Goal: Contribute content: Contribute content

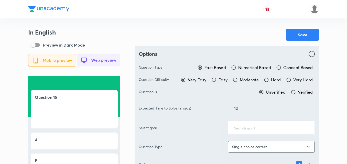
drag, startPoint x: 242, startPoint y: 107, endPoint x: 224, endPoint y: 107, distance: 17.7
click at [224, 107] on div "Expected Time to Solve (in secs) 10 ​" at bounding box center [227, 108] width 176 height 14
type input "70"
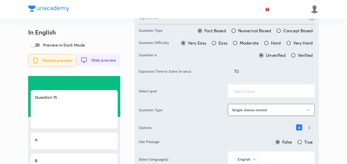
scroll to position [51, 0]
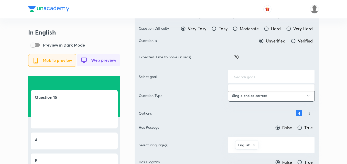
click at [257, 78] on input "text" at bounding box center [271, 76] width 74 height 5
type input "ups"
click at [237, 30] on input "Moderate" at bounding box center [235, 28] width 5 height 5
radio input "true"
radio input "false"
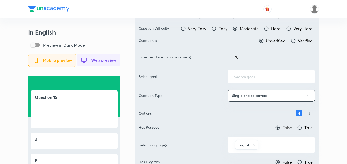
click at [252, 77] on input "text" at bounding box center [271, 76] width 74 height 5
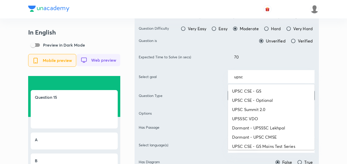
click at [253, 88] on li "UPSC CSE - GS" at bounding box center [271, 91] width 87 height 9
type input "UPSC CSE - GS"
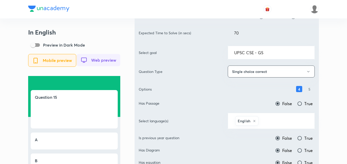
scroll to position [128, 0]
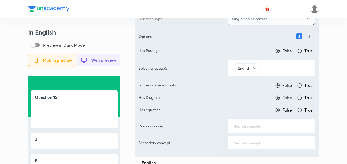
click at [278, 69] on input "text" at bounding box center [284, 67] width 49 height 9
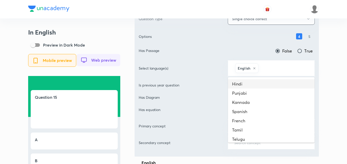
click at [267, 83] on li "Hindi" at bounding box center [271, 83] width 87 height 9
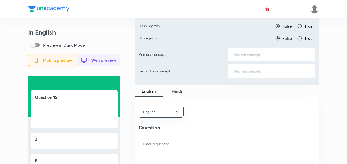
scroll to position [205, 0]
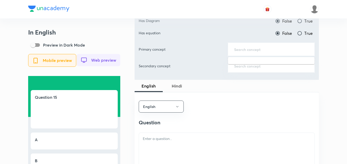
click at [260, 50] on input "text" at bounding box center [271, 49] width 74 height 5
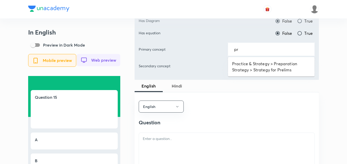
type input "p"
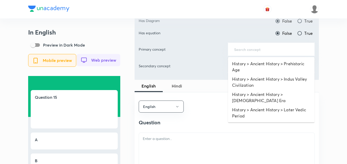
click at [217, 56] on div "Primary concept ​" at bounding box center [227, 49] width 176 height 14
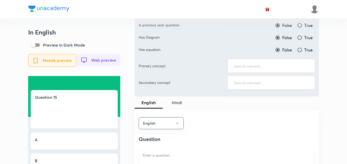
scroll to position [179, 0]
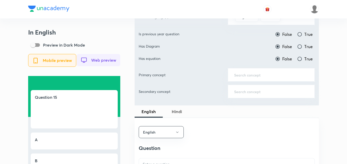
click at [301, 32] on input "True" at bounding box center [299, 34] width 5 height 5
radio input "true"
radio input "false"
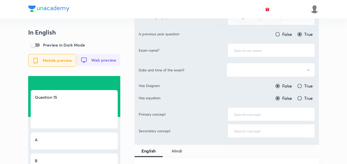
click at [256, 50] on input "text" at bounding box center [271, 50] width 74 height 5
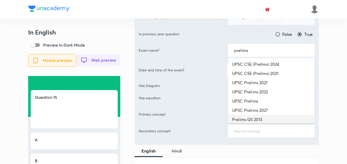
scroll to position [0, 0]
type input "p"
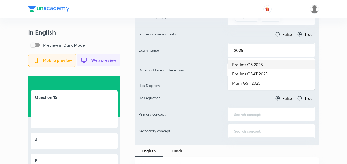
click at [262, 66] on li "Prelims GS 2025" at bounding box center [271, 64] width 87 height 9
type input "Prelims GS 2025"
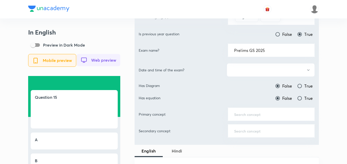
click at [260, 70] on button "button" at bounding box center [271, 70] width 88 height 14
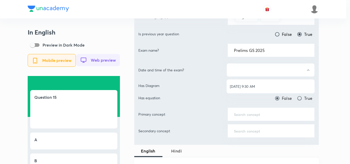
click at [257, 87] on span "[DATE] 9:30 AM" at bounding box center [270, 86] width 81 height 5
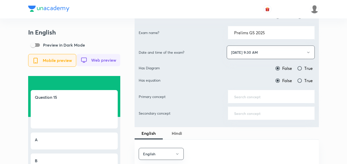
scroll to position [205, 0]
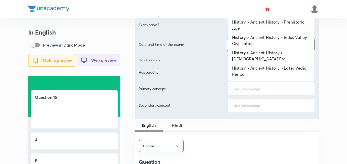
click at [257, 88] on input "text" at bounding box center [271, 88] width 74 height 5
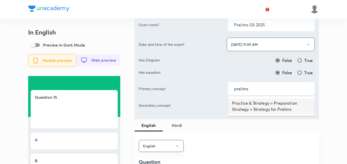
click at [259, 109] on li "Practice & Strategy > Preparation Strategy > Strategy for Prelims" at bounding box center [271, 106] width 87 height 15
type input "Practice & Strategy > Preparation Strategy > Strategy for Prelims"
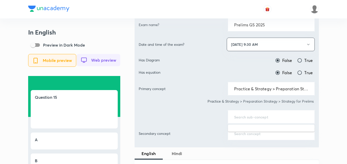
click at [252, 116] on input "text" at bounding box center [271, 116] width 74 height 5
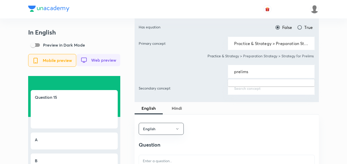
scroll to position [256, 0]
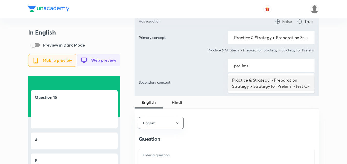
click at [272, 84] on li "Practice & Strategy > Preparation Strategy > Strategy for Prelims > test CF" at bounding box center [271, 82] width 87 height 15
type input "Practice & Strategy > Preparation Strategy > Strategy for Prelims > test CF"
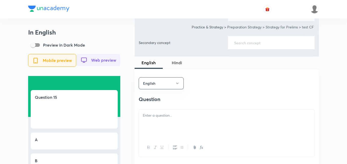
click at [165, 118] on p at bounding box center [227, 116] width 168 height 6
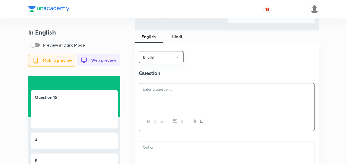
scroll to position [358, 0]
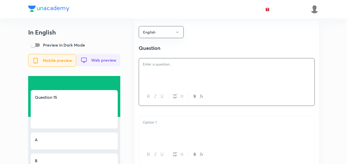
click at [185, 78] on div at bounding box center [227, 72] width 176 height 29
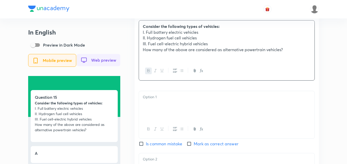
scroll to position [435, 0]
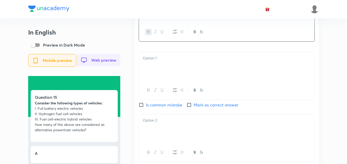
click at [169, 65] on div at bounding box center [227, 66] width 176 height 29
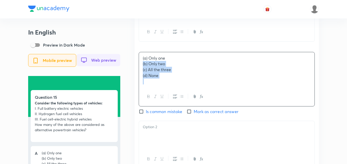
drag, startPoint x: 141, startPoint y: 68, endPoint x: 137, endPoint y: 69, distance: 4.4
click at [138, 69] on div "English Question Consider the following types of vehicles: I. Full battery elec…" at bounding box center [227, 125] width 184 height 369
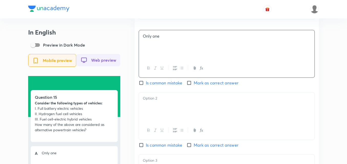
scroll to position [486, 0]
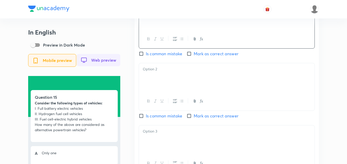
click at [159, 92] on div at bounding box center [227, 77] width 176 height 29
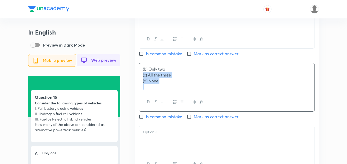
click at [136, 78] on div "English Question Consider the following types of vehicles: I. Full battery elec…" at bounding box center [227, 71] width 184 height 363
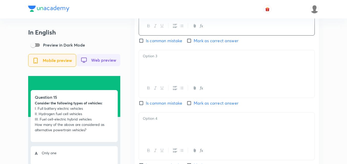
scroll to position [563, 0]
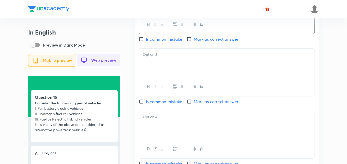
click at [168, 70] on div at bounding box center [227, 63] width 176 height 29
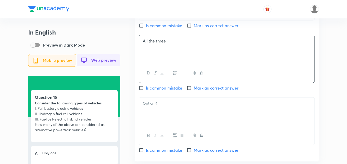
scroll to position [589, 0]
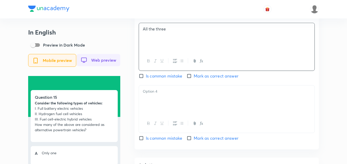
click at [165, 105] on div at bounding box center [227, 99] width 176 height 29
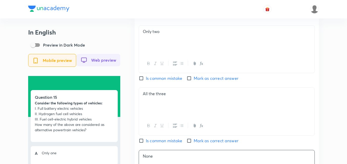
scroll to position [563, 0]
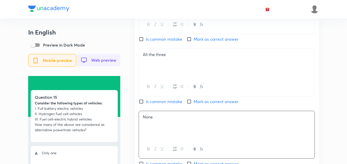
click at [197, 105] on span "Mark as correct answer" at bounding box center [216, 102] width 45 height 6
click at [194, 104] on input "Mark as correct answer" at bounding box center [190, 101] width 7 height 5
checkbox input "true"
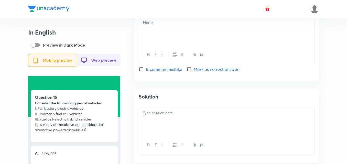
scroll to position [665, 0]
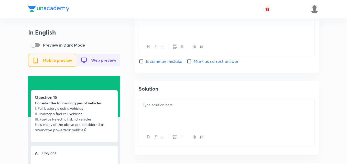
click at [170, 108] on p at bounding box center [227, 105] width 168 height 6
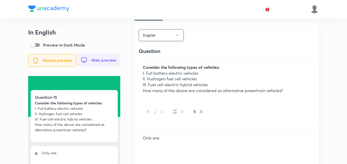
scroll to position [333, 0]
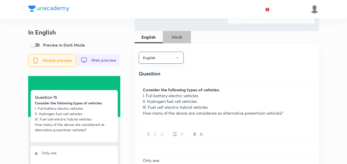
click at [178, 38] on span "Hindi" at bounding box center [177, 37] width 22 height 6
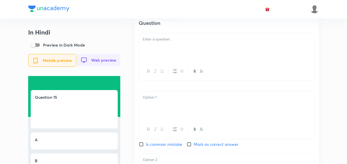
scroll to position [384, 0]
click at [168, 49] on div at bounding box center [227, 47] width 176 height 29
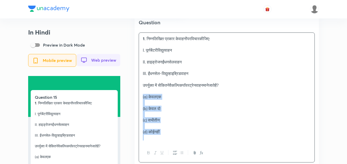
drag, startPoint x: 128, startPoint y: 107, endPoint x: 119, endPoint y: 95, distance: 15.6
click at [119, 95] on div "In Hindi Preview in Dark Mode Mobile preview Web preview Question 15 1. निम्नलि…" at bounding box center [173, 144] width 291 height 999
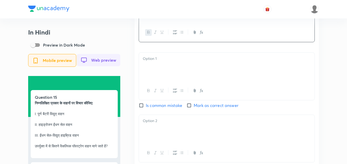
scroll to position [461, 0]
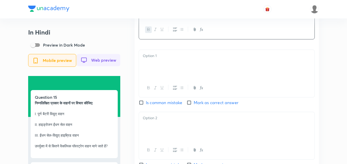
click at [167, 66] on div at bounding box center [227, 64] width 176 height 29
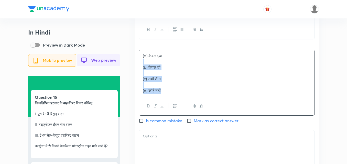
drag, startPoint x: 143, startPoint y: 68, endPoint x: 140, endPoint y: 68, distance: 2.8
click at [140, 68] on div "(a) केवल एक (b) केवल दो (c) सभी तीन (d) कोई नहीं" at bounding box center [227, 73] width 176 height 47
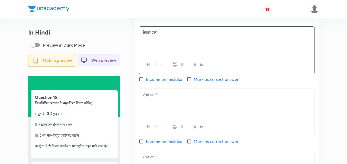
scroll to position [512, 0]
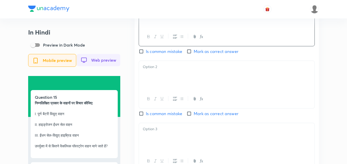
click at [174, 89] on div at bounding box center [227, 75] width 176 height 29
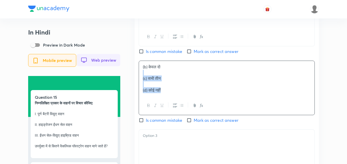
drag, startPoint x: 138, startPoint y: 80, endPoint x: 129, endPoint y: 75, distance: 9.8
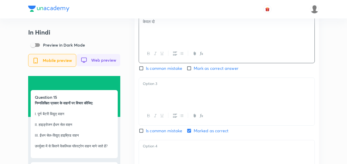
scroll to position [563, 0]
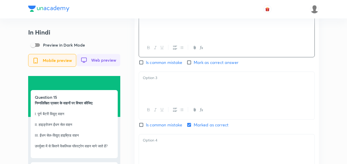
click at [155, 91] on div at bounding box center [227, 86] width 176 height 29
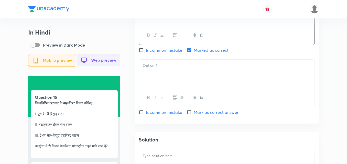
scroll to position [640, 0]
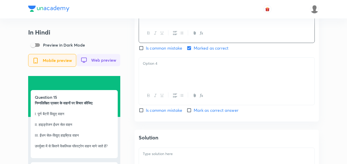
click at [183, 75] on div at bounding box center [227, 72] width 176 height 29
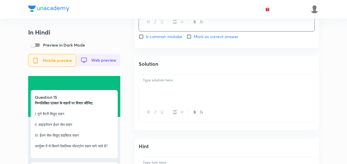
scroll to position [717, 0]
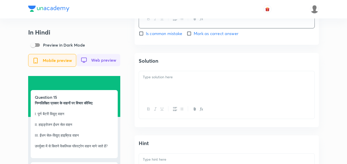
click at [178, 97] on div at bounding box center [227, 85] width 176 height 29
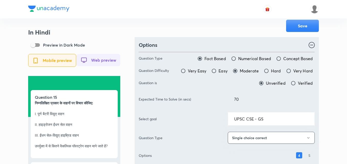
scroll to position [0, 0]
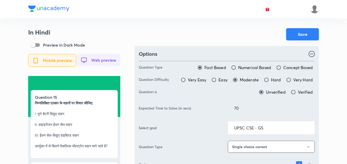
click at [295, 36] on button "Save" at bounding box center [302, 34] width 33 height 12
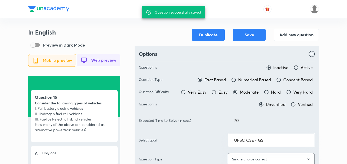
click at [129, 15] on div at bounding box center [173, 9] width 291 height 18
click at [300, 35] on button "Add new question" at bounding box center [296, 34] width 45 height 12
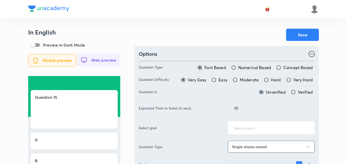
click at [241, 81] on label "Moderate" at bounding box center [246, 80] width 26 height 6
click at [238, 81] on input "Moderate" at bounding box center [235, 79] width 5 height 5
radio input "true"
radio input "false"
click at [199, 104] on div "Expected Time to Solve (in secs) 10 ​" at bounding box center [227, 108] width 176 height 14
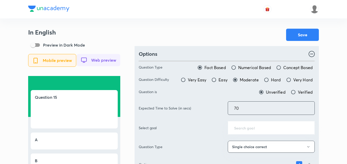
type input "70"
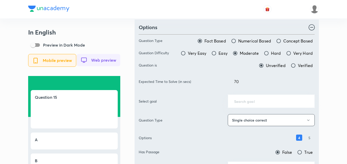
scroll to position [51, 0]
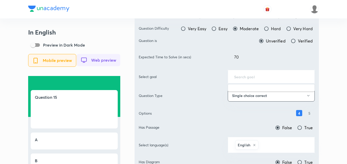
click at [251, 78] on input "text" at bounding box center [271, 76] width 74 height 5
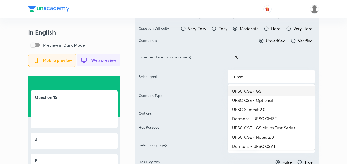
click at [264, 93] on li "UPSC CSE - GS" at bounding box center [271, 91] width 87 height 9
type input "UPSC CSE - GS"
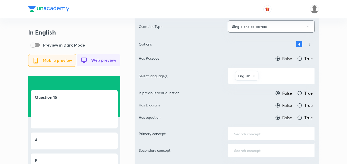
scroll to position [128, 0]
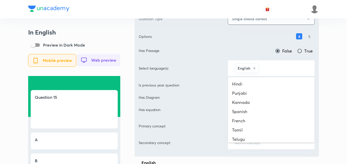
click at [286, 70] on input "text" at bounding box center [284, 67] width 49 height 9
click at [281, 82] on li "Hindi" at bounding box center [271, 83] width 87 height 9
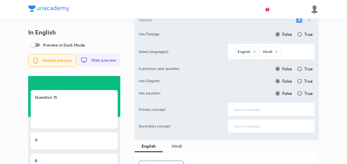
scroll to position [154, 0]
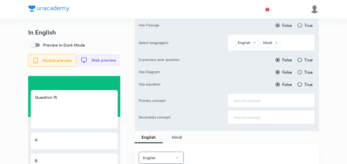
click at [305, 58] on span "True" at bounding box center [308, 60] width 8 height 6
click at [302, 58] on input "True" at bounding box center [299, 59] width 5 height 5
radio input "true"
radio input "false"
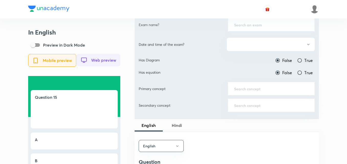
click at [264, 26] on input "text" at bounding box center [271, 24] width 74 height 5
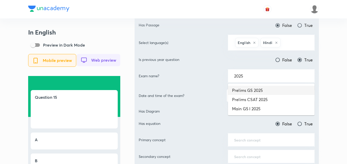
click at [266, 90] on li "Prelims GS 2025" at bounding box center [271, 90] width 87 height 9
type input "Prelims GS 2025"
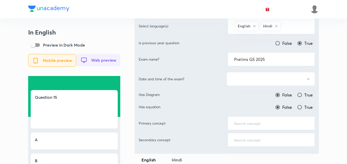
scroll to position [179, 0]
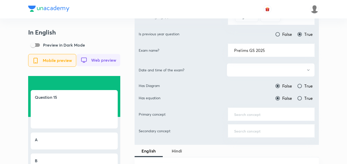
click at [268, 73] on button "button" at bounding box center [271, 70] width 88 height 14
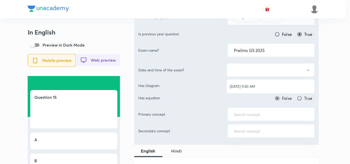
click at [263, 84] on span "[DATE] 9:30 AM" at bounding box center [270, 86] width 81 height 5
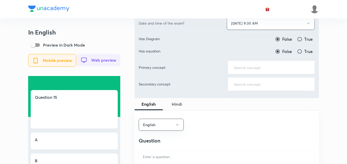
scroll to position [230, 0]
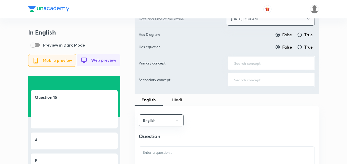
click at [263, 82] on div "​" at bounding box center [271, 80] width 87 height 14
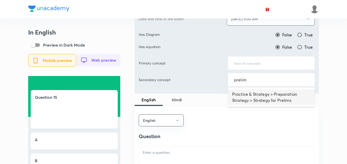
click at [263, 95] on li "Practice & Strategy > Preparation Strategy > Strategy for Prelims" at bounding box center [271, 97] width 87 height 15
type input "Practice & Strategy > Preparation Strategy > Strategy for Prelims"
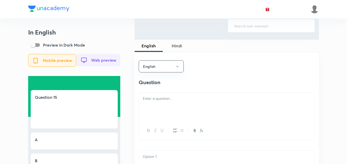
scroll to position [333, 0]
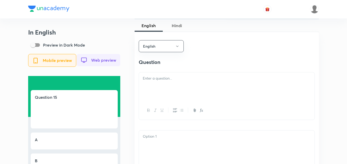
click at [164, 90] on div at bounding box center [227, 86] width 176 height 29
click at [163, 92] on div at bounding box center [227, 86] width 176 height 29
click at [177, 85] on div at bounding box center [227, 86] width 176 height 29
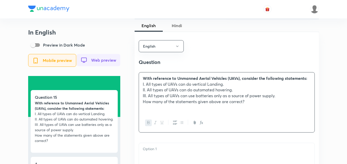
scroll to position [435, 0]
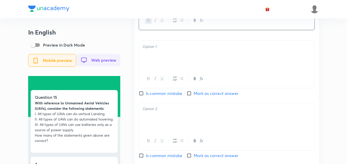
click at [168, 68] on div at bounding box center [227, 55] width 176 height 29
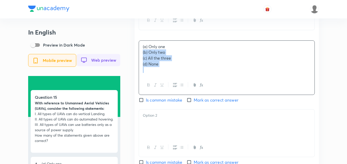
drag, startPoint x: 146, startPoint y: 62, endPoint x: 139, endPoint y: 59, distance: 6.9
click at [139, 59] on div "(a) Only one (b) Only two (c) All the three (d) None" at bounding box center [227, 58] width 176 height 35
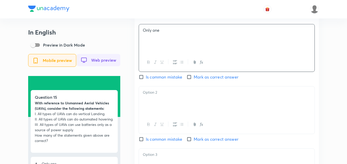
scroll to position [461, 0]
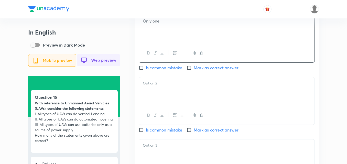
click at [161, 90] on div at bounding box center [227, 91] width 176 height 29
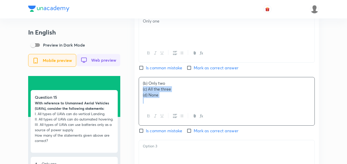
drag, startPoint x: 138, startPoint y: 93, endPoint x: 135, endPoint y: 93, distance: 3.3
click at [135, 93] on div "English Question With reference to Unmanned Aerial Vehicles (UAVs), consider th…" at bounding box center [227, 85] width 184 height 363
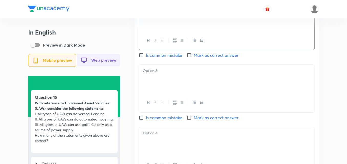
scroll to position [537, 0]
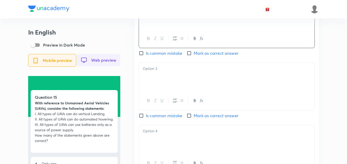
click at [153, 86] on div at bounding box center [227, 77] width 176 height 29
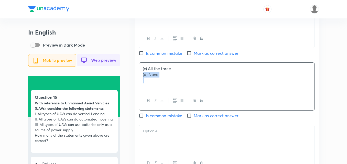
click at [135, 80] on div "English Question With reference to Unmanned Aerial Vehicles (UAVs), consider th…" at bounding box center [227, 8] width 184 height 362
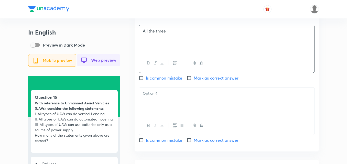
scroll to position [614, 0]
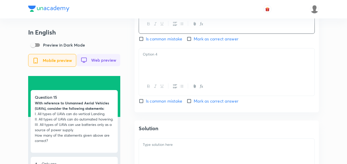
click at [165, 72] on div at bounding box center [227, 62] width 176 height 29
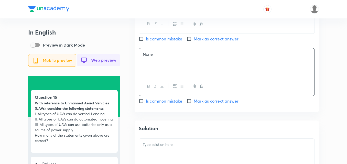
click at [193, 104] on input "Mark as correct answer" at bounding box center [190, 101] width 7 height 5
checkbox input "true"
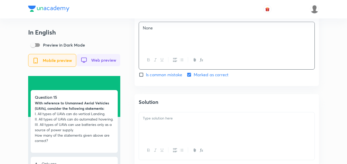
scroll to position [691, 0]
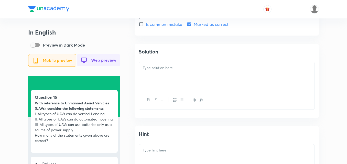
click at [170, 82] on div at bounding box center [227, 76] width 176 height 29
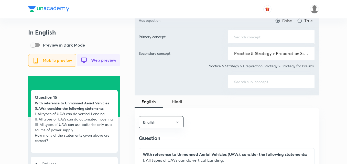
scroll to position [256, 0]
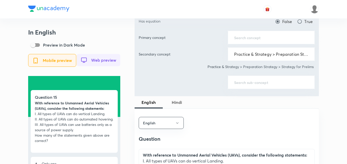
click at [176, 103] on span "Hindi" at bounding box center [177, 102] width 22 height 6
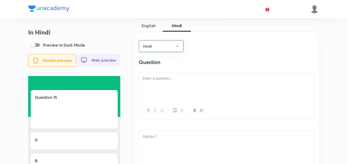
click at [176, 81] on p at bounding box center [227, 78] width 168 height 6
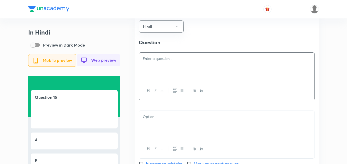
scroll to position [358, 0]
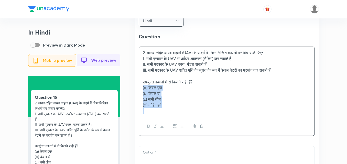
drag, startPoint x: 147, startPoint y: 91, endPoint x: 137, endPoint y: 91, distance: 10.8
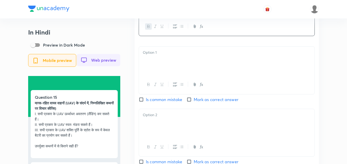
scroll to position [435, 0]
click at [166, 55] on p at bounding box center [227, 52] width 168 height 6
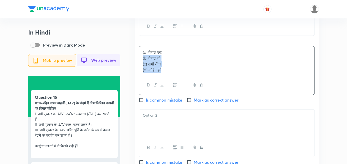
click at [138, 64] on div "Hindi Question मानव-रहित वायव वाहनों (UAV) के संदर्भ में, निम्नलिखित कथनों पर व…" at bounding box center [227, 114] width 184 height 369
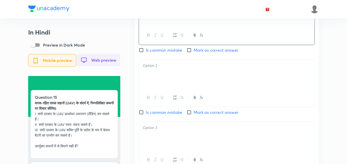
scroll to position [486, 0]
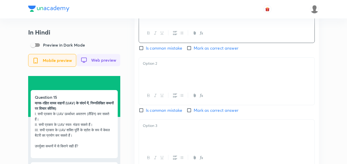
click at [155, 79] on div at bounding box center [227, 72] width 176 height 29
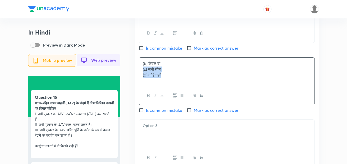
click at [140, 74] on div "(b) केवल दो (c) सभी तीन (d) कोई नहीं" at bounding box center [227, 72] width 176 height 29
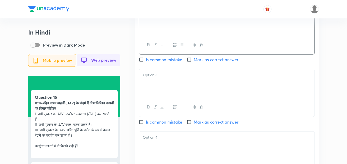
scroll to position [537, 0]
click at [158, 88] on div at bounding box center [227, 83] width 176 height 29
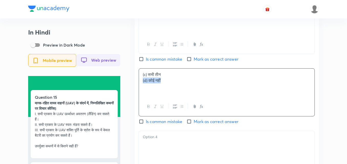
click at [136, 83] on div "Hindi Question मानव-रहित वायव वाहनों (UAV) के संदर्भ में, निम्नलिखित कथनों पर व…" at bounding box center [227, 11] width 184 height 368
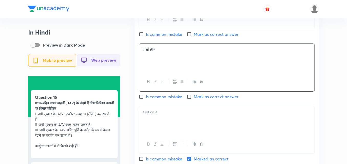
scroll to position [589, 0]
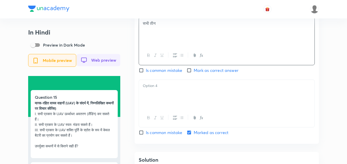
click at [167, 95] on div at bounding box center [227, 94] width 176 height 29
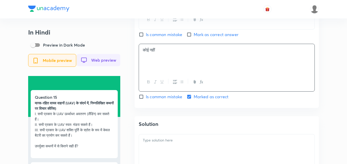
scroll to position [665, 0]
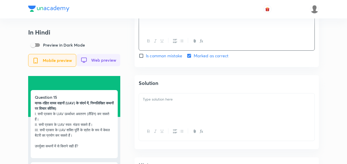
click at [172, 94] on div "Solution" at bounding box center [227, 112] width 184 height 74
click at [175, 102] on p at bounding box center [227, 99] width 168 height 6
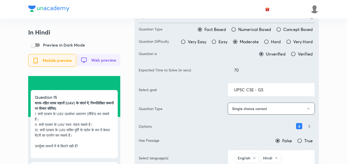
scroll to position [0, 0]
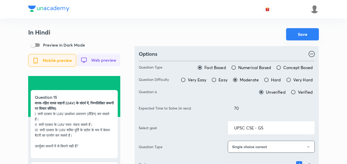
click at [301, 37] on button "Save" at bounding box center [302, 34] width 33 height 12
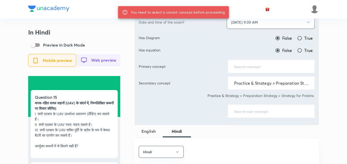
scroll to position [230, 0]
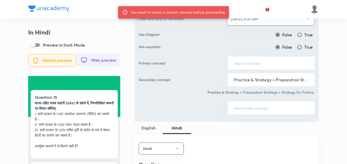
click at [260, 62] on input "text" at bounding box center [271, 63] width 74 height 5
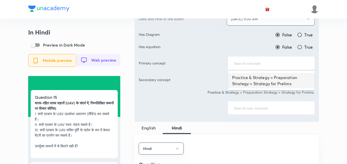
click at [261, 79] on li "Practice & Strategy > Preparation Strategy > Strategy for Prelims" at bounding box center [271, 80] width 87 height 15
type input "Practice & Strategy > Preparation Strategy > Strategy for Prelims"
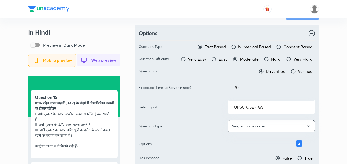
scroll to position [0, 0]
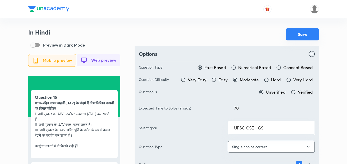
click at [304, 34] on button "Save" at bounding box center [302, 34] width 33 height 12
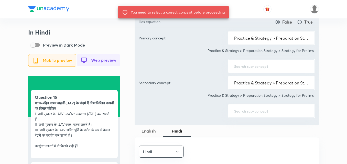
scroll to position [256, 0]
click at [257, 63] on input "text" at bounding box center [271, 65] width 74 height 5
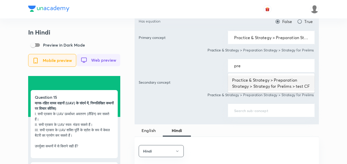
click at [268, 80] on li "Practice & Strategy > Preparation Strategy > Strategy for Prelims > test CF" at bounding box center [271, 82] width 87 height 15
type input "Practice & Strategy > Preparation Strategy > Strategy for Prelims > test CF"
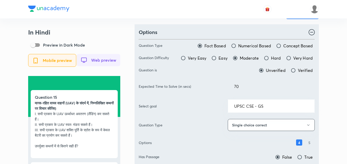
scroll to position [0, 0]
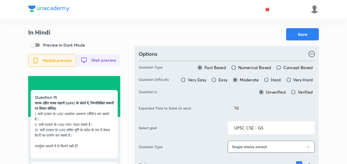
click at [301, 31] on button "Save" at bounding box center [302, 34] width 33 height 12
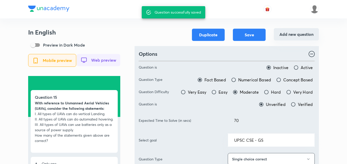
click at [295, 36] on button "Add new question" at bounding box center [296, 34] width 45 height 12
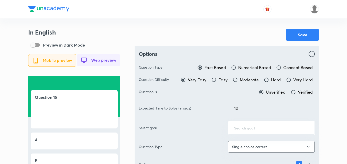
click at [251, 80] on span "Moderate" at bounding box center [249, 80] width 19 height 6
click at [238, 80] on input "Moderate" at bounding box center [235, 79] width 5 height 5
radio input "true"
radio input "false"
drag, startPoint x: 252, startPoint y: 108, endPoint x: 197, endPoint y: 108, distance: 54.3
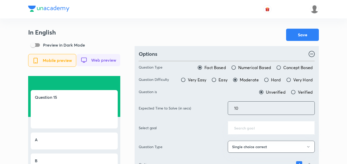
click at [197, 108] on div "Expected Time to Solve (in secs) 10 ​" at bounding box center [227, 108] width 176 height 14
type input "70"
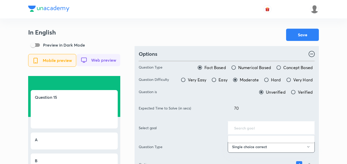
click at [268, 126] on input "text" at bounding box center [271, 127] width 74 height 5
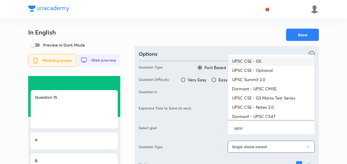
click at [260, 60] on li "UPSC CSE - GS" at bounding box center [271, 61] width 87 height 9
type input "UPSC CSE - GS"
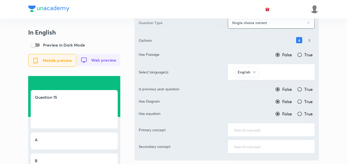
scroll to position [128, 0]
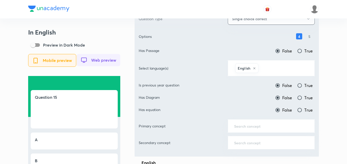
click at [273, 74] on div "English ​" at bounding box center [271, 68] width 87 height 16
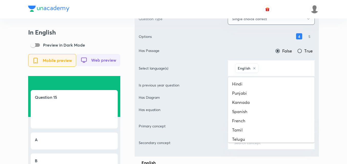
click at [268, 70] on input "text" at bounding box center [284, 67] width 49 height 9
click at [257, 85] on li "Hindi" at bounding box center [271, 83] width 87 height 9
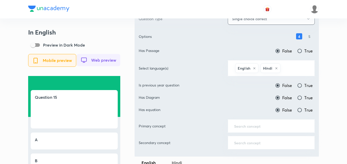
scroll to position [179, 0]
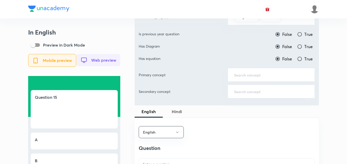
click at [299, 37] on label "True" at bounding box center [305, 34] width 16 height 6
click at [299, 37] on input "True" at bounding box center [299, 34] width 5 height 5
radio input "true"
radio input "false"
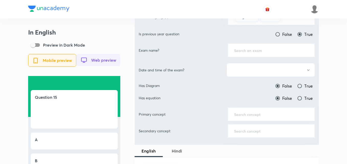
click at [262, 54] on div "​" at bounding box center [271, 51] width 87 height 14
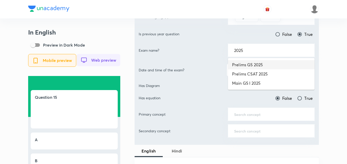
click at [262, 67] on li "Prelims GS 2025" at bounding box center [271, 64] width 87 height 9
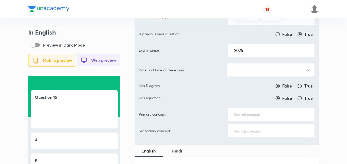
type input "Prelims GS 2025"
click at [267, 72] on button "button" at bounding box center [271, 70] width 88 height 14
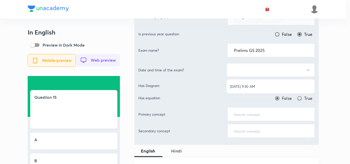
click at [261, 86] on span "[DATE] 9:30 AM" at bounding box center [270, 86] width 81 height 5
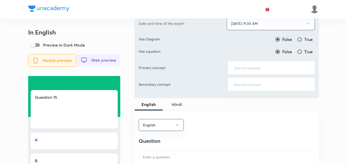
scroll to position [230, 0]
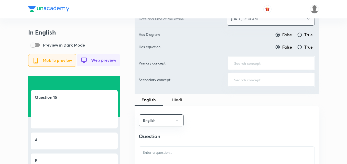
click at [258, 65] on input "text" at bounding box center [271, 63] width 74 height 5
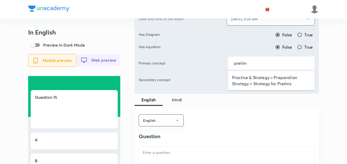
click at [272, 84] on li "Practice & Strategy > Preparation Strategy > Strategy for Prelims" at bounding box center [271, 80] width 87 height 15
type input "Practice & Strategy > Preparation Strategy > Strategy for Prelims"
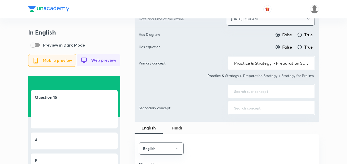
click at [259, 94] on div "​" at bounding box center [271, 91] width 87 height 14
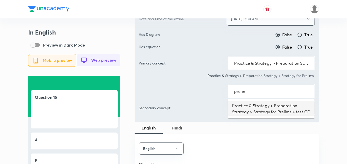
click at [257, 104] on li "Practice & Strategy > Preparation Strategy > Strategy for Prelims > test CF" at bounding box center [271, 108] width 87 height 15
type input "Practice & Strategy > Preparation Strategy > Strategy for Prelims > test CF"
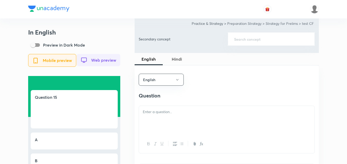
scroll to position [358, 0]
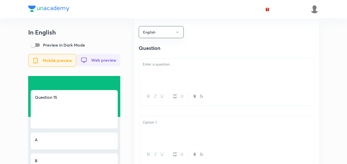
click at [168, 66] on p at bounding box center [227, 64] width 168 height 6
click at [173, 87] on div at bounding box center [227, 72] width 176 height 29
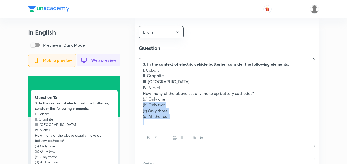
drag, startPoint x: 147, startPoint y: 106, endPoint x: 134, endPoint y: 106, distance: 13.3
click at [134, 106] on div "In English Preview in Dark Mode Mobile preview Web preview Question 15 3. In th…" at bounding box center [173, 149] width 291 height 959
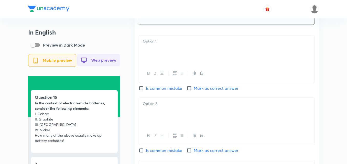
scroll to position [461, 0]
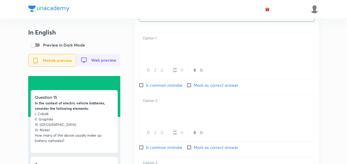
click at [158, 48] on div at bounding box center [227, 46] width 176 height 29
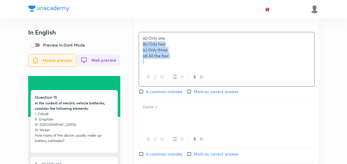
drag, startPoint x: 142, startPoint y: 49, endPoint x: 139, endPoint y: 49, distance: 3.1
click at [139, 49] on div "(a) Only one (b) Only two (c) Only three (d) All the four" at bounding box center [227, 59] width 176 height 55
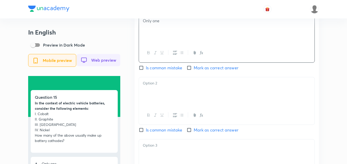
scroll to position [486, 0]
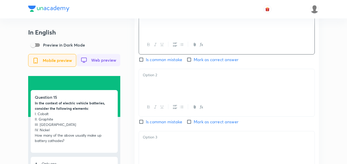
drag, startPoint x: 152, startPoint y: 84, endPoint x: 156, endPoint y: 88, distance: 6.0
click at [152, 84] on div at bounding box center [227, 83] width 176 height 29
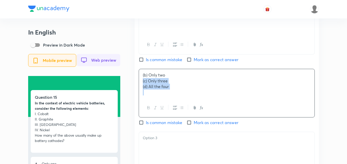
click at [135, 84] on div "English Question In the context of electric vehicle batteries, consider the fol…" at bounding box center [227, 74] width 184 height 369
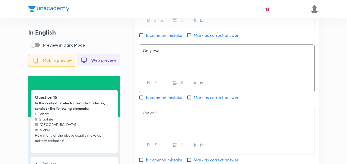
scroll to position [537, 0]
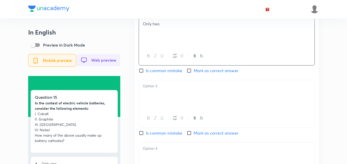
click at [162, 89] on p at bounding box center [227, 86] width 168 height 6
click at [136, 95] on div "English Question In the context of electric vehicle batteries, consider the fol…" at bounding box center [227, 23] width 184 height 368
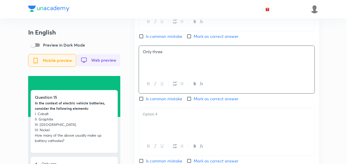
scroll to position [614, 0]
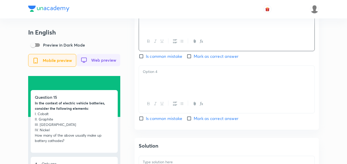
click at [170, 82] on div at bounding box center [227, 80] width 176 height 29
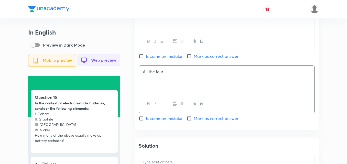
click at [196, 59] on span "Mark as correct answer" at bounding box center [216, 56] width 45 height 6
click at [194, 59] on input "Mark as correct answer" at bounding box center [190, 56] width 7 height 5
checkbox input "true"
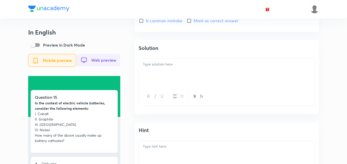
scroll to position [717, 0]
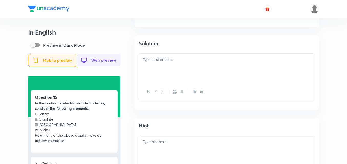
click at [166, 74] on div at bounding box center [227, 68] width 176 height 29
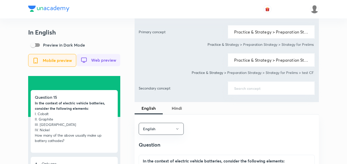
scroll to position [282, 0]
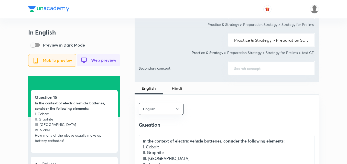
click at [174, 86] on span "Hindi" at bounding box center [177, 88] width 22 height 6
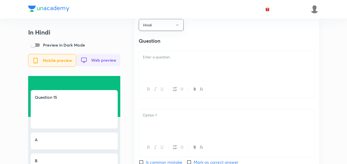
scroll to position [384, 0]
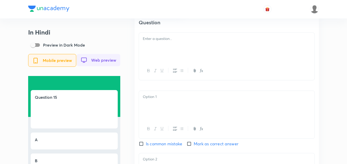
click at [163, 49] on div at bounding box center [227, 47] width 176 height 29
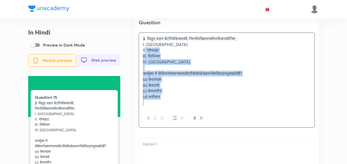
click at [144, 53] on p "II. ग्रेफाइट" at bounding box center [227, 50] width 168 height 6
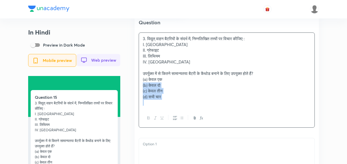
drag, startPoint x: 140, startPoint y: 86, endPoint x: 137, endPoint y: 86, distance: 3.1
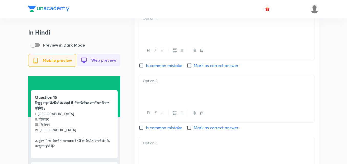
click at [165, 35] on div at bounding box center [227, 27] width 176 height 29
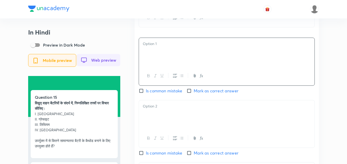
scroll to position [461, 0]
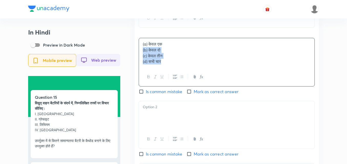
click at [138, 53] on div "Hindi Question विद्युत् वाहन बैटरियों के संदर्भ में, निम्नलिखित तत्त्वों पर विच…" at bounding box center [227, 103] width 184 height 374
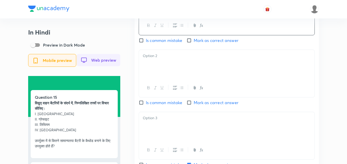
scroll to position [512, 0]
click at [159, 89] on button "button" at bounding box center [161, 87] width 7 height 6
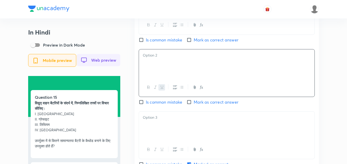
click at [160, 77] on div "﻿" at bounding box center [227, 63] width 176 height 29
click at [135, 61] on div "Hindi Question विद्युत् वाहन बैटरियों के संदर्भ में, निम्नलिखित तत्त्वों पर विच…" at bounding box center [227, 51] width 184 height 374
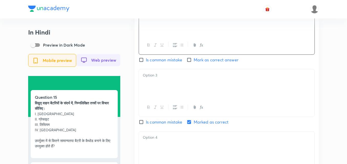
scroll to position [563, 0]
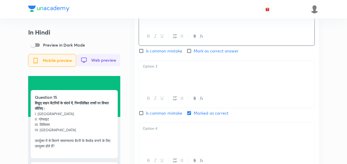
click at [155, 89] on div at bounding box center [227, 74] width 176 height 29
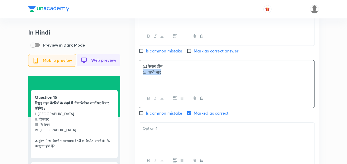
click at [137, 76] on div "Hindi Question विद्युत् वाहन बैटरियों के संदर्भ में, निम्नलिखित तत्त्वों पर विच…" at bounding box center [227, 0] width 184 height 374
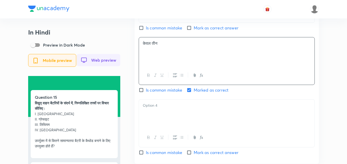
scroll to position [614, 0]
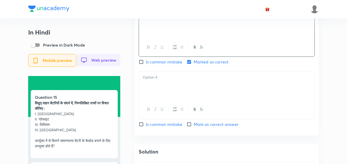
click at [173, 100] on div at bounding box center [227, 85] width 176 height 29
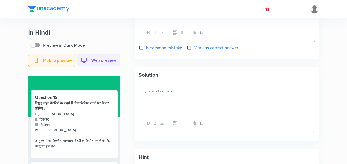
click at [177, 113] on div at bounding box center [227, 99] width 176 height 29
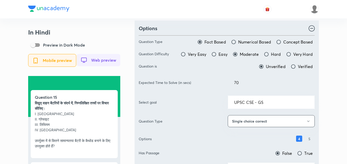
scroll to position [0, 0]
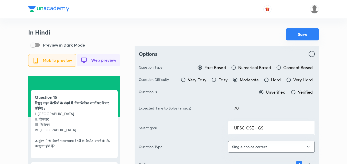
click at [296, 31] on button "Save" at bounding box center [302, 34] width 33 height 12
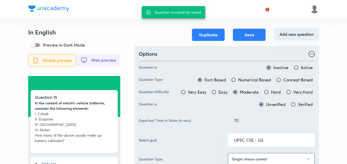
click at [294, 36] on button "Add new question" at bounding box center [296, 34] width 45 height 12
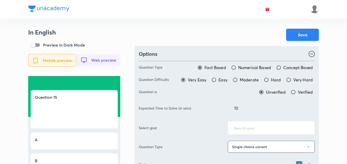
click at [250, 79] on span "Moderate" at bounding box center [249, 80] width 19 height 6
click at [238, 79] on input "Moderate" at bounding box center [235, 79] width 5 height 5
radio input "true"
radio input "false"
drag, startPoint x: 244, startPoint y: 110, endPoint x: 202, endPoint y: 101, distance: 42.7
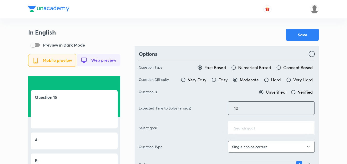
click at [202, 101] on div "Question Type Fact Based Numerical Based Concept Based Question Difficulty Very…" at bounding box center [227, 146] width 176 height 177
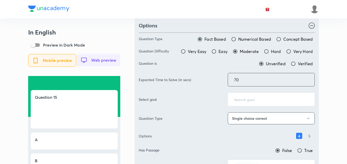
scroll to position [51, 0]
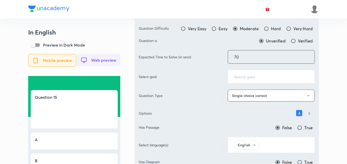
type input "70"
drag, startPoint x: 329, startPoint y: 85, endPoint x: 302, endPoint y: 83, distance: 27.5
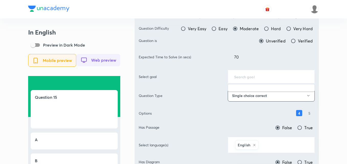
click at [278, 77] on input "text" at bounding box center [271, 76] width 74 height 5
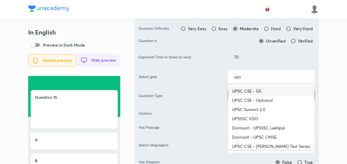
click at [278, 88] on li "UPSC CSE - GS" at bounding box center [271, 91] width 87 height 9
type input "UPSC CSE - GS"
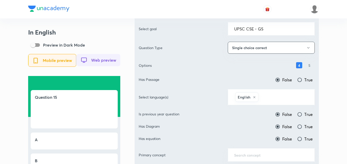
scroll to position [102, 0]
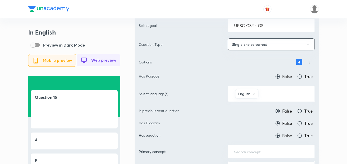
click at [279, 92] on input "text" at bounding box center [284, 93] width 49 height 9
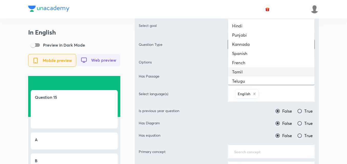
click at [261, 23] on li "Hindi" at bounding box center [271, 25] width 87 height 9
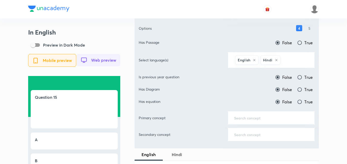
scroll to position [179, 0]
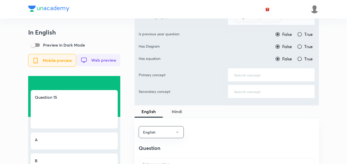
click at [299, 37] on input "True" at bounding box center [299, 34] width 5 height 5
radio input "true"
radio input "false"
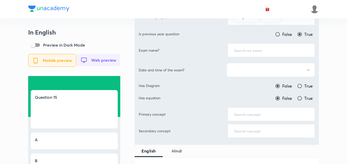
click at [261, 48] on input "text" at bounding box center [271, 50] width 74 height 5
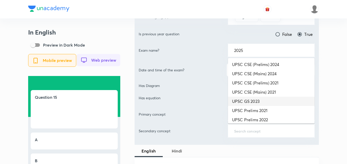
scroll to position [0, 0]
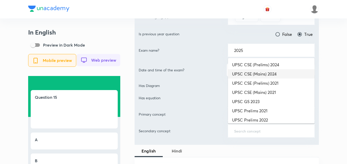
type input "2025"
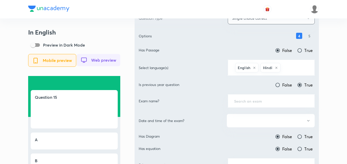
scroll to position [128, 0]
click at [258, 96] on div "​" at bounding box center [271, 102] width 87 height 14
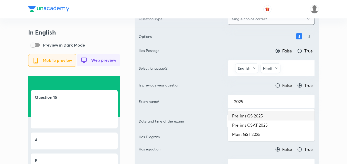
click at [261, 117] on li "Prelims GS 2025" at bounding box center [271, 115] width 87 height 9
type input "Prelims GS 2025"
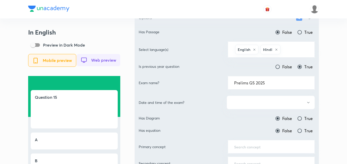
scroll to position [179, 0]
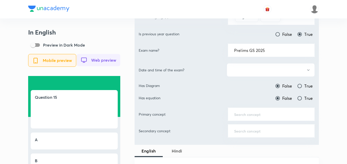
click at [270, 73] on button "button" at bounding box center [271, 70] width 88 height 14
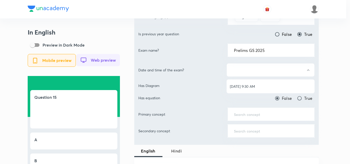
click at [266, 84] on span "[DATE] 9:30 AM" at bounding box center [270, 86] width 81 height 5
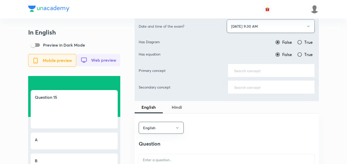
scroll to position [230, 0]
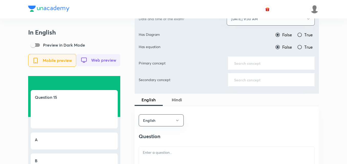
click at [268, 69] on div "​" at bounding box center [271, 63] width 87 height 14
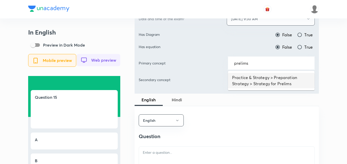
click at [264, 76] on li "Practice & Strategy > Preparation Strategy > Strategy for Prelims" at bounding box center [271, 80] width 87 height 15
type input "Practice & Strategy > Preparation Strategy > Strategy for Prelims"
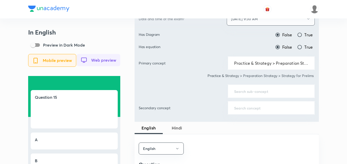
click at [261, 91] on input "text" at bounding box center [271, 91] width 74 height 5
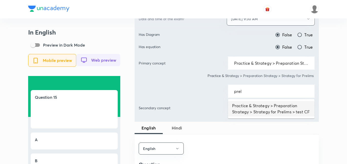
click at [261, 115] on li "Practice & Strategy > Preparation Strategy > Strategy for Prelims > test CF" at bounding box center [271, 108] width 87 height 15
type input "Practice & Strategy > Preparation Strategy > Strategy for Prelims > test CF"
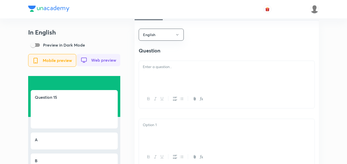
scroll to position [358, 0]
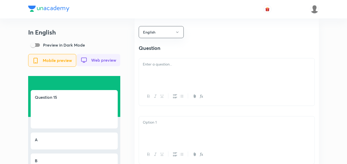
click at [176, 75] on div at bounding box center [227, 72] width 176 height 29
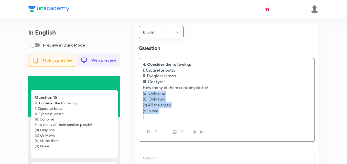
click at [134, 98] on div "In English Preview in Dark Mode Mobile preview Web preview Question 15 4. Consi…" at bounding box center [173, 146] width 291 height 953
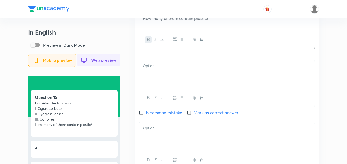
scroll to position [435, 0]
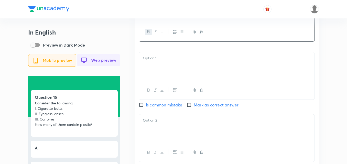
click at [160, 74] on div at bounding box center [227, 66] width 176 height 29
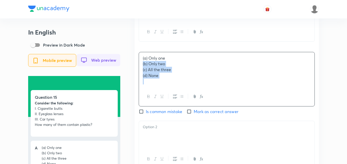
click at [139, 68] on div "(a) Only one (b) Only two (c) All the three (d) None" at bounding box center [227, 69] width 176 height 35
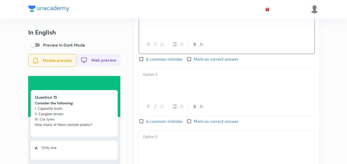
scroll to position [486, 0]
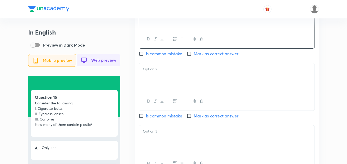
click at [167, 92] on div at bounding box center [227, 77] width 176 height 29
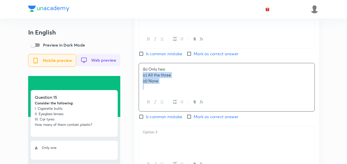
drag, startPoint x: 140, startPoint y: 81, endPoint x: 137, endPoint y: 80, distance: 4.0
click at [137, 80] on div "English Question Consider the following: I. Cigarette butts II. Eyeglass lenses…" at bounding box center [227, 71] width 184 height 363
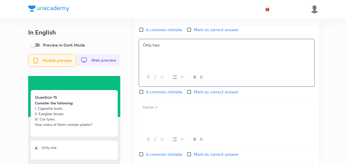
scroll to position [537, 0]
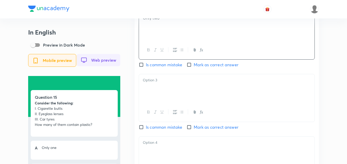
click at [168, 90] on div at bounding box center [227, 88] width 176 height 29
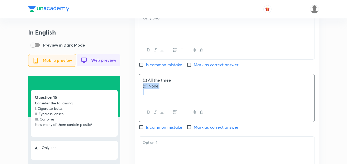
click at [139, 91] on div "(c) All the three (d) None" at bounding box center [227, 88] width 176 height 29
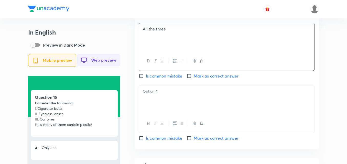
click at [165, 109] on div at bounding box center [227, 99] width 176 height 29
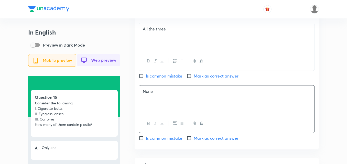
click at [193, 78] on input "Mark as correct answer" at bounding box center [190, 75] width 7 height 5
checkbox input "true"
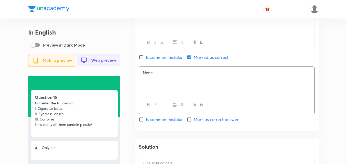
scroll to position [665, 0]
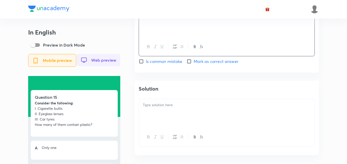
click at [169, 113] on div at bounding box center [227, 113] width 176 height 29
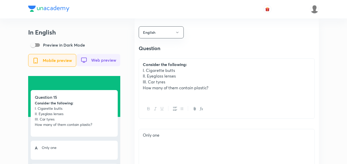
scroll to position [256, 0]
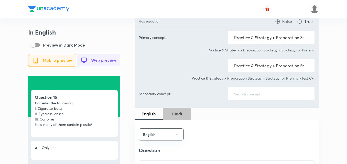
click at [178, 112] on span "Hindi" at bounding box center [177, 114] width 22 height 6
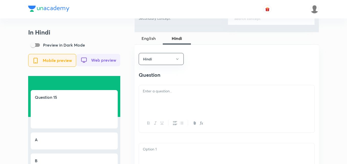
scroll to position [333, 0]
drag, startPoint x: 172, startPoint y: 93, endPoint x: 171, endPoint y: 95, distance: 2.7
click at [172, 93] on p at bounding box center [227, 90] width 168 height 6
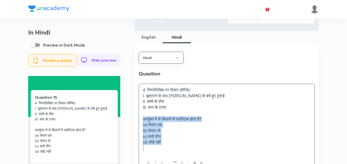
drag, startPoint x: 148, startPoint y: 127, endPoint x: 129, endPoint y: 125, distance: 19.3
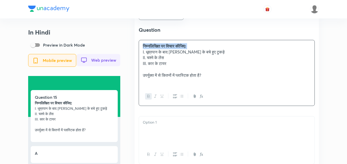
scroll to position [435, 0]
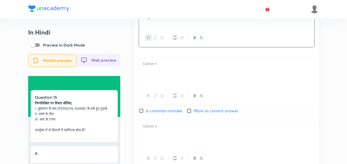
click at [177, 85] on div at bounding box center [227, 72] width 176 height 29
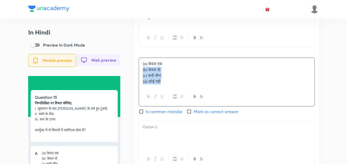
click at [135, 73] on div "Hindi Question निम्नलिखित पर विचार कीजिए: I. धूम्रपान के बाद सिगरेट के बचे हुए …" at bounding box center [227, 125] width 184 height 369
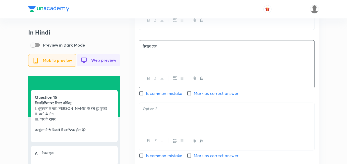
scroll to position [486, 0]
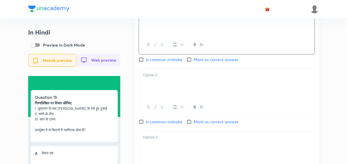
click at [165, 78] on p at bounding box center [227, 75] width 168 height 6
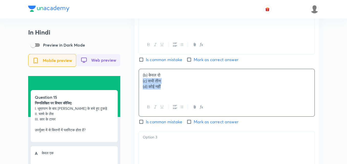
click at [140, 86] on div "(b) केवल दो (c) सभी तीन (d) कोई नहीं" at bounding box center [227, 83] width 176 height 29
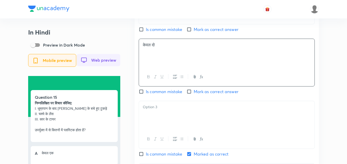
scroll to position [563, 0]
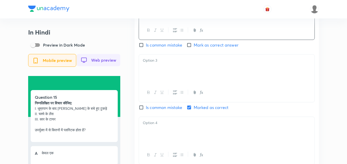
click at [163, 76] on div at bounding box center [227, 69] width 176 height 29
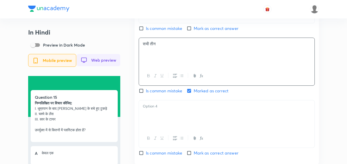
scroll to position [589, 0]
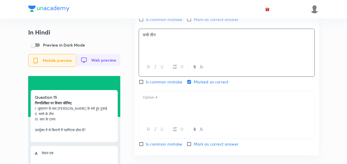
click at [180, 115] on div at bounding box center [227, 105] width 176 height 29
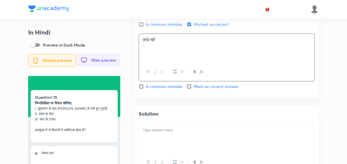
scroll to position [691, 0]
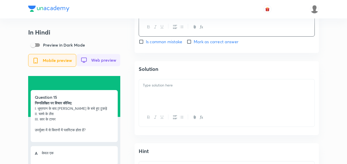
click at [176, 100] on div at bounding box center [227, 93] width 176 height 29
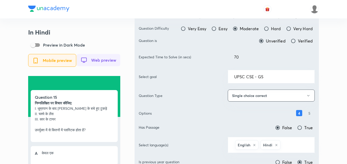
scroll to position [0, 0]
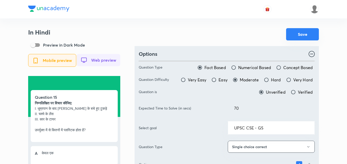
click at [301, 39] on button "Save" at bounding box center [302, 34] width 33 height 12
click at [293, 38] on button "Save" at bounding box center [302, 34] width 33 height 12
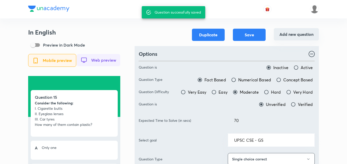
click at [301, 38] on button "Add new question" at bounding box center [296, 34] width 45 height 12
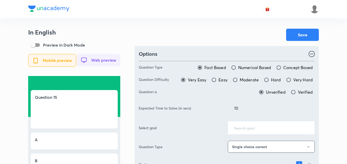
drag, startPoint x: 250, startPoint y: 80, endPoint x: 255, endPoint y: 84, distance: 6.5
click at [250, 80] on span "Moderate" at bounding box center [249, 80] width 19 height 6
click at [238, 80] on input "Moderate" at bounding box center [235, 79] width 5 height 5
radio input "true"
radio input "false"
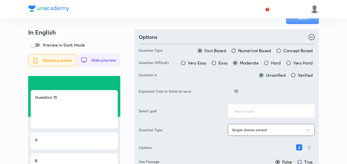
scroll to position [51, 0]
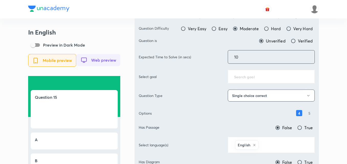
drag, startPoint x: 237, startPoint y: 55, endPoint x: 181, endPoint y: 55, distance: 55.8
click at [182, 55] on div "Expected Time to Solve (in secs) 10 ​" at bounding box center [227, 57] width 176 height 14
type input "70"
click at [267, 73] on div "​" at bounding box center [271, 77] width 87 height 14
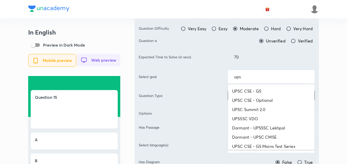
click at [266, 87] on li "UPSC CSE - GS" at bounding box center [271, 91] width 87 height 9
type input "UPSC CSE - GS"
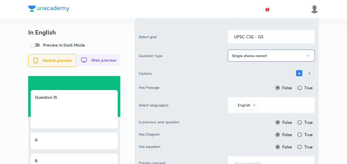
scroll to position [128, 0]
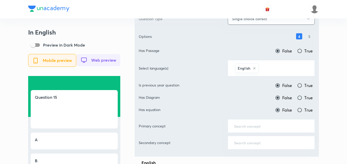
click at [272, 68] on input "text" at bounding box center [284, 67] width 49 height 9
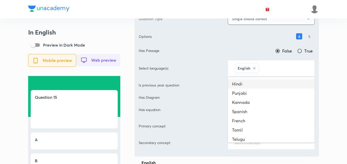
click at [269, 85] on li "Hindi" at bounding box center [271, 83] width 87 height 9
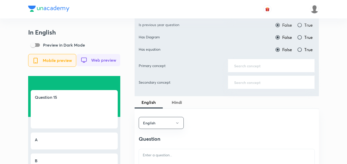
scroll to position [179, 0]
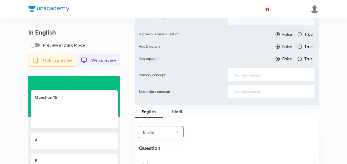
click at [303, 34] on label "True" at bounding box center [305, 34] width 16 height 6
click at [302, 34] on input "True" at bounding box center [299, 34] width 5 height 5
radio input "true"
radio input "false"
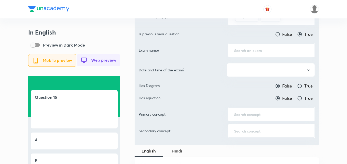
click at [262, 50] on input "text" at bounding box center [271, 50] width 74 height 5
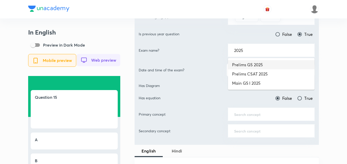
click at [265, 62] on li "Prelims GS 2025" at bounding box center [271, 64] width 87 height 9
type input "Prelims GS 2025"
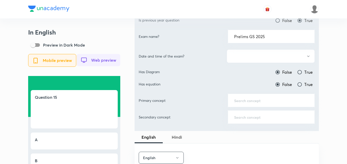
scroll to position [205, 0]
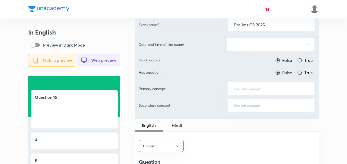
click at [269, 42] on button "button" at bounding box center [271, 45] width 88 height 14
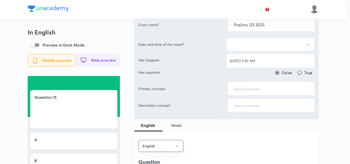
click at [269, 53] on div at bounding box center [175, 82] width 350 height 164
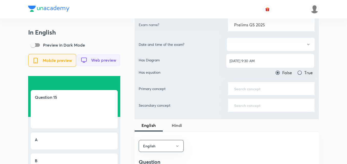
click at [269, 60] on div "Has Diagram False True" at bounding box center [227, 60] width 176 height 6
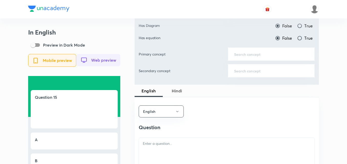
scroll to position [230, 0]
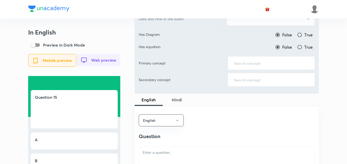
click at [250, 67] on div "​" at bounding box center [271, 63] width 87 height 14
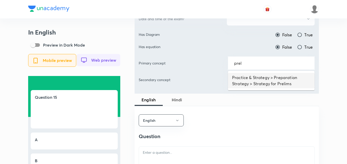
click at [256, 77] on li "Practice & Strategy > Preparation Strategy > Strategy for Prelims" at bounding box center [271, 80] width 87 height 15
type input "Practice & Strategy > Preparation Strategy > Strategy for Prelims"
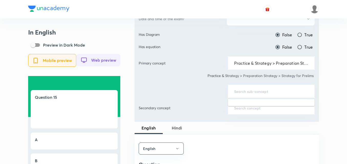
click at [260, 90] on input "text" at bounding box center [271, 91] width 74 height 5
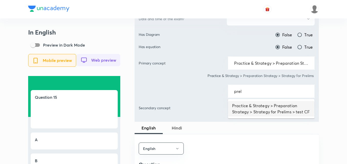
click at [257, 109] on li "Practice & Strategy > Preparation Strategy > Strategy for Prelims > test CF" at bounding box center [271, 108] width 87 height 15
type input "Practice & Strategy > Preparation Strategy > Strategy for Prelims > test CF"
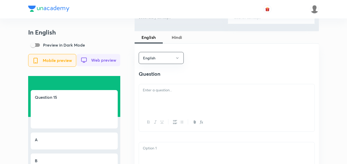
scroll to position [333, 0]
click at [183, 101] on div at bounding box center [227, 98] width 176 height 29
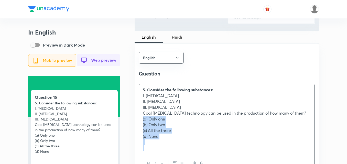
click at [139, 124] on div "5. Consider the following substances: I. Ethanol II. Nitroglycerine III. Urea C…" at bounding box center [227, 119] width 176 height 70
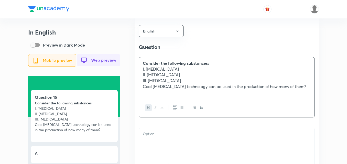
scroll to position [409, 0]
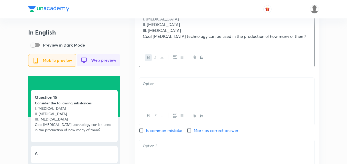
click at [157, 98] on div at bounding box center [227, 92] width 176 height 29
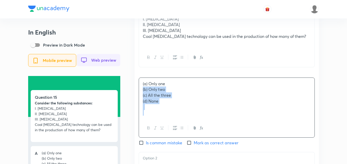
click at [136, 92] on div "English Question Consider the following substances: I. Ethanol II. Nitroglyceri…" at bounding box center [227, 154] width 184 height 374
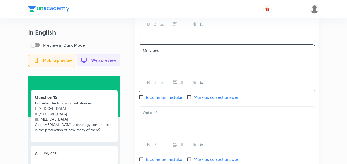
scroll to position [486, 0]
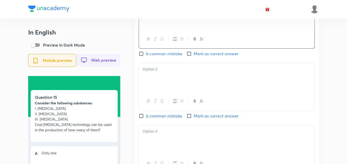
click at [161, 77] on div at bounding box center [227, 77] width 176 height 29
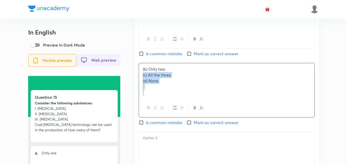
drag, startPoint x: 144, startPoint y: 77, endPoint x: 137, endPoint y: 79, distance: 6.8
click at [137, 79] on div "English Question Consider the following substances: I. Ethanol II. Nitroglyceri…" at bounding box center [227, 74] width 184 height 369
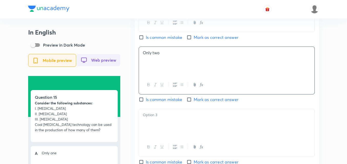
scroll to position [512, 0]
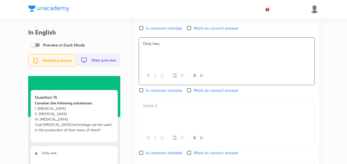
click at [168, 116] on div at bounding box center [227, 114] width 176 height 29
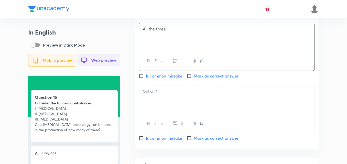
click at [170, 103] on div at bounding box center [227, 99] width 176 height 29
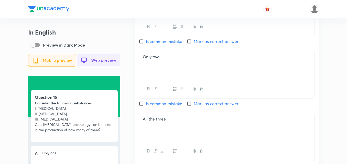
scroll to position [512, 0]
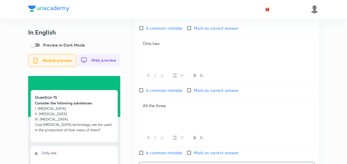
click at [199, 93] on span "Mark as correct answer" at bounding box center [216, 90] width 45 height 6
click at [194, 93] on input "Mark as correct answer" at bounding box center [190, 90] width 7 height 5
checkbox input "true"
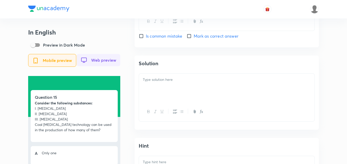
scroll to position [717, 0]
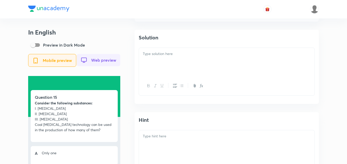
click at [169, 81] on div at bounding box center [227, 86] width 176 height 19
click at [168, 69] on div at bounding box center [227, 62] width 176 height 29
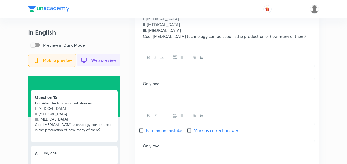
scroll to position [333, 0]
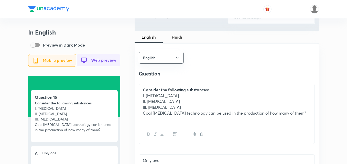
click at [176, 34] on button "Hindi" at bounding box center [177, 37] width 28 height 12
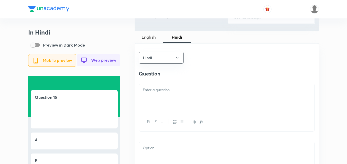
click at [175, 93] on p at bounding box center [227, 90] width 168 height 6
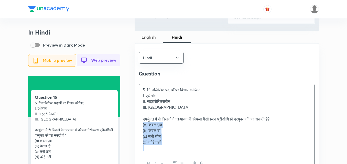
drag, startPoint x: 144, startPoint y: 132, endPoint x: 138, endPoint y: 129, distance: 6.4
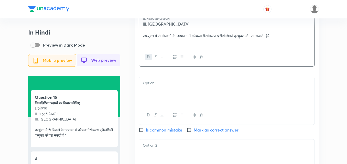
scroll to position [461, 0]
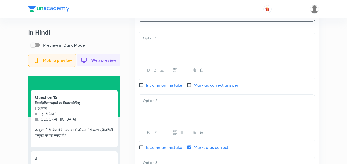
click at [170, 56] on div at bounding box center [227, 46] width 176 height 29
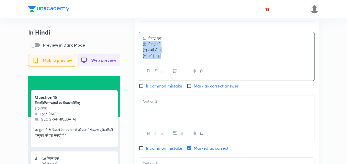
click at [137, 50] on div "Hindi Question निम्नलिखित पदार्थों पर विचार कीजिए: I. एथेनॉल II. नाइट्रोग्लिसरी…" at bounding box center [227, 100] width 184 height 369
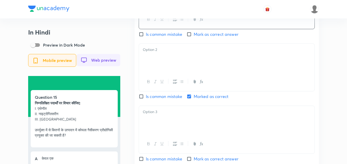
scroll to position [512, 0]
click at [156, 72] on div at bounding box center [227, 58] width 176 height 29
click at [138, 60] on div "Hindi Question निम्नलिखित पदार्थों पर विचार कीजिए: I. एथेनॉल II. नाइट्रोग्लिसरी…" at bounding box center [227, 48] width 184 height 368
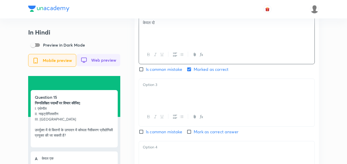
scroll to position [563, 0]
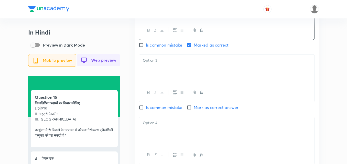
click at [169, 79] on div at bounding box center [227, 69] width 176 height 29
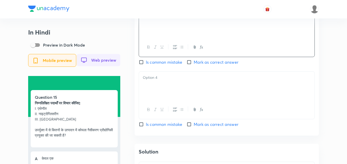
scroll to position [614, 0]
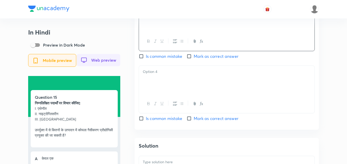
click at [165, 82] on div at bounding box center [227, 80] width 176 height 29
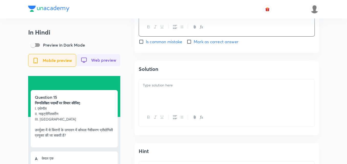
click at [173, 92] on div at bounding box center [227, 93] width 176 height 29
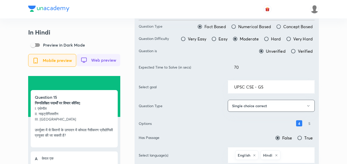
scroll to position [0, 0]
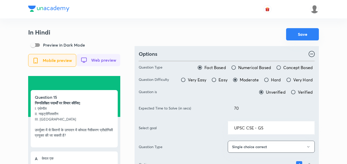
click at [302, 35] on button "Save" at bounding box center [302, 34] width 33 height 12
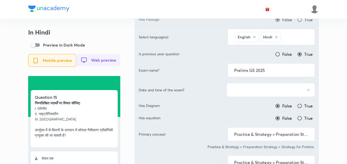
scroll to position [179, 0]
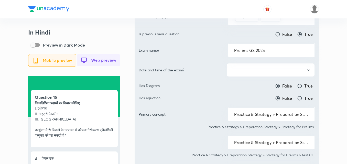
click at [269, 72] on button "button" at bounding box center [271, 70] width 88 height 14
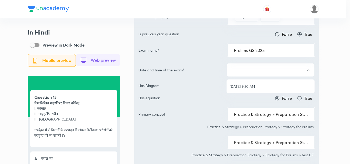
click at [257, 84] on span "[DATE] 9:30 AM" at bounding box center [270, 86] width 81 height 5
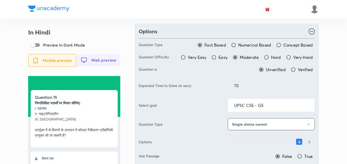
scroll to position [0, 0]
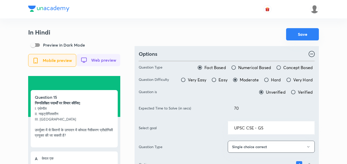
click at [298, 36] on button "Save" at bounding box center [302, 34] width 33 height 12
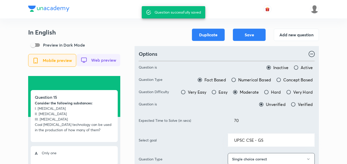
click at [119, 30] on h3 "In English" at bounding box center [74, 32] width 92 height 7
click at [295, 35] on button "Add new question" at bounding box center [296, 34] width 45 height 12
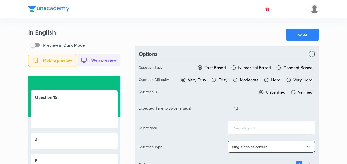
click at [248, 80] on span "Moderate" at bounding box center [249, 80] width 19 height 6
click at [238, 80] on input "Moderate" at bounding box center [235, 79] width 5 height 5
radio input "true"
radio input "false"
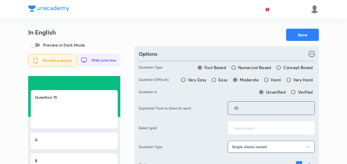
click at [212, 103] on div "Expected Time to Solve (in secs) 10 ​" at bounding box center [227, 108] width 176 height 14
type input "70"
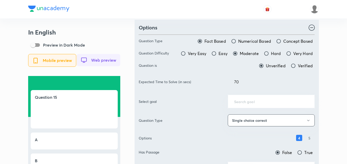
scroll to position [51, 0]
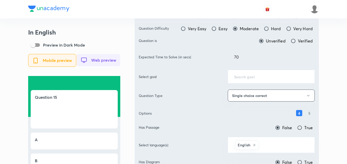
click at [256, 78] on input "text" at bounding box center [271, 76] width 74 height 5
click at [268, 77] on input "text" at bounding box center [271, 76] width 74 height 5
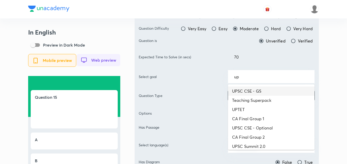
click at [264, 90] on li "UPSC CSE - GS" at bounding box center [271, 91] width 87 height 9
type input "UPSC CSE - GS"
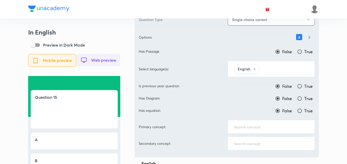
scroll to position [128, 0]
click at [276, 70] on input "text" at bounding box center [284, 67] width 49 height 9
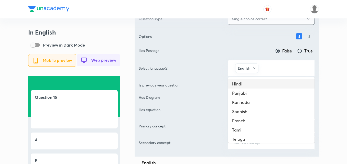
click at [268, 81] on li "Hindi" at bounding box center [271, 83] width 87 height 9
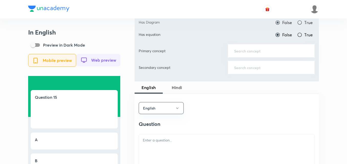
scroll to position [179, 0]
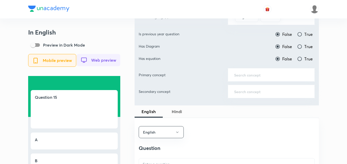
click at [299, 33] on input "True" at bounding box center [299, 34] width 5 height 5
radio input "true"
radio input "false"
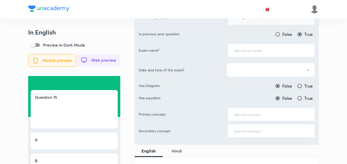
click at [261, 49] on input "text" at bounding box center [271, 50] width 74 height 5
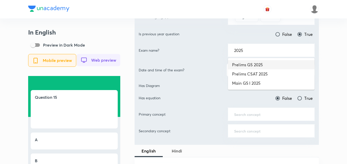
click at [263, 66] on li "Prelims GS 2025" at bounding box center [271, 64] width 87 height 9
type input "Prelims GS 2025"
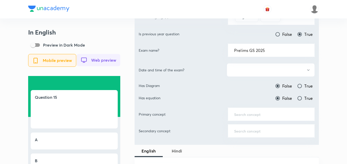
click at [270, 70] on button "button" at bounding box center [271, 70] width 88 height 14
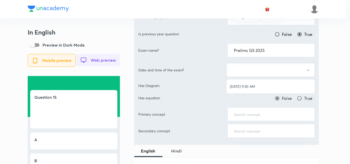
click at [263, 82] on li "[DATE] 9:30 AM" at bounding box center [270, 86] width 88 height 9
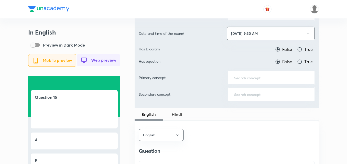
scroll to position [230, 0]
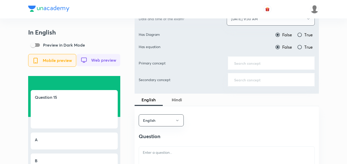
click at [261, 64] on input "text" at bounding box center [271, 63] width 74 height 5
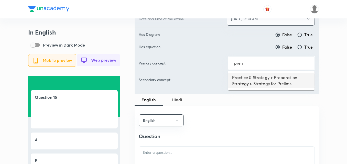
click at [263, 81] on li "Practice & Strategy > Preparation Strategy > Strategy for Prelims" at bounding box center [271, 80] width 87 height 15
type input "Practice & Strategy > Preparation Strategy > Strategy for Prelims"
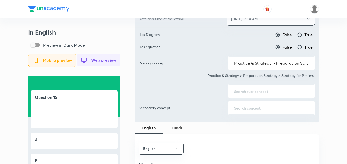
click at [260, 92] on input "text" at bounding box center [271, 91] width 74 height 5
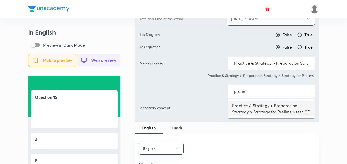
click at [257, 109] on li "Practice & Strategy > Preparation Strategy > Strategy for Prelims > test CF" at bounding box center [271, 108] width 87 height 15
type input "Practice & Strategy > Preparation Strategy > Strategy for Prelims > test CF"
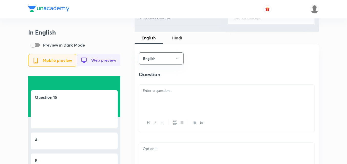
scroll to position [333, 0]
click at [185, 91] on p at bounding box center [227, 90] width 168 height 6
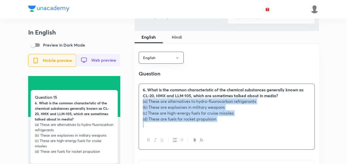
drag, startPoint x: 146, startPoint y: 107, endPoint x: 142, endPoint y: 107, distance: 4.6
click at [142, 107] on div "6. What is the common characteristic of the chemical substances generally known…" at bounding box center [227, 107] width 176 height 47
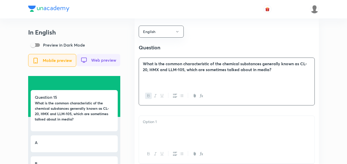
scroll to position [409, 0]
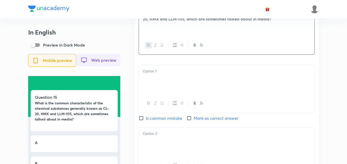
click at [166, 83] on div at bounding box center [227, 79] width 176 height 29
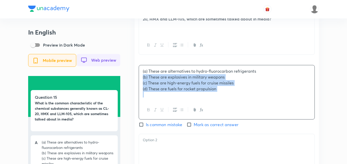
click at [140, 82] on div "(a) These are alternatives to hydro-fluorocarbon refrigerants (b) These are exp…" at bounding box center [227, 82] width 176 height 35
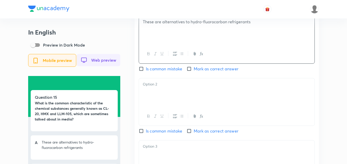
scroll to position [461, 0]
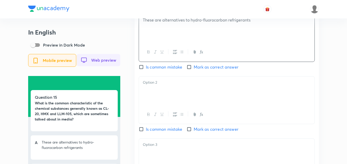
click at [149, 96] on div at bounding box center [227, 91] width 176 height 29
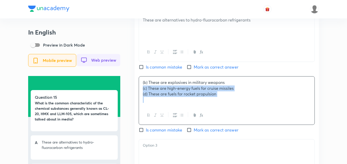
drag, startPoint x: 142, startPoint y: 95, endPoint x: 137, endPoint y: 95, distance: 4.6
click at [137, 95] on div "English Question What is the common characteristic of the chemical substances g…" at bounding box center [227, 91] width 184 height 350
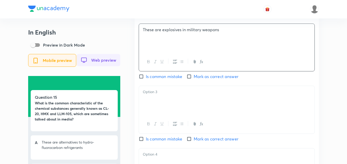
scroll to position [537, 0]
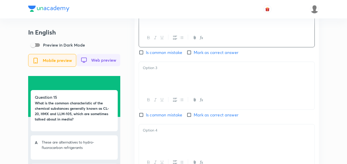
click at [167, 84] on div at bounding box center [227, 76] width 176 height 29
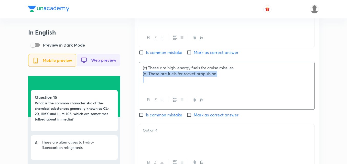
drag, startPoint x: 139, startPoint y: 77, endPoint x: 134, endPoint y: 75, distance: 5.6
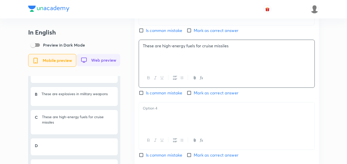
scroll to position [589, 0]
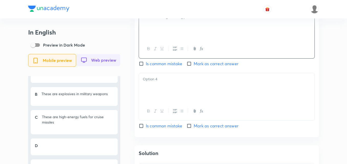
click at [172, 88] on div at bounding box center [227, 87] width 176 height 29
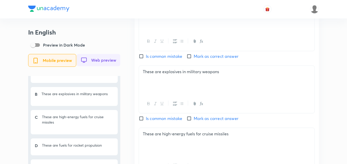
scroll to position [486, 0]
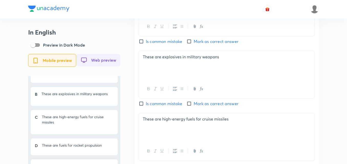
click at [198, 106] on span "Mark as correct answer" at bounding box center [216, 104] width 45 height 6
click at [194, 106] on input "Mark as correct answer" at bounding box center [190, 103] width 7 height 5
checkbox input "true"
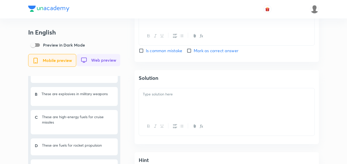
scroll to position [691, 0]
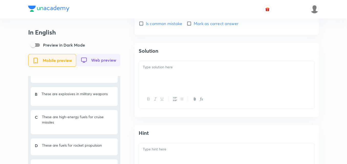
click at [173, 76] on div at bounding box center [227, 75] width 176 height 29
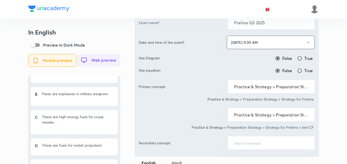
scroll to position [256, 0]
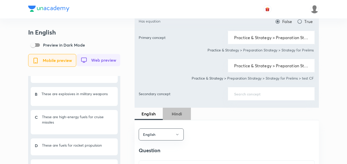
click at [178, 115] on span "Hindi" at bounding box center [177, 114] width 22 height 6
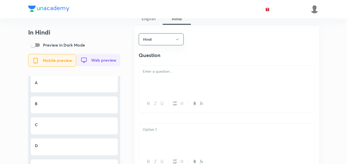
scroll to position [358, 0]
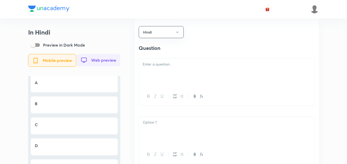
click at [173, 76] on div at bounding box center [227, 72] width 176 height 29
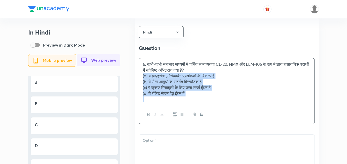
drag, startPoint x: 136, startPoint y: 84, endPoint x: 123, endPoint y: 80, distance: 13.4
click at [123, 80] on div "In Hindi Preview in Dark Mode Mobile preview Web preview Question 15 6. कभी-कभी…" at bounding box center [173, 137] width 291 height 935
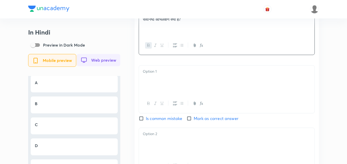
scroll to position [409, 0]
click at [160, 81] on div at bounding box center [227, 79] width 176 height 29
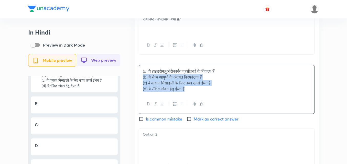
drag, startPoint x: 142, startPoint y: 80, endPoint x: 139, endPoint y: 80, distance: 3.1
click at [139, 80] on div "(a) ये हाइड्रोफ्लुओरोकार्बन प्रशीतकों के विकल्प हैं (b) ये सैन्य आयुधों के अंतर…" at bounding box center [227, 89] width 176 height 49
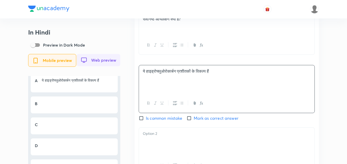
scroll to position [486, 0]
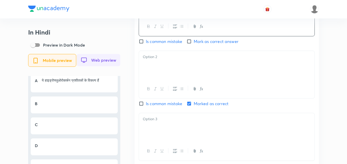
click at [158, 66] on div at bounding box center [227, 65] width 176 height 29
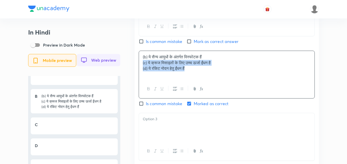
click at [138, 68] on div "Hindi Question कभी समाचार माध्यमों में चर्चित सामान्यतया CL-20, HMX और LLM-105 …" at bounding box center [227, 65] width 184 height 350
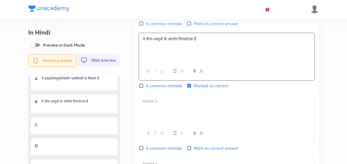
scroll to position [512, 0]
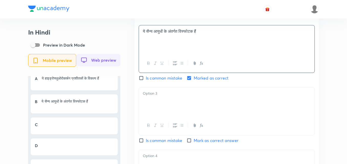
click at [177, 108] on div at bounding box center [227, 102] width 176 height 29
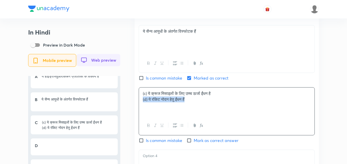
drag, startPoint x: 131, startPoint y: 102, endPoint x: 126, endPoint y: 102, distance: 4.9
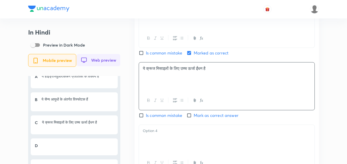
scroll to position [614, 0]
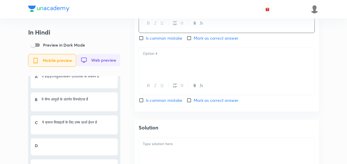
click at [167, 72] on div at bounding box center [227, 62] width 176 height 29
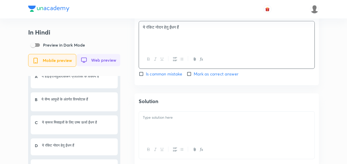
scroll to position [665, 0]
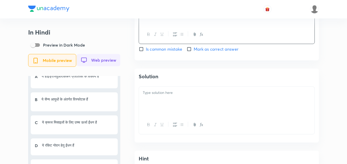
click at [182, 96] on p at bounding box center [227, 93] width 168 height 6
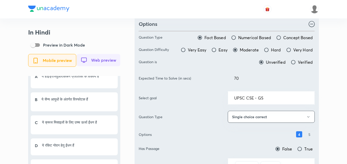
scroll to position [0, 0]
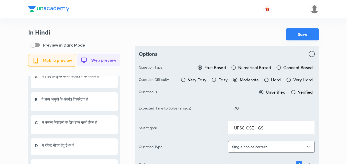
click at [306, 35] on button "Save" at bounding box center [302, 34] width 33 height 12
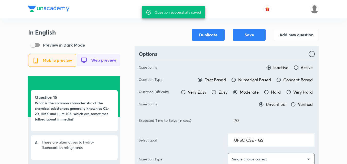
click at [299, 34] on button "Add new question" at bounding box center [296, 34] width 45 height 12
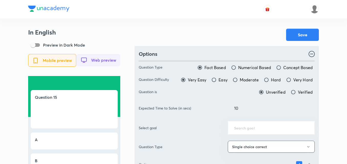
click at [255, 79] on span "Moderate" at bounding box center [249, 80] width 19 height 6
click at [238, 79] on input "Moderate" at bounding box center [235, 79] width 5 height 5
radio input "true"
radio input "false"
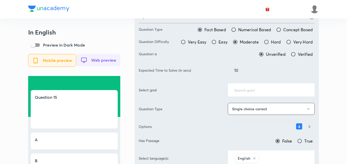
scroll to position [77, 0]
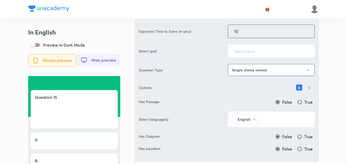
drag, startPoint x: 249, startPoint y: 29, endPoint x: 189, endPoint y: 28, distance: 60.7
click at [189, 28] on div "Expected Time to Solve (in secs) 10 ​" at bounding box center [227, 32] width 176 height 14
type input "70"
click at [286, 53] on input "text" at bounding box center [271, 51] width 74 height 5
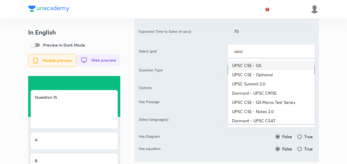
click at [278, 63] on li "UPSC CSE - GS" at bounding box center [271, 65] width 87 height 9
type input "UPSC CSE - GS"
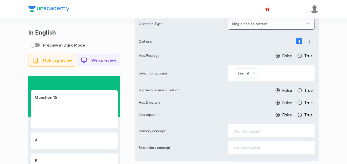
scroll to position [128, 0]
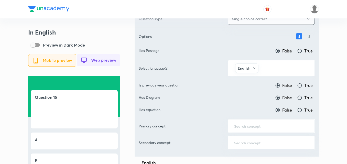
click at [282, 70] on input "text" at bounding box center [284, 67] width 49 height 9
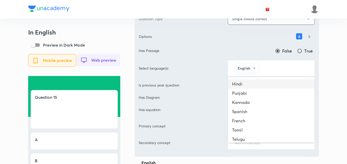
click at [256, 82] on li "Hindi" at bounding box center [271, 83] width 87 height 9
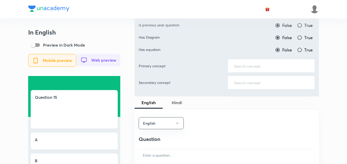
scroll to position [179, 0]
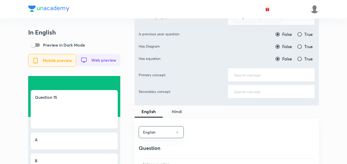
click at [302, 33] on input "True" at bounding box center [299, 34] width 5 height 5
radio input "true"
radio input "false"
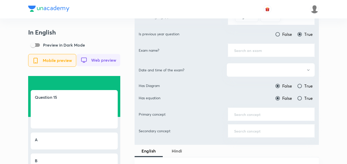
click at [274, 50] on input "text" at bounding box center [271, 50] width 74 height 5
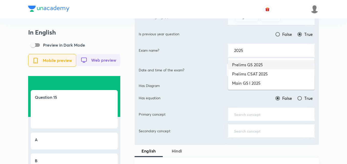
click at [270, 66] on li "Prelims GS 2025" at bounding box center [271, 64] width 87 height 9
type input "Prelims GS 2025"
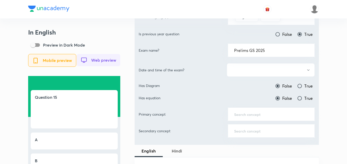
click at [272, 67] on button "button" at bounding box center [271, 70] width 88 height 14
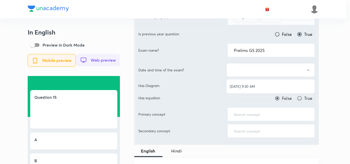
click at [264, 88] on span "[DATE] 9:30 AM" at bounding box center [270, 86] width 81 height 5
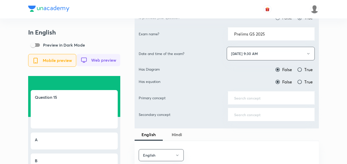
scroll to position [205, 0]
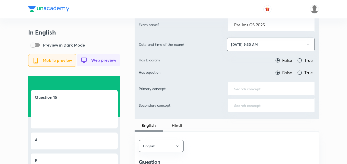
click at [266, 89] on input "text" at bounding box center [271, 88] width 74 height 5
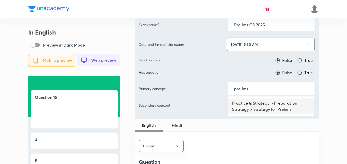
click at [259, 102] on li "Practice & Strategy > Preparation Strategy > Strategy for Prelims" at bounding box center [271, 106] width 87 height 15
type input "Practice & Strategy > Preparation Strategy > Strategy for Prelims"
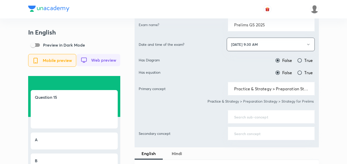
click at [262, 113] on div "​" at bounding box center [271, 117] width 87 height 14
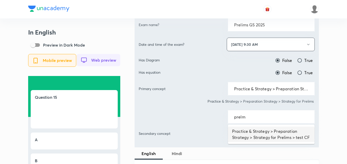
click at [267, 143] on ul "Practice & Strategy > Preparation Strategy > Strategy for Prelims > test CF" at bounding box center [271, 134] width 87 height 19
click at [264, 133] on li "Practice & Strategy > Preparation Strategy > Strategy for Prelims > test CF" at bounding box center [271, 134] width 87 height 15
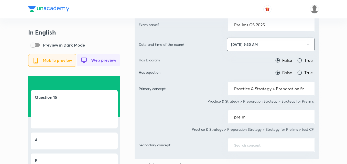
type input "Practice & Strategy > Preparation Strategy > Strategy for Prelims > test CF"
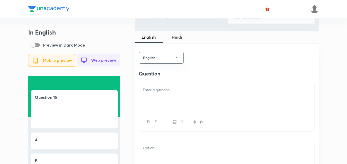
click at [181, 88] on div at bounding box center [227, 98] width 176 height 29
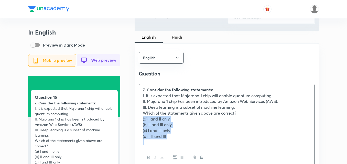
drag, startPoint x: 145, startPoint y: 124, endPoint x: 138, endPoint y: 124, distance: 6.9
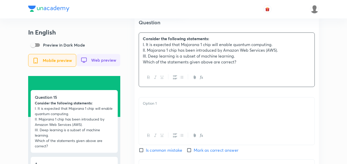
scroll to position [435, 0]
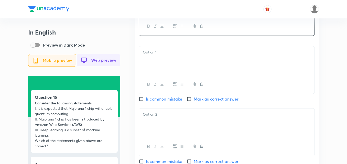
click at [165, 71] on div at bounding box center [227, 60] width 176 height 29
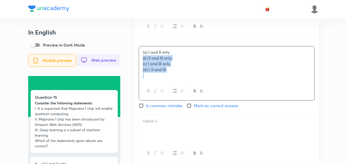
drag, startPoint x: 136, startPoint y: 61, endPoint x: 131, endPoint y: 60, distance: 5.8
click at [131, 60] on div "In English Preview in Dark Mode Mobile preview Web preview Question 15 Consider…" at bounding box center [173, 59] width 291 height 930
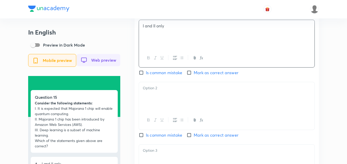
scroll to position [486, 0]
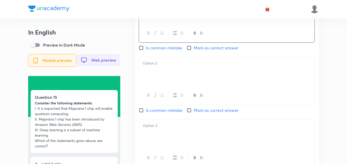
click at [152, 77] on div at bounding box center [227, 71] width 176 height 29
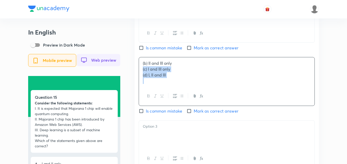
drag, startPoint x: 148, startPoint y: 76, endPoint x: 135, endPoint y: 74, distance: 13.0
click at [135, 74] on div "English Question Consider the following statements: I. It is expected that Majo…" at bounding box center [227, 68] width 184 height 357
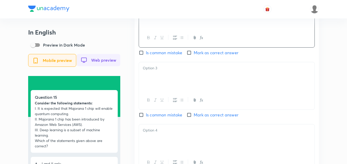
scroll to position [563, 0]
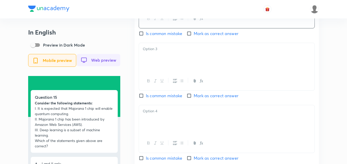
click at [159, 71] on div at bounding box center [227, 57] width 176 height 29
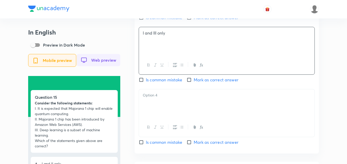
scroll to position [614, 0]
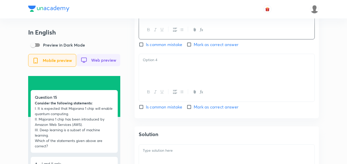
click at [177, 78] on div at bounding box center [227, 68] width 176 height 29
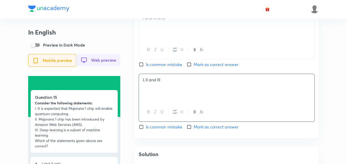
scroll to position [589, 0]
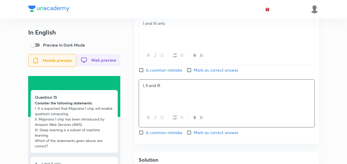
click at [196, 73] on span "Mark as correct answer" at bounding box center [216, 70] width 45 height 6
click at [194, 73] on input "Mark as correct answer" at bounding box center [190, 70] width 7 height 5
checkbox input "true"
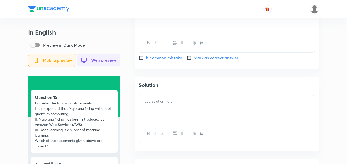
scroll to position [665, 0]
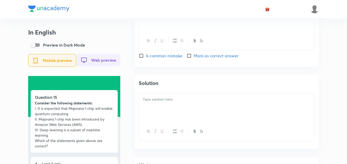
click at [167, 106] on div at bounding box center [227, 107] width 176 height 29
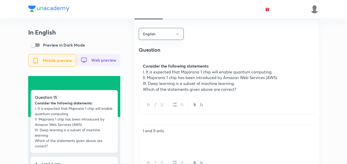
scroll to position [307, 0]
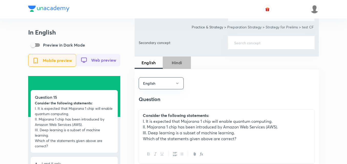
click at [181, 64] on span "Hindi" at bounding box center [177, 63] width 22 height 6
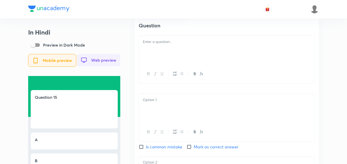
scroll to position [384, 0]
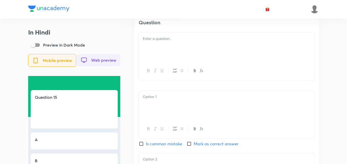
click at [171, 47] on div at bounding box center [227, 47] width 176 height 29
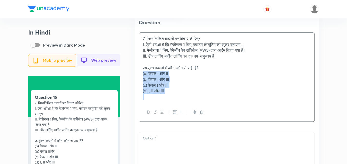
drag, startPoint x: 145, startPoint y: 79, endPoint x: 128, endPoint y: 79, distance: 16.6
click at [128, 79] on div "In Hindi Preview in Dark Mode Mobile preview Web preview Question 15 7. निम्नलि…" at bounding box center [173, 124] width 291 height 959
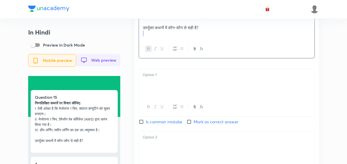
scroll to position [435, 0]
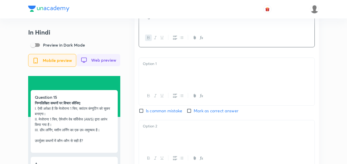
click at [178, 72] on div at bounding box center [227, 72] width 176 height 29
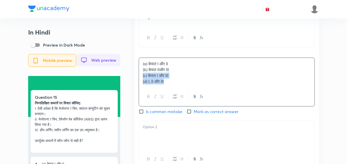
drag, startPoint x: 142, startPoint y: 75, endPoint x: 138, endPoint y: 77, distance: 4.0
click at [138, 77] on div "Hindi Question निम्नलिखित कथनों पर विचार कीजिए: I. ऐसी अपेक्षा है कि मेजोराना 1…" at bounding box center [227, 125] width 184 height 369
click at [128, 78] on div "In Hindi Preview in Dark Mode Mobile preview Web preview Question 15 निम्नलिखित…" at bounding box center [173, 62] width 291 height 936
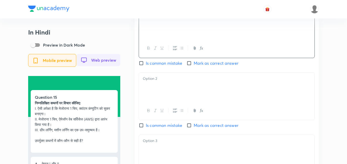
scroll to position [486, 0]
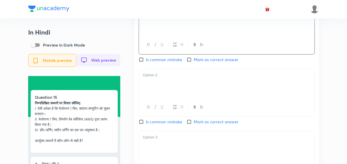
click at [162, 85] on div at bounding box center [227, 83] width 176 height 29
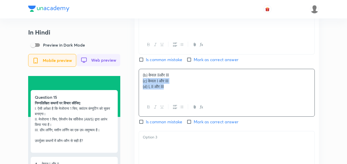
click at [138, 83] on div "Hindi Question निम्नलिखित कथनों पर विचार कीजिए: I. ऐसी अपेक्षा है कि मेजोराना 1…" at bounding box center [227, 74] width 184 height 368
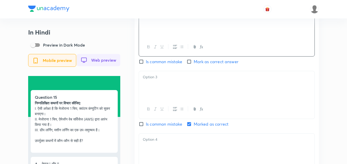
scroll to position [563, 0]
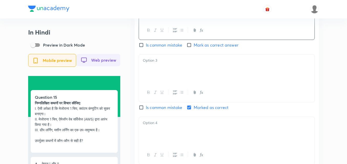
click at [156, 79] on div at bounding box center [227, 69] width 176 height 29
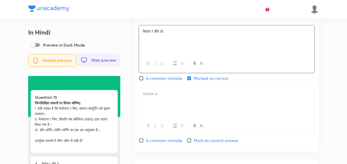
scroll to position [614, 0]
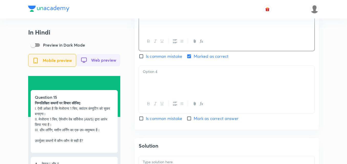
click at [170, 91] on div at bounding box center [227, 80] width 176 height 29
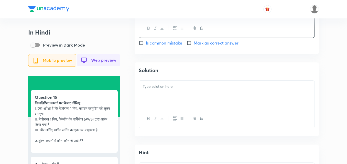
scroll to position [691, 0]
click at [170, 88] on p at bounding box center [227, 85] width 168 height 6
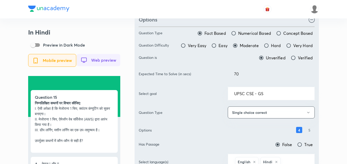
scroll to position [0, 0]
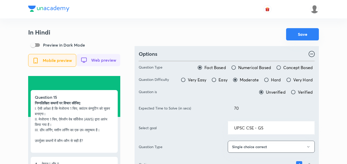
click at [300, 34] on button "Save" at bounding box center [302, 34] width 33 height 12
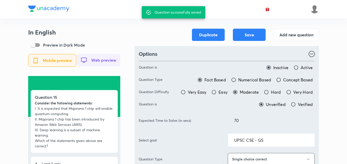
click at [107, 45] on div "Preview in Dark Mode Mobile preview Web preview" at bounding box center [74, 58] width 92 height 37
click at [290, 35] on button "Add new question" at bounding box center [296, 34] width 45 height 12
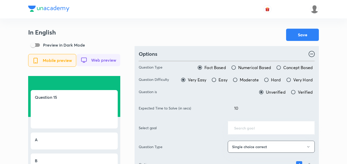
click at [241, 79] on span "Moderate" at bounding box center [249, 80] width 19 height 6
click at [238, 79] on input "Moderate" at bounding box center [235, 79] width 5 height 5
radio input "true"
radio input "false"
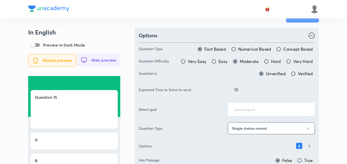
scroll to position [51, 0]
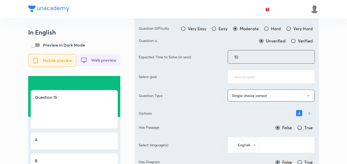
click at [196, 58] on div "Expected Time to Solve (in secs) 10 ​" at bounding box center [227, 57] width 176 height 14
type input "70"
click at [272, 71] on div "​" at bounding box center [271, 77] width 87 height 14
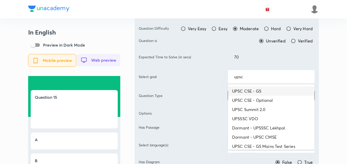
click at [267, 91] on li "UPSC CSE - GS" at bounding box center [271, 91] width 87 height 9
type input "UPSC CSE - GS"
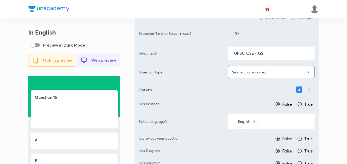
scroll to position [102, 0]
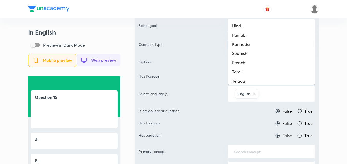
click at [270, 96] on input "text" at bounding box center [284, 93] width 49 height 9
click at [259, 26] on li "Hindi" at bounding box center [271, 25] width 87 height 9
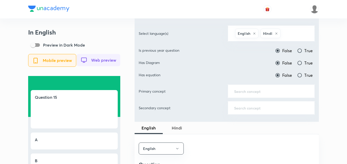
scroll to position [179, 0]
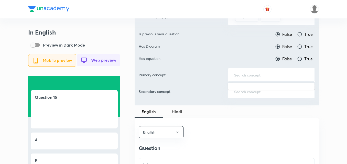
click at [268, 74] on input "text" at bounding box center [271, 74] width 74 height 5
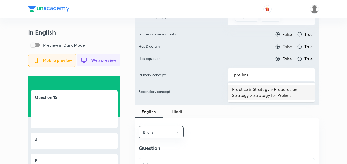
click at [265, 89] on li "Practice & Strategy > Preparation Strategy > Strategy for Prelims" at bounding box center [271, 92] width 87 height 15
type input "Practice & Strategy > Preparation Strategy > Strategy for Prelims"
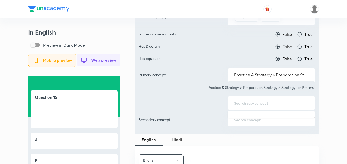
drag, startPoint x: 260, startPoint y: 102, endPoint x: 247, endPoint y: 98, distance: 13.2
click at [260, 102] on input "text" at bounding box center [271, 103] width 74 height 5
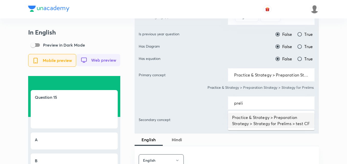
click at [253, 117] on li "Practice & Strategy > Preparation Strategy > Strategy for Prelims > test CF" at bounding box center [271, 120] width 87 height 15
type input "Practice & Strategy > Preparation Strategy > Strategy for Prelims > test CF"
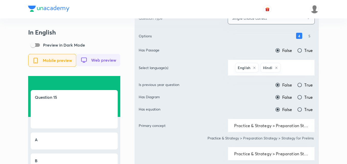
scroll to position [128, 0]
click at [300, 86] on input "True" at bounding box center [299, 85] width 5 height 5
radio input "true"
radio input "false"
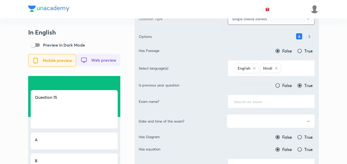
scroll to position [179, 0]
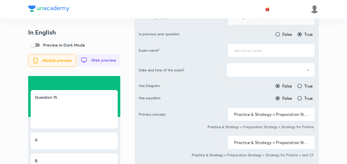
click at [252, 50] on input "text" at bounding box center [271, 50] width 74 height 5
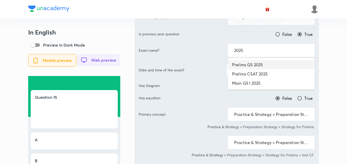
click at [258, 63] on li "Prelims GS 2025" at bounding box center [271, 64] width 87 height 9
type input "Prelims GS 2025"
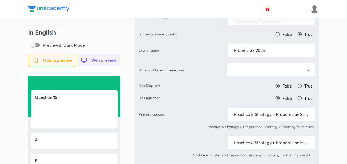
click at [257, 70] on button "button" at bounding box center [271, 70] width 88 height 14
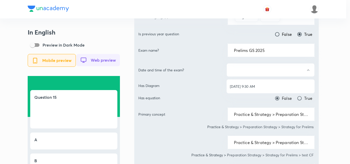
click at [255, 82] on li "[DATE] 9:30 AM" at bounding box center [270, 86] width 88 height 9
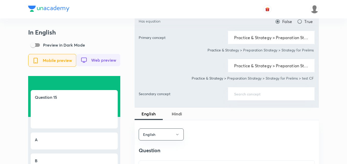
scroll to position [333, 0]
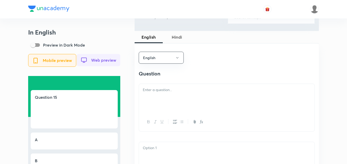
click at [161, 89] on div at bounding box center [227, 98] width 176 height 29
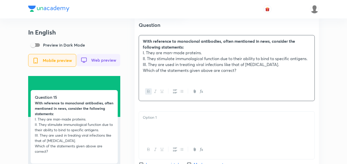
scroll to position [435, 0]
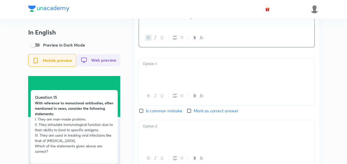
click at [164, 82] on div at bounding box center [227, 72] width 176 height 29
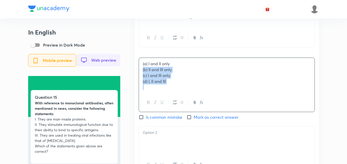
drag, startPoint x: 143, startPoint y: 75, endPoint x: 137, endPoint y: 74, distance: 6.0
click at [137, 74] on div "English Question With reference to monoclonal antibodies, often mentioned in ne…" at bounding box center [227, 128] width 184 height 374
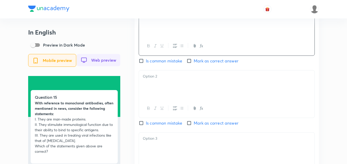
scroll to position [486, 0]
click at [165, 76] on p at bounding box center [227, 75] width 168 height 6
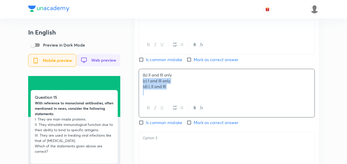
click at [136, 86] on div "English Question With reference to monoclonal antibodies, often mentioned in ne…" at bounding box center [227, 74] width 184 height 369
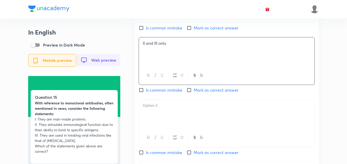
scroll to position [563, 0]
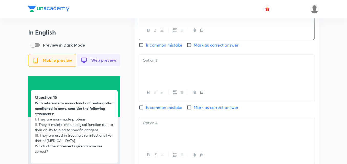
click at [161, 82] on div at bounding box center [227, 69] width 176 height 29
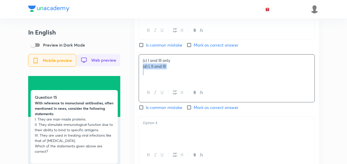
drag, startPoint x: 143, startPoint y: 73, endPoint x: 140, endPoint y: 73, distance: 3.6
click at [140, 73] on div "(c) I and III only (d) I, II and III" at bounding box center [227, 69] width 176 height 29
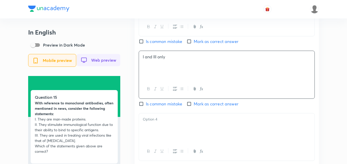
scroll to position [614, 0]
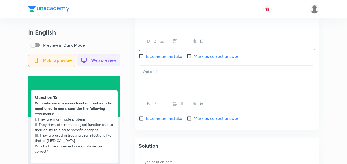
click at [162, 72] on div at bounding box center [227, 80] width 176 height 29
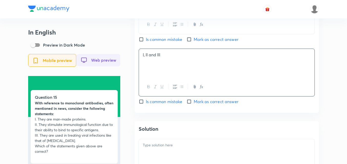
scroll to position [640, 0]
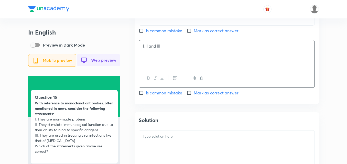
click at [183, 96] on div "Is common mistake Mark as correct answer" at bounding box center [227, 93] width 176 height 6
click at [192, 95] on input "Mark as correct answer" at bounding box center [190, 92] width 7 height 5
checkbox input "true"
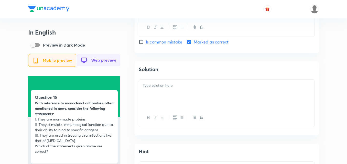
scroll to position [691, 0]
click at [184, 101] on div at bounding box center [227, 93] width 176 height 29
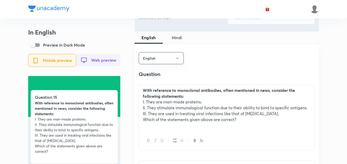
scroll to position [307, 0]
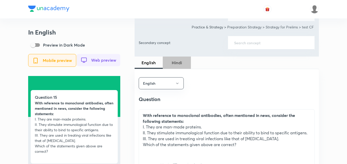
click at [178, 67] on button "Hindi" at bounding box center [177, 63] width 28 height 12
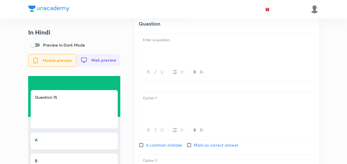
scroll to position [384, 0]
click at [165, 52] on div at bounding box center [227, 47] width 176 height 29
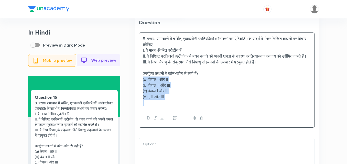
drag, startPoint x: 143, startPoint y: 86, endPoint x: 139, endPoint y: 87, distance: 4.3
click at [139, 87] on div "8. प्रायः समाचारों में चर्चित, एकक्लोनी प्रतिरक्षियों (मोनोक्लोनल ऐंटिबॉडी) के …" at bounding box center [227, 80] width 176 height 95
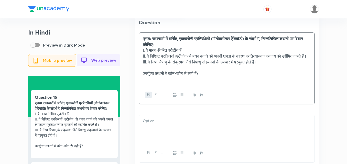
click at [156, 77] on p "उपर्युक्त कथनों में कौन-कौन से सही हैं?" at bounding box center [227, 74] width 168 height 6
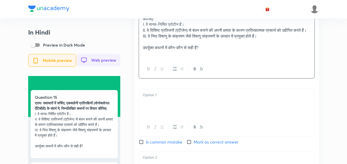
scroll to position [461, 0]
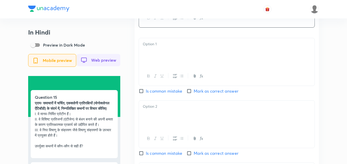
click at [158, 67] on div at bounding box center [227, 52] width 176 height 29
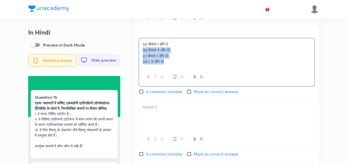
click at [132, 60] on div "In Hindi Preview in Dark Mode Mobile preview Web preview Question 15 प्रायः समा…" at bounding box center [173, 39] width 291 height 942
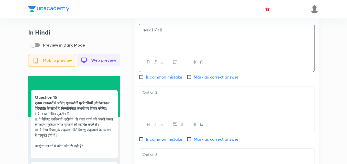
scroll to position [486, 0]
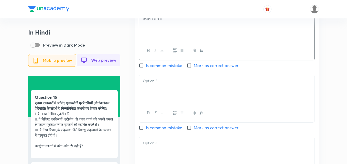
click at [164, 82] on div "Hindi Question प्रायः समाचारों में चर्चित, एकक्लोनी प्रतिरक्षियों (मोनोक्लोनल ऐ…" at bounding box center [227, 77] width 184 height 374
click at [164, 98] on div at bounding box center [227, 89] width 176 height 29
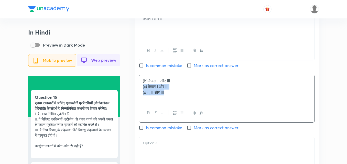
drag, startPoint x: 138, startPoint y: 98, endPoint x: 127, endPoint y: 96, distance: 10.4
click at [127, 96] on div "In Hindi Preview in Dark Mode Mobile preview Web preview Question 15 प्रायः समा…" at bounding box center [173, 12] width 291 height 941
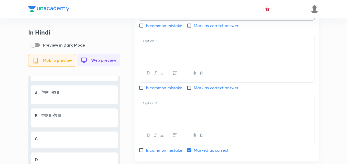
scroll to position [589, 0]
click at [165, 63] on div at bounding box center [227, 49] width 176 height 29
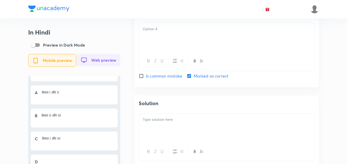
scroll to position [665, 0]
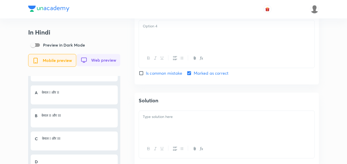
click at [166, 49] on div at bounding box center [227, 34] width 176 height 29
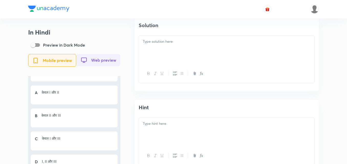
scroll to position [742, 0]
click at [181, 63] on div at bounding box center [227, 48] width 176 height 29
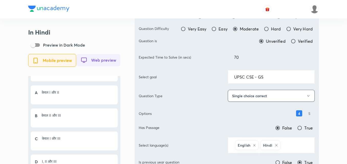
scroll to position [0, 0]
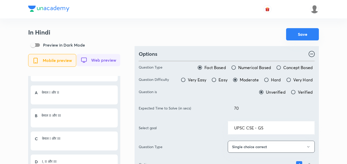
click at [298, 40] on button "Save" at bounding box center [302, 34] width 33 height 12
click at [300, 37] on button "Save" at bounding box center [302, 34] width 33 height 12
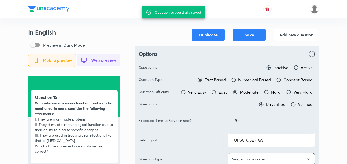
click at [113, 36] on div "In English Preview in Dark Mode Mobile preview Web preview Question 15 With ref…" at bounding box center [74, 134] width 92 height 211
click at [296, 38] on button "Add new question" at bounding box center [296, 34] width 45 height 12
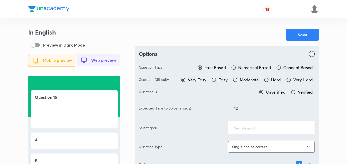
click at [247, 83] on span "Moderate" at bounding box center [249, 80] width 19 height 6
click at [238, 82] on input "Moderate" at bounding box center [235, 79] width 5 height 5
radio input "true"
radio input "false"
drag, startPoint x: 235, startPoint y: 103, endPoint x: 214, endPoint y: 106, distance: 20.6
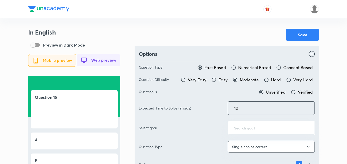
click at [214, 106] on div "Expected Time to Solve (in secs) 10 ​" at bounding box center [227, 108] width 176 height 14
type input "70"
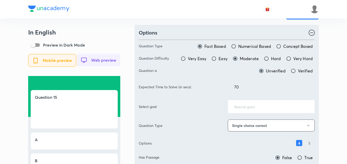
scroll to position [77, 0]
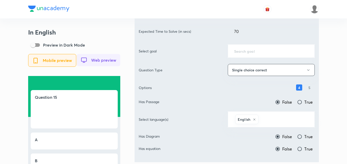
click at [266, 48] on div "​" at bounding box center [271, 51] width 87 height 14
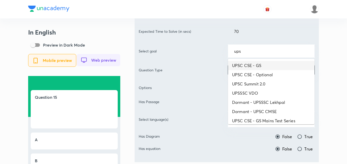
click at [266, 62] on li "UPSC CSE - GS" at bounding box center [271, 65] width 87 height 9
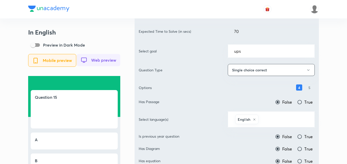
type input "UPSC CSE - GS"
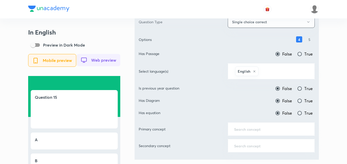
scroll to position [128, 0]
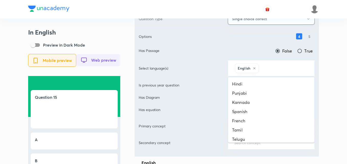
click at [276, 70] on input "text" at bounding box center [284, 67] width 49 height 9
click at [264, 83] on li "Hindi" at bounding box center [271, 83] width 87 height 9
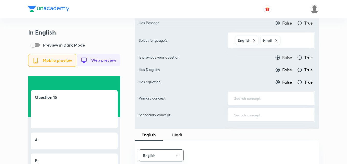
scroll to position [205, 0]
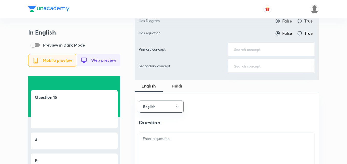
click at [266, 48] on input "text" at bounding box center [271, 49] width 74 height 5
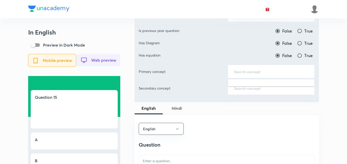
scroll to position [154, 0]
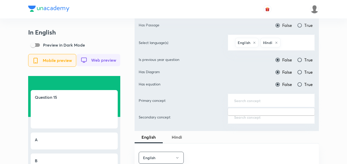
click at [298, 61] on input "True" at bounding box center [299, 59] width 5 height 5
radio input "true"
radio input "false"
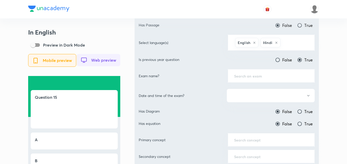
click at [261, 79] on div "​" at bounding box center [271, 76] width 87 height 14
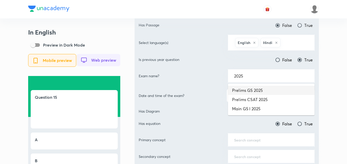
click at [273, 90] on li "Prelims GS 2025" at bounding box center [271, 90] width 87 height 9
type input "Prelims GS 2025"
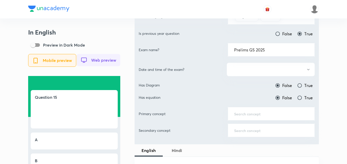
scroll to position [205, 0]
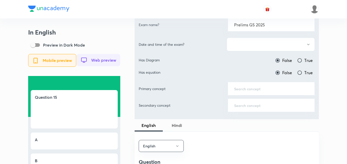
click at [262, 42] on button "button" at bounding box center [271, 45] width 88 height 14
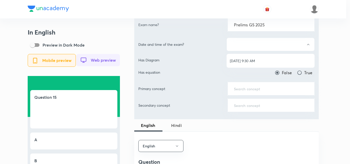
click at [265, 56] on ul "[DATE] 9:30 AM" at bounding box center [270, 61] width 88 height 14
click at [265, 63] on span "[DATE] 9:30 AM" at bounding box center [270, 60] width 81 height 5
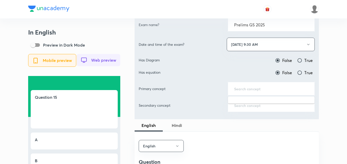
click at [259, 90] on input "text" at bounding box center [271, 88] width 74 height 5
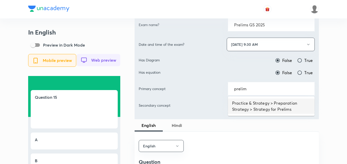
click at [263, 102] on li "Practice & Strategy > Preparation Strategy > Strategy for Prelims" at bounding box center [271, 106] width 87 height 15
type input "Practice & Strategy > Preparation Strategy > Strategy for Prelims"
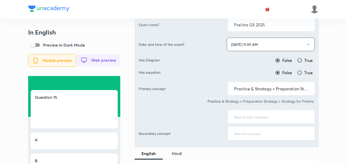
click at [261, 121] on div "​" at bounding box center [271, 117] width 87 height 14
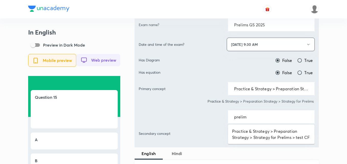
type input "prelim"
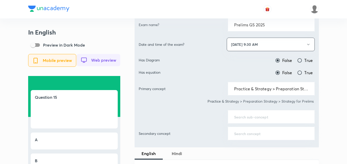
click at [263, 151] on div "English Hindi" at bounding box center [227, 153] width 184 height 12
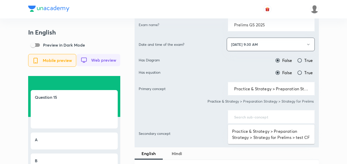
click at [261, 117] on input "text" at bounding box center [271, 116] width 74 height 5
click at [263, 129] on li "Practice & Strategy > Preparation Strategy > Strategy for Prelims > test CF" at bounding box center [271, 134] width 87 height 15
type input "Practice & Strategy > Preparation Strategy > Strategy for Prelims > test CF"
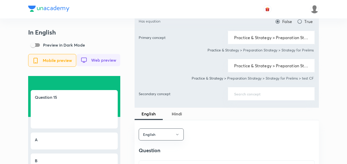
scroll to position [307, 0]
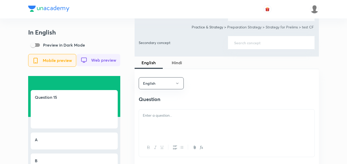
click at [175, 127] on div at bounding box center [227, 124] width 176 height 29
click at [174, 126] on div at bounding box center [227, 124] width 176 height 29
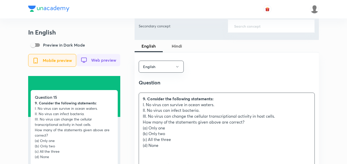
scroll to position [333, 0]
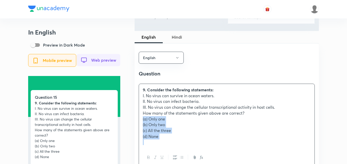
drag, startPoint x: 143, startPoint y: 124, endPoint x: 137, endPoint y: 125, distance: 6.4
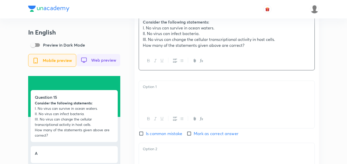
scroll to position [409, 0]
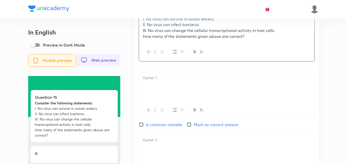
click at [167, 94] on div at bounding box center [227, 86] width 176 height 29
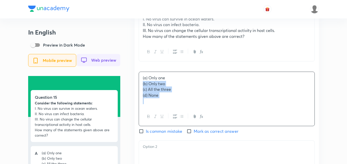
click at [128, 86] on div "In English Preview in Dark Mode Mobile preview Web preview Question 15 Consider…" at bounding box center [173, 84] width 291 height 930
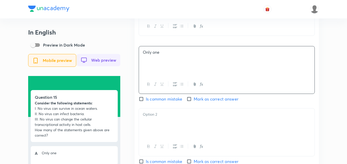
scroll to position [486, 0]
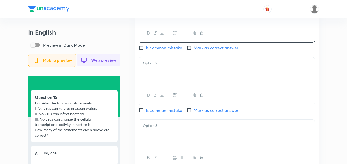
click at [165, 80] on div at bounding box center [227, 71] width 176 height 29
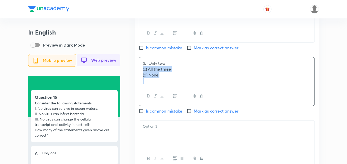
drag, startPoint x: 145, startPoint y: 76, endPoint x: 137, endPoint y: 74, distance: 7.4
click at [137, 74] on div "English Question Consider the following statements: I. No virus can survive in …" at bounding box center [227, 68] width 184 height 357
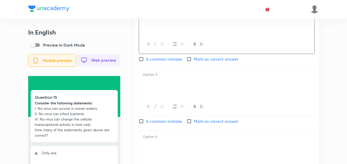
click at [154, 91] on div at bounding box center [227, 83] width 176 height 29
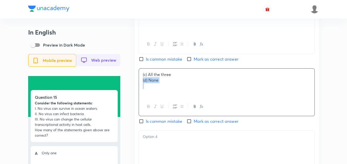
click at [137, 84] on div "English Question Consider the following statements: I. No virus can survive in …" at bounding box center [227, 17] width 184 height 356
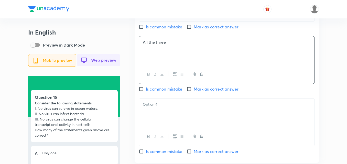
scroll to position [589, 0]
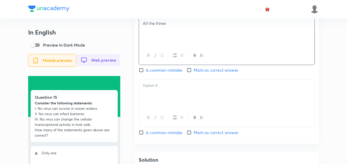
click at [165, 105] on div at bounding box center [227, 94] width 176 height 29
click at [202, 135] on span "Mark as correct answer" at bounding box center [216, 132] width 45 height 6
click at [194, 135] on input "Mark as correct answer" at bounding box center [190, 132] width 7 height 5
checkbox input "true"
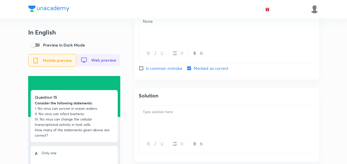
scroll to position [691, 0]
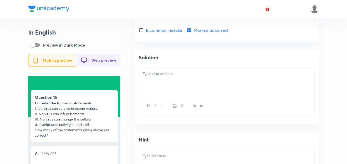
click at [171, 77] on p at bounding box center [227, 74] width 168 height 6
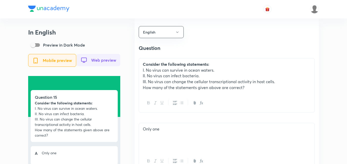
scroll to position [333, 0]
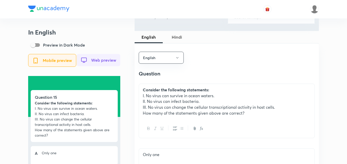
click at [177, 40] on button "Hindi" at bounding box center [177, 37] width 28 height 12
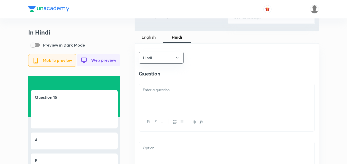
click at [178, 102] on div at bounding box center [227, 98] width 176 height 29
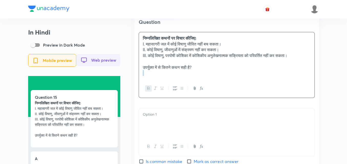
scroll to position [435, 0]
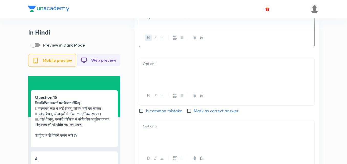
click at [156, 76] on div at bounding box center [227, 72] width 176 height 29
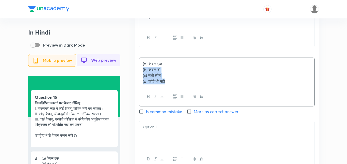
click at [136, 75] on div "Hindi Question निम्नलिखित कथनों पर विचार कीजिए: I. महासागरी जल में कोई विषाणु ज…" at bounding box center [227, 125] width 184 height 369
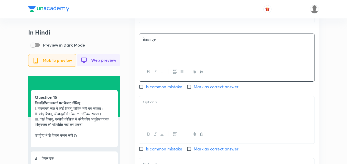
scroll to position [486, 0]
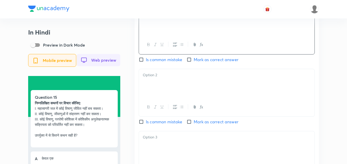
click at [154, 85] on div at bounding box center [227, 83] width 176 height 29
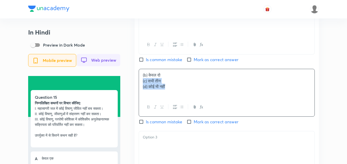
drag, startPoint x: 138, startPoint y: 86, endPoint x: 135, endPoint y: 85, distance: 2.6
click at [135, 85] on div "Hindi Question निम्नलिखित कथनों पर विचार कीजिए: I. महासागरी जल में कोई विषाणु ज…" at bounding box center [227, 74] width 184 height 368
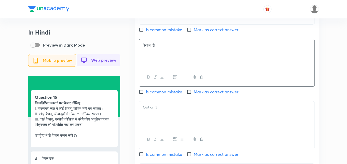
scroll to position [563, 0]
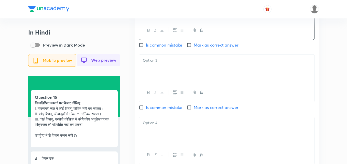
click at [157, 78] on div at bounding box center [227, 69] width 176 height 29
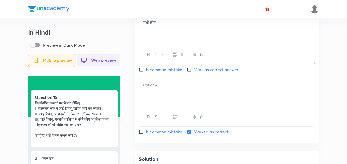
scroll to position [640, 0]
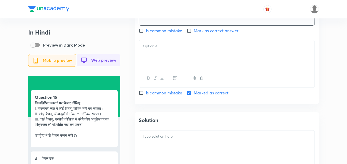
click at [160, 64] on div at bounding box center [227, 54] width 176 height 29
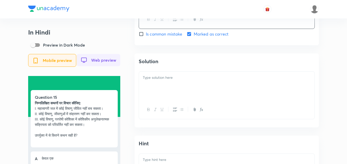
scroll to position [717, 0]
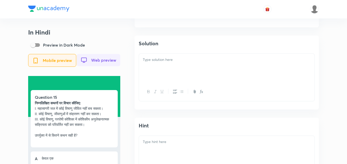
click at [172, 78] on div at bounding box center [227, 68] width 176 height 29
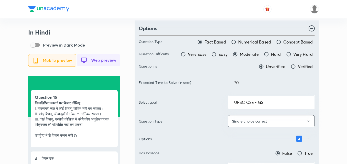
scroll to position [0, 0]
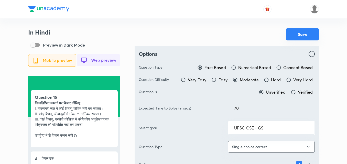
click at [298, 35] on button "Save" at bounding box center [302, 34] width 33 height 12
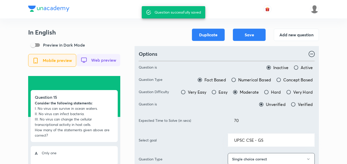
click at [296, 36] on button "Add new question" at bounding box center [296, 34] width 45 height 12
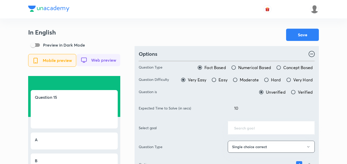
click at [245, 78] on span "Moderate" at bounding box center [249, 80] width 19 height 6
click at [238, 78] on input "Moderate" at bounding box center [235, 79] width 5 height 5
radio input "true"
radio input "false"
drag, startPoint x: 208, startPoint y: 105, endPoint x: 205, endPoint y: 105, distance: 2.8
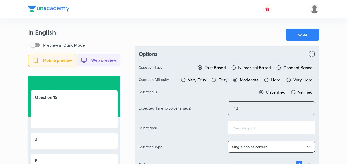
click at [205, 105] on div "Expected Time to Solve (in secs) 10 ​" at bounding box center [227, 108] width 176 height 14
type input "70"
click at [237, 36] on div "Save" at bounding box center [227, 35] width 184 height 12
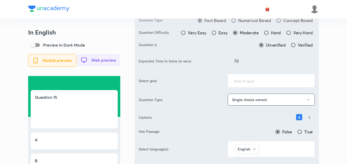
scroll to position [51, 0]
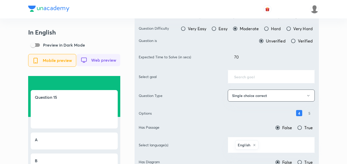
click at [251, 79] on input "text" at bounding box center [271, 76] width 74 height 5
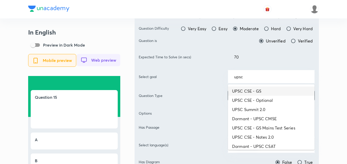
click at [261, 94] on li "UPSC CSE - GS" at bounding box center [271, 91] width 87 height 9
type input "UPSC CSE - GS"
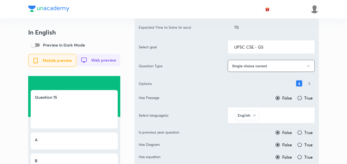
scroll to position [128, 0]
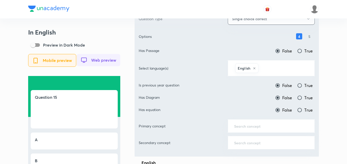
click at [276, 67] on input "text" at bounding box center [284, 67] width 49 height 9
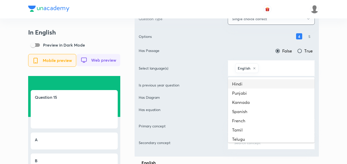
click at [260, 84] on li "Hindi" at bounding box center [271, 83] width 87 height 9
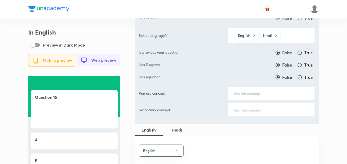
scroll to position [205, 0]
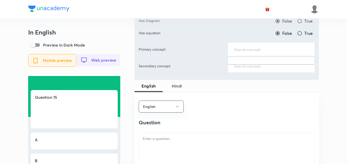
click at [268, 47] on input "text" at bounding box center [271, 49] width 74 height 5
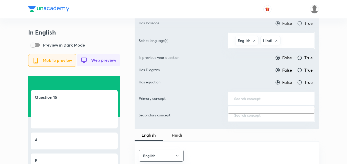
scroll to position [154, 0]
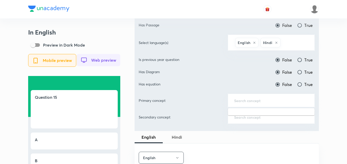
click at [307, 58] on span "True" at bounding box center [308, 60] width 8 height 6
click at [302, 58] on input "True" at bounding box center [299, 59] width 5 height 5
radio input "true"
radio input "false"
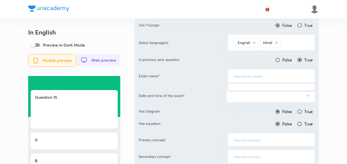
click at [264, 78] on input "text" at bounding box center [271, 75] width 74 height 5
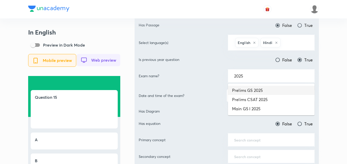
click at [264, 89] on li "Prelims GS 2025" at bounding box center [271, 90] width 87 height 9
type input "Prelims GS 2025"
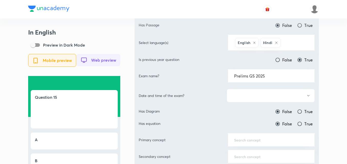
click at [262, 93] on button "button" at bounding box center [271, 96] width 88 height 14
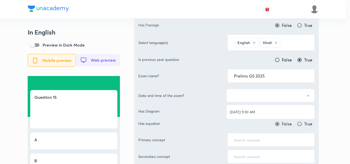
click at [260, 108] on li "[DATE] 9:30 AM" at bounding box center [270, 111] width 88 height 9
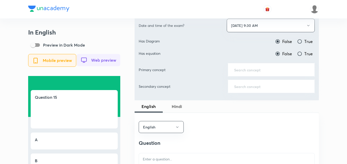
scroll to position [230, 0]
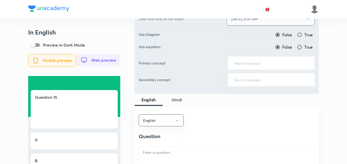
click at [262, 63] on input "text" at bounding box center [271, 63] width 74 height 5
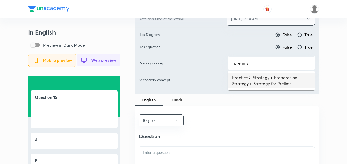
click at [263, 79] on li "Practice & Strategy > Preparation Strategy > Strategy for Prelims" at bounding box center [271, 80] width 87 height 15
type input "Practice & Strategy > Preparation Strategy > Strategy for Prelims"
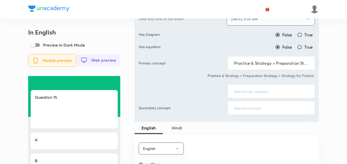
click at [255, 91] on input "text" at bounding box center [271, 91] width 74 height 5
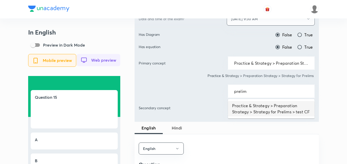
click at [252, 103] on li "Practice & Strategy > Preparation Strategy > Strategy for Prelims > test CF" at bounding box center [271, 108] width 87 height 15
type input "Practice & Strategy > Preparation Strategy > Strategy for Prelims > test CF"
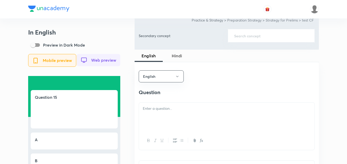
scroll to position [333, 0]
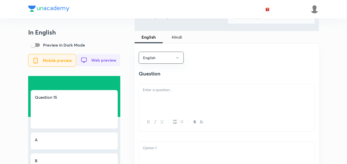
click at [189, 92] on p at bounding box center [227, 90] width 168 height 6
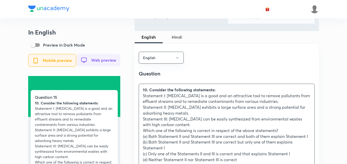
scroll to position [358, 0]
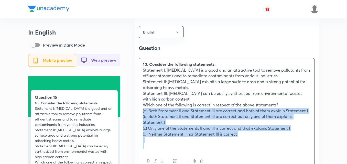
drag, startPoint x: 145, startPoint y: 114, endPoint x: 139, endPoint y: 115, distance: 5.7
click at [139, 115] on div "10. Consider the following statements: Statement I: Activated carbon is a good …" at bounding box center [227, 104] width 176 height 93
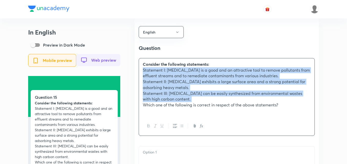
click at [180, 129] on button "button" at bounding box center [181, 126] width 7 height 6
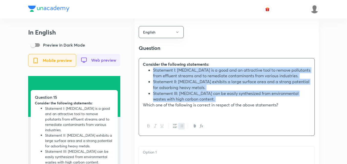
click at [184, 100] on li "Statement III: Activated carbon can be easily synthesized from environmental wa…" at bounding box center [232, 97] width 158 height 12
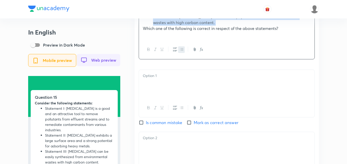
scroll to position [435, 0]
click at [165, 89] on div at bounding box center [227, 84] width 176 height 29
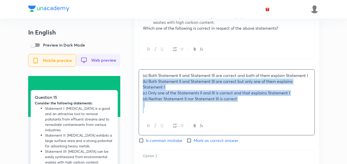
click at [140, 88] on div "(a) Both Statement II and Statement III are correct and both of them explain St…" at bounding box center [227, 93] width 176 height 47
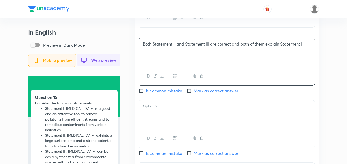
scroll to position [512, 0]
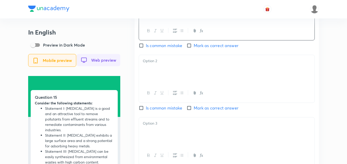
click at [155, 81] on div at bounding box center [227, 69] width 176 height 29
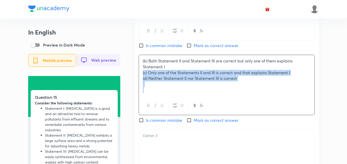
click at [140, 76] on div "(b) Both Statement II and Statement III are correct but only one of them explai…" at bounding box center [227, 75] width 176 height 41
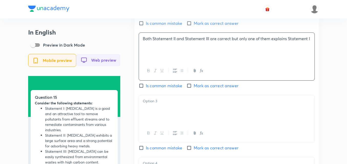
scroll to position [563, 0]
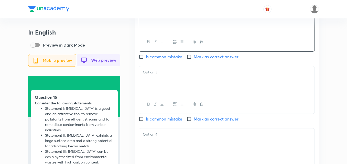
click at [164, 80] on div at bounding box center [227, 80] width 176 height 29
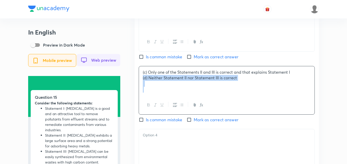
drag, startPoint x: 150, startPoint y: 81, endPoint x: 135, endPoint y: 82, distance: 15.4
click at [135, 82] on div "English Question Consider the following statements: Statement I: Activated carb…" at bounding box center [227, 3] width 184 height 380
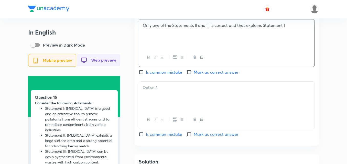
scroll to position [614, 0]
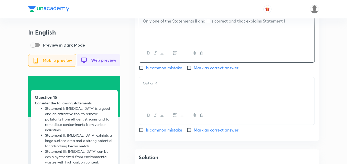
click at [164, 105] on div at bounding box center [227, 91] width 176 height 29
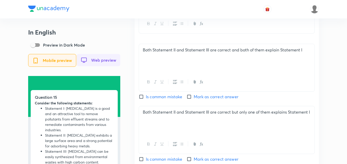
click at [193, 99] on input "Mark as correct answer" at bounding box center [190, 96] width 7 height 5
checkbox input "true"
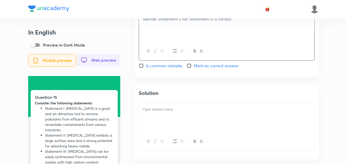
scroll to position [717, 0]
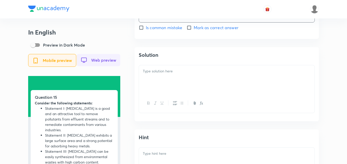
click at [171, 83] on div at bounding box center [227, 79] width 176 height 29
click at [186, 81] on div at bounding box center [227, 79] width 176 height 29
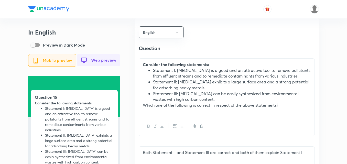
scroll to position [256, 0]
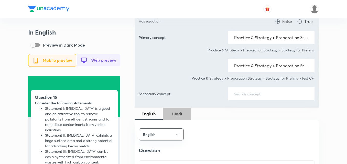
click at [172, 111] on span "Hindi" at bounding box center [177, 114] width 22 height 6
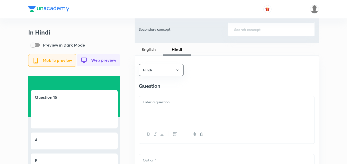
scroll to position [358, 0]
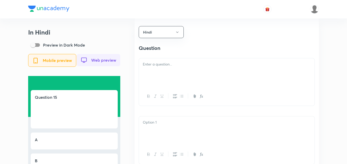
click at [175, 72] on div at bounding box center [227, 72] width 176 height 29
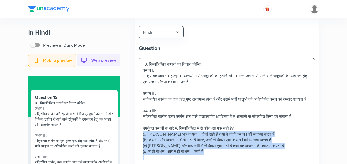
drag, startPoint x: 139, startPoint y: 146, endPoint x: 132, endPoint y: 146, distance: 7.2
click at [132, 146] on div "In Hindi Preview in Dark Mode Mobile preview Web preview Question 15 10. निम्नल…" at bounding box center [173, 166] width 291 height 993
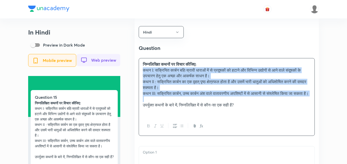
click at [181, 129] on button "button" at bounding box center [181, 126] width 7 height 6
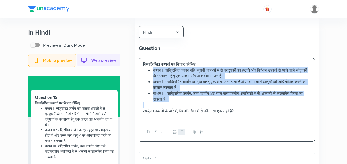
click at [205, 89] on li "कथन II : सक्रियित कार्बन का एक वृहत् पृष्ठ क्षेत्रफल होता है और उसमें भारी धातु…" at bounding box center [232, 85] width 158 height 12
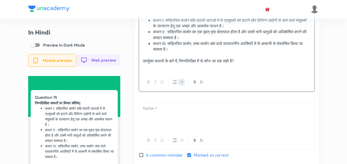
scroll to position [461, 0]
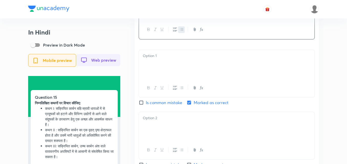
click at [171, 79] on div at bounding box center [227, 64] width 176 height 29
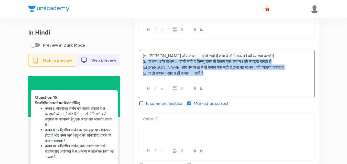
click at [123, 67] on div "In Hindi Preview in Dark Mode Mobile preview Web preview Question 15 निम्नलिखित…" at bounding box center [173, 45] width 291 height 954
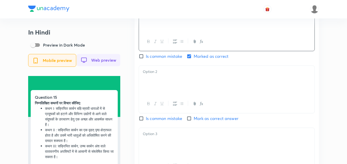
scroll to position [512, 0]
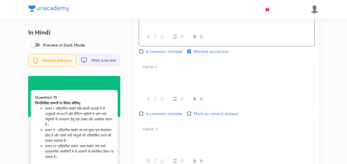
click at [158, 68] on p at bounding box center [227, 67] width 168 height 6
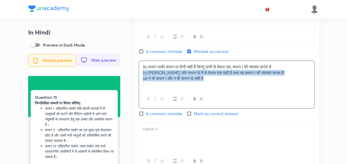
drag, startPoint x: 140, startPoint y: 77, endPoint x: 137, endPoint y: 77, distance: 3.1
click at [137, 77] on div "Hindi Question निम्नलिखित कथनों पर विचार कीजिए: कथन I: सक्रियित कार्बन बहिःस्रा…" at bounding box center [227, 56] width 184 height 385
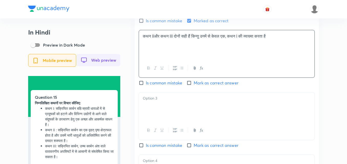
scroll to position [589, 0]
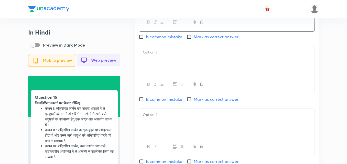
click at [170, 80] on div at bounding box center [227, 84] width 176 height 19
click at [166, 68] on div at bounding box center [227, 60] width 176 height 29
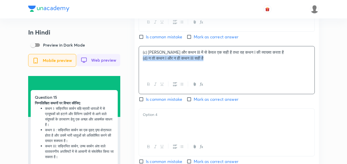
drag, startPoint x: 135, startPoint y: 62, endPoint x: 129, endPoint y: 61, distance: 5.2
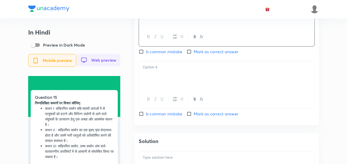
scroll to position [640, 0]
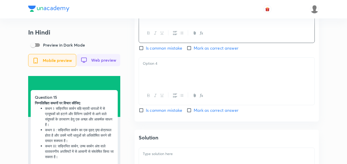
click at [157, 76] on div at bounding box center [227, 72] width 176 height 29
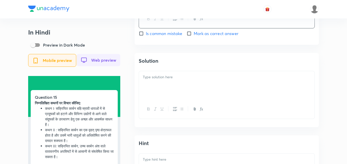
click at [171, 88] on div at bounding box center [227, 85] width 176 height 29
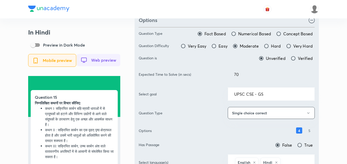
scroll to position [0, 0]
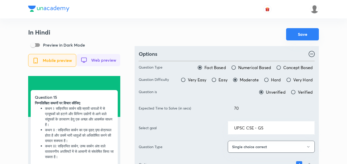
click at [317, 32] on button "Save" at bounding box center [302, 34] width 33 height 12
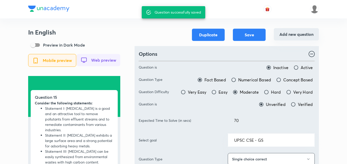
click at [309, 36] on button "Add new question" at bounding box center [296, 34] width 45 height 12
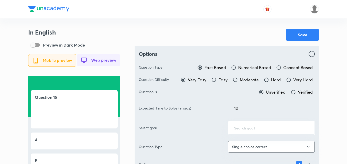
click at [179, 30] on div "Save" at bounding box center [227, 35] width 184 height 12
click at [250, 76] on div "Question Type Fact Based Numerical Based Concept Based Question Difficulty Very…" at bounding box center [227, 146] width 176 height 177
click at [248, 78] on span "Moderate" at bounding box center [249, 80] width 19 height 6
click at [238, 78] on input "Moderate" at bounding box center [235, 79] width 5 height 5
radio input "true"
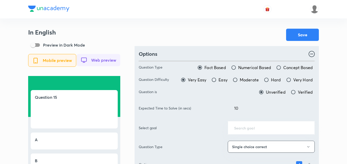
radio input "false"
drag, startPoint x: 243, startPoint y: 111, endPoint x: 206, endPoint y: 111, distance: 37.1
click at [206, 111] on div "Expected Time to Solve (in secs) 10 ​" at bounding box center [227, 108] width 176 height 14
type input "70"
click at [224, 32] on div "Save" at bounding box center [227, 35] width 184 height 12
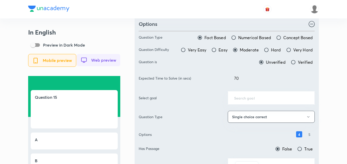
scroll to position [77, 0]
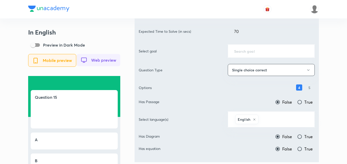
click at [256, 52] on input "text" at bounding box center [271, 51] width 74 height 5
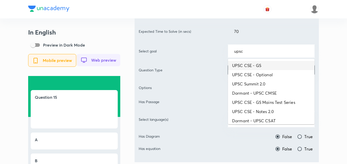
click at [256, 64] on li "UPSC CSE - GS" at bounding box center [271, 65] width 87 height 9
type input "UPSC CSE - GS"
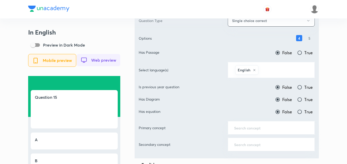
scroll to position [128, 0]
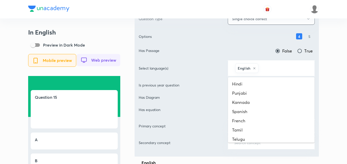
click at [276, 66] on input "text" at bounding box center [284, 67] width 49 height 9
click at [265, 88] on li "Hindi" at bounding box center [271, 83] width 87 height 9
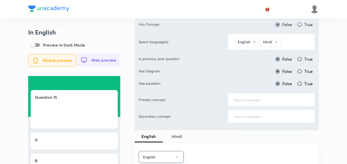
scroll to position [179, 0]
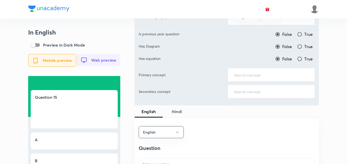
click at [300, 32] on input "True" at bounding box center [299, 34] width 5 height 5
radio input "true"
radio input "false"
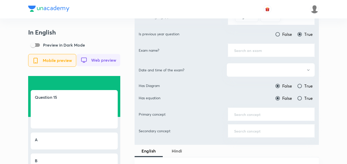
click at [261, 51] on input "text" at bounding box center [271, 50] width 74 height 5
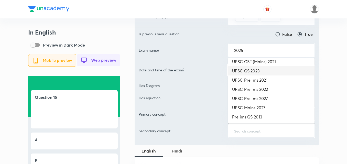
scroll to position [0, 0]
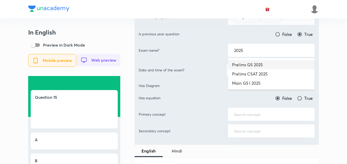
click at [270, 66] on li "Prelims GS 2025" at bounding box center [271, 64] width 87 height 9
type input "Prelims GS 2025"
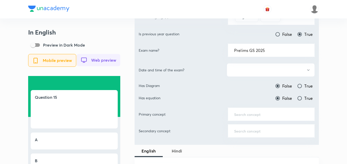
click at [271, 69] on button "button" at bounding box center [271, 70] width 88 height 14
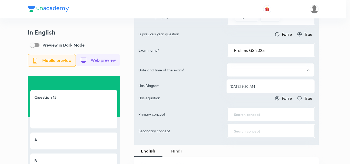
click at [268, 84] on span "[DATE] 9:30 AM" at bounding box center [270, 86] width 81 height 5
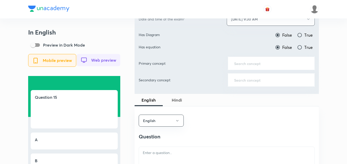
scroll to position [230, 0]
click at [265, 64] on input "text" at bounding box center [271, 63] width 74 height 5
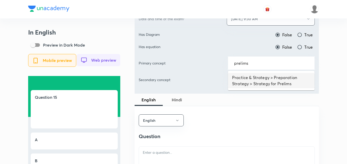
click at [266, 76] on li "Practice & Strategy > Preparation Strategy > Strategy for Prelims" at bounding box center [271, 80] width 87 height 15
type input "Practice & Strategy > Preparation Strategy > Strategy for Prelims"
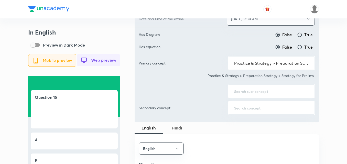
click at [266, 86] on div "​" at bounding box center [271, 91] width 87 height 14
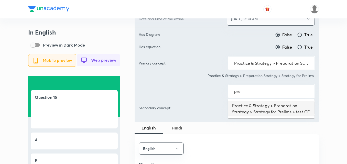
click at [270, 104] on li "Practice & Strategy > Preparation Strategy > Strategy for Prelims > test CF" at bounding box center [271, 108] width 87 height 15
type input "Practice & Strategy > Preparation Strategy > Strategy for Prelims > test CF"
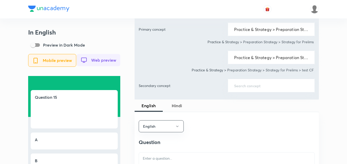
scroll to position [333, 0]
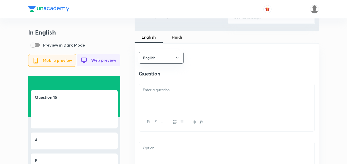
click at [179, 102] on div at bounding box center [227, 98] width 176 height 29
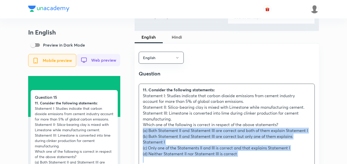
drag, startPoint x: 142, startPoint y: 135, endPoint x: 137, endPoint y: 135, distance: 4.9
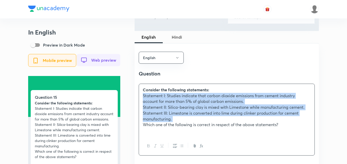
click at [180, 148] on icon "button" at bounding box center [182, 146] width 4 height 4
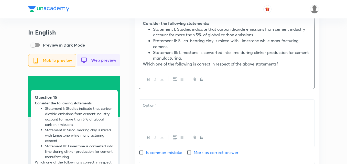
scroll to position [435, 0]
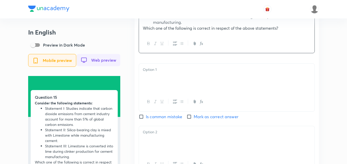
click at [179, 80] on div at bounding box center [227, 78] width 176 height 29
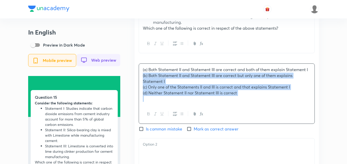
click at [137, 79] on div "English Question Consider the following statements: Statement I: Studies indica…" at bounding box center [227, 134] width 184 height 386
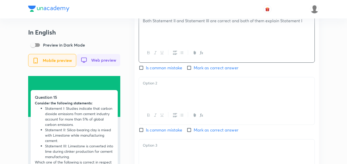
scroll to position [486, 0]
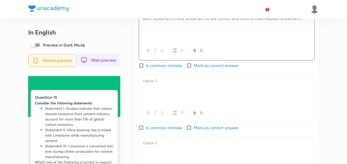
click at [189, 72] on div "English Question Consider the following statements: Statement I: Studies indica…" at bounding box center [227, 77] width 184 height 374
click at [207, 67] on span "Mark as correct answer" at bounding box center [216, 65] width 45 height 6
click at [194, 67] on input "Mark as correct answer" at bounding box center [190, 65] width 7 height 5
checkbox input "true"
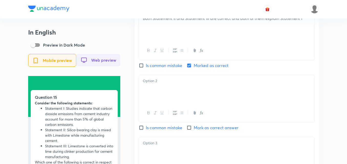
click at [182, 96] on div at bounding box center [227, 89] width 176 height 29
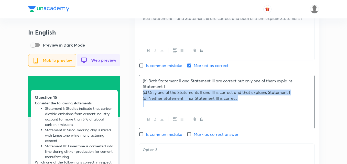
drag, startPoint x: 142, startPoint y: 96, endPoint x: 121, endPoint y: 99, distance: 21.4
click at [121, 98] on div "In English Preview in Dark Mode Mobile preview Web preview Question 15 Consider…" at bounding box center [173, 16] width 291 height 948
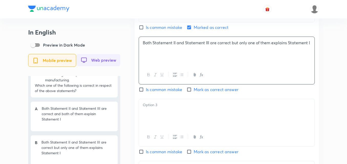
scroll to position [563, 0]
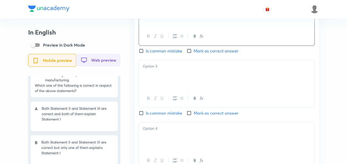
click at [162, 80] on div at bounding box center [227, 74] width 176 height 29
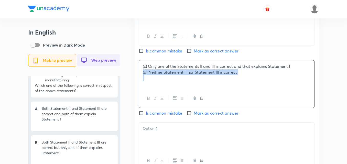
click at [137, 77] on div "English Question Consider the following statements: Statement I: Studies indica…" at bounding box center [227, 0] width 184 height 374
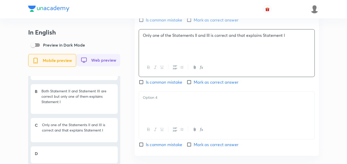
scroll to position [640, 0]
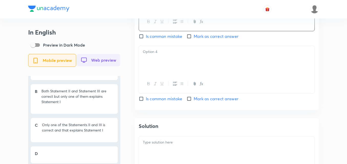
click at [174, 67] on div at bounding box center [227, 60] width 176 height 29
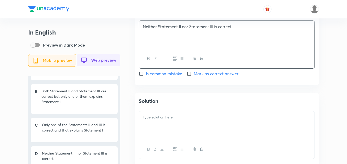
scroll to position [717, 0]
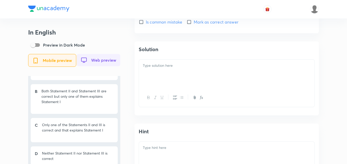
click at [176, 73] on div at bounding box center [227, 74] width 176 height 29
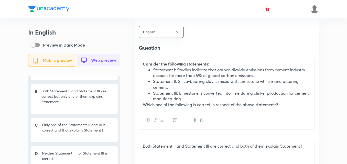
scroll to position [307, 0]
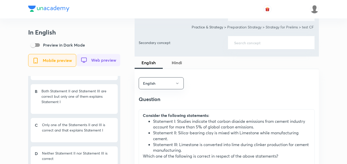
click at [177, 61] on span "Hindi" at bounding box center [177, 63] width 22 height 6
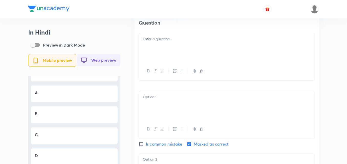
scroll to position [384, 0]
click at [174, 60] on div at bounding box center [227, 47] width 176 height 29
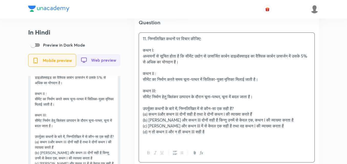
scroll to position [157, 0]
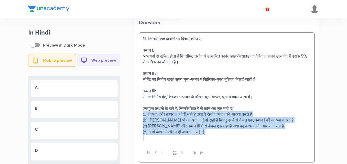
drag, startPoint x: 142, startPoint y: 118, endPoint x: 139, endPoint y: 118, distance: 2.6
click at [139, 118] on div "11. निम्नलिखित कथनों पर विचार कीजिए: कथन I: अध्ययनों से सूचित होता है कि सीमेंट…" at bounding box center [227, 88] width 176 height 111
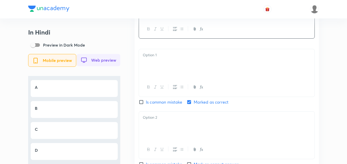
scroll to position [486, 0]
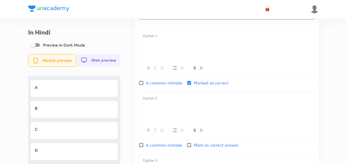
click at [178, 52] on div at bounding box center [227, 44] width 176 height 29
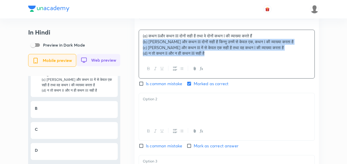
drag, startPoint x: 142, startPoint y: 48, endPoint x: 126, endPoint y: 47, distance: 16.1
click at [127, 47] on div "In Hindi Preview in Dark Mode Mobile preview Web preview Question 15 निम्नलिखित…" at bounding box center [173, 21] width 291 height 959
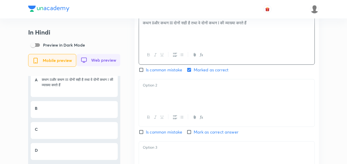
scroll to position [512, 0]
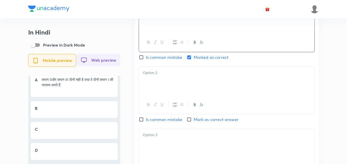
click at [166, 93] on div at bounding box center [227, 81] width 176 height 29
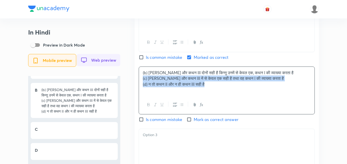
drag, startPoint x: 139, startPoint y: 84, endPoint x: 137, endPoint y: 83, distance: 3.0
click at [137, 83] on div "Hindi Question निम्नलिखित कथनों पर विचार कीजिए: कथन I: अध्ययनों से सूचित होता ह…" at bounding box center [227, 59] width 184 height 391
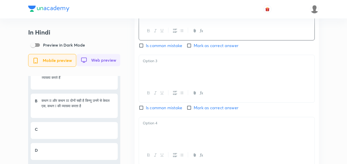
scroll to position [589, 0]
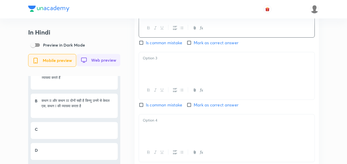
click at [194, 70] on div at bounding box center [227, 66] width 176 height 29
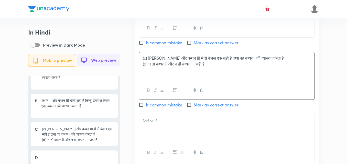
scroll to position [126, 0]
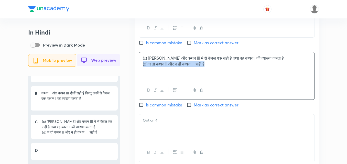
drag, startPoint x: 142, startPoint y: 66, endPoint x: 125, endPoint y: 79, distance: 20.8
click at [139, 66] on div "(c) कथन II और कथन III में से केवल एक सही है तथा वह कथन I की व्याख्या करता है (d…" at bounding box center [227, 76] width 176 height 48
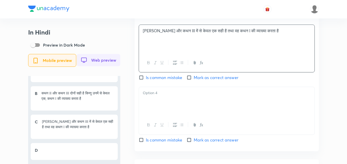
scroll to position [640, 0]
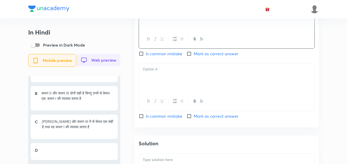
click at [180, 80] on div at bounding box center [227, 77] width 176 height 29
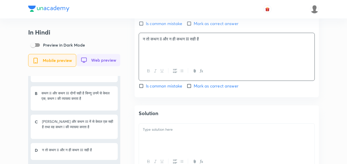
scroll to position [717, 0]
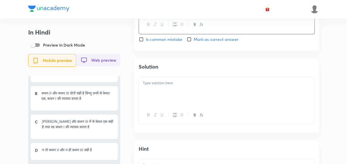
click at [173, 93] on div at bounding box center [227, 91] width 176 height 29
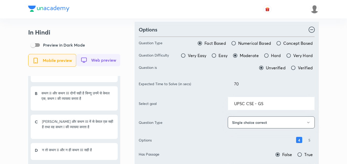
scroll to position [0, 0]
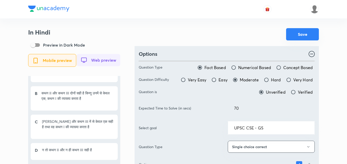
click at [302, 34] on button "Save" at bounding box center [302, 34] width 33 height 12
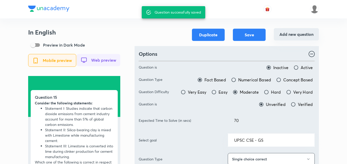
click at [293, 38] on button "Add new question" at bounding box center [296, 34] width 45 height 12
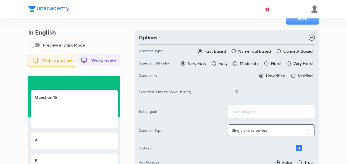
scroll to position [26, 0]
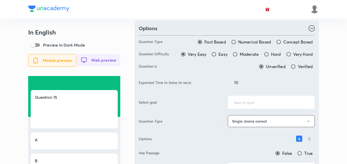
click at [242, 55] on span "Moderate" at bounding box center [249, 54] width 19 height 6
click at [238, 55] on input "Moderate" at bounding box center [235, 54] width 5 height 5
radio input "true"
radio input "false"
drag, startPoint x: 202, startPoint y: 82, endPoint x: 199, endPoint y: 82, distance: 3.1
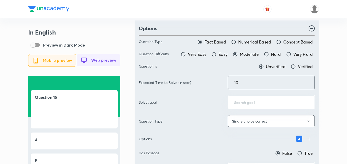
click at [199, 82] on div "Expected Time to Solve (in secs) 10 ​" at bounding box center [227, 83] width 176 height 14
type input "70"
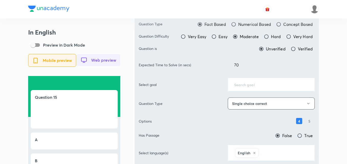
scroll to position [51, 0]
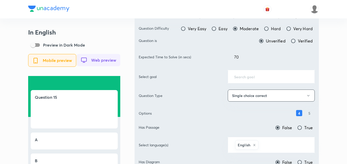
click at [246, 74] on input "text" at bounding box center [271, 76] width 74 height 5
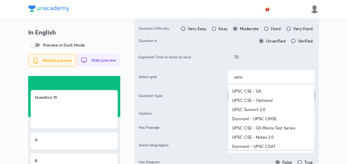
click at [252, 87] on li "UPSC CSE - GS" at bounding box center [271, 91] width 87 height 9
type input "UPSC CSE - GS"
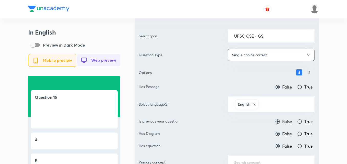
scroll to position [128, 0]
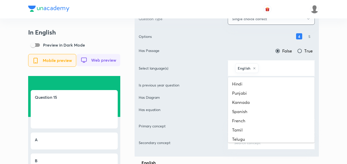
click at [274, 69] on input "text" at bounding box center [284, 67] width 49 height 9
click at [268, 80] on li "Hindi" at bounding box center [271, 83] width 87 height 9
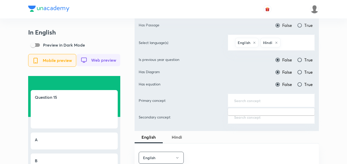
click at [265, 100] on input "text" at bounding box center [271, 100] width 74 height 5
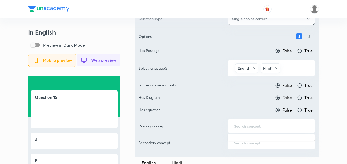
click at [302, 83] on label "True" at bounding box center [305, 85] width 16 height 6
click at [302, 83] on input "True" at bounding box center [299, 85] width 5 height 5
radio input "true"
radio input "false"
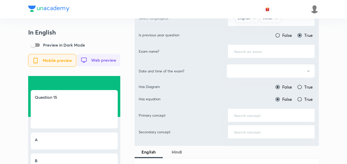
scroll to position [179, 0]
click at [246, 52] on input "text" at bounding box center [271, 50] width 74 height 5
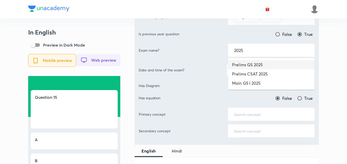
click at [264, 65] on li "Prelims GS 2025" at bounding box center [271, 64] width 87 height 9
type input "Prelims GS 2025"
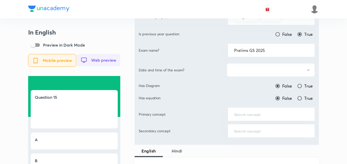
scroll to position [205, 0]
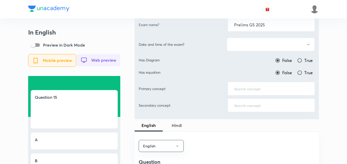
click at [262, 46] on button "button" at bounding box center [271, 45] width 88 height 14
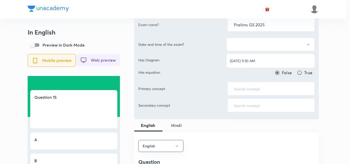
click at [262, 56] on ul "[DATE] 9:30 AM" at bounding box center [270, 61] width 88 height 14
click at [262, 61] on span "[DATE] 9:30 AM" at bounding box center [270, 60] width 81 height 5
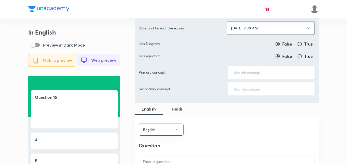
scroll to position [230, 0]
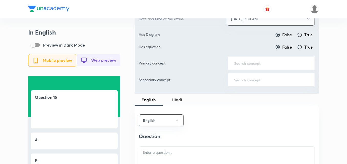
click at [263, 67] on div "​" at bounding box center [271, 63] width 87 height 14
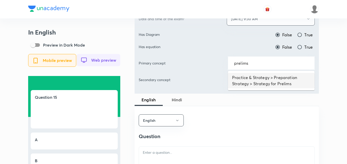
click at [278, 80] on li "Practice & Strategy > Preparation Strategy > Strategy for Prelims" at bounding box center [271, 80] width 87 height 15
type input "Practice & Strategy > Preparation Strategy > Strategy for Prelims"
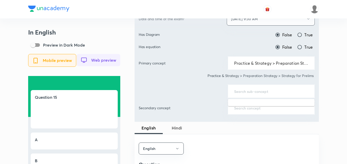
click at [271, 90] on input "text" at bounding box center [271, 91] width 74 height 5
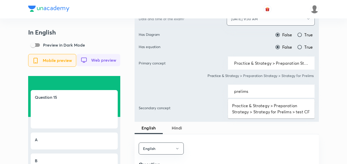
click at [271, 100] on ul "Practice & Strategy > Preparation Strategy > Strategy for Prelims > test CF" at bounding box center [271, 108] width 87 height 19
click at [271, 108] on li "Practice & Strategy > Preparation Strategy > Strategy for Prelims > test CF" at bounding box center [271, 108] width 87 height 15
type input "Practice & Strategy > Preparation Strategy > Strategy for Prelims > test CF"
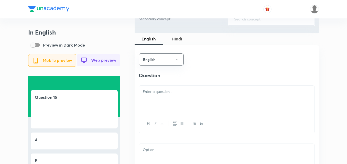
scroll to position [333, 0]
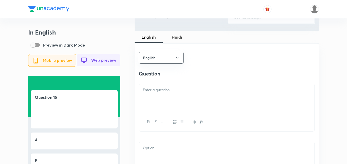
click at [175, 93] on p at bounding box center [227, 90] width 168 height 6
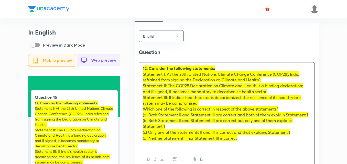
scroll to position [384, 0]
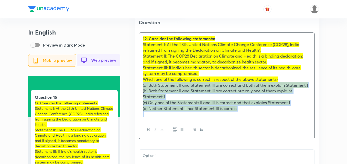
drag, startPoint x: 143, startPoint y: 91, endPoint x: 136, endPoint y: 90, distance: 6.5
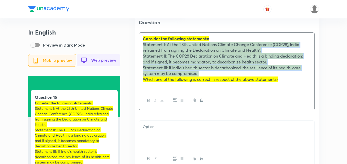
click at [181, 102] on icon "button" at bounding box center [182, 100] width 4 height 4
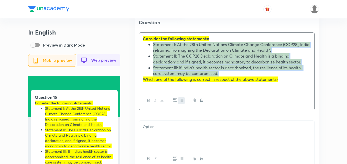
click at [190, 63] on span "Statement II: The COP28 Declaration on Climate and Health is a binding declarat…" at bounding box center [227, 58] width 148 height 11
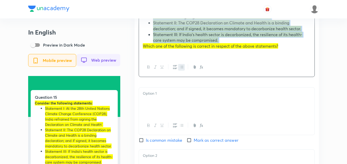
scroll to position [435, 0]
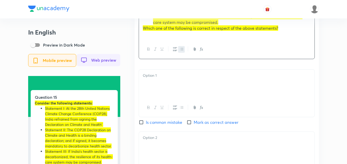
click at [169, 98] on div at bounding box center [227, 84] width 176 height 29
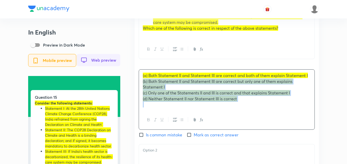
drag, startPoint x: 139, startPoint y: 89, endPoint x: 134, endPoint y: 87, distance: 5.8
click at [134, 87] on div "In English Preview in Dark Mode Mobile preview Web preview Question 15 Consider…" at bounding box center [173, 73] width 291 height 959
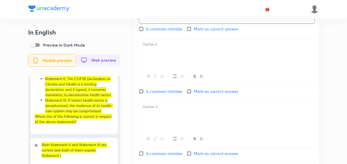
scroll to position [537, 0]
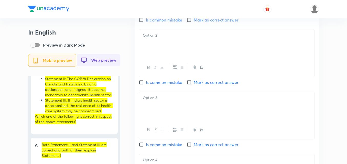
click at [169, 53] on div at bounding box center [227, 43] width 176 height 29
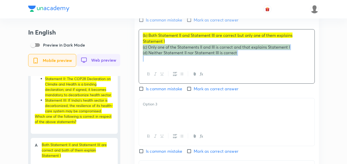
drag, startPoint x: 145, startPoint y: 47, endPoint x: 125, endPoint y: 49, distance: 20.3
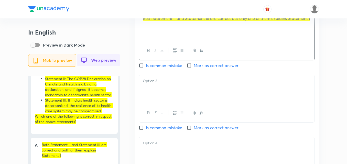
scroll to position [563, 0]
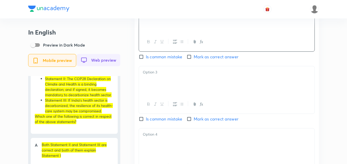
click at [167, 84] on div at bounding box center [227, 80] width 176 height 29
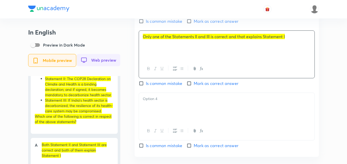
scroll to position [614, 0]
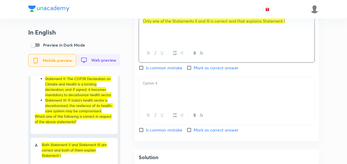
click at [212, 71] on span "Mark as correct answer" at bounding box center [216, 68] width 45 height 6
click at [194, 70] on input "Mark as correct answer" at bounding box center [190, 67] width 7 height 5
checkbox input "true"
click at [198, 90] on div at bounding box center [227, 91] width 176 height 29
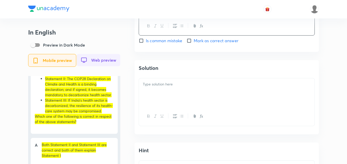
scroll to position [717, 0]
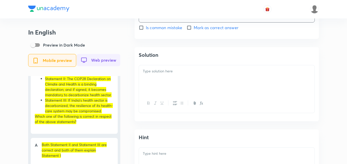
click at [177, 94] on div at bounding box center [227, 79] width 176 height 29
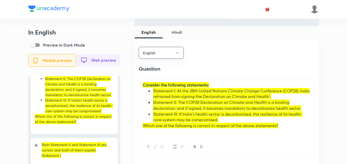
scroll to position [282, 0]
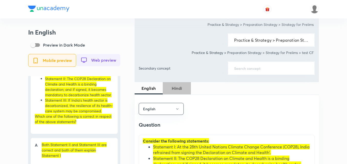
click at [176, 84] on button "Hindi" at bounding box center [177, 88] width 28 height 12
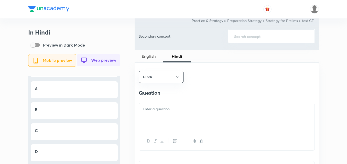
scroll to position [358, 0]
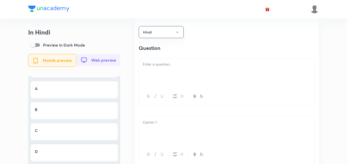
click at [176, 67] on p at bounding box center [227, 64] width 168 height 6
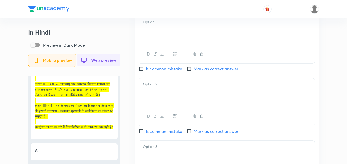
click at [169, 103] on div at bounding box center [227, 92] width 176 height 29
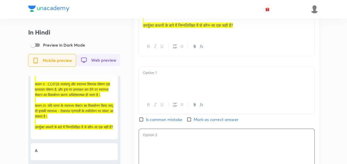
scroll to position [461, 0]
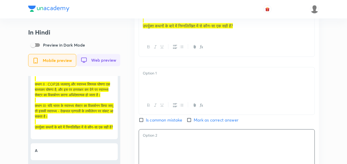
click at [162, 90] on div at bounding box center [227, 81] width 176 height 29
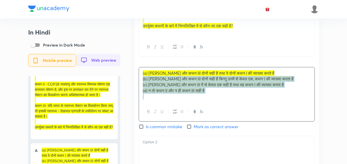
click at [137, 85] on div "Hindi Question निम्नलिखित कथनों पर विचार कीजिए: कथन I : 28वें संयुक्त राष्ट्र ज…" at bounding box center [227, 120] width 184 height 409
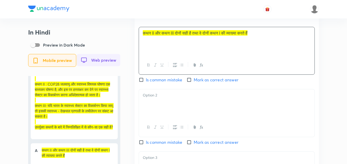
scroll to position [563, 0]
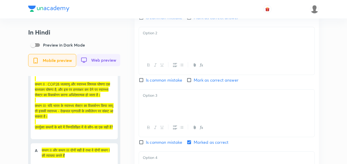
click at [169, 47] on div at bounding box center [227, 41] width 176 height 29
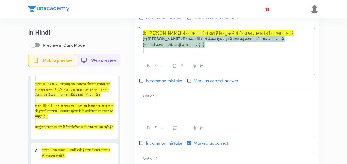
drag, startPoint x: 139, startPoint y: 42, endPoint x: 133, endPoint y: 42, distance: 6.4
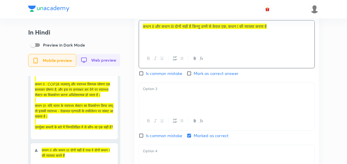
scroll to position [589, 0]
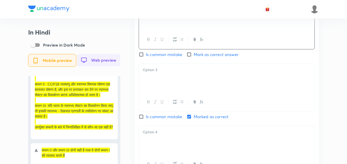
click at [158, 78] on div at bounding box center [227, 78] width 176 height 29
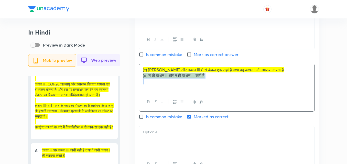
drag, startPoint x: 138, startPoint y: 78, endPoint x: 136, endPoint y: 79, distance: 2.9
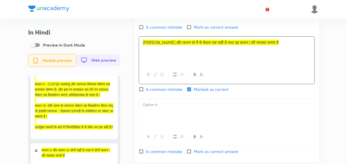
scroll to position [640, 0]
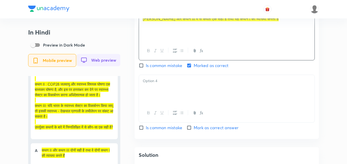
click at [163, 98] on div at bounding box center [227, 89] width 176 height 29
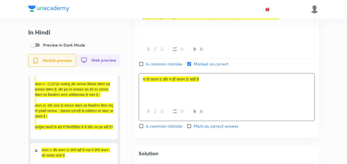
scroll to position [717, 0]
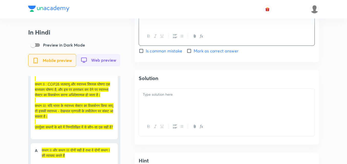
click at [166, 98] on p at bounding box center [227, 95] width 168 height 6
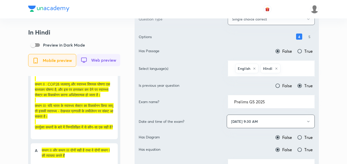
scroll to position [0, 0]
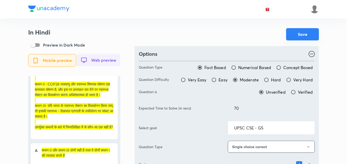
click at [306, 39] on button "Save" at bounding box center [302, 34] width 33 height 12
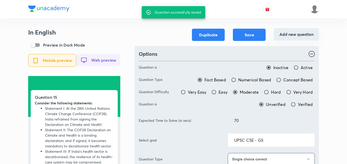
click at [287, 31] on button "Add new question" at bounding box center [296, 34] width 45 height 12
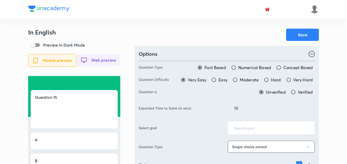
click at [251, 81] on span "Moderate" at bounding box center [249, 80] width 19 height 6
click at [238, 81] on input "Moderate" at bounding box center [235, 79] width 5 height 5
radio input "true"
radio input "false"
drag, startPoint x: 258, startPoint y: 107, endPoint x: 215, endPoint y: 109, distance: 43.0
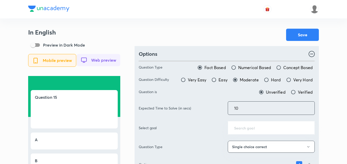
click at [215, 109] on div "Expected Time to Solve (in secs) 10 ​" at bounding box center [227, 108] width 176 height 14
type input "70"
click at [225, 40] on div "Save" at bounding box center [227, 35] width 184 height 12
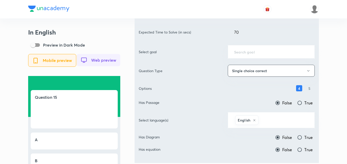
scroll to position [77, 0]
click at [250, 47] on div "​" at bounding box center [271, 51] width 87 height 14
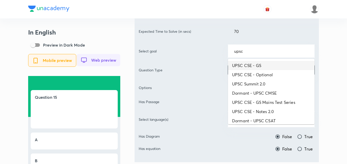
click at [265, 62] on li "UPSC CSE - GS" at bounding box center [271, 65] width 87 height 9
type input "UPSC CSE - GS"
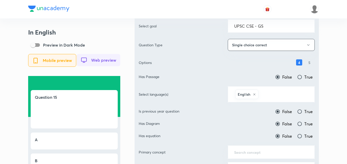
scroll to position [128, 0]
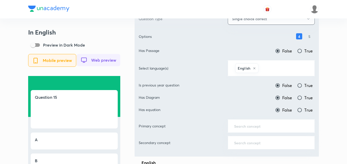
click at [276, 68] on input "text" at bounding box center [284, 67] width 49 height 9
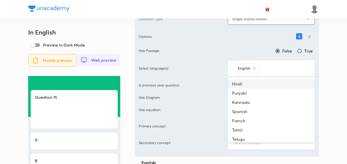
click at [268, 86] on li "Hindi" at bounding box center [271, 83] width 87 height 9
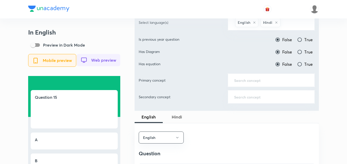
scroll to position [179, 0]
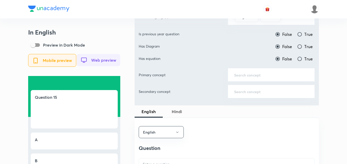
click at [303, 33] on label "True" at bounding box center [305, 34] width 16 height 6
click at [302, 33] on input "True" at bounding box center [299, 34] width 5 height 5
radio input "true"
radio input "false"
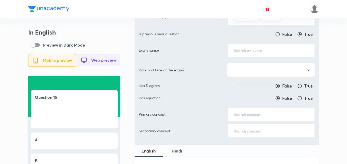
click at [272, 50] on input "text" at bounding box center [271, 50] width 74 height 5
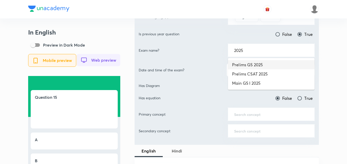
click at [278, 65] on li "Prelims GS 2025" at bounding box center [271, 64] width 87 height 9
type input "Prelims GS 2025"
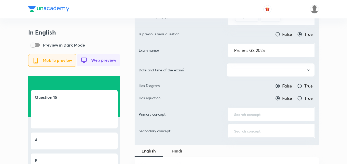
scroll to position [205, 0]
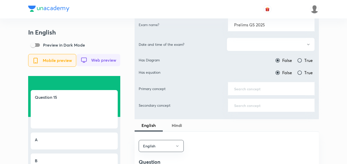
click at [276, 42] on button "button" at bounding box center [271, 45] width 88 height 14
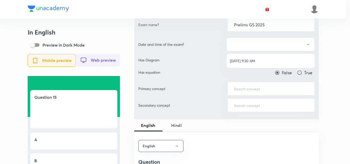
click at [273, 52] on div at bounding box center [175, 82] width 350 height 164
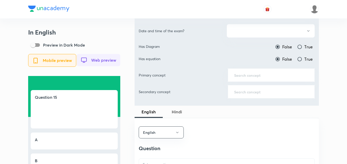
scroll to position [230, 0]
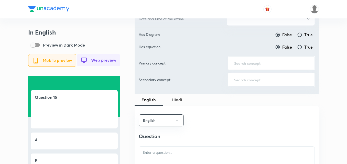
click at [256, 61] on input "text" at bounding box center [271, 63] width 74 height 5
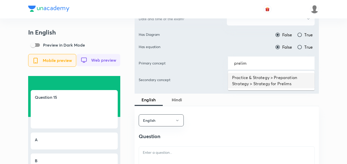
click at [254, 79] on li "Practice & Strategy > Preparation Strategy > Strategy for Prelims" at bounding box center [271, 80] width 87 height 15
type input "Practice & Strategy > Preparation Strategy > Strategy for Prelims"
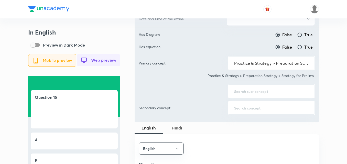
click at [255, 88] on div "​" at bounding box center [271, 91] width 87 height 14
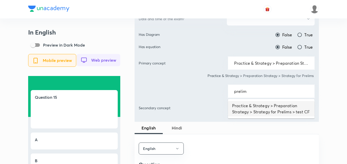
click at [257, 103] on li "Practice & Strategy > Preparation Strategy > Strategy for Prelims > test CF" at bounding box center [271, 108] width 87 height 15
type input "Practice & Strategy > Preparation Strategy > Strategy for Prelims > test CF"
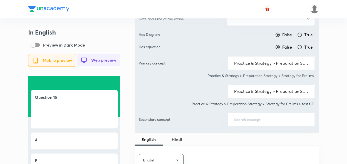
scroll to position [333, 0]
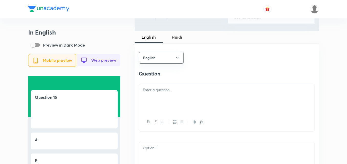
click at [180, 91] on p at bounding box center [227, 90] width 168 height 6
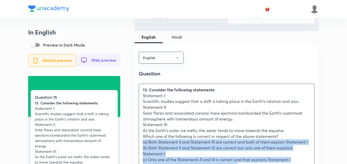
drag, startPoint x: 141, startPoint y: 148, endPoint x: 144, endPoint y: 145, distance: 4.4
click at [139, 148] on div "13. Consider the following statements: Statement I: Scientific studies suggest …" at bounding box center [227, 130] width 176 height 93
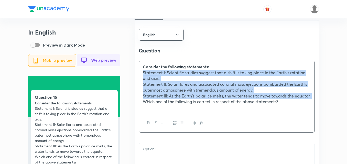
scroll to position [384, 0]
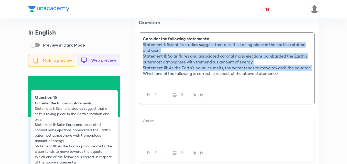
click at [181, 97] on icon "button" at bounding box center [182, 95] width 4 height 4
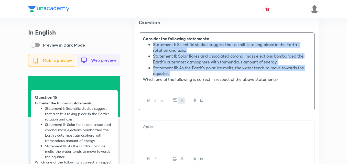
click at [183, 63] on li "Statement II: Solar flares and associated coronal mass ejections bombarded the …" at bounding box center [232, 59] width 158 height 12
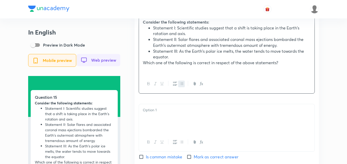
scroll to position [461, 0]
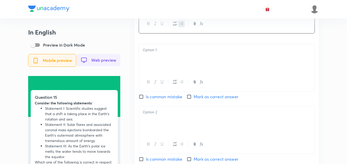
click at [172, 71] on div at bounding box center [227, 58] width 176 height 29
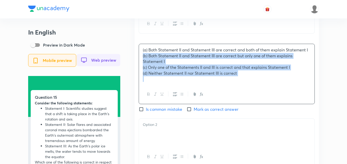
drag, startPoint x: 150, startPoint y: 64, endPoint x: 137, endPoint y: 61, distance: 13.6
click at [137, 61] on div "English Question Consider the following statements: Statement I: Scientific stu…" at bounding box center [227, 112] width 184 height 392
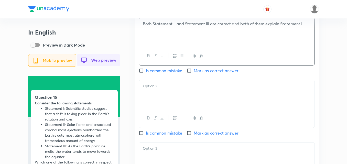
scroll to position [512, 0]
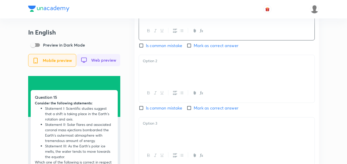
click at [159, 73] on div at bounding box center [227, 69] width 176 height 29
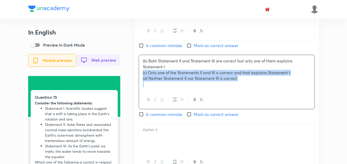
click at [140, 78] on div "(b) Both Statement II and Statement III are correct but only one of them explai…" at bounding box center [227, 72] width 176 height 35
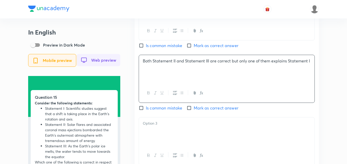
click at [200, 111] on span "Mark as correct answer" at bounding box center [216, 108] width 45 height 6
click at [194, 111] on input "Mark as correct answer" at bounding box center [190, 107] width 7 height 5
checkbox input "true"
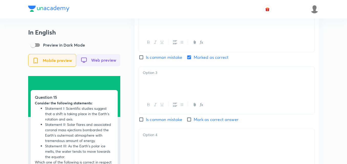
scroll to position [563, 0]
click at [167, 75] on p at bounding box center [227, 72] width 168 height 6
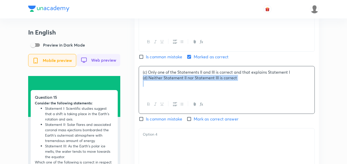
click at [141, 84] on div "(c) Only one of the Statements II and III is correct and that explains Statemen…" at bounding box center [227, 80] width 176 height 29
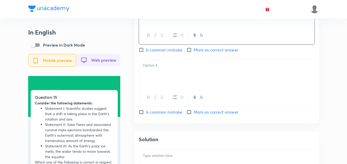
scroll to position [640, 0]
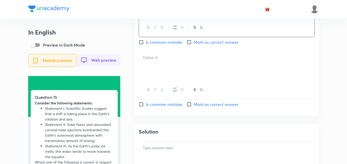
click at [167, 70] on div at bounding box center [227, 66] width 176 height 29
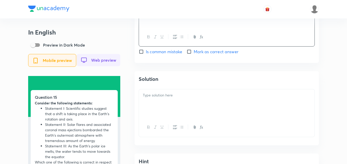
scroll to position [742, 0]
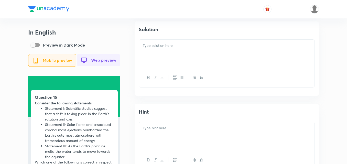
click at [173, 54] on div at bounding box center [227, 54] width 176 height 29
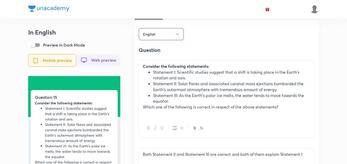
scroll to position [333, 0]
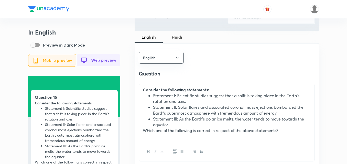
click at [181, 42] on button "Hindi" at bounding box center [177, 37] width 28 height 12
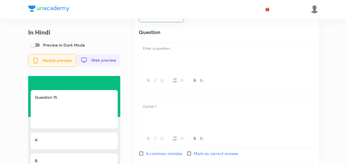
scroll to position [384, 0]
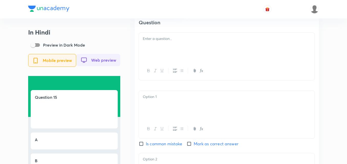
click at [166, 42] on p at bounding box center [227, 39] width 168 height 6
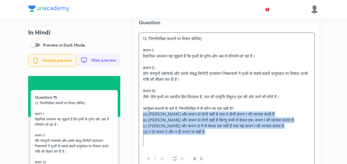
click at [141, 121] on div "13. निम्नलिखित कथनों पर विचार कीजिए: कथन I: वैज्ञानिक अध्ययन यह सुझाते हैं कि प…" at bounding box center [227, 91] width 176 height 117
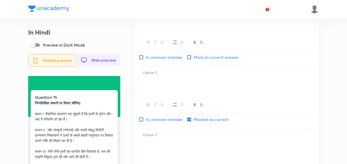
scroll to position [461, 0]
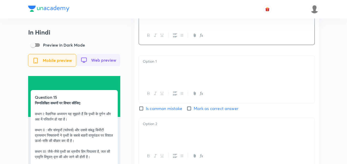
click at [156, 64] on p at bounding box center [227, 62] width 168 height 6
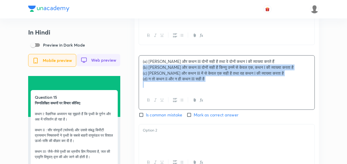
drag, startPoint x: 138, startPoint y: 71, endPoint x: 136, endPoint y: 71, distance: 2.6
click at [136, 71] on div "Hindi Question निम्नलिखित कथनों पर विचार कीजिए: कथन I: वैज्ञानिक अध्ययन यह सुझा…" at bounding box center [227, 114] width 184 height 397
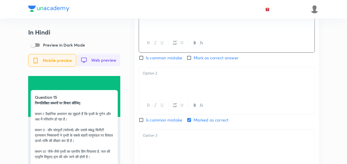
scroll to position [512, 0]
click at [161, 88] on div at bounding box center [227, 81] width 176 height 29
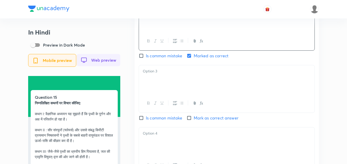
scroll to position [589, 0]
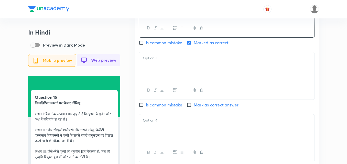
click at [158, 88] on div at bounding box center [227, 90] width 176 height 19
click at [158, 67] on div at bounding box center [227, 66] width 176 height 29
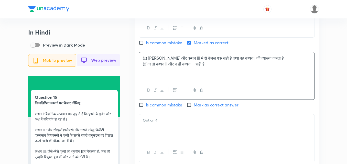
click at [141, 70] on div "(c) कथन II और कथन III में से केवल एक सही है तथा वह कथन I की व्याख्या करता है (d…" at bounding box center [227, 66] width 176 height 29
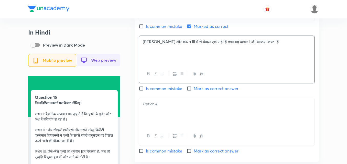
scroll to position [614, 0]
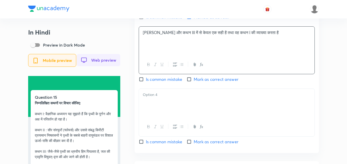
drag, startPoint x: 166, startPoint y: 95, endPoint x: 164, endPoint y: 98, distance: 3.2
click at [164, 98] on div at bounding box center [227, 103] width 176 height 29
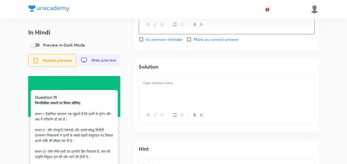
click at [170, 90] on div at bounding box center [227, 91] width 176 height 29
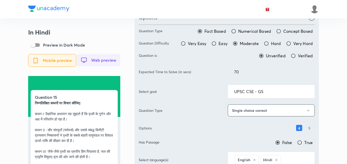
scroll to position [0, 0]
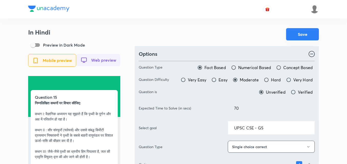
click at [307, 34] on button "Save" at bounding box center [302, 34] width 33 height 12
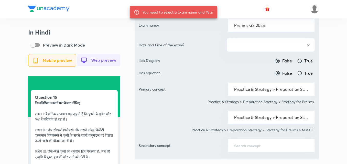
scroll to position [205, 0]
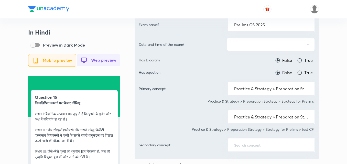
click at [264, 46] on button "button" at bounding box center [271, 45] width 88 height 14
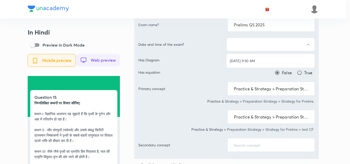
click at [260, 59] on span "[DATE] 9:30 AM" at bounding box center [270, 60] width 81 height 5
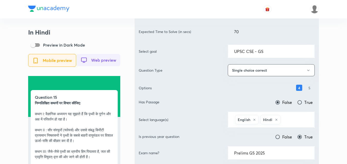
scroll to position [0, 0]
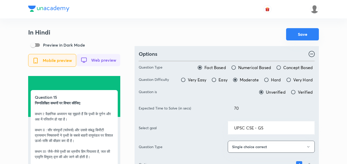
click at [306, 35] on button "Save" at bounding box center [302, 34] width 33 height 12
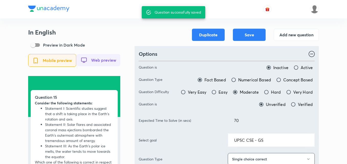
click at [118, 36] on h3 "In English" at bounding box center [74, 32] width 92 height 7
click at [285, 34] on button "Add new question" at bounding box center [296, 34] width 45 height 12
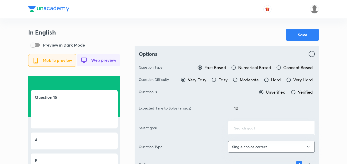
click at [245, 82] on span "Moderate" at bounding box center [249, 80] width 19 height 6
click at [238, 82] on input "Moderate" at bounding box center [235, 79] width 5 height 5
radio input "true"
radio input "false"
drag, startPoint x: 231, startPoint y: 111, endPoint x: 185, endPoint y: 114, distance: 45.9
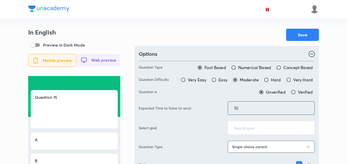
click at [185, 114] on div "Expected Time to Solve (in secs) 10 ​" at bounding box center [227, 108] width 176 height 14
type input "70"
click at [207, 31] on div "Save" at bounding box center [227, 35] width 184 height 12
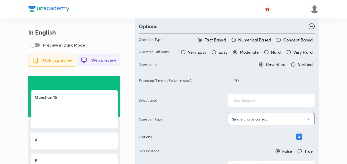
scroll to position [77, 0]
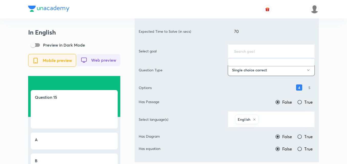
click at [264, 49] on input "text" at bounding box center [271, 51] width 74 height 5
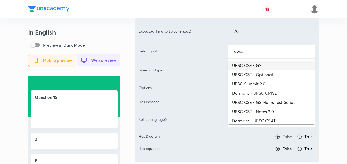
click at [269, 67] on li "UPSC CSE - GS" at bounding box center [271, 65] width 87 height 9
type input "UPSC CSE - GS"
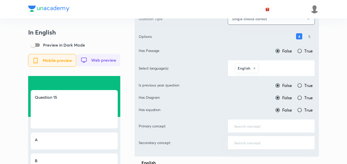
click at [277, 69] on input "text" at bounding box center [284, 67] width 49 height 9
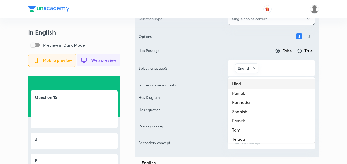
click at [264, 80] on li "Hindi" at bounding box center [271, 83] width 87 height 9
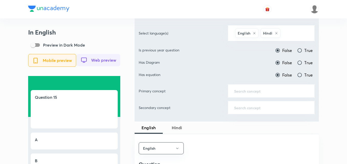
scroll to position [205, 0]
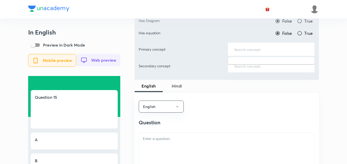
click at [268, 50] on input "text" at bounding box center [271, 49] width 74 height 5
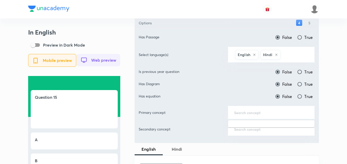
scroll to position [128, 0]
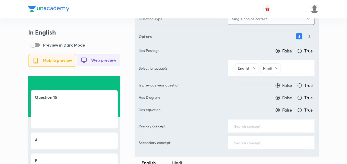
click at [305, 87] on span "True" at bounding box center [308, 85] width 8 height 6
click at [302, 87] on input "True" at bounding box center [299, 85] width 5 height 5
radio input "true"
radio input "false"
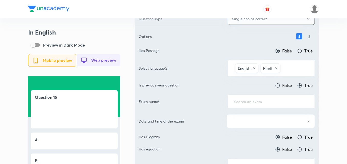
scroll to position [154, 0]
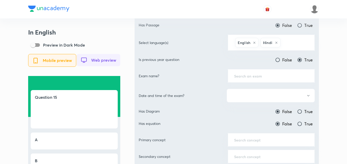
click at [281, 75] on input "text" at bounding box center [271, 75] width 74 height 5
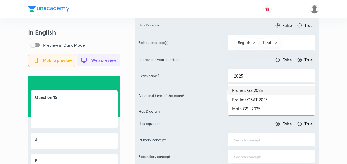
click at [285, 90] on li "Prelims GS 2025" at bounding box center [271, 90] width 87 height 9
type input "Prelims GS 2025"
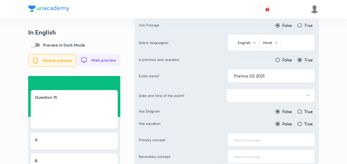
click at [276, 95] on button "button" at bounding box center [271, 96] width 88 height 14
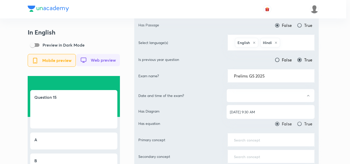
click at [273, 107] on ul "[DATE] 9:30 AM" at bounding box center [270, 112] width 88 height 14
click at [272, 110] on span "[DATE] 9:30 AM" at bounding box center [270, 111] width 81 height 5
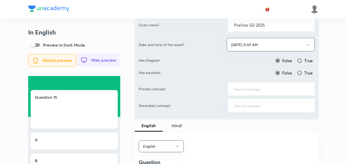
scroll to position [205, 0]
click at [253, 92] on div "​" at bounding box center [271, 89] width 87 height 14
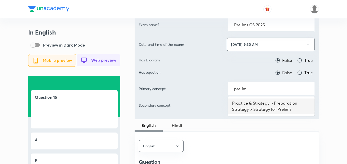
click at [258, 108] on li "Practice & Strategy > Preparation Strategy > Strategy for Prelims" at bounding box center [271, 106] width 87 height 15
type input "Practice & Strategy > Preparation Strategy > Strategy for Prelims"
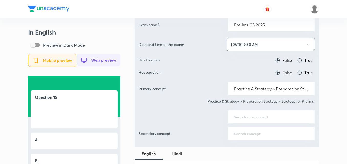
scroll to position [230, 0]
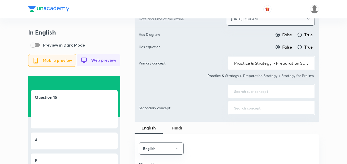
click at [256, 95] on div "​" at bounding box center [271, 91] width 87 height 14
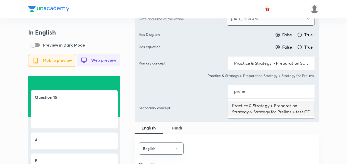
click at [253, 105] on li "Practice & Strategy > Preparation Strategy > Strategy for Prelims > test CF" at bounding box center [271, 108] width 87 height 15
type input "Practice & Strategy > Preparation Strategy > Strategy for Prelims > test CF"
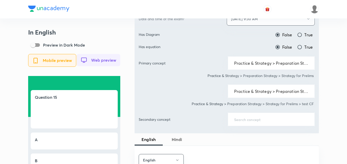
scroll to position [358, 0]
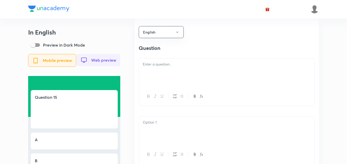
click at [172, 71] on div at bounding box center [227, 72] width 176 height 29
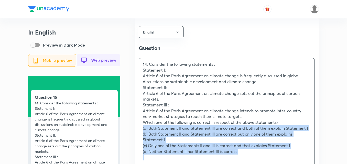
drag, startPoint x: 138, startPoint y: 134, endPoint x: 133, endPoint y: 133, distance: 5.2
click at [133, 133] on div "In English Preview in Dark Mode Mobile preview Web preview Question 15 14 . Con…" at bounding box center [173, 166] width 291 height 993
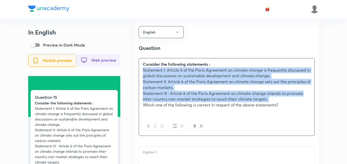
click at [181, 128] on icon "button" at bounding box center [182, 126] width 4 height 4
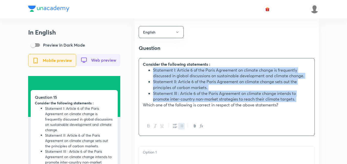
click at [186, 88] on li "Statement II: Article 6 of the Paris Agreement on climate change sets out the p…" at bounding box center [232, 85] width 158 height 12
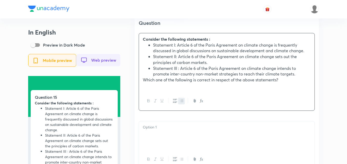
scroll to position [435, 0]
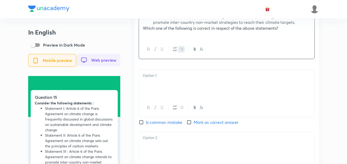
click at [153, 91] on div at bounding box center [227, 84] width 176 height 29
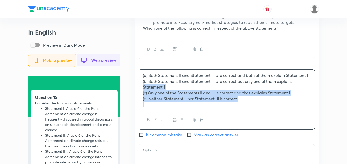
click at [140, 90] on div "(a) Both Statement II and Statement III are correct and both of them explain St…" at bounding box center [227, 90] width 176 height 41
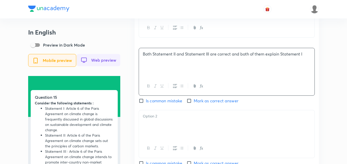
scroll to position [486, 0]
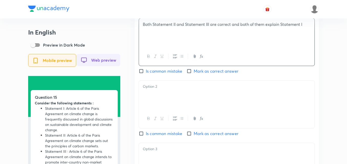
click at [201, 73] on span "Mark as correct answer" at bounding box center [216, 71] width 45 height 6
click at [194, 73] on input "Mark as correct answer" at bounding box center [190, 71] width 7 height 5
checkbox input "true"
click at [164, 98] on div at bounding box center [227, 95] width 176 height 29
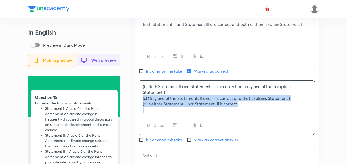
click at [137, 100] on div "English Question Consider the following statements : Statement I: Article 6 of …" at bounding box center [227, 83] width 184 height 386
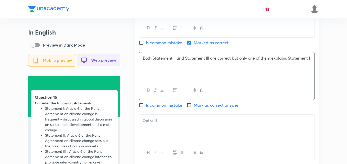
scroll to position [537, 0]
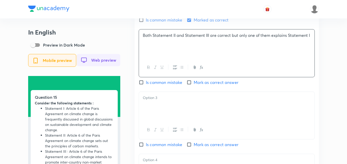
click at [157, 107] on div at bounding box center [227, 106] width 176 height 29
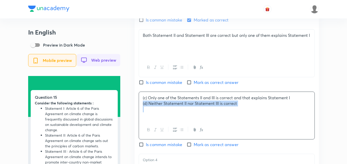
click at [136, 109] on div "English Question Consider the following statements : Statement I: Article 6 of …" at bounding box center [227, 28] width 184 height 379
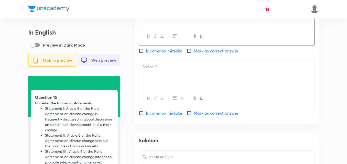
scroll to position [640, 0]
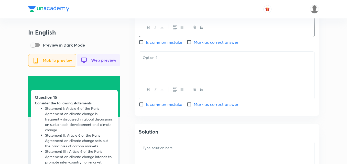
click at [160, 70] on div at bounding box center [227, 66] width 176 height 29
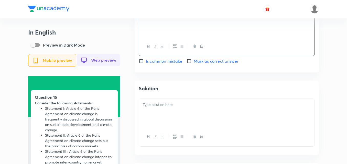
scroll to position [717, 0]
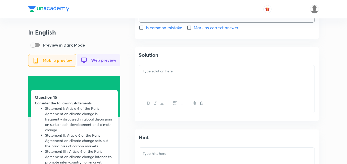
click at [168, 94] on div at bounding box center [227, 79] width 176 height 29
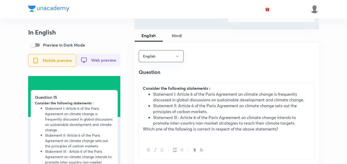
scroll to position [256, 0]
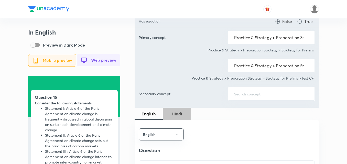
click at [181, 114] on span "Hindi" at bounding box center [177, 114] width 22 height 6
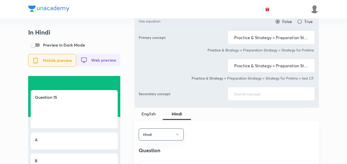
scroll to position [358, 0]
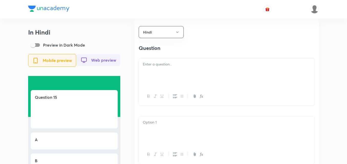
click at [180, 81] on div at bounding box center [227, 72] width 176 height 29
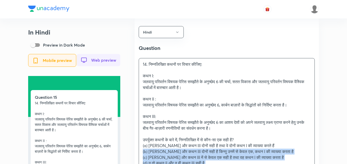
drag, startPoint x: 131, startPoint y: 149, endPoint x: 115, endPoint y: 150, distance: 15.6
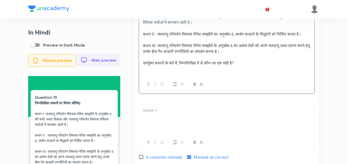
scroll to position [461, 0]
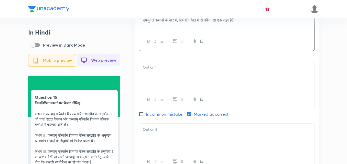
click at [178, 90] on div at bounding box center [227, 75] width 176 height 29
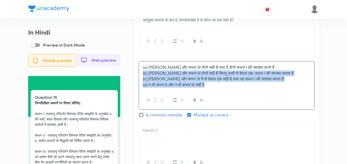
drag, startPoint x: 136, startPoint y: 81, endPoint x: 132, endPoint y: 81, distance: 3.6
click at [135, 81] on div "Hindi Question निम्नलिखित कथनों पर विचार कीजिए: कथन I: जलवायु परिवर्तन विषयक पे…" at bounding box center [227, 114] width 184 height 397
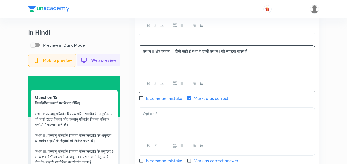
scroll to position [537, 0]
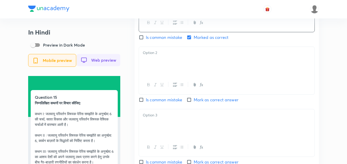
click at [161, 75] on div at bounding box center [227, 61] width 176 height 29
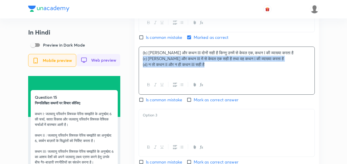
click at [137, 68] on div "Hindi Question निम्नलिखित कथनों पर विचार कीजिए: कथन I: जलवायु परिवर्तन विषयक पे…" at bounding box center [227, 37] width 184 height 397
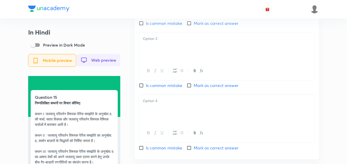
scroll to position [614, 0]
click at [164, 56] on div at bounding box center [227, 47] width 176 height 29
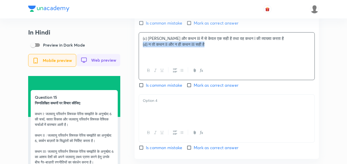
drag, startPoint x: 142, startPoint y: 55, endPoint x: 138, endPoint y: 56, distance: 3.8
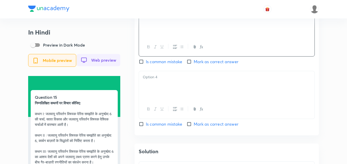
scroll to position [665, 0]
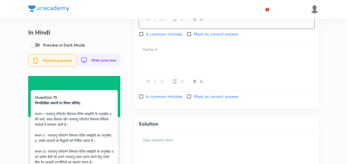
click at [166, 68] on div at bounding box center [227, 58] width 176 height 29
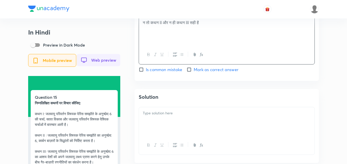
scroll to position [717, 0]
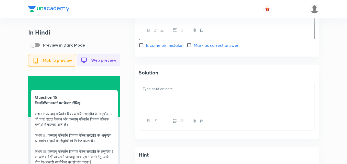
click at [179, 92] on p at bounding box center [227, 89] width 168 height 6
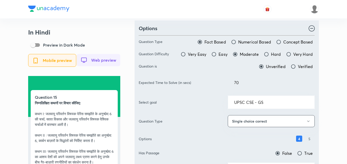
scroll to position [0, 0]
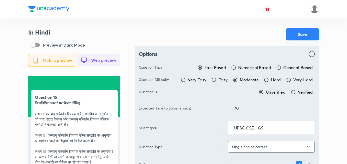
click at [292, 37] on button "Save" at bounding box center [302, 34] width 33 height 12
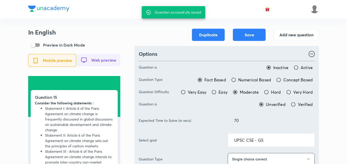
click at [120, 36] on div "In English Preview in Dark Mode Mobile preview Web preview Question 15 Consider…" at bounding box center [74, 134] width 92 height 211
click at [296, 36] on button "Add new question" at bounding box center [296, 34] width 45 height 12
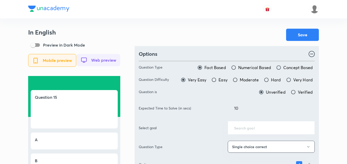
click at [250, 81] on span "Moderate" at bounding box center [249, 80] width 19 height 6
click at [238, 81] on input "Moderate" at bounding box center [235, 79] width 5 height 5
radio input "true"
radio input "false"
drag, startPoint x: 230, startPoint y: 113, endPoint x: 217, endPoint y: 110, distance: 12.7
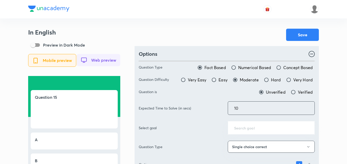
click at [217, 110] on div "Expected Time to Solve (in secs) 10 ​" at bounding box center [227, 108] width 176 height 14
type input "70"
click at [255, 32] on div "Save" at bounding box center [227, 35] width 184 height 12
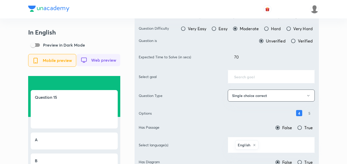
click at [254, 75] on input "text" at bounding box center [271, 76] width 74 height 5
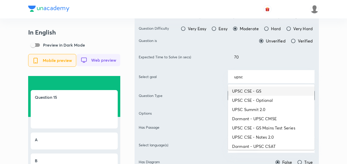
click at [258, 88] on li "UPSC CSE - GS" at bounding box center [271, 91] width 87 height 9
type input "UPSC CSE - GS"
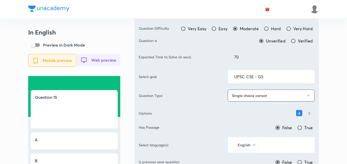
scroll to position [102, 0]
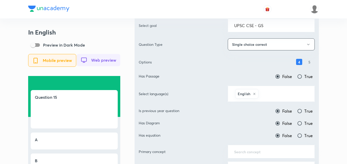
click at [273, 97] on input "text" at bounding box center [284, 93] width 49 height 9
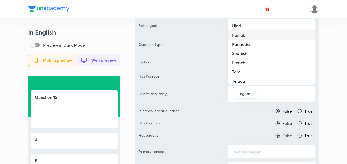
click at [249, 27] on li "Hindi" at bounding box center [271, 25] width 87 height 9
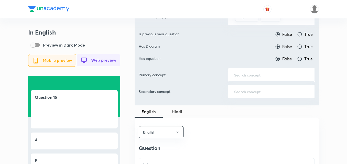
scroll to position [128, 0]
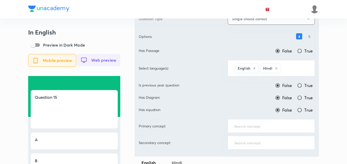
click at [306, 87] on span "True" at bounding box center [308, 85] width 8 height 6
click at [302, 87] on input "True" at bounding box center [299, 85] width 5 height 5
radio input "true"
radio input "false"
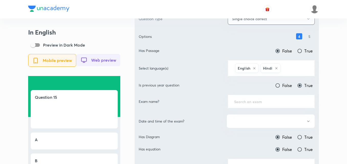
scroll to position [154, 0]
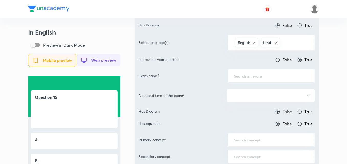
click at [262, 72] on div "​" at bounding box center [271, 76] width 87 height 14
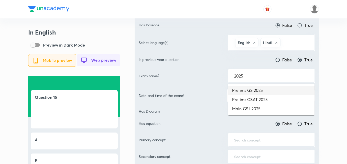
click at [265, 88] on li "Prelims GS 2025" at bounding box center [271, 90] width 87 height 9
type input "Prelims GS 2025"
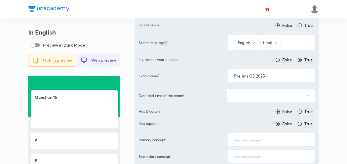
scroll to position [179, 0]
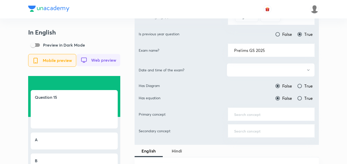
click at [263, 73] on button "button" at bounding box center [271, 70] width 88 height 14
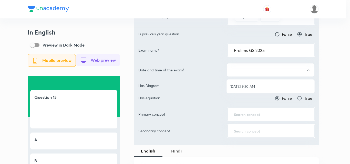
drag, startPoint x: 262, startPoint y: 80, endPoint x: 262, endPoint y: 88, distance: 7.7
click at [262, 82] on ul "[DATE] 9:30 AM" at bounding box center [270, 87] width 88 height 14
click at [262, 88] on span "[DATE] 9:30 AM" at bounding box center [270, 86] width 81 height 5
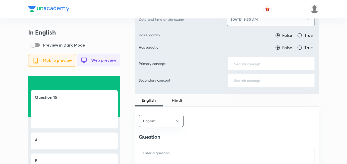
scroll to position [230, 0]
click at [259, 63] on input "text" at bounding box center [271, 63] width 74 height 5
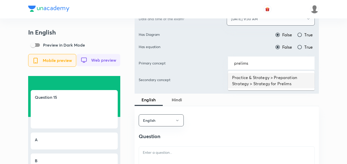
click at [258, 80] on li "Practice & Strategy > Preparation Strategy > Strategy for Prelims" at bounding box center [271, 80] width 87 height 15
type input "Practice & Strategy > Preparation Strategy > Strategy for Prelims"
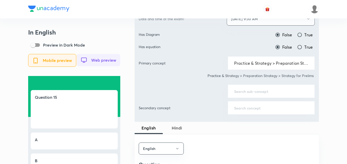
click at [253, 89] on div "​" at bounding box center [271, 91] width 87 height 14
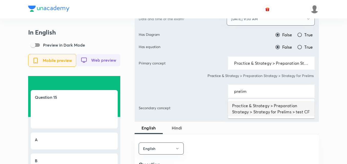
drag, startPoint x: 268, startPoint y: 113, endPoint x: 268, endPoint y: 110, distance: 3.1
click at [268, 113] on li "Practice & Strategy > Preparation Strategy > Strategy for Prelims > test CF" at bounding box center [271, 108] width 87 height 15
type input "Practice & Strategy > Preparation Strategy > Strategy for Prelims > test CF"
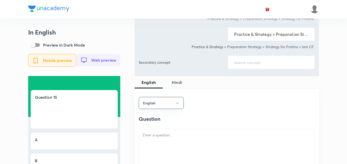
scroll to position [333, 0]
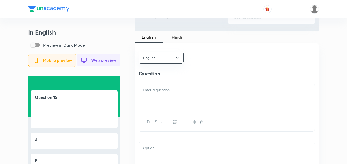
click at [166, 93] on p at bounding box center [227, 90] width 168 height 6
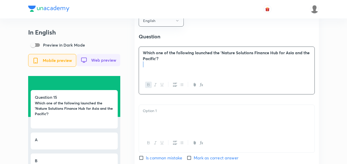
scroll to position [409, 0]
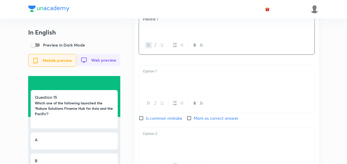
click at [157, 82] on div at bounding box center [227, 79] width 176 height 29
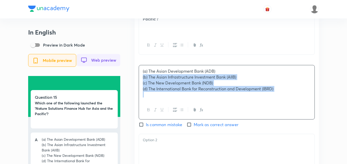
click at [140, 82] on div "(a) The Asian Development Bank (ADB) (b) The Asian Infrastructure Investment Ba…" at bounding box center [227, 82] width 176 height 35
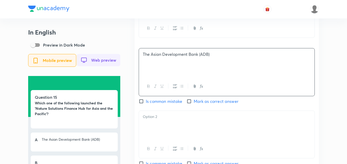
scroll to position [461, 0]
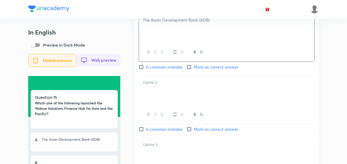
click at [160, 99] on div at bounding box center [227, 91] width 176 height 29
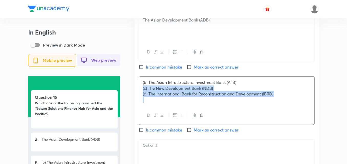
click at [135, 93] on div "English Question Which one of the following launched the 'Nature Solutions Fina…" at bounding box center [227, 91] width 184 height 350
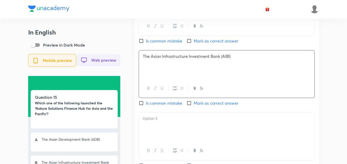
scroll to position [512, 0]
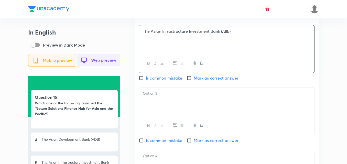
click at [161, 102] on div at bounding box center [227, 102] width 176 height 29
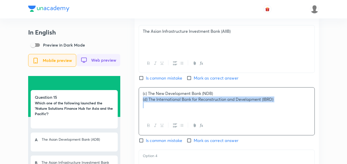
click at [141, 104] on div "(c) The New Development Bank (NDB) (d) The International Bank for Reconstructio…" at bounding box center [227, 102] width 176 height 29
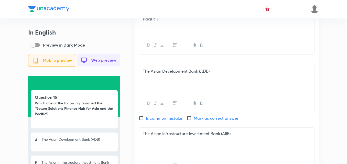
click at [201, 121] on span "Mark as correct answer" at bounding box center [216, 118] width 45 height 6
click at [194, 121] on input "Mark as correct answer" at bounding box center [190, 118] width 7 height 5
checkbox input "true"
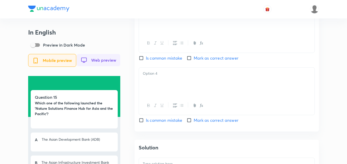
scroll to position [614, 0]
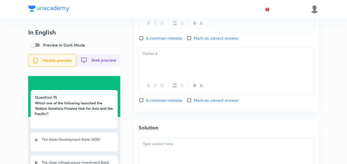
click at [169, 65] on div at bounding box center [227, 62] width 176 height 29
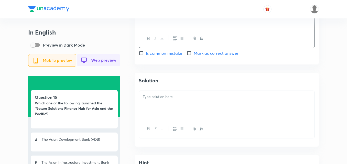
scroll to position [665, 0]
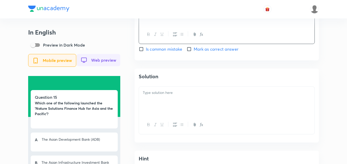
click at [168, 104] on div at bounding box center [227, 101] width 176 height 29
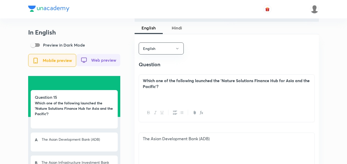
scroll to position [333, 0]
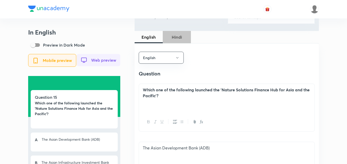
click at [174, 37] on span "Hindi" at bounding box center [177, 37] width 22 height 6
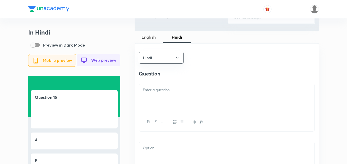
click at [178, 99] on div at bounding box center [227, 98] width 176 height 29
click at [160, 110] on div at bounding box center [227, 98] width 176 height 29
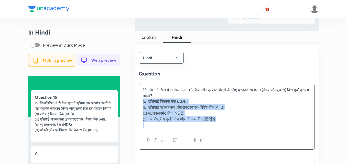
click at [132, 105] on div "In Hindi Preview in Dark Mode Mobile preview Web preview Question 15 15. निम्नल…" at bounding box center [173, 163] width 291 height 935
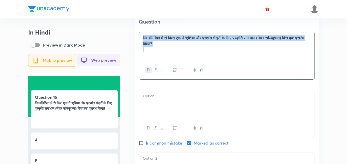
scroll to position [409, 0]
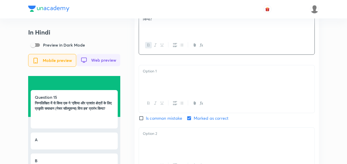
click at [160, 86] on div at bounding box center [227, 79] width 176 height 29
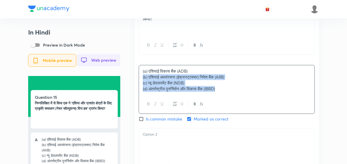
click at [138, 83] on div "Hindi Question निम्नलिखित में से किस एक ने 'एशिया और प्रशांत क्षेत्रों के लिए प…" at bounding box center [227, 142] width 184 height 350
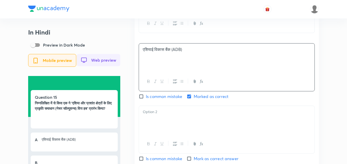
scroll to position [461, 0]
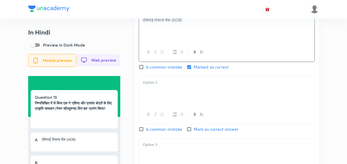
click at [161, 95] on div at bounding box center [227, 91] width 176 height 29
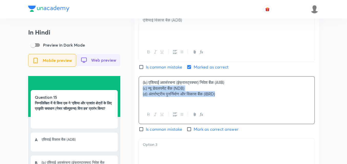
click at [132, 90] on div "In Hindi Preview in Dark Mode Mobile preview Web preview Question 15 निम्नलिखित…" at bounding box center [173, 26] width 291 height 917
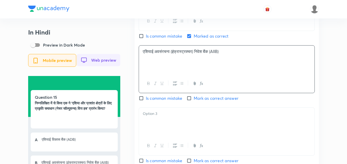
scroll to position [537, 0]
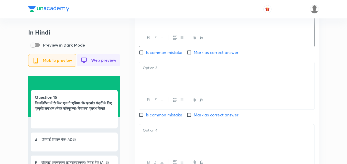
click at [160, 87] on div at bounding box center [227, 76] width 176 height 29
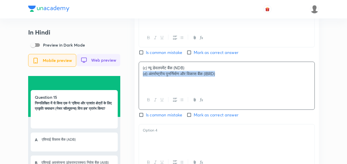
drag, startPoint x: 140, startPoint y: 80, endPoint x: 135, endPoint y: 80, distance: 5.9
click at [135, 80] on div "Hindi Question निम्नलिखित में से किस एक ने 'एशिया और प्रशांत क्षेत्रों के लिए प…" at bounding box center [227, 14] width 184 height 350
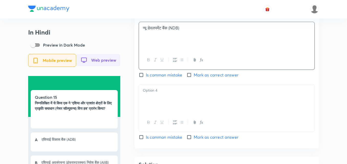
scroll to position [614, 0]
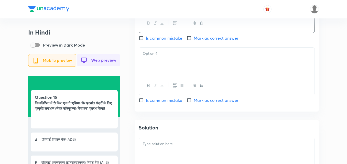
click at [169, 76] on div at bounding box center [227, 62] width 176 height 29
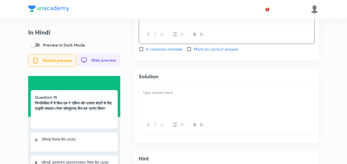
click at [172, 106] on div at bounding box center [227, 101] width 176 height 29
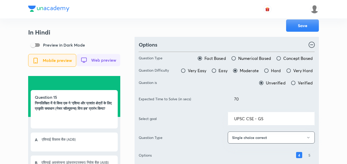
scroll to position [0, 0]
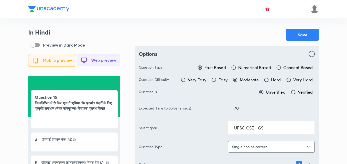
drag, startPoint x: 299, startPoint y: 38, endPoint x: 299, endPoint y: 42, distance: 4.1
click at [299, 37] on button "Save" at bounding box center [302, 35] width 33 height 12
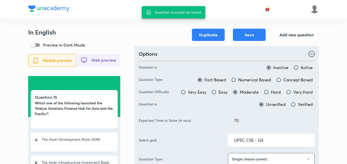
click at [106, 31] on h3 "In English" at bounding box center [74, 32] width 92 height 7
click at [310, 35] on button "Add new question" at bounding box center [296, 34] width 45 height 12
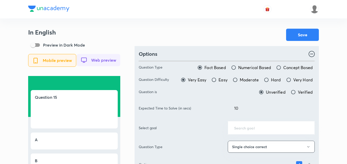
click at [242, 80] on span "Moderate" at bounding box center [249, 80] width 19 height 6
click at [238, 80] on input "Moderate" at bounding box center [235, 79] width 5 height 5
radio input "true"
radio input "false"
drag, startPoint x: 250, startPoint y: 106, endPoint x: 239, endPoint y: 107, distance: 11.3
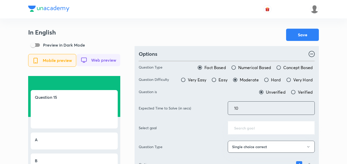
click at [239, 107] on input "10" at bounding box center [271, 108] width 87 height 13
drag, startPoint x: 241, startPoint y: 108, endPoint x: 186, endPoint y: 104, distance: 55.7
click at [184, 103] on div "Expected Time to Solve (in secs) 10 ​" at bounding box center [227, 108] width 176 height 14
type input "70"
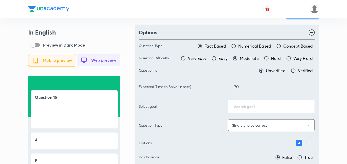
scroll to position [51, 0]
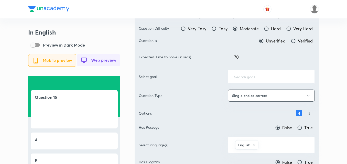
click at [251, 81] on div "​" at bounding box center [271, 77] width 87 height 14
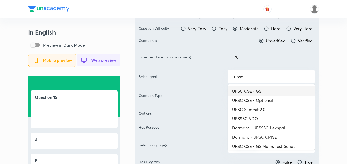
click at [260, 94] on li "UPSC CSE - GS" at bounding box center [271, 91] width 87 height 9
type input "UPSC CSE - GS"
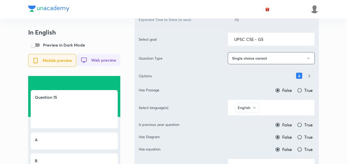
scroll to position [154, 0]
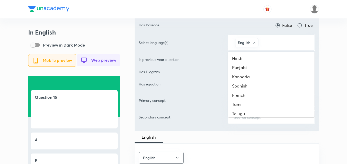
drag, startPoint x: 269, startPoint y: 39, endPoint x: 272, endPoint y: 57, distance: 17.9
click at [269, 39] on input "text" at bounding box center [284, 42] width 49 height 9
click at [271, 62] on li "Hindi" at bounding box center [271, 58] width 87 height 9
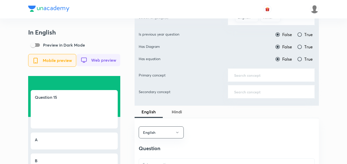
scroll to position [179, 0]
click at [304, 34] on label "True" at bounding box center [305, 34] width 16 height 6
click at [302, 34] on input "True" at bounding box center [299, 34] width 5 height 5
radio input "true"
radio input "false"
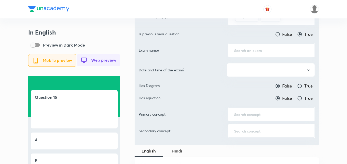
click at [279, 55] on div "​" at bounding box center [271, 51] width 87 height 14
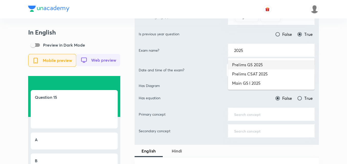
click at [262, 66] on li "Prelims GS 2025" at bounding box center [271, 64] width 87 height 9
type input "Prelims GS 2025"
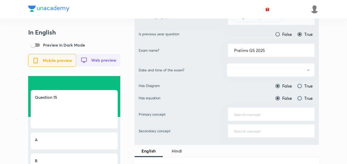
click at [263, 72] on button "button" at bounding box center [271, 70] width 88 height 14
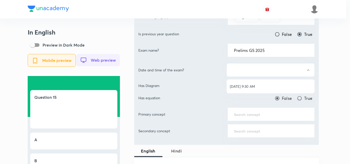
click at [260, 81] on ul "[DATE] 9:30 AM" at bounding box center [270, 87] width 88 height 14
click at [260, 83] on li "[DATE] 9:30 AM" at bounding box center [270, 86] width 88 height 9
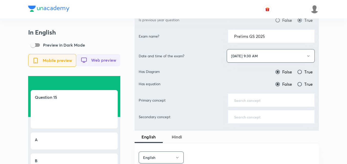
scroll to position [205, 0]
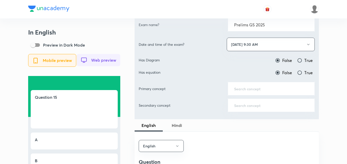
click at [260, 89] on input "text" at bounding box center [271, 88] width 74 height 5
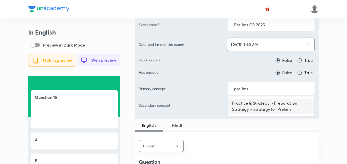
click at [266, 104] on li "Practice & Strategy > Preparation Strategy > Strategy for Prelims" at bounding box center [271, 106] width 87 height 15
type input "Practice & Strategy > Preparation Strategy > Strategy for Prelims"
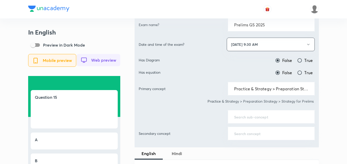
click at [259, 120] on div "​" at bounding box center [271, 117] width 87 height 14
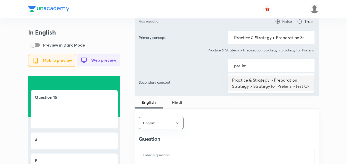
click at [274, 83] on li "Practice & Strategy > Preparation Strategy > Strategy for Prelims > test CF" at bounding box center [271, 82] width 87 height 15
type input "Practice & Strategy > Preparation Strategy > Strategy for Prelims > test CF"
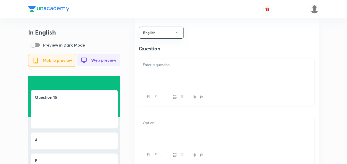
scroll to position [358, 0]
click at [185, 73] on div at bounding box center [227, 72] width 176 height 29
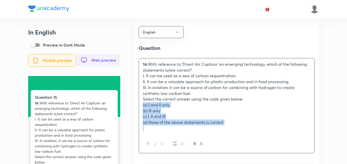
drag, startPoint x: 141, startPoint y: 107, endPoint x: 133, endPoint y: 107, distance: 7.9
click at [133, 107] on div "In English Preview in Dark Mode Mobile preview Web preview Question 15 16. With…" at bounding box center [173, 152] width 291 height 964
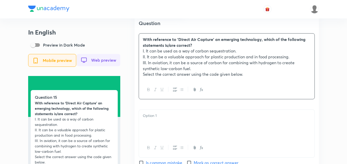
scroll to position [435, 0]
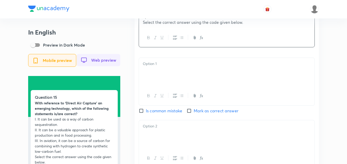
click at [158, 77] on div at bounding box center [227, 72] width 176 height 29
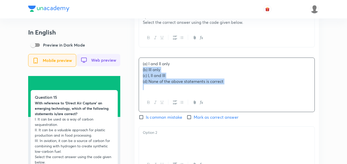
click at [139, 76] on div "(a) I and II only (b) III only (c) I, II and III (d) None of the above statemen…" at bounding box center [227, 75] width 176 height 35
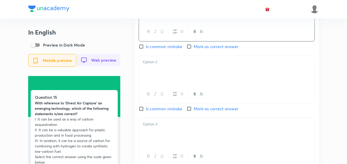
scroll to position [512, 0]
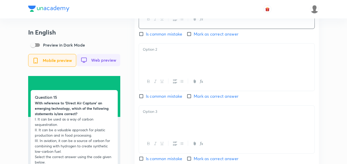
click at [162, 77] on div at bounding box center [227, 81] width 176 height 19
click at [157, 52] on p at bounding box center [227, 50] width 168 height 6
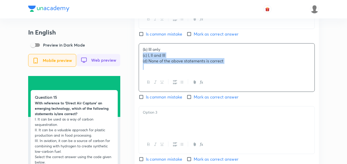
drag, startPoint x: 142, startPoint y: 60, endPoint x: 138, endPoint y: 60, distance: 3.1
click at [138, 60] on div "English Question With reference to ‘Direct Air Capture’ an emerging technology,…" at bounding box center [227, 48] width 184 height 369
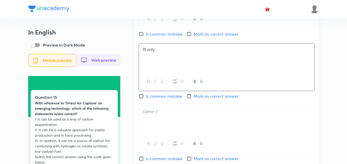
scroll to position [537, 0]
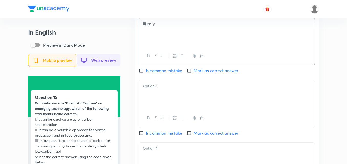
click at [154, 97] on div at bounding box center [227, 94] width 176 height 29
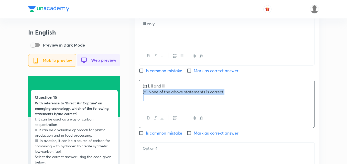
click at [138, 98] on div "English Question With reference to ‘Direct Air Capture’ an emerging technology,…" at bounding box center [227, 23] width 184 height 368
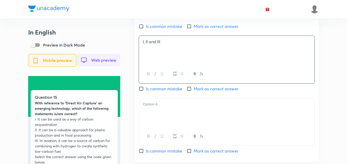
scroll to position [614, 0]
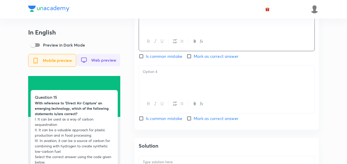
click at [173, 90] on div at bounding box center [227, 80] width 176 height 29
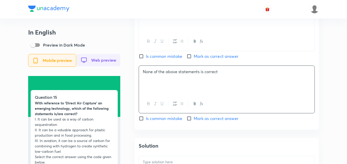
click at [204, 59] on span "Mark as correct answer" at bounding box center [216, 56] width 45 height 6
click at [194, 59] on input "Mark as correct answer" at bounding box center [190, 56] width 7 height 5
checkbox input "true"
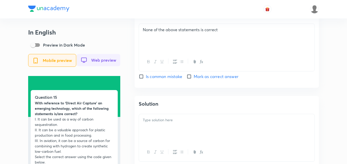
scroll to position [665, 0]
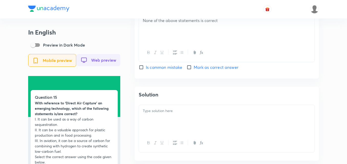
click at [172, 123] on div at bounding box center [227, 119] width 176 height 29
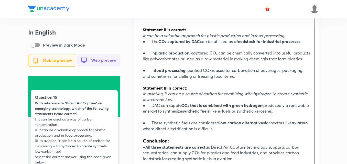
scroll to position [768, 0]
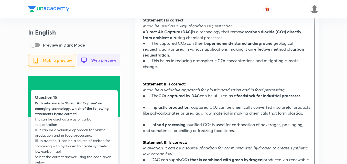
click at [182, 104] on p at bounding box center [227, 102] width 168 height 6
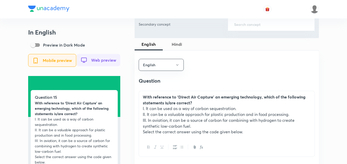
scroll to position [282, 0]
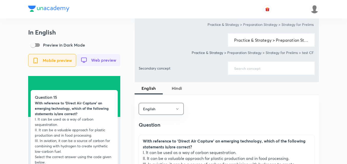
click at [179, 92] on button "Hindi" at bounding box center [177, 88] width 28 height 12
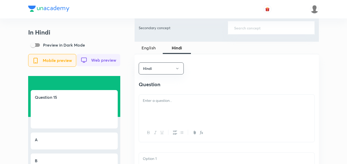
scroll to position [358, 0]
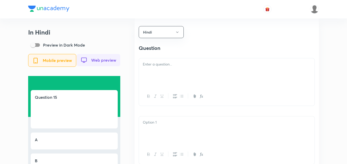
click at [182, 72] on div at bounding box center [227, 72] width 176 height 29
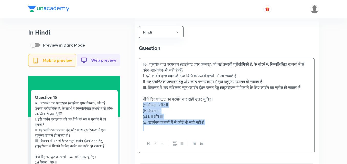
drag, startPoint x: 139, startPoint y: 112, endPoint x: 136, endPoint y: 112, distance: 3.4
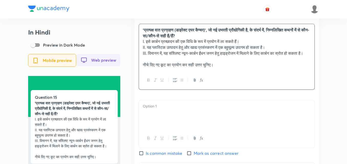
scroll to position [435, 0]
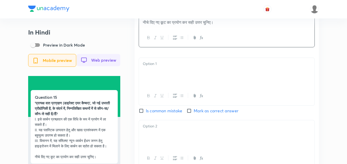
click at [152, 87] on div at bounding box center [227, 72] width 176 height 29
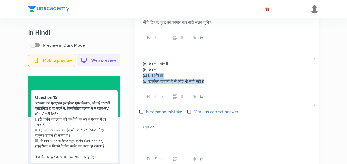
click at [138, 83] on div "Hindi Question 'प्रत्यक्ष वात प्रग्रहण (डाइरेक्ट एयर कैप्चर)', जो नई उभरती प्रौ…" at bounding box center [227, 125] width 184 height 369
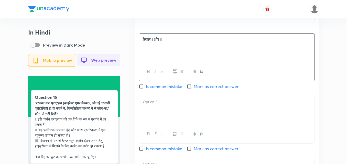
scroll to position [512, 0]
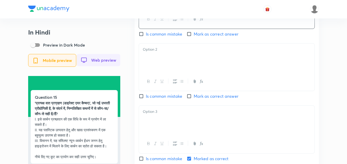
click at [170, 66] on div at bounding box center [227, 58] width 176 height 29
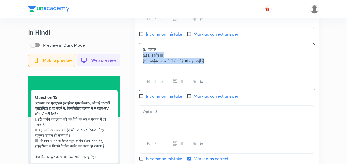
drag, startPoint x: 142, startPoint y: 66, endPoint x: 137, endPoint y: 66, distance: 4.6
click at [137, 66] on div "Hindi Question 'प्रत्यक्ष वात प्रग्रहण (डाइरेक्ट एयर कैप्चर)', जो नई उभरती प्रौ…" at bounding box center [227, 48] width 184 height 368
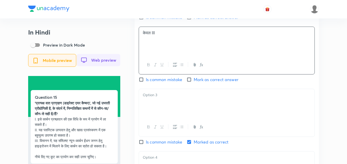
scroll to position [537, 0]
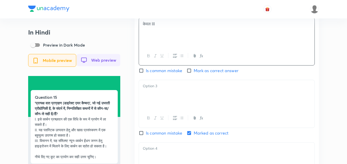
click at [166, 89] on p at bounding box center [227, 86] width 168 height 6
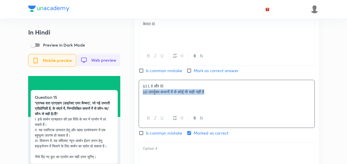
click at [140, 104] on div "(c) I, II और III (d) उपर्युक्त कथनों में से कोई भी सही नहीं है" at bounding box center [227, 94] width 176 height 29
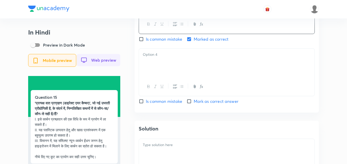
scroll to position [640, 0]
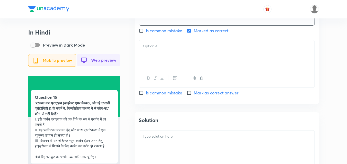
click at [174, 61] on div at bounding box center [227, 54] width 176 height 29
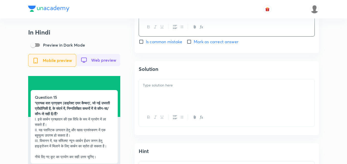
click at [175, 108] on div at bounding box center [227, 93] width 176 height 29
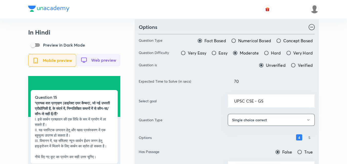
scroll to position [0, 0]
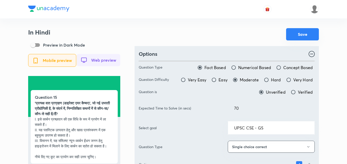
click at [305, 30] on button "Save" at bounding box center [302, 34] width 33 height 12
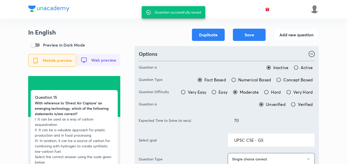
click at [113, 34] on h3 "In English" at bounding box center [74, 32] width 92 height 7
click at [289, 37] on button "Add new question" at bounding box center [296, 34] width 45 height 12
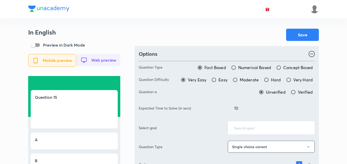
click at [249, 82] on span "Moderate" at bounding box center [249, 80] width 19 height 6
click at [238, 82] on input "Moderate" at bounding box center [235, 79] width 5 height 5
radio input "true"
radio input "false"
drag, startPoint x: 250, startPoint y: 111, endPoint x: 196, endPoint y: 111, distance: 53.7
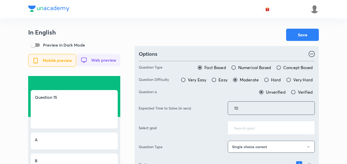
click at [196, 111] on div "Expected Time to Solve (in secs) 10 ​" at bounding box center [227, 108] width 176 height 14
type input "70"
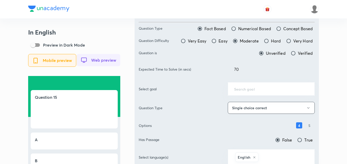
scroll to position [77, 0]
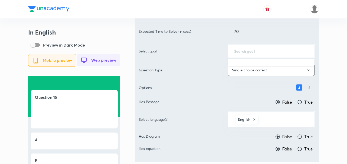
click at [246, 49] on input "text" at bounding box center [271, 51] width 74 height 5
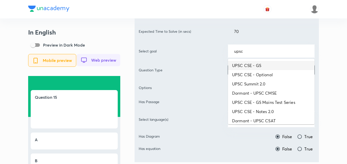
click at [250, 64] on li "UPSC CSE - GS" at bounding box center [271, 65] width 87 height 9
type input "UPSC CSE - GS"
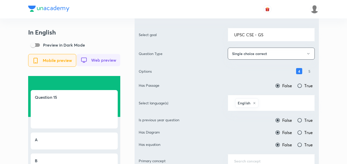
scroll to position [102, 0]
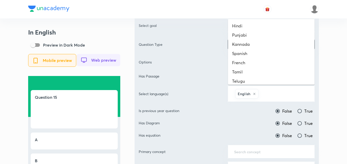
click at [280, 92] on input "text" at bounding box center [284, 93] width 49 height 9
click at [262, 27] on li "Hindi" at bounding box center [271, 25] width 87 height 9
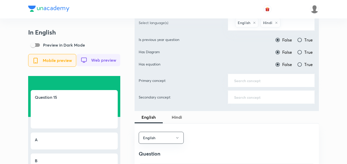
scroll to position [179, 0]
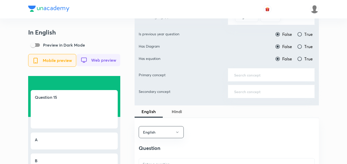
click at [306, 35] on span "True" at bounding box center [308, 34] width 8 height 6
click at [302, 35] on input "True" at bounding box center [299, 34] width 5 height 5
radio input "true"
radio input "false"
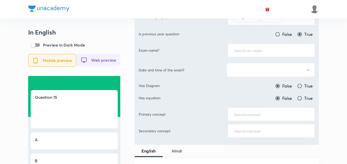
click at [254, 50] on input "text" at bounding box center [271, 50] width 74 height 5
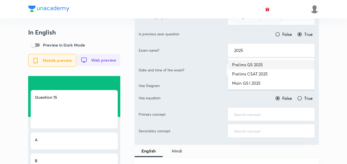
click at [270, 66] on li "Prelims GS 2025" at bounding box center [271, 64] width 87 height 9
type input "Prelims GS 2025"
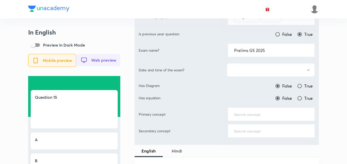
click at [271, 75] on button "button" at bounding box center [271, 70] width 88 height 14
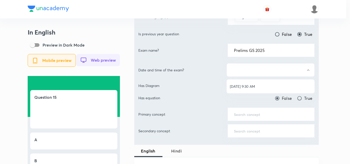
click at [267, 82] on li "[DATE] 9:30 AM" at bounding box center [270, 86] width 88 height 9
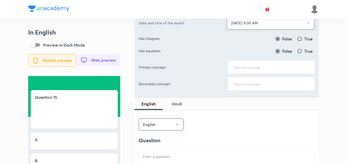
scroll to position [230, 0]
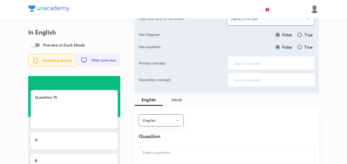
click at [263, 67] on div "​" at bounding box center [271, 63] width 87 height 14
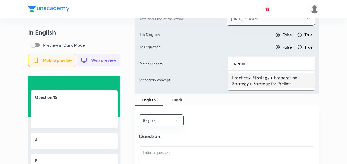
click at [262, 78] on li "Practice & Strategy > Preparation Strategy > Strategy for Prelims" at bounding box center [271, 80] width 87 height 15
type input "Practice & Strategy > Preparation Strategy > Strategy for Prelims"
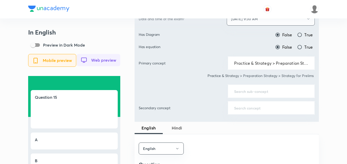
click at [251, 91] on input "text" at bounding box center [271, 91] width 74 height 5
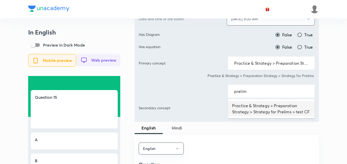
click at [247, 103] on li "Practice & Strategy > Preparation Strategy > Strategy for Prelims > test CF" at bounding box center [271, 108] width 87 height 15
type input "Practice & Strategy > Preparation Strategy > Strategy for Prelims > test CF"
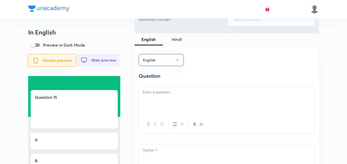
scroll to position [333, 0]
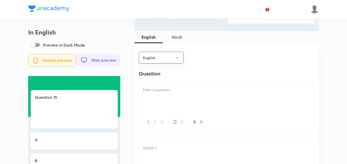
click at [183, 89] on div at bounding box center [227, 98] width 176 height 29
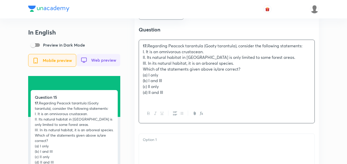
scroll to position [384, 0]
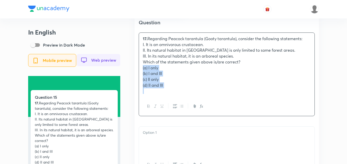
drag, startPoint x: 147, startPoint y: 81, endPoint x: 123, endPoint y: 69, distance: 27.0
click at [123, 69] on div "In English Preview in Dark Mode Mobile preview Web preview Question 15 17. Rega…" at bounding box center [173, 121] width 291 height 953
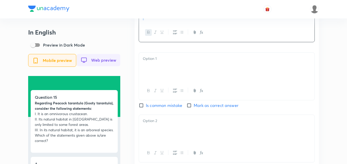
scroll to position [435, 0]
click at [153, 65] on div at bounding box center [227, 66] width 176 height 29
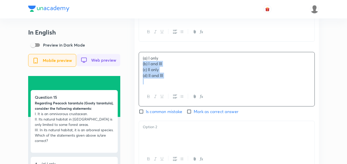
click at [138, 71] on div "English Question Regarding Peacock tarantula (Gooty tarantula), consider the fo…" at bounding box center [227, 125] width 184 height 369
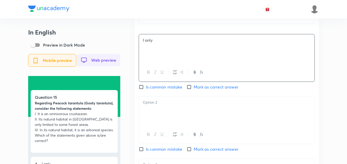
scroll to position [461, 0]
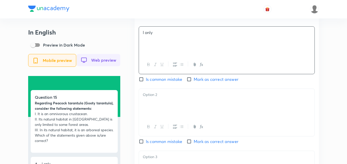
click at [158, 97] on p at bounding box center [227, 95] width 168 height 6
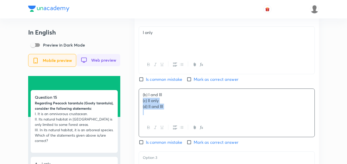
click at [138, 104] on div "English Question Regarding Peacock tarantula (Gooty tarantula), consider the fo…" at bounding box center [227, 97] width 184 height 363
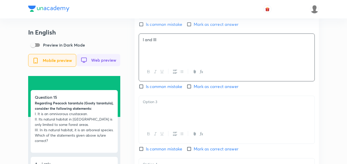
scroll to position [537, 0]
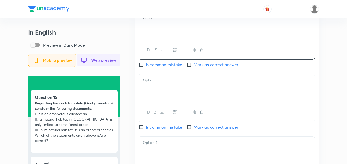
click at [177, 92] on div at bounding box center [227, 88] width 176 height 29
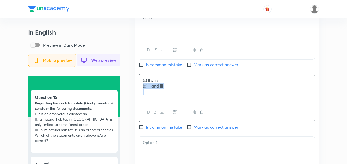
drag, startPoint x: 148, startPoint y: 91, endPoint x: 136, endPoint y: 90, distance: 12.3
click at [136, 90] on div "English Question Regarding Peacock tarantula (Gooty tarantula), consider the fo…" at bounding box center [227, 20] width 184 height 362
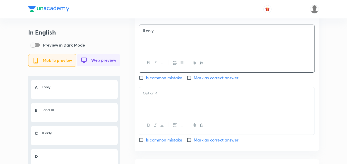
scroll to position [589, 0]
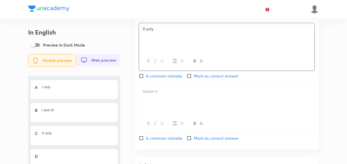
click at [165, 100] on div at bounding box center [227, 99] width 176 height 29
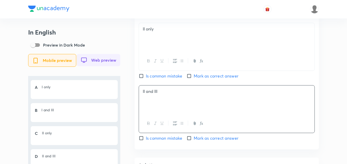
click at [197, 141] on span "Mark as correct answer" at bounding box center [216, 138] width 45 height 6
click at [194, 141] on input "Mark as correct answer" at bounding box center [190, 138] width 7 height 5
checkbox input "true"
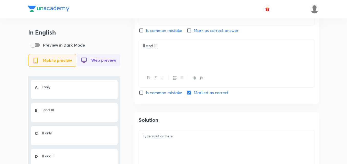
scroll to position [691, 0]
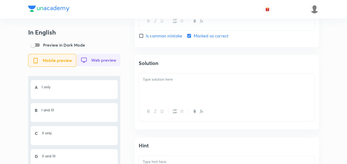
click at [163, 87] on div at bounding box center [227, 87] width 176 height 29
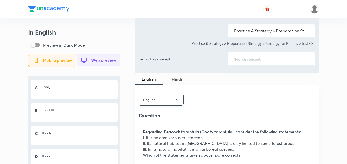
scroll to position [282, 0]
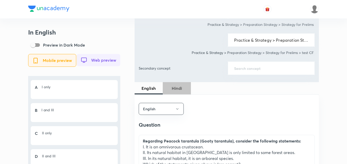
click at [172, 86] on span "Hindi" at bounding box center [177, 88] width 22 height 6
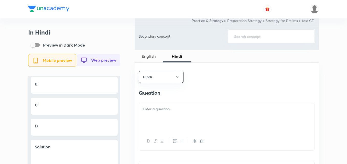
scroll to position [358, 0]
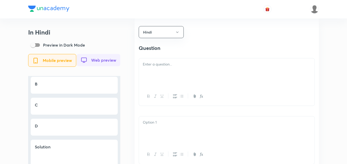
click at [173, 71] on div at bounding box center [227, 72] width 176 height 29
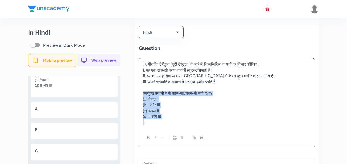
drag, startPoint x: 121, startPoint y: 99, endPoint x: 117, endPoint y: 99, distance: 3.3
click at [117, 99] on div "In Hindi Preview in Dark Mode Mobile preview Web preview Question 15 17. पीकॉक …" at bounding box center [173, 149] width 291 height 959
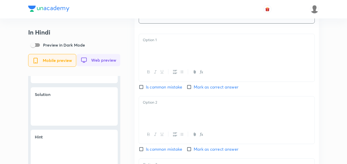
scroll to position [461, 0]
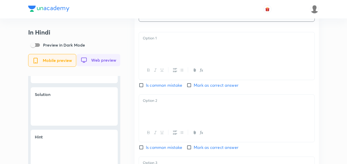
click at [175, 50] on div at bounding box center [227, 46] width 176 height 29
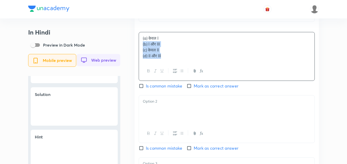
drag, startPoint x: 141, startPoint y: 50, endPoint x: 137, endPoint y: 49, distance: 4.2
click at [137, 49] on div "Hindi Question पीकॉक टैरेंटुला (गूटी टैरेंटुला) के बारे में, निम्नलिखित कथनों प…" at bounding box center [227, 100] width 184 height 369
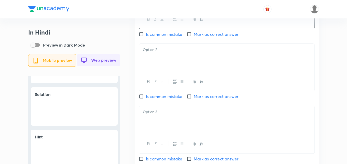
scroll to position [512, 0]
click at [158, 52] on p at bounding box center [227, 50] width 168 height 6
drag, startPoint x: 142, startPoint y: 59, endPoint x: 135, endPoint y: 59, distance: 6.7
click at [136, 59] on div "Hindi Question पीकॉक टैरेंटुला (गूटी टैरेंटुला) के बारे में, निम्नलिखित कथनों प…" at bounding box center [227, 48] width 184 height 368
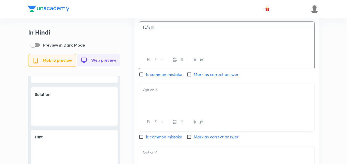
scroll to position [563, 0]
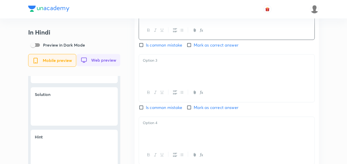
click at [156, 80] on div at bounding box center [227, 69] width 176 height 29
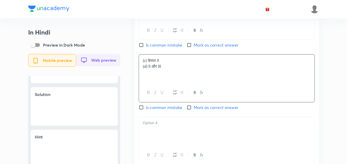
scroll to position [158, 0]
drag, startPoint x: 140, startPoint y: 72, endPoint x: 134, endPoint y: 71, distance: 7.0
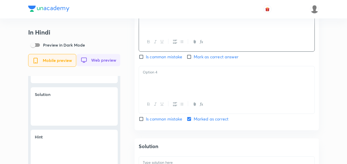
scroll to position [614, 0]
click at [170, 81] on div at bounding box center [227, 80] width 176 height 29
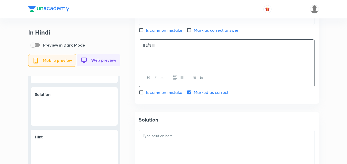
scroll to position [691, 0]
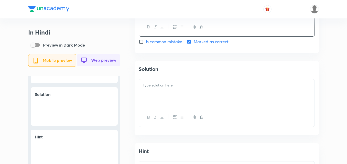
click at [172, 108] on div at bounding box center [227, 93] width 176 height 29
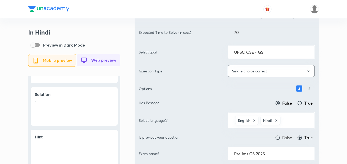
scroll to position [0, 0]
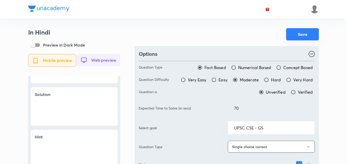
click at [306, 37] on button "Save" at bounding box center [302, 34] width 33 height 12
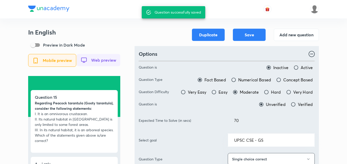
click at [96, 11] on div at bounding box center [173, 9] width 291 height 18
click at [96, 32] on h3 "In English" at bounding box center [74, 32] width 92 height 7
click at [297, 32] on button "Add new question" at bounding box center [296, 34] width 45 height 12
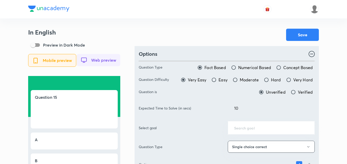
click at [255, 78] on span "Moderate" at bounding box center [249, 80] width 19 height 6
click at [238, 78] on input "Moderate" at bounding box center [235, 79] width 5 height 5
radio input "true"
radio input "false"
drag, startPoint x: 246, startPoint y: 108, endPoint x: 190, endPoint y: 110, distance: 56.3
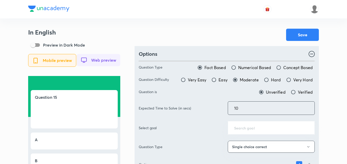
click at [190, 110] on div "Expected Time to Solve (in secs) 10 ​" at bounding box center [227, 108] width 176 height 14
type input "70"
click at [232, 37] on div "Save" at bounding box center [227, 35] width 184 height 12
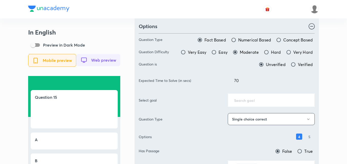
scroll to position [51, 0]
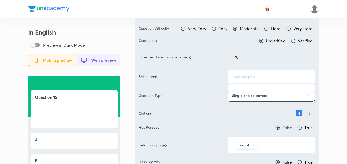
click at [255, 79] on div "​" at bounding box center [271, 77] width 87 height 14
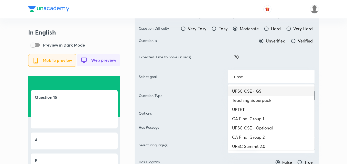
click at [254, 92] on li "UPSC CSE - GS" at bounding box center [271, 91] width 87 height 9
type input "UPSC CSE - GS"
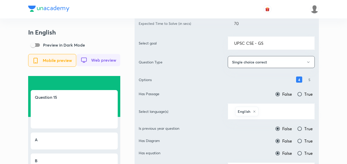
scroll to position [128, 0]
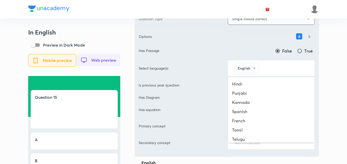
click at [277, 69] on input "text" at bounding box center [284, 67] width 49 height 9
click at [251, 84] on li "Hindi" at bounding box center [271, 83] width 87 height 9
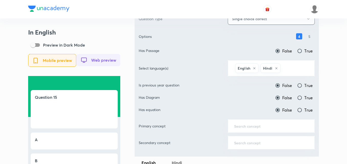
scroll to position [179, 0]
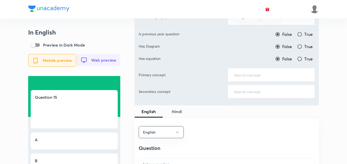
click at [267, 76] on input "text" at bounding box center [271, 74] width 74 height 5
click at [304, 34] on label "True" at bounding box center [305, 34] width 16 height 6
click at [302, 34] on input "True" at bounding box center [299, 34] width 5 height 5
radio input "true"
radio input "false"
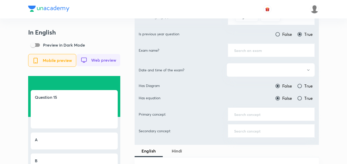
click at [260, 54] on div "​" at bounding box center [271, 51] width 87 height 14
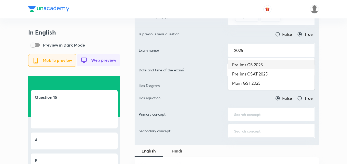
click at [268, 64] on li "Prelims GS 2025" at bounding box center [271, 64] width 87 height 9
type input "Prelims GS 2025"
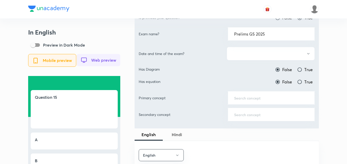
scroll to position [205, 0]
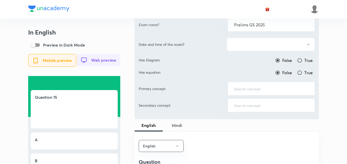
click at [262, 42] on button "button" at bounding box center [271, 45] width 88 height 14
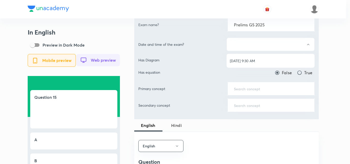
click at [261, 59] on span "[DATE] 9:30 AM" at bounding box center [270, 60] width 81 height 5
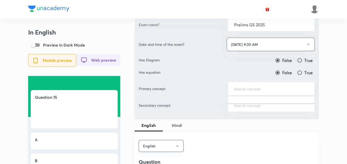
click at [257, 90] on input "text" at bounding box center [271, 88] width 74 height 5
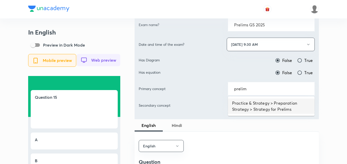
click at [258, 108] on li "Practice & Strategy > Preparation Strategy > Strategy for Prelims" at bounding box center [271, 106] width 87 height 15
type input "Practice & Strategy > Preparation Strategy > Strategy for Prelims"
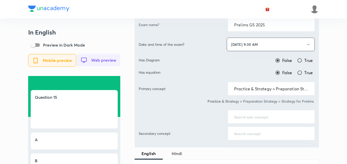
click at [256, 119] on input "text" at bounding box center [271, 116] width 74 height 5
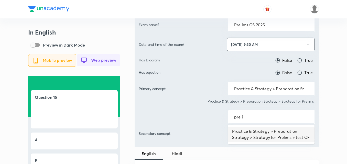
click at [256, 136] on li "Practice & Strategy > Preparation Strategy > Strategy for Prelims > test CF" at bounding box center [271, 134] width 87 height 15
type input "Practice & Strategy > Preparation Strategy > Strategy for Prelims > test CF"
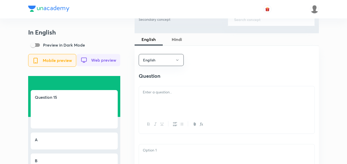
scroll to position [333, 0]
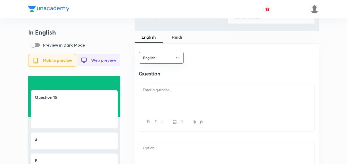
click at [181, 102] on div at bounding box center [227, 98] width 176 height 29
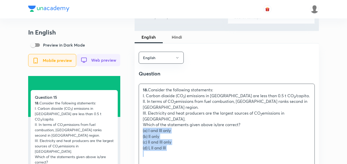
drag, startPoint x: 150, startPoint y: 127, endPoint x: 140, endPoint y: 128, distance: 9.8
click at [140, 128] on div "18. Consider the following statements: I. Carbon dioxide (CO 2 ) emissions in I…" at bounding box center [227, 122] width 176 height 76
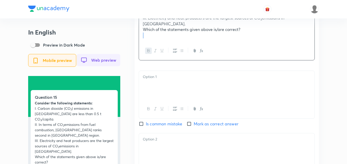
scroll to position [435, 0]
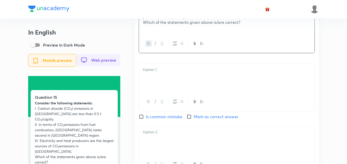
click at [161, 79] on div at bounding box center [227, 78] width 176 height 29
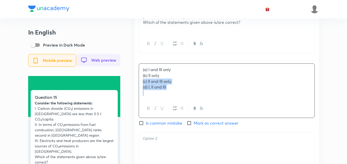
drag, startPoint x: 143, startPoint y: 79, endPoint x: 134, endPoint y: 79, distance: 8.7
click at [134, 79] on div "In English Preview in Dark Mode Mobile preview Web preview Question 15 Consider…" at bounding box center [173, 68] width 291 height 948
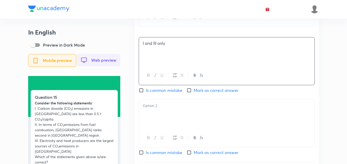
scroll to position [486, 0]
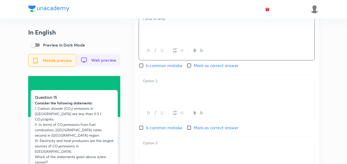
click at [151, 93] on div at bounding box center [227, 89] width 176 height 29
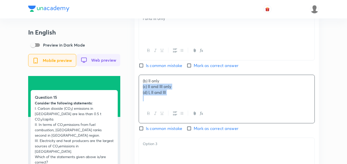
click at [136, 84] on div "English Question Consider the following statements: I. Carbon dioxide (CO 2 ) e…" at bounding box center [227, 77] width 184 height 374
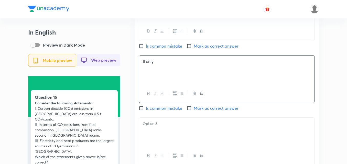
scroll to position [563, 0]
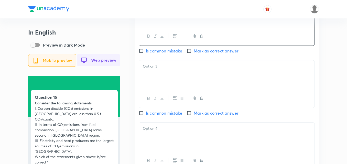
click at [170, 92] on div at bounding box center [227, 98] width 176 height 19
click at [162, 70] on div at bounding box center [227, 74] width 176 height 29
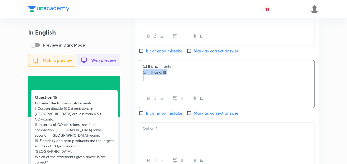
drag, startPoint x: 146, startPoint y: 71, endPoint x: 138, endPoint y: 73, distance: 8.1
click at [138, 73] on div "English Question Consider the following statements: I. Carbon dioxide (CO 2 ) e…" at bounding box center [227, 0] width 184 height 374
click at [138, 72] on div "English Question Consider the following statements: I. Carbon dioxide (CO 2 ) e…" at bounding box center [227, 0] width 184 height 374
click at [197, 113] on span "Mark as correct answer" at bounding box center [216, 113] width 45 height 6
click at [194, 113] on input "Mark as correct answer" at bounding box center [190, 113] width 7 height 5
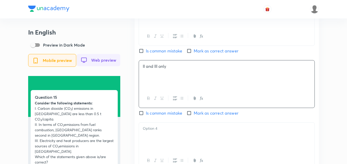
checkbox input "true"
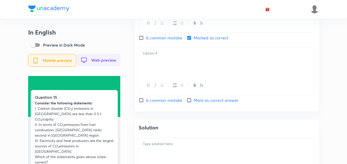
scroll to position [640, 0]
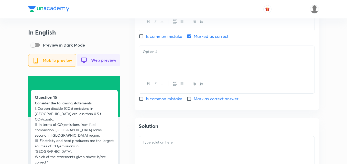
click at [168, 71] on div at bounding box center [227, 60] width 176 height 29
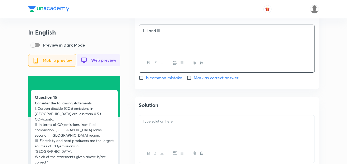
scroll to position [691, 0]
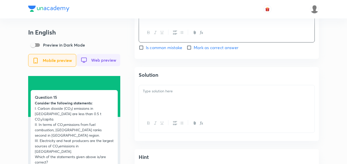
click at [172, 93] on div at bounding box center [227, 99] width 176 height 29
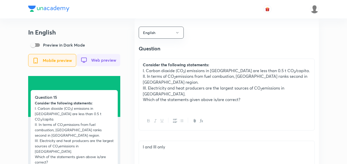
scroll to position [307, 0]
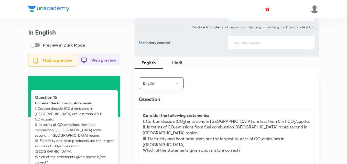
click at [174, 62] on span "Hindi" at bounding box center [177, 63] width 22 height 6
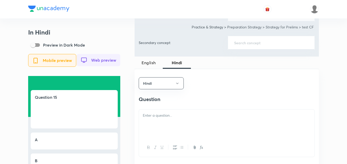
scroll to position [358, 0]
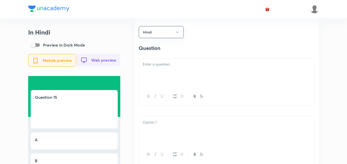
click at [175, 78] on div at bounding box center [227, 72] width 176 height 29
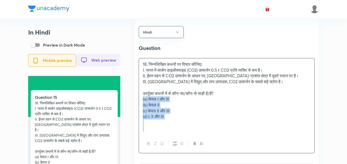
drag, startPoint x: 140, startPoint y: 106, endPoint x: 132, endPoint y: 104, distance: 8.9
click at [132, 104] on div "In Hindi Preview in Dark Mode Mobile preview Web preview Question 15 18. निम्नल…" at bounding box center [173, 152] width 291 height 964
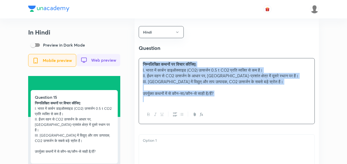
scroll to position [409, 0]
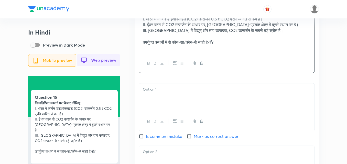
click at [171, 100] on div at bounding box center [227, 97] width 176 height 29
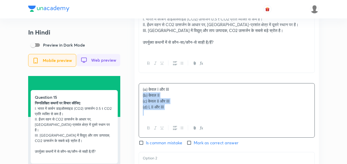
click at [131, 97] on div "In Hindi Preview in Dark Mode Mobile preview Web preview Question 15 निम्नलिखित…" at bounding box center [173, 90] width 291 height 942
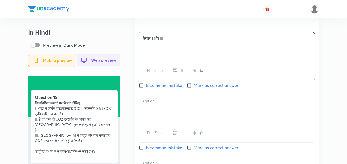
scroll to position [461, 0]
click at [183, 104] on p at bounding box center [227, 101] width 168 height 6
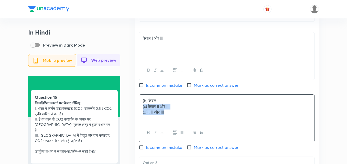
click at [132, 113] on div "In Hindi Preview in Dark Mode Mobile preview Web preview Question 15 निम्नलिखित…" at bounding box center [173, 35] width 291 height 935
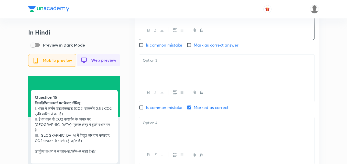
click at [164, 83] on div at bounding box center [227, 69] width 176 height 29
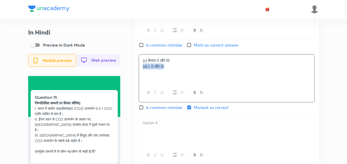
drag, startPoint x: 134, startPoint y: 70, endPoint x: 130, endPoint y: 70, distance: 4.1
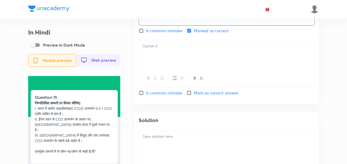
drag, startPoint x: 167, startPoint y: 58, endPoint x: 172, endPoint y: 62, distance: 7.2
click at [167, 57] on div at bounding box center [227, 54] width 176 height 29
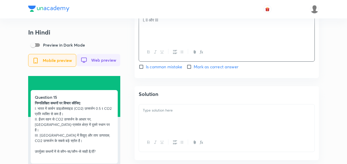
scroll to position [717, 0]
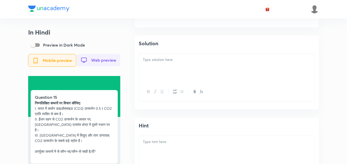
click at [169, 73] on div at bounding box center [227, 68] width 176 height 29
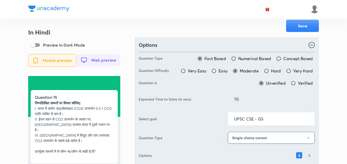
scroll to position [0, 0]
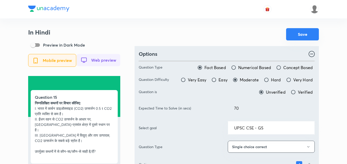
click at [299, 37] on button "Save" at bounding box center [302, 34] width 33 height 12
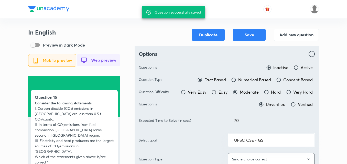
drag, startPoint x: 123, startPoint y: 39, endPoint x: 123, endPoint y: 34, distance: 5.1
click at [296, 39] on button "Add new question" at bounding box center [296, 34] width 45 height 12
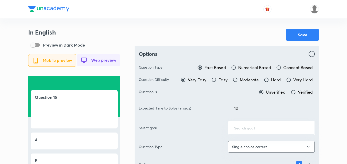
click at [251, 78] on span "Moderate" at bounding box center [249, 80] width 19 height 6
click at [238, 78] on input "Moderate" at bounding box center [235, 79] width 5 height 5
radio input "true"
radio input "false"
click at [212, 109] on div "Expected Time to Solve (in secs) 10 ​" at bounding box center [227, 108] width 176 height 14
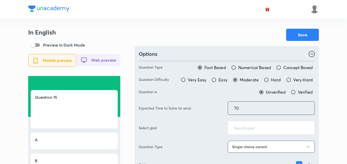
type input "70"
click at [234, 38] on div "Save" at bounding box center [227, 35] width 184 height 12
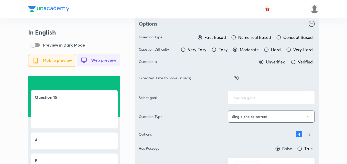
scroll to position [77, 0]
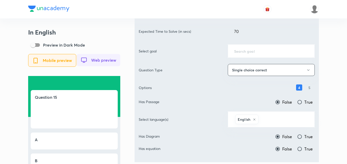
click at [252, 56] on div "​" at bounding box center [271, 51] width 87 height 14
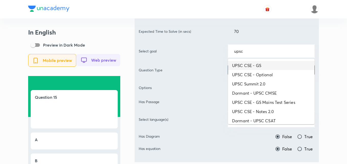
click at [268, 66] on li "UPSC CSE - GS" at bounding box center [271, 65] width 87 height 9
type input "UPSC CSE - GS"
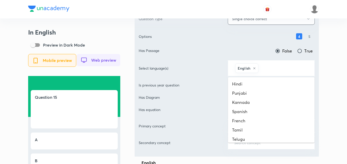
click at [276, 69] on input "text" at bounding box center [284, 67] width 49 height 9
click at [267, 83] on li "Hindi" at bounding box center [271, 83] width 87 height 9
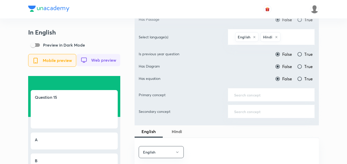
scroll to position [205, 0]
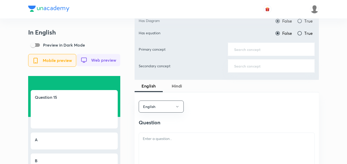
click at [266, 45] on div "​" at bounding box center [271, 49] width 87 height 14
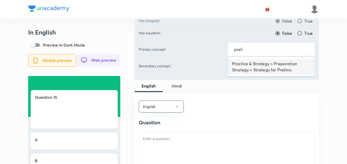
click at [264, 65] on li "Practice & Strategy > Preparation Strategy > Strategy for Prelims" at bounding box center [271, 66] width 87 height 15
type input "Practice & Strategy > Preparation Strategy > Strategy for Prelims"
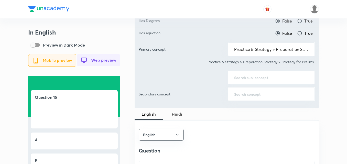
click at [260, 73] on div "​" at bounding box center [271, 78] width 87 height 14
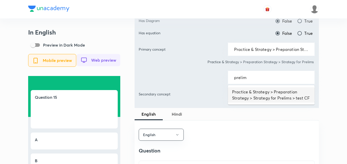
click at [258, 92] on li "Practice & Strategy > Preparation Strategy > Strategy for Prelims > test CF" at bounding box center [271, 94] width 87 height 15
type input "Practice & Strategy > Preparation Strategy > Strategy for Prelims > test CF"
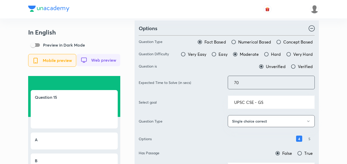
scroll to position [154, 0]
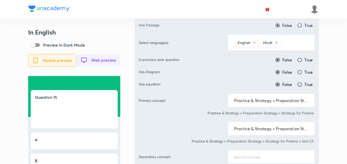
click at [303, 61] on label "True" at bounding box center [305, 60] width 16 height 6
click at [302, 61] on input "True" at bounding box center [299, 59] width 5 height 5
radio input "true"
radio input "false"
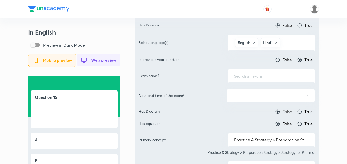
click at [263, 72] on div "​" at bounding box center [271, 76] width 87 height 14
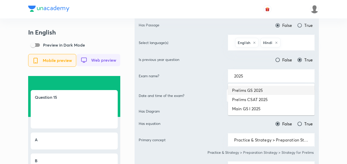
click at [262, 93] on li "Prelims GS 2025" at bounding box center [271, 90] width 87 height 9
type input "Prelims GS 2025"
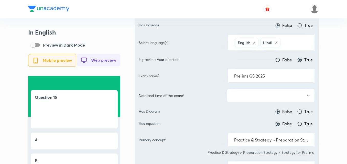
click at [259, 96] on button "button" at bounding box center [271, 96] width 88 height 14
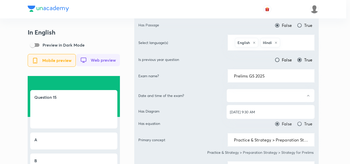
drag, startPoint x: 259, startPoint y: 105, endPoint x: 261, endPoint y: 114, distance: 9.4
click at [259, 107] on div "[DATE] 9:30 AM" at bounding box center [175, 82] width 350 height 164
click at [261, 114] on span "[DATE] 9:30 AM" at bounding box center [270, 111] width 81 height 5
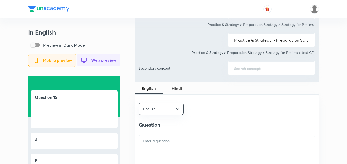
scroll to position [358, 0]
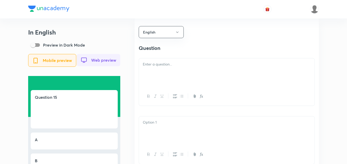
click at [174, 67] on p at bounding box center [227, 64] width 168 height 6
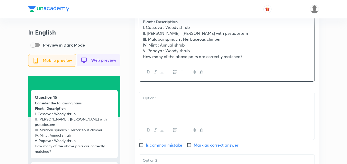
scroll to position [461, 0]
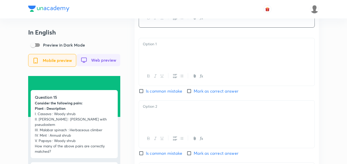
click at [166, 58] on div at bounding box center [227, 52] width 176 height 29
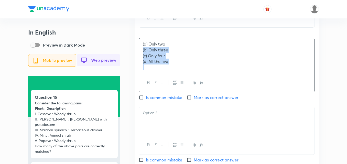
drag, startPoint x: 143, startPoint y: 56, endPoint x: 125, endPoint y: 53, distance: 18.4
click at [125, 53] on div "In English Preview in Dark Mode Mobile preview Web preview Question 15 Consider…" at bounding box center [173, 42] width 291 height 948
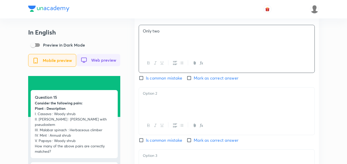
scroll to position [486, 0]
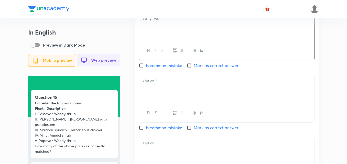
click at [163, 91] on div at bounding box center [227, 89] width 176 height 29
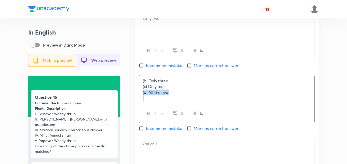
drag, startPoint x: 147, startPoint y: 93, endPoint x: 137, endPoint y: 95, distance: 9.9
click at [137, 95] on div "English Question Consider the following pairs: Plant : Description I. Cassava :…" at bounding box center [227, 77] width 184 height 374
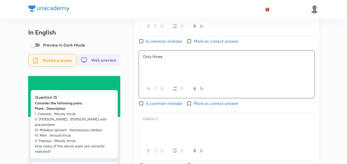
scroll to position [537, 0]
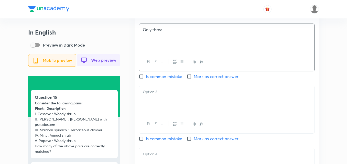
click at [172, 106] on div at bounding box center [227, 100] width 176 height 29
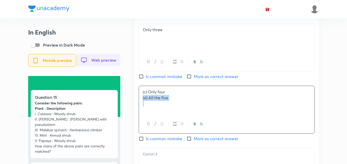
drag, startPoint x: 147, startPoint y: 104, endPoint x: 139, endPoint y: 105, distance: 8.0
click at [139, 105] on div "(c) Only four (d) All the five" at bounding box center [227, 100] width 176 height 29
click at [136, 105] on div "English Question Consider the following pairs: Plant : Description I. Cassava :…" at bounding box center [227, 26] width 184 height 374
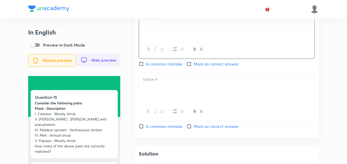
scroll to position [614, 0]
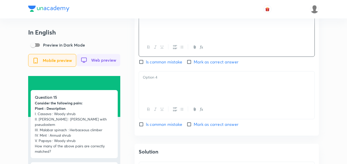
click at [176, 80] on p at bounding box center [227, 77] width 168 height 6
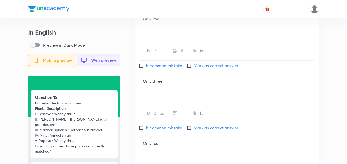
scroll to position [486, 0]
click at [201, 131] on span "Mark as correct answer" at bounding box center [216, 128] width 45 height 6
click at [194, 130] on input "Mark as correct answer" at bounding box center [190, 127] width 7 height 5
checkbox input "true"
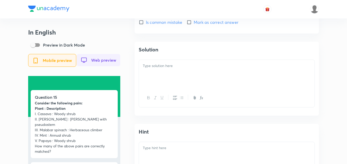
scroll to position [717, 0]
click at [174, 73] on div at bounding box center [227, 74] width 176 height 29
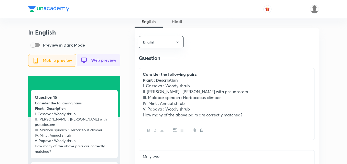
scroll to position [307, 0]
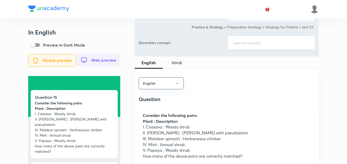
click at [181, 64] on span "Hindi" at bounding box center [177, 63] width 22 height 6
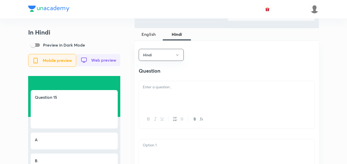
scroll to position [358, 0]
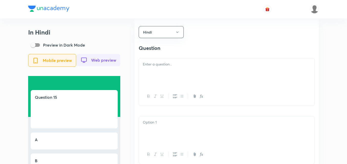
click at [176, 67] on p at bounding box center [227, 64] width 168 height 6
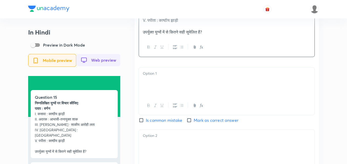
scroll to position [461, 0]
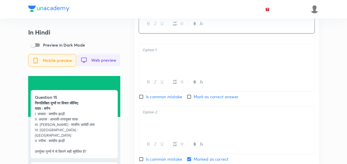
click at [155, 57] on div at bounding box center [227, 58] width 176 height 29
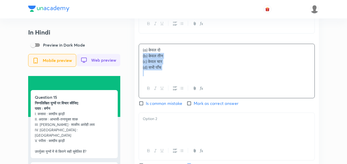
drag, startPoint x: 148, startPoint y: 71, endPoint x: 135, endPoint y: 58, distance: 19.0
click at [135, 58] on div "Hindi Question निम्नलिखित युग्मों पर विचार कीजिए: पादप : वर्णन I. कसावा : काष्ठ…" at bounding box center [227, 109] width 184 height 386
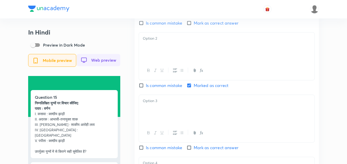
scroll to position [537, 0]
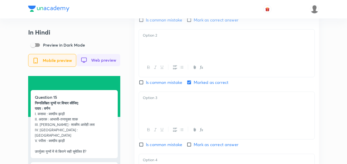
click at [167, 49] on div at bounding box center [227, 43] width 176 height 29
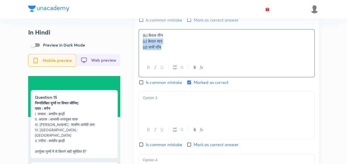
drag, startPoint x: 144, startPoint y: 44, endPoint x: 136, endPoint y: 44, distance: 8.0
click at [136, 44] on div "Hindi Question निम्नलिखित युग्मों पर विचार कीजिए: पादप : वर्णन I. कसावा : काष्ठ…" at bounding box center [227, 28] width 184 height 379
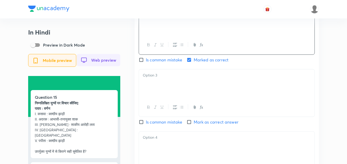
scroll to position [589, 0]
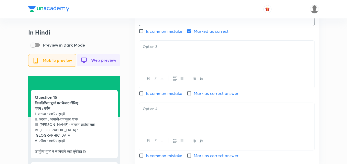
click at [178, 57] on div at bounding box center [227, 55] width 176 height 29
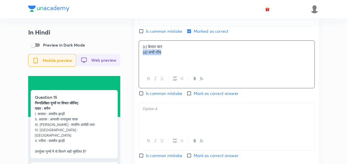
drag, startPoint x: 145, startPoint y: 59, endPoint x: 137, endPoint y: 58, distance: 8.6
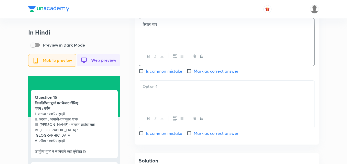
scroll to position [640, 0]
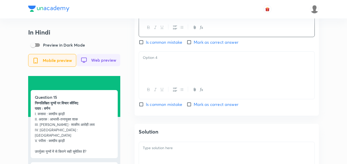
click at [164, 71] on div at bounding box center [227, 66] width 176 height 29
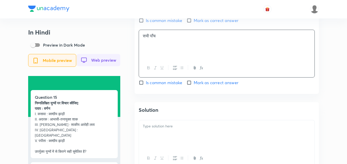
scroll to position [691, 0]
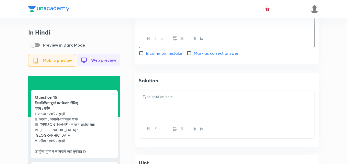
click at [172, 111] on div at bounding box center [227, 105] width 176 height 29
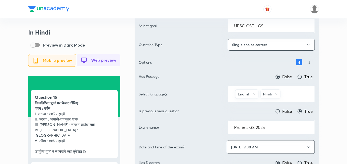
scroll to position [0, 0]
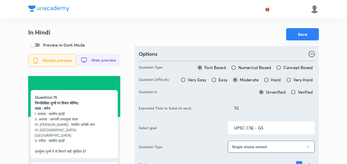
click at [299, 36] on button "Save" at bounding box center [302, 34] width 33 height 12
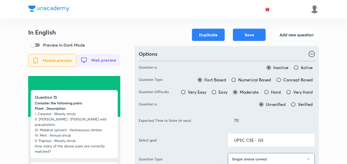
click at [172, 18] on div at bounding box center [173, 9] width 291 height 18
click at [299, 36] on button "Add new question" at bounding box center [296, 34] width 45 height 12
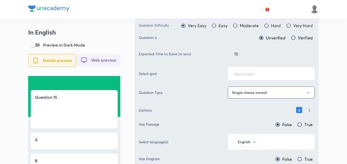
scroll to position [26, 0]
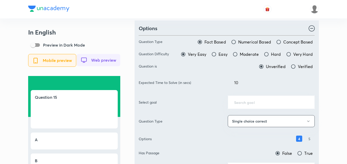
click at [244, 52] on span "Moderate" at bounding box center [249, 54] width 19 height 6
click at [238, 52] on input "Moderate" at bounding box center [235, 54] width 5 height 5
radio input "true"
radio input "false"
click at [190, 78] on div "Expected Time to Solve (in secs) 10 ​" at bounding box center [227, 83] width 176 height 14
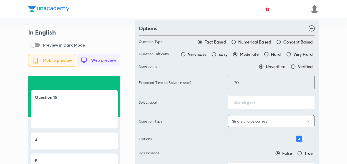
type input "70"
click at [220, 25] on div "Options" at bounding box center [227, 29] width 176 height 8
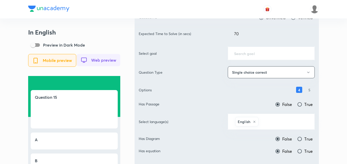
scroll to position [77, 0]
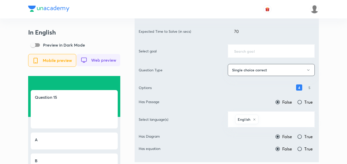
click at [251, 50] on input "text" at bounding box center [271, 51] width 74 height 5
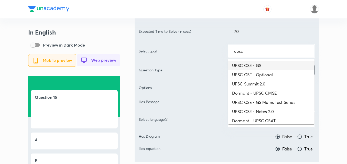
click at [259, 63] on li "UPSC CSE - GS" at bounding box center [271, 65] width 87 height 9
type input "UPSC CSE - GS"
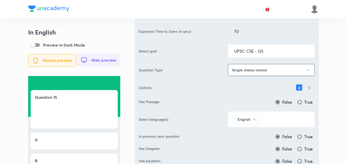
scroll to position [128, 0]
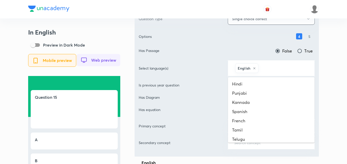
click at [275, 68] on input "text" at bounding box center [284, 67] width 49 height 9
click at [266, 83] on li "Hindi" at bounding box center [271, 83] width 87 height 9
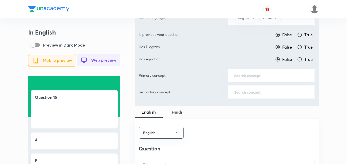
scroll to position [179, 0]
click at [309, 35] on span "True" at bounding box center [308, 34] width 8 height 6
click at [302, 35] on input "True" at bounding box center [299, 34] width 5 height 5
radio input "true"
radio input "false"
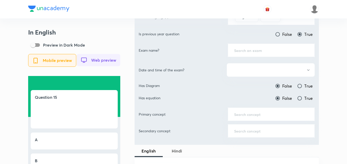
click at [292, 54] on div "​" at bounding box center [271, 51] width 87 height 14
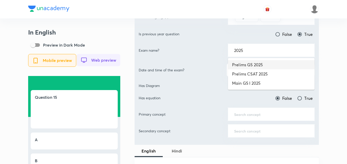
click at [288, 65] on li "Prelims GS 2025" at bounding box center [271, 64] width 87 height 9
type input "Prelims GS 2025"
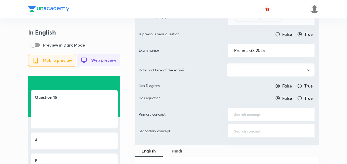
click at [276, 72] on button "button" at bounding box center [271, 70] width 88 height 14
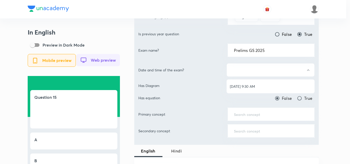
drag, startPoint x: 270, startPoint y: 81, endPoint x: 269, endPoint y: 84, distance: 2.7
click at [269, 81] on ul "[DATE] 9:30 AM" at bounding box center [270, 87] width 88 height 14
click at [269, 84] on span "[DATE] 9:30 AM" at bounding box center [270, 86] width 81 height 5
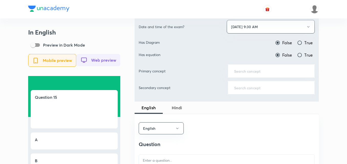
scroll to position [230, 0]
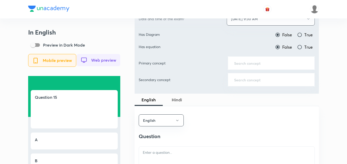
click at [261, 68] on div "​" at bounding box center [271, 63] width 87 height 14
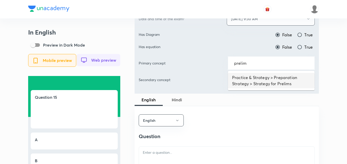
click at [260, 78] on li "Practice & Strategy > Preparation Strategy > Strategy for Prelims" at bounding box center [271, 80] width 87 height 15
type input "Practice & Strategy > Preparation Strategy > Strategy for Prelims"
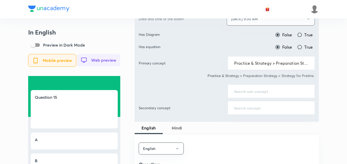
click at [256, 92] on input "text" at bounding box center [271, 91] width 74 height 5
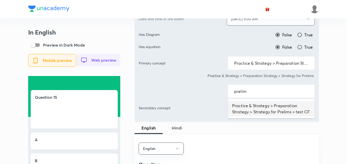
click at [258, 103] on li "Practice & Strategy > Preparation Strategy > Strategy for Prelims > test CF" at bounding box center [271, 108] width 87 height 15
type input "Practice & Strategy > Preparation Strategy > Strategy for Prelims > test CF"
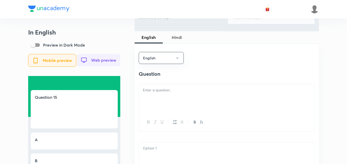
scroll to position [333, 0]
click at [166, 90] on div at bounding box center [227, 98] width 176 height 29
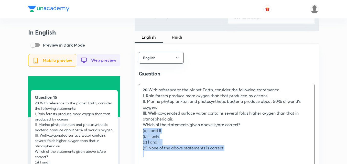
drag, startPoint x: 137, startPoint y: 134, endPoint x: 132, endPoint y: 132, distance: 4.5
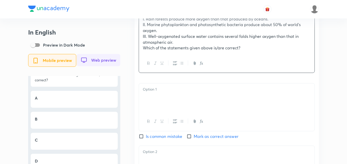
scroll to position [435, 0]
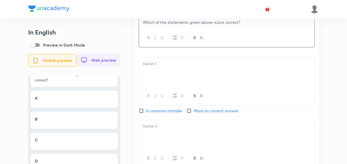
click at [171, 80] on div at bounding box center [227, 72] width 176 height 29
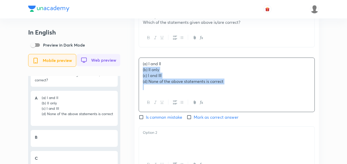
drag, startPoint x: 131, startPoint y: 75, endPoint x: 126, endPoint y: 74, distance: 5.5
click at [126, 74] on div "In English Preview in Dark Mode Mobile preview Web preview Question 15 With ref…" at bounding box center [173, 65] width 291 height 942
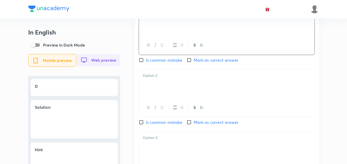
scroll to position [486, 0]
click at [162, 96] on div at bounding box center [227, 83] width 176 height 29
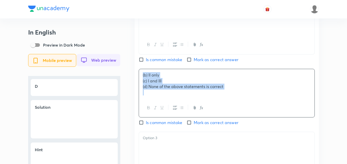
drag, startPoint x: 137, startPoint y: 82, endPoint x: 131, endPoint y: 81, distance: 6.2
click at [131, 81] on div "In English Preview in Dark Mode Mobile preview Web preview Question 15 With ref…" at bounding box center [173, 10] width 291 height 936
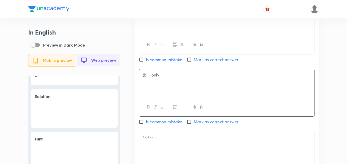
scroll to position [156, 0]
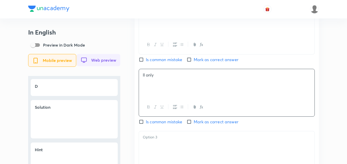
click at [206, 125] on span "Mark as correct answer" at bounding box center [216, 122] width 45 height 6
click at [194, 124] on input "Mark as correct answer" at bounding box center [190, 121] width 7 height 5
checkbox input "true"
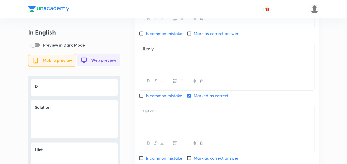
scroll to position [537, 0]
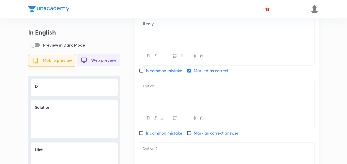
click at [172, 96] on div at bounding box center [227, 94] width 176 height 29
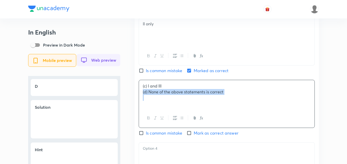
click at [138, 97] on div "English Question With reference to the planet Earth, consider the following sta…" at bounding box center [227, 23] width 184 height 368
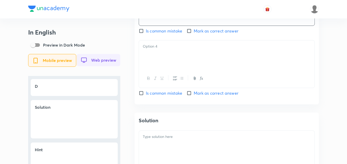
scroll to position [640, 0]
click at [168, 61] on div at bounding box center [227, 54] width 176 height 29
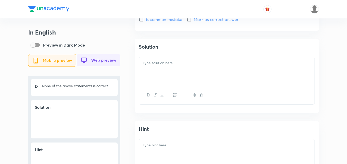
scroll to position [717, 0]
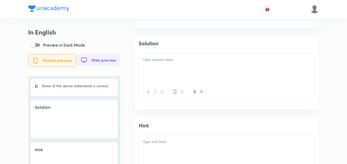
click at [178, 73] on div at bounding box center [227, 68] width 176 height 29
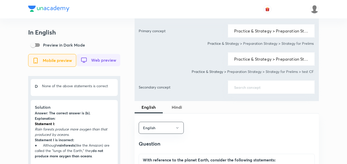
scroll to position [256, 0]
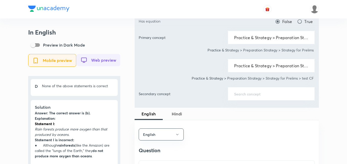
click at [177, 119] on button "Hindi" at bounding box center [177, 114] width 28 height 12
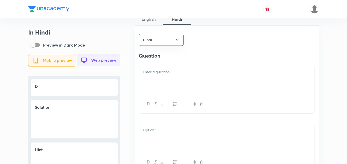
scroll to position [358, 0]
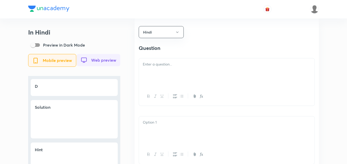
click at [185, 79] on div at bounding box center [227, 72] width 176 height 29
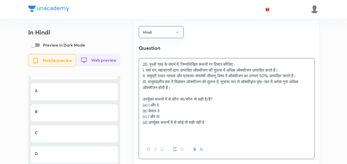
scroll to position [184, 0]
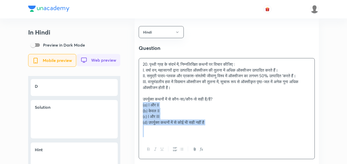
drag, startPoint x: 148, startPoint y: 107, endPoint x: 126, endPoint y: 108, distance: 22.8
click at [126, 108] on div "In Hindi Preview in Dark Mode Mobile preview Web preview Question 15 20. पृथ्वी…" at bounding box center [173, 155] width 291 height 970
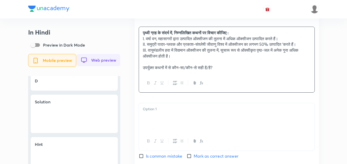
scroll to position [435, 0]
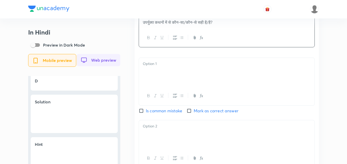
click at [161, 83] on div at bounding box center [227, 72] width 176 height 29
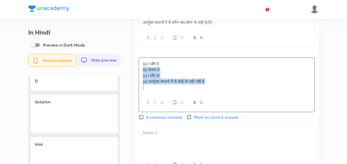
click at [135, 73] on div "Hindi Question पृथ्वी ग्रह के संदर्भ में, निम्नलिखित कथनों पर विचार कीजिए : I. …" at bounding box center [227, 128] width 184 height 374
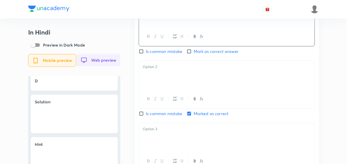
scroll to position [512, 0]
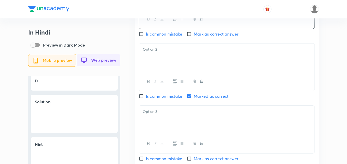
click at [147, 77] on div at bounding box center [227, 81] width 176 height 19
click at [158, 65] on div at bounding box center [227, 58] width 176 height 29
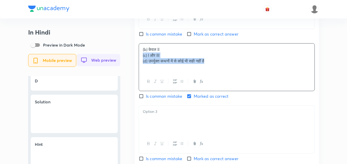
click at [135, 60] on div "Hindi Question पृथ्वी ग्रह के संदर्भ में, निम्नलिखित कथनों पर विचार कीजिए : I. …" at bounding box center [227, 48] width 184 height 368
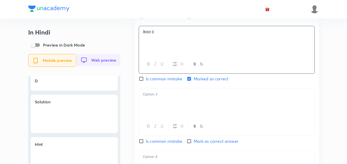
scroll to position [537, 0]
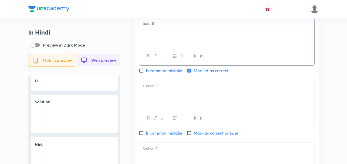
click at [166, 104] on div at bounding box center [227, 94] width 176 height 29
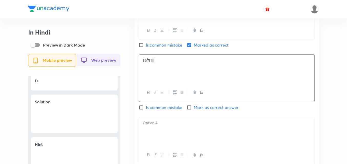
scroll to position [614, 0]
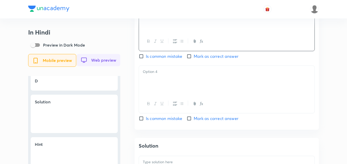
click at [176, 82] on div at bounding box center [227, 80] width 176 height 29
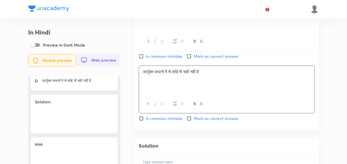
scroll to position [691, 0]
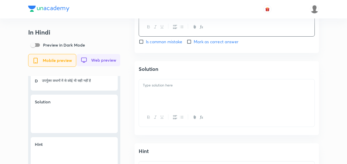
click at [160, 88] on p at bounding box center [227, 85] width 168 height 6
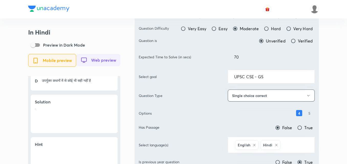
scroll to position [0, 0]
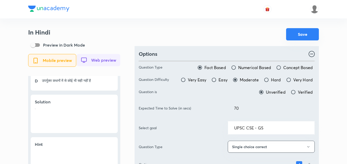
click at [306, 36] on button "Save" at bounding box center [302, 34] width 33 height 12
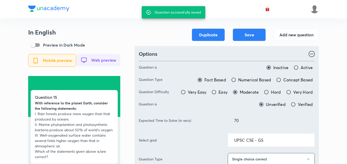
click at [118, 37] on div "In English Preview in Dark Mode Mobile preview Web preview Question 15 With ref…" at bounding box center [74, 134] width 92 height 211
click at [298, 35] on button "Add new question" at bounding box center [296, 34] width 45 height 12
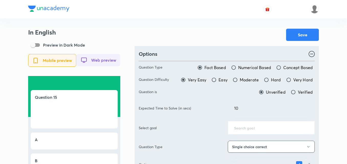
click at [252, 80] on span "Moderate" at bounding box center [249, 80] width 19 height 6
click at [238, 80] on input "Moderate" at bounding box center [235, 79] width 5 height 5
radio input "true"
radio input "false"
drag, startPoint x: 200, startPoint y: 109, endPoint x: 196, endPoint y: 108, distance: 4.0
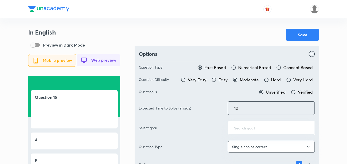
click at [196, 108] on div "Expected Time to Solve (in secs) 10 ​" at bounding box center [227, 108] width 176 height 14
type input "70"
click at [222, 48] on div "Options Question Type Fact Based Numerical Based Concept Based Question Difficu…" at bounding box center [227, 142] width 184 height 193
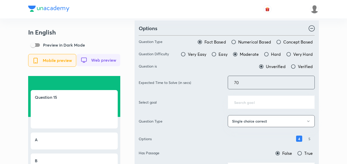
scroll to position [77, 0]
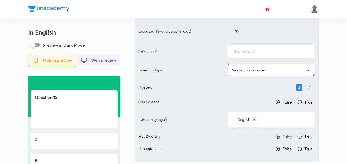
click at [256, 48] on div "​" at bounding box center [271, 51] width 87 height 14
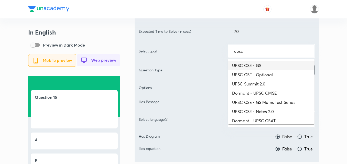
click at [257, 68] on li "UPSC CSE - GS" at bounding box center [271, 65] width 87 height 9
type input "UPSC CSE - GS"
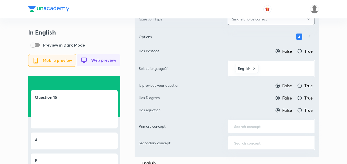
scroll to position [128, 0]
click at [274, 71] on input "text" at bounding box center [284, 67] width 49 height 9
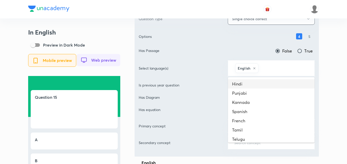
click at [263, 88] on li "Hindi" at bounding box center [271, 83] width 87 height 9
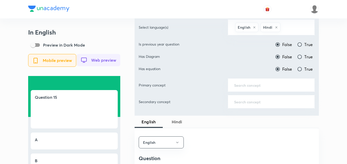
scroll to position [179, 0]
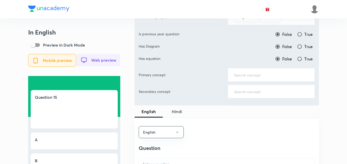
click at [302, 35] on input "True" at bounding box center [299, 34] width 5 height 5
radio input "true"
radio input "false"
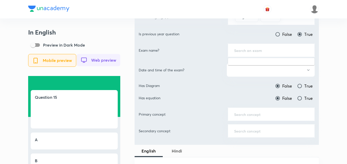
click at [286, 52] on input "text" at bounding box center [271, 50] width 74 height 5
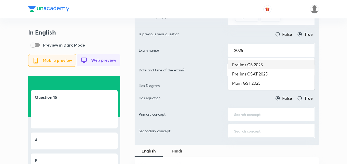
click at [262, 66] on li "Prelims GS 2025" at bounding box center [271, 64] width 87 height 9
type input "Prelims GS 2025"
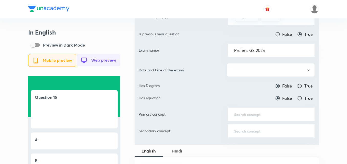
click at [259, 72] on button "button" at bounding box center [271, 70] width 88 height 14
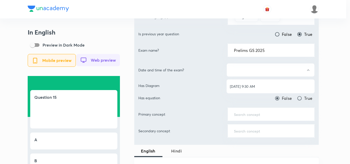
click at [259, 82] on li "[DATE] 9:30 AM" at bounding box center [270, 86] width 88 height 9
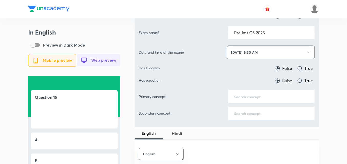
scroll to position [205, 0]
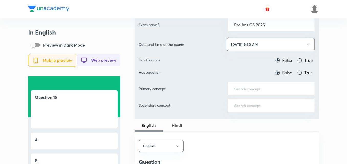
click at [261, 87] on input "text" at bounding box center [271, 88] width 74 height 5
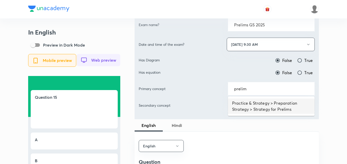
click at [253, 103] on li "Practice & Strategy > Preparation Strategy > Strategy for Prelims" at bounding box center [271, 106] width 87 height 15
type input "Practice & Strategy > Preparation Strategy > Strategy for Prelims"
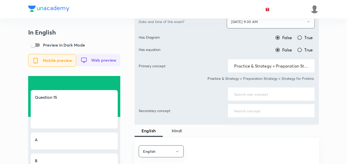
scroll to position [256, 0]
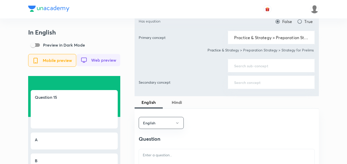
click at [261, 65] on input "text" at bounding box center [271, 65] width 74 height 5
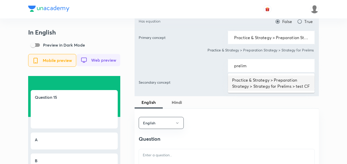
click at [266, 78] on li "Practice & Strategy > Preparation Strategy > Strategy for Prelims > test CF" at bounding box center [271, 82] width 87 height 15
type input "Practice & Strategy > Preparation Strategy > Strategy for Prelims > test CF"
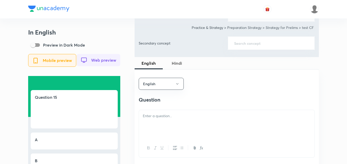
scroll to position [307, 0]
click at [178, 129] on div at bounding box center [227, 124] width 176 height 29
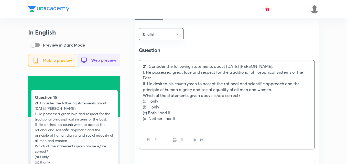
scroll to position [358, 0]
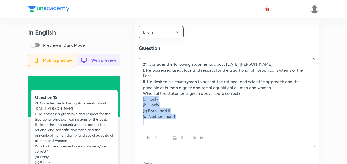
click at [131, 101] on div "In English Preview in Dark Mode Mobile preview Web preview Question 15 21 . Con…" at bounding box center [173, 149] width 291 height 959
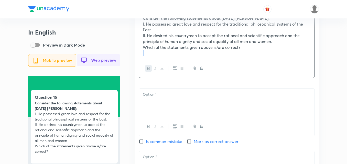
scroll to position [409, 0]
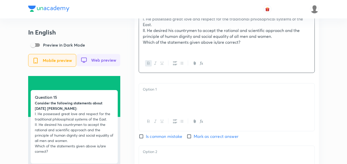
click at [178, 91] on p at bounding box center [227, 90] width 168 height 6
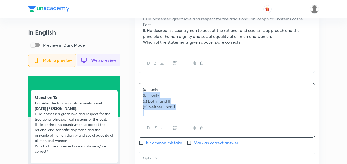
click at [131, 99] on div "In English Preview in Dark Mode Mobile preview Web preview Question 15 Consider…" at bounding box center [173, 90] width 291 height 942
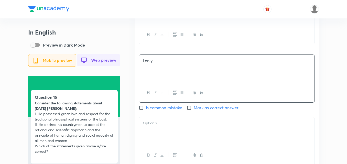
scroll to position [461, 0]
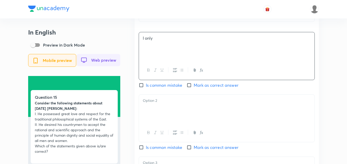
click at [178, 107] on div at bounding box center [227, 109] width 176 height 29
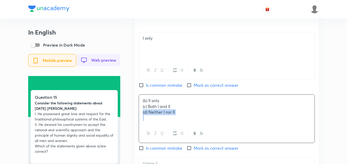
click at [135, 114] on div "English Question Consider the following statements about Raja Ram Mohan Roy: I.…" at bounding box center [227, 100] width 184 height 369
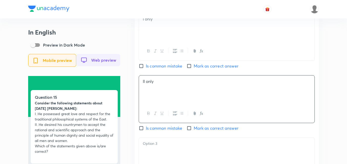
scroll to position [512, 0]
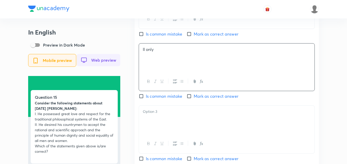
click at [167, 133] on div at bounding box center [227, 120] width 176 height 29
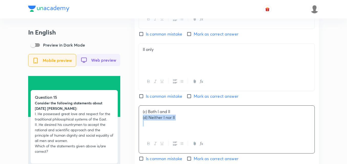
drag, startPoint x: 136, startPoint y: 123, endPoint x: 133, endPoint y: 121, distance: 3.6
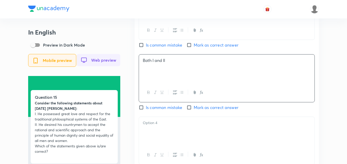
click at [169, 132] on div at bounding box center [227, 131] width 176 height 29
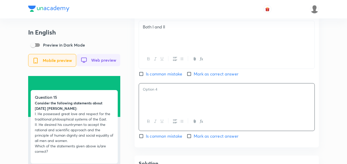
scroll to position [640, 0]
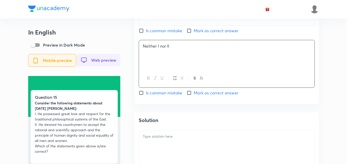
click at [195, 34] on span "Mark as correct answer" at bounding box center [216, 31] width 45 height 6
click at [194, 33] on input "Mark as correct answer" at bounding box center [190, 30] width 7 height 5
checkbox input "true"
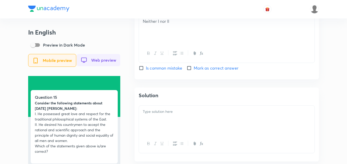
scroll to position [691, 0]
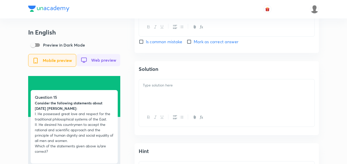
click at [154, 108] on div at bounding box center [227, 93] width 176 height 29
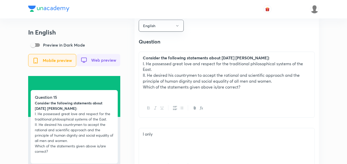
scroll to position [333, 0]
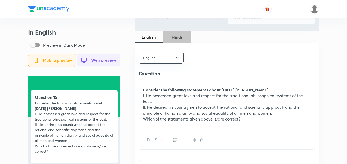
click at [180, 35] on span "Hindi" at bounding box center [177, 37] width 22 height 6
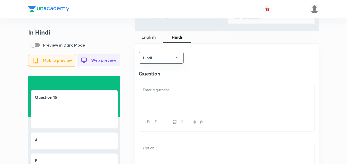
click at [163, 93] on p at bounding box center [227, 90] width 168 height 6
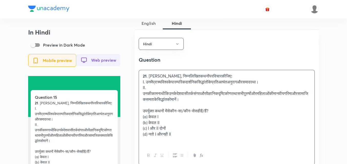
scroll to position [358, 0]
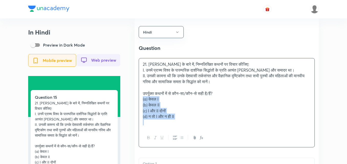
drag, startPoint x: 138, startPoint y: 100, endPoint x: 114, endPoint y: 103, distance: 25.0
click at [114, 103] on div "In Hindi Preview in Dark Mode Mobile preview Web preview Question 15 21. राजा र…" at bounding box center [173, 149] width 291 height 959
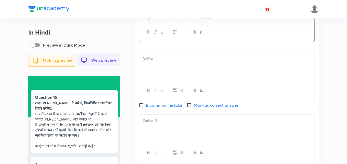
scroll to position [435, 0]
click at [159, 65] on div at bounding box center [227, 66] width 176 height 29
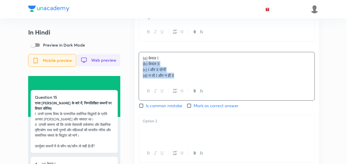
drag, startPoint x: 144, startPoint y: 69, endPoint x: 140, endPoint y: 70, distance: 3.7
click at [140, 70] on div "(a) केवल I (b) केवल II (c) I और II दोनों (d) न तो I और न ही II" at bounding box center [227, 66] width 176 height 29
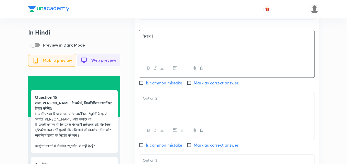
scroll to position [486, 0]
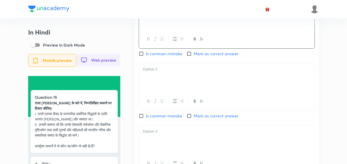
click at [158, 85] on div at bounding box center [227, 77] width 176 height 29
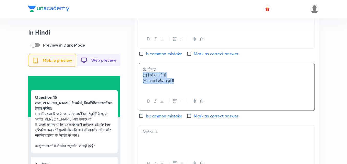
drag, startPoint x: 143, startPoint y: 79, endPoint x: 138, endPoint y: 80, distance: 4.5
click at [138, 79] on div "Hindi Question राजा राममोहन राय के बारे में, निम्नलिखित कथनों पर विचार कीजिए: I…" at bounding box center [227, 71] width 184 height 362
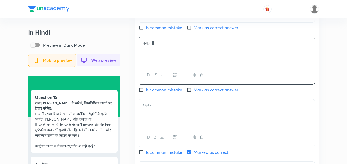
scroll to position [537, 0]
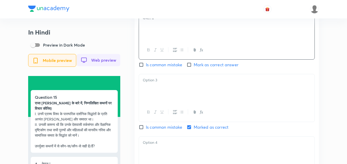
click at [177, 95] on div at bounding box center [227, 88] width 176 height 29
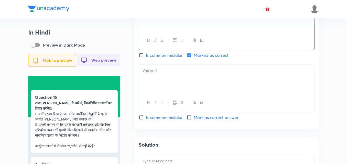
scroll to position [614, 0]
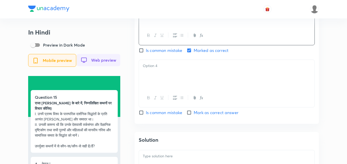
click at [176, 81] on div at bounding box center [227, 74] width 176 height 29
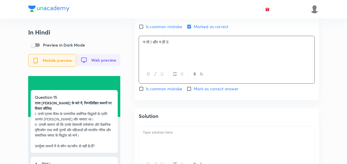
scroll to position [665, 0]
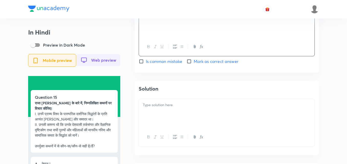
click at [179, 112] on div at bounding box center [227, 113] width 176 height 29
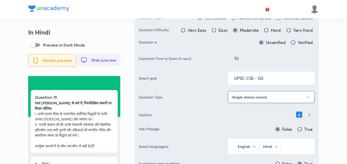
scroll to position [0, 0]
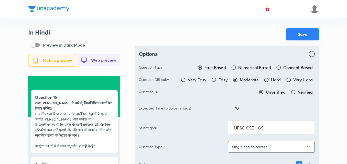
click at [304, 33] on button "Save" at bounding box center [302, 34] width 33 height 12
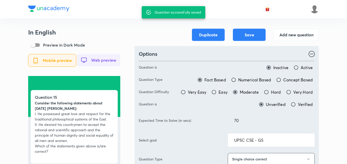
drag, startPoint x: 122, startPoint y: 35, endPoint x: 120, endPoint y: 32, distance: 3.6
click at [288, 38] on button "Add new question" at bounding box center [296, 34] width 45 height 12
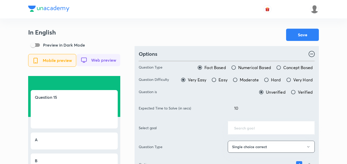
click at [251, 77] on span "Moderate" at bounding box center [249, 80] width 19 height 6
click at [238, 77] on input "Moderate" at bounding box center [235, 79] width 5 height 5
radio input "true"
radio input "false"
drag, startPoint x: 219, startPoint y: 105, endPoint x: 203, endPoint y: 106, distance: 15.6
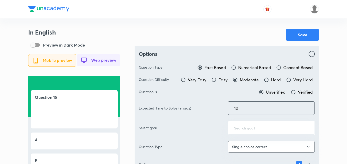
click at [203, 106] on div "Expected Time to Solve (in secs) 10 ​" at bounding box center [227, 108] width 176 height 14
type input "70"
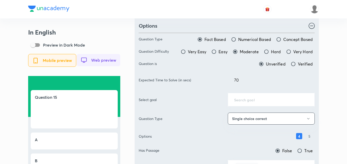
scroll to position [51, 0]
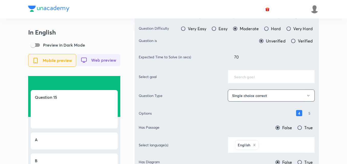
click at [252, 80] on div "​" at bounding box center [271, 77] width 87 height 14
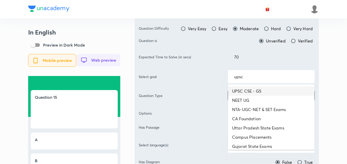
click at [260, 91] on li "UPSC CSE - GS" at bounding box center [271, 91] width 87 height 9
type input "UPSC CSE - GS"
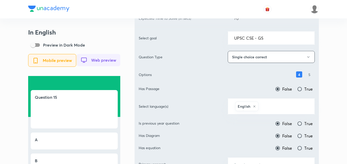
scroll to position [128, 0]
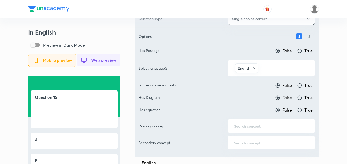
click at [283, 66] on input "text" at bounding box center [284, 67] width 49 height 9
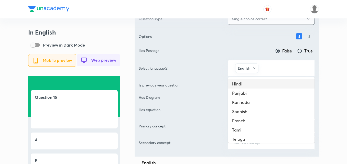
click at [259, 85] on li "Hindi" at bounding box center [271, 83] width 87 height 9
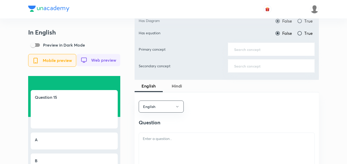
click at [307, 19] on span "True" at bounding box center [308, 21] width 8 height 6
click at [302, 19] on input "True" at bounding box center [299, 20] width 5 height 5
radio input "true"
radio input "false"
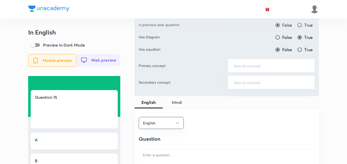
scroll to position [179, 0]
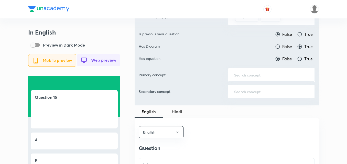
click at [304, 35] on label "True" at bounding box center [305, 34] width 16 height 6
click at [302, 35] on input "True" at bounding box center [299, 34] width 5 height 5
radio input "true"
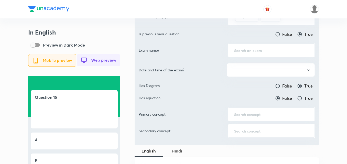
click at [278, 32] on input "False" at bounding box center [277, 34] width 5 height 5
radio input "true"
radio input "false"
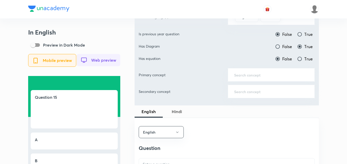
click at [281, 48] on label "False" at bounding box center [283, 47] width 17 height 6
click at [280, 48] on input "False" at bounding box center [277, 46] width 5 height 5
radio input "true"
radio input "false"
click at [306, 34] on span "True" at bounding box center [308, 34] width 8 height 6
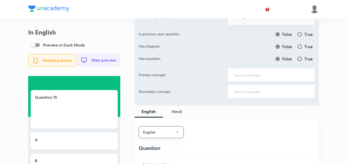
click at [302, 34] on input "True" at bounding box center [299, 34] width 5 height 5
radio input "true"
radio input "false"
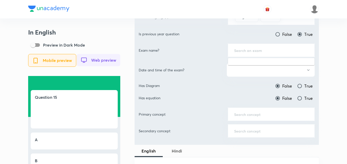
click at [248, 50] on input "text" at bounding box center [271, 50] width 74 height 5
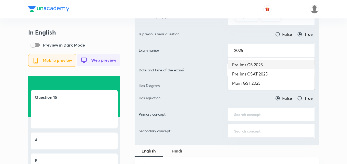
click at [264, 64] on li "Prelims GS 2025" at bounding box center [271, 64] width 87 height 9
type input "Prelims GS 2025"
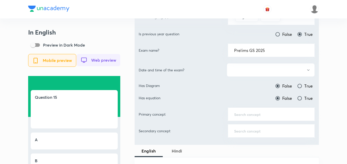
click at [264, 68] on button "button" at bounding box center [271, 70] width 88 height 14
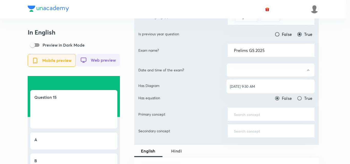
click at [259, 87] on span "May 25, 2025, 9:30 AM" at bounding box center [270, 86] width 81 height 5
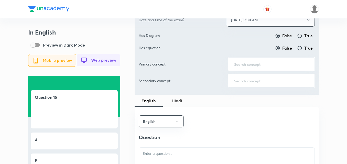
scroll to position [230, 0]
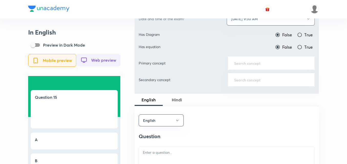
click at [263, 69] on div "​" at bounding box center [271, 63] width 87 height 14
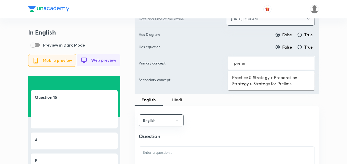
click at [263, 73] on li "Practice & Strategy > Preparation Strategy > Strategy for Prelims" at bounding box center [271, 80] width 87 height 15
type input "Practice & Strategy > Preparation Strategy > Strategy for Prelims"
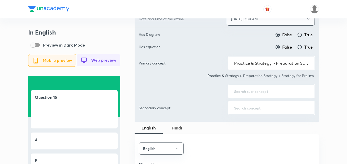
click at [257, 91] on input "text" at bounding box center [271, 91] width 74 height 5
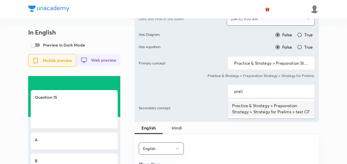
click at [273, 113] on li "Practice & Strategy > Preparation Strategy > Strategy for Prelims > test CF" at bounding box center [271, 108] width 87 height 15
type input "Practice & Strategy > Preparation Strategy > Strategy for Prelims > test CF"
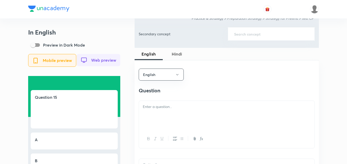
scroll to position [333, 0]
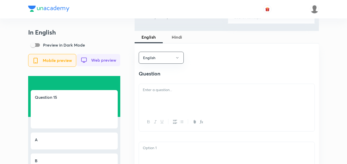
click at [183, 98] on div at bounding box center [227, 98] width 176 height 29
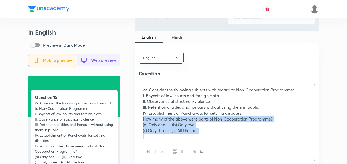
click at [140, 124] on div "22 . Consider the following subjects with regard to Non-Cooperation Programme: …" at bounding box center [227, 113] width 176 height 58
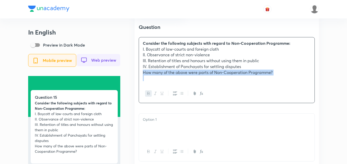
scroll to position [435, 0]
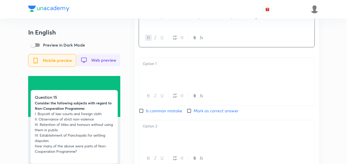
drag, startPoint x: 170, startPoint y: 65, endPoint x: 183, endPoint y: 70, distance: 13.6
click at [170, 65] on p at bounding box center [227, 64] width 168 height 6
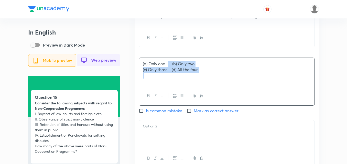
click at [169, 67] on p "(a) Only one (b) Only two" at bounding box center [227, 64] width 168 height 6
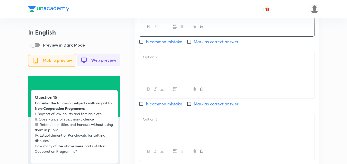
scroll to position [512, 0]
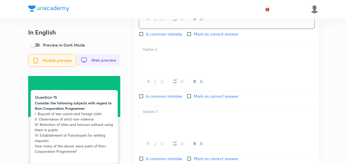
click at [163, 60] on div at bounding box center [227, 58] width 176 height 29
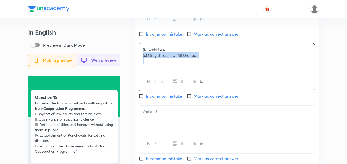
click at [139, 61] on div "(b) Only two (c) Only three (d) All the four" at bounding box center [227, 58] width 176 height 29
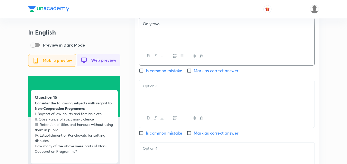
click at [176, 108] on div at bounding box center [227, 94] width 176 height 29
click at [167, 89] on p "(c) Only three (d) All the four" at bounding box center [227, 86] width 168 height 6
click at [168, 93] on div "(c) Only three (d) All the four" at bounding box center [227, 94] width 176 height 29
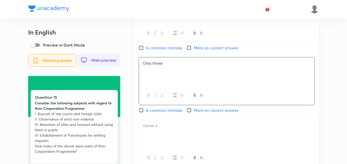
scroll to position [589, 0]
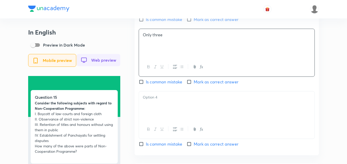
click at [193, 84] on input "Mark as correct answer" at bounding box center [190, 81] width 7 height 5
checkbox input "true"
click at [177, 117] on div at bounding box center [227, 105] width 176 height 29
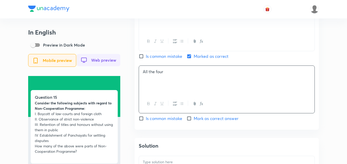
scroll to position [665, 0]
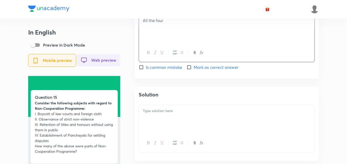
click at [178, 111] on div at bounding box center [227, 119] width 176 height 29
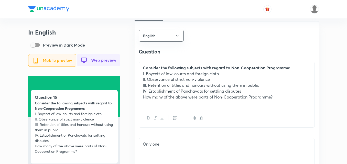
scroll to position [307, 0]
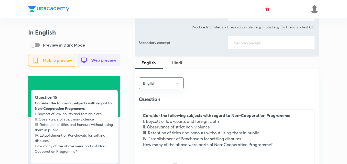
click at [177, 61] on span "Hindi" at bounding box center [177, 63] width 22 height 6
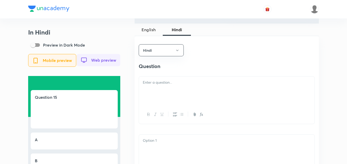
scroll to position [384, 0]
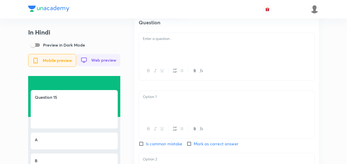
click at [171, 46] on div at bounding box center [227, 47] width 176 height 29
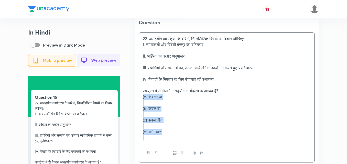
drag, startPoint x: 145, startPoint y: 107, endPoint x: 130, endPoint y: 100, distance: 16.9
click at [130, 100] on div "In Hindi Preview in Dark Mode Mobile preview Web preview Question 15 22. असहयोग…" at bounding box center [173, 144] width 291 height 999
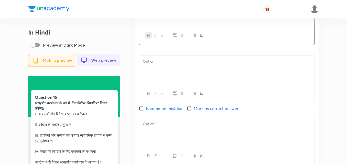
click at [171, 75] on div at bounding box center [227, 70] width 176 height 29
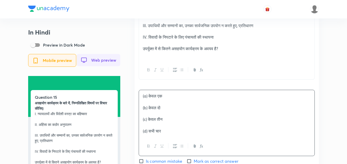
scroll to position [435, 0]
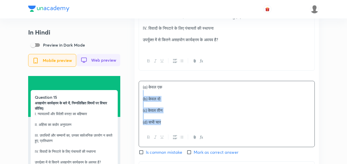
drag, startPoint x: 127, startPoint y: 99, endPoint x: 111, endPoint y: 98, distance: 15.4
click at [111, 98] on div "In Hindi Preview in Dark Mode Mobile preview Web preview Question 15 असहयोग कार…" at bounding box center [173, 82] width 291 height 977
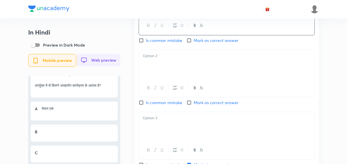
scroll to position [537, 0]
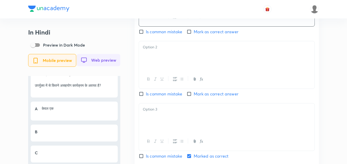
click at [168, 67] on div at bounding box center [227, 55] width 176 height 29
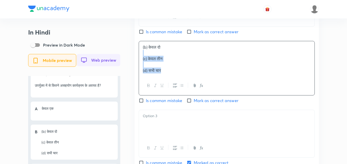
drag, startPoint x: 135, startPoint y: 59, endPoint x: 125, endPoint y: 58, distance: 9.8
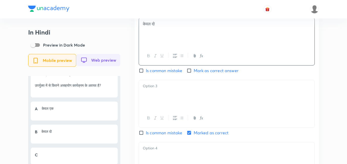
scroll to position [589, 0]
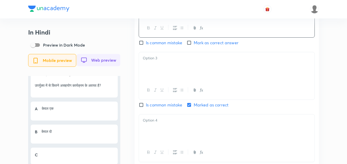
click at [164, 73] on div at bounding box center [227, 66] width 176 height 29
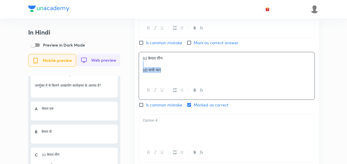
drag, startPoint x: 138, startPoint y: 68, endPoint x: 133, endPoint y: 68, distance: 4.9
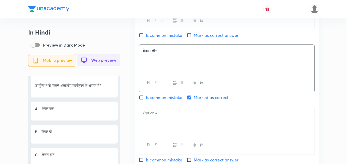
scroll to position [640, 0]
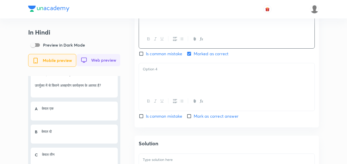
click at [176, 88] on div at bounding box center [227, 77] width 176 height 29
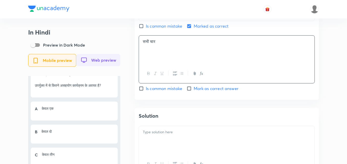
scroll to position [717, 0]
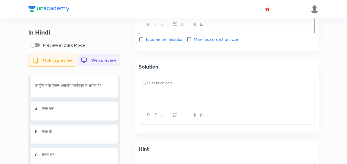
click at [182, 95] on div at bounding box center [227, 91] width 176 height 29
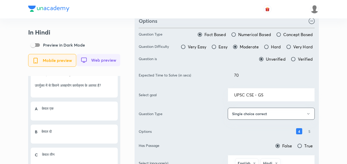
scroll to position [0, 0]
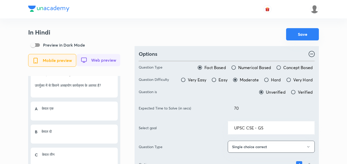
click at [306, 31] on button "Save" at bounding box center [302, 34] width 33 height 12
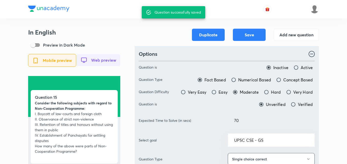
click at [108, 31] on h3 "In English" at bounding box center [74, 32] width 92 height 7
click at [297, 36] on button "Add new question" at bounding box center [296, 34] width 45 height 12
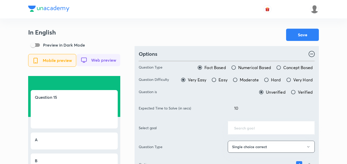
click at [192, 33] on div "Save" at bounding box center [227, 35] width 184 height 12
click at [194, 39] on div "Save" at bounding box center [227, 35] width 184 height 12
click at [287, 70] on span "Concept Based" at bounding box center [297, 67] width 29 height 6
click at [281, 70] on input "Concept Based" at bounding box center [278, 67] width 5 height 5
radio input "true"
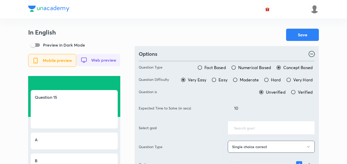
click at [213, 68] on span "Fact Based" at bounding box center [214, 67] width 21 height 6
click at [202, 68] on input "Fact Based" at bounding box center [199, 67] width 5 height 5
radio input "true"
radio input "false"
click at [238, 78] on input "Moderate" at bounding box center [235, 79] width 5 height 5
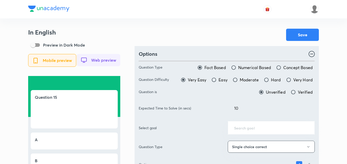
radio input "true"
radio input "false"
drag, startPoint x: 254, startPoint y: 111, endPoint x: 168, endPoint y: 109, distance: 86.0
click at [168, 109] on div "Expected Time to Solve (in secs) 10 ​" at bounding box center [227, 108] width 176 height 14
type input "70"
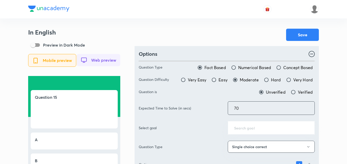
click at [230, 33] on div "Save" at bounding box center [227, 35] width 184 height 12
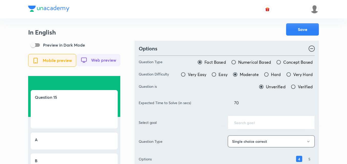
scroll to position [77, 0]
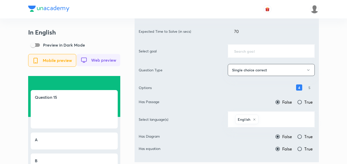
click at [249, 51] on input "text" at bounding box center [271, 51] width 74 height 5
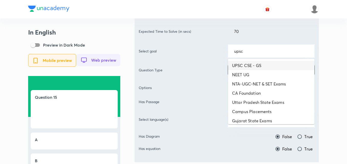
click at [263, 66] on li "UPSC CSE - GS" at bounding box center [271, 65] width 87 height 9
type input "UPSC CSE - GS"
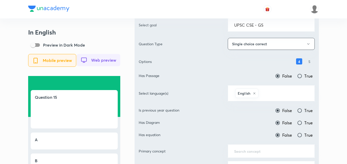
scroll to position [128, 0]
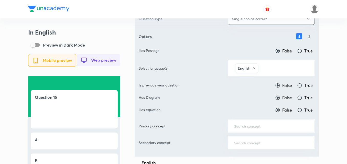
click at [272, 74] on div "English ​" at bounding box center [271, 68] width 87 height 16
click at [280, 70] on input "text" at bounding box center [284, 67] width 49 height 9
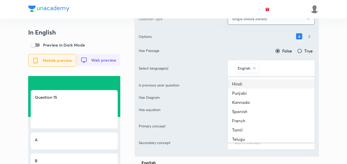
click at [268, 84] on li "Hindi" at bounding box center [271, 83] width 87 height 9
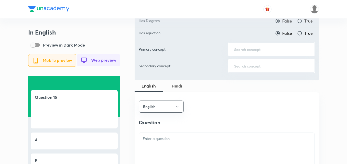
scroll to position [154, 0]
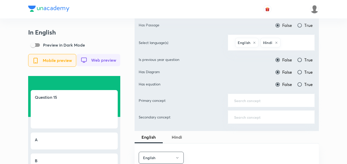
click at [309, 58] on span "True" at bounding box center [308, 60] width 8 height 6
click at [302, 58] on input "True" at bounding box center [299, 59] width 5 height 5
radio input "true"
radio input "false"
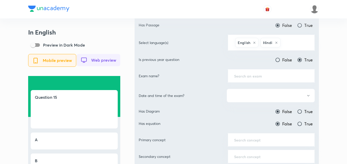
click at [261, 79] on div "​" at bounding box center [271, 76] width 87 height 14
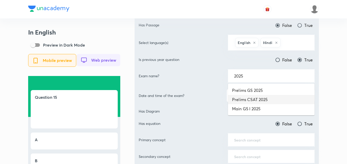
click at [263, 95] on li "Prelims CSAT 2025" at bounding box center [271, 99] width 87 height 9
type input "Prelims CSAT 2025"
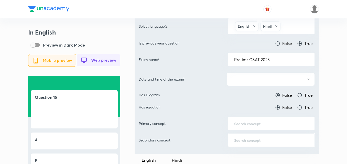
scroll to position [179, 0]
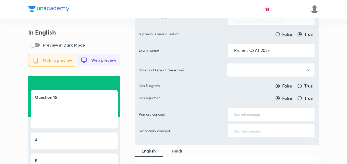
click at [263, 66] on button "button" at bounding box center [271, 70] width 88 height 14
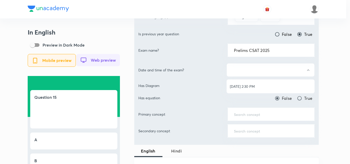
click at [262, 83] on li "[DATE] 2:30 PM" at bounding box center [270, 86] width 88 height 9
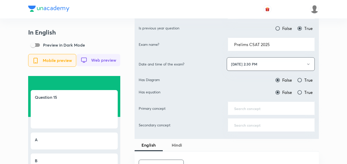
scroll to position [205, 0]
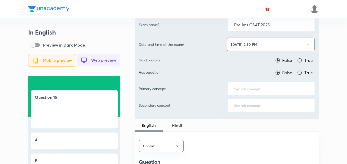
click at [265, 87] on input "text" at bounding box center [271, 88] width 74 height 5
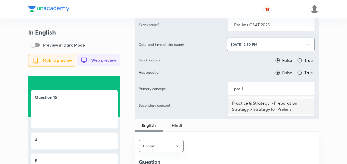
click at [272, 99] on li "Practice & Strategy > Preparation Strategy > Strategy for Prelims" at bounding box center [271, 106] width 87 height 15
type input "Practice & Strategy > Preparation Strategy > Strategy for Prelims"
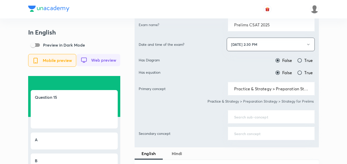
scroll to position [230, 0]
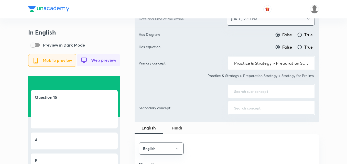
click at [258, 88] on div "​" at bounding box center [271, 91] width 87 height 14
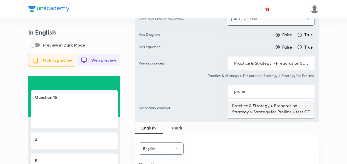
click at [262, 105] on li "Practice & Strategy > Preparation Strategy > Strategy for Prelims > test CF" at bounding box center [271, 108] width 87 height 15
type input "Practice & Strategy > Preparation Strategy > Strategy for Prelims > test CF"
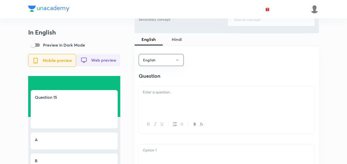
scroll to position [333, 0]
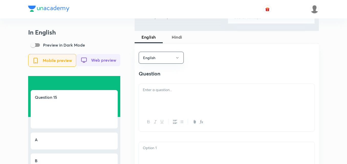
click at [190, 90] on div at bounding box center [227, 98] width 176 height 29
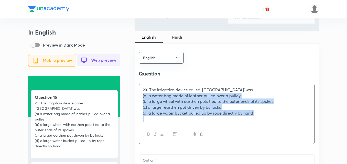
drag, startPoint x: 142, startPoint y: 102, endPoint x: 138, endPoint y: 101, distance: 3.9
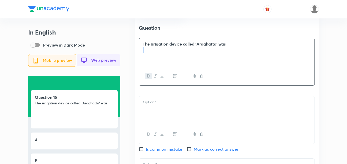
scroll to position [435, 0]
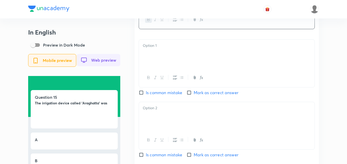
click at [167, 56] on div at bounding box center [227, 54] width 176 height 29
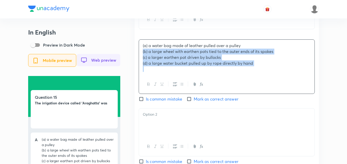
drag, startPoint x: 142, startPoint y: 56, endPoint x: 139, endPoint y: 56, distance: 2.8
click at [139, 56] on div "(a) a water bag made of leather pulled over a pulley (b) a large wheel with ear…" at bounding box center [227, 57] width 176 height 35
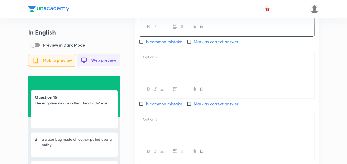
scroll to position [486, 0]
click at [165, 84] on div at bounding box center [227, 89] width 176 height 19
click at [161, 71] on div at bounding box center [227, 65] width 176 height 29
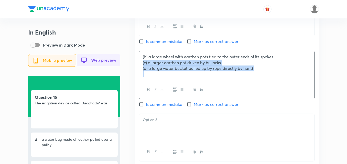
drag, startPoint x: 139, startPoint y: 69, endPoint x: 136, endPoint y: 69, distance: 2.8
click at [136, 69] on div "English Question The irrigation device called 'Araghatta' was a water bag made …" at bounding box center [227, 65] width 184 height 350
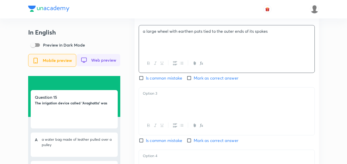
scroll to position [537, 0]
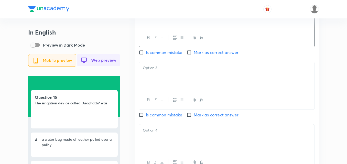
click at [167, 80] on div at bounding box center [227, 76] width 176 height 29
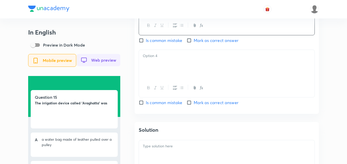
scroll to position [614, 0]
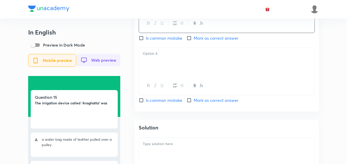
click at [177, 69] on div at bounding box center [227, 62] width 176 height 29
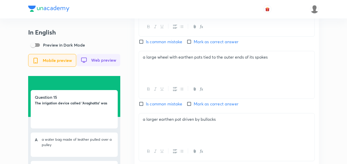
scroll to position [512, 0]
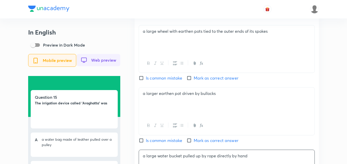
click at [199, 81] on span "Mark as correct answer" at bounding box center [216, 78] width 45 height 6
click at [194, 81] on input "Mark as correct answer" at bounding box center [190, 77] width 7 height 5
checkbox input "true"
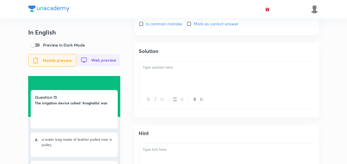
scroll to position [691, 0]
click at [198, 82] on div at bounding box center [227, 75] width 176 height 29
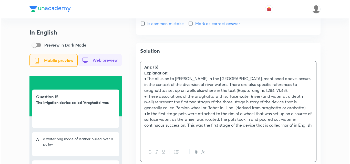
scroll to position [0, 0]
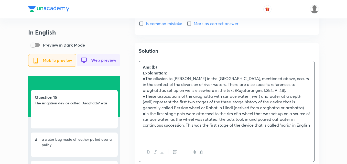
click at [99, 63] on div "Web preview" at bounding box center [99, 60] width 44 height 12
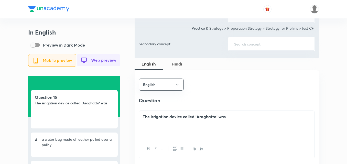
scroll to position [282, 0]
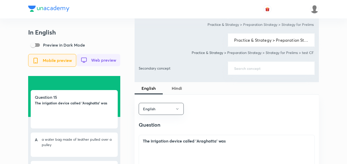
click at [173, 87] on span "Hindi" at bounding box center [177, 88] width 22 height 6
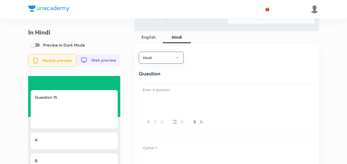
click at [151, 35] on span "English" at bounding box center [149, 37] width 22 height 6
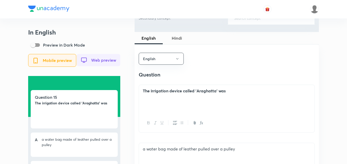
scroll to position [307, 0]
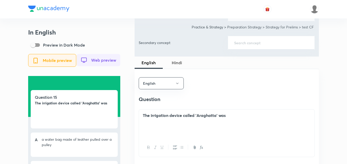
click at [174, 62] on span "Hindi" at bounding box center [177, 63] width 22 height 6
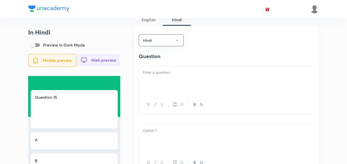
scroll to position [358, 0]
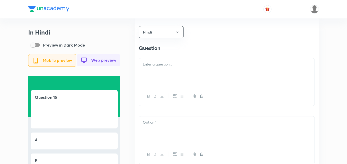
click at [188, 78] on div at bounding box center [227, 72] width 176 height 29
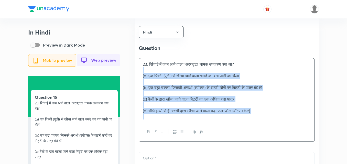
drag, startPoint x: 154, startPoint y: 83, endPoint x: 134, endPoint y: 77, distance: 21.0
click at [134, 77] on div "In Hindi Preview in Dark Mode Mobile preview Web preview Question 15 23. सिंचाई…" at bounding box center [173, 146] width 291 height 953
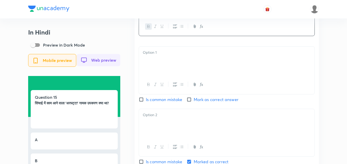
scroll to position [435, 0]
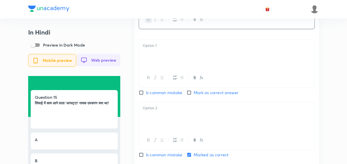
click at [170, 55] on div at bounding box center [227, 54] width 176 height 29
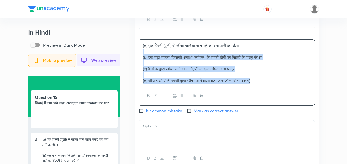
drag, startPoint x: 137, startPoint y: 56, endPoint x: 127, endPoint y: 55, distance: 10.5
click at [127, 55] on div "In Hindi Preview in Dark Mode Mobile preview Web preview Question 15 सिंचाई में…" at bounding box center [173, 61] width 291 height 935
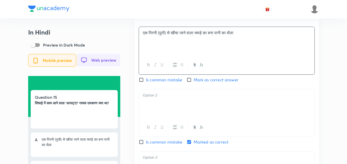
scroll to position [461, 0]
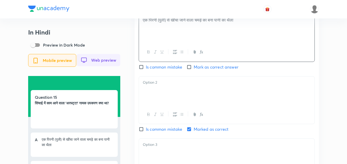
click at [171, 95] on div at bounding box center [227, 91] width 176 height 29
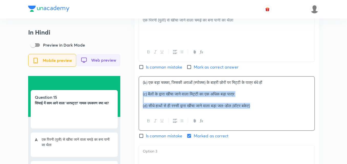
drag, startPoint x: 146, startPoint y: 95, endPoint x: 124, endPoint y: 95, distance: 21.5
click at [124, 95] on div "In Hindi Preview in Dark Mode Mobile preview Web preview Question 15 सिंचाई में…" at bounding box center [173, 30] width 291 height 924
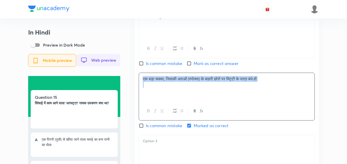
scroll to position [537, 0]
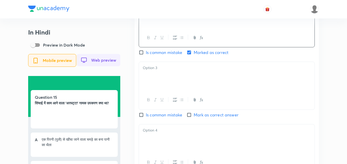
click at [170, 85] on div at bounding box center [227, 76] width 176 height 29
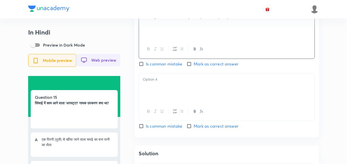
scroll to position [589, 0]
click at [170, 82] on p at bounding box center [227, 79] width 168 height 6
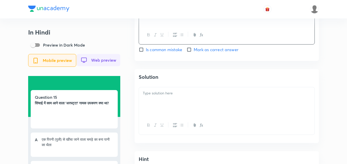
scroll to position [665, 0]
click at [177, 88] on div "Solution" at bounding box center [227, 106] width 184 height 74
click at [176, 96] on p at bounding box center [227, 93] width 168 height 6
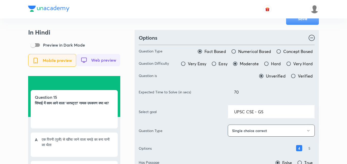
scroll to position [0, 0]
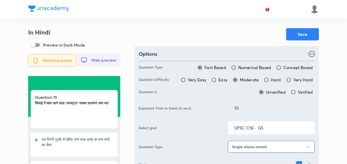
click at [299, 38] on button "Save" at bounding box center [302, 34] width 33 height 12
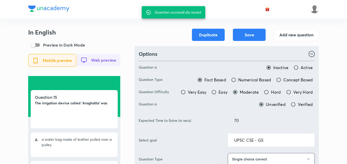
click at [112, 36] on div "In English Preview in Dark Mode Mobile preview Web preview Question 15 The irri…" at bounding box center [74, 134] width 92 height 211
click at [310, 35] on button "Add new question" at bounding box center [296, 34] width 45 height 12
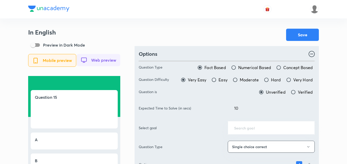
click at [242, 80] on span "Moderate" at bounding box center [249, 80] width 19 height 6
click at [238, 80] on input "Moderate" at bounding box center [235, 79] width 5 height 5
radio input "true"
radio input "false"
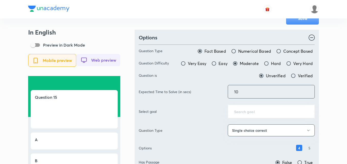
scroll to position [26, 0]
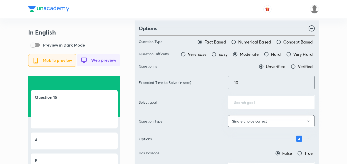
drag, startPoint x: 246, startPoint y: 84, endPoint x: 199, endPoint y: 82, distance: 47.1
click at [199, 82] on div "Expected Time to Solve (in secs) 10 ​" at bounding box center [227, 83] width 176 height 14
type input "70"
click at [226, 29] on div "Options" at bounding box center [227, 29] width 176 height 8
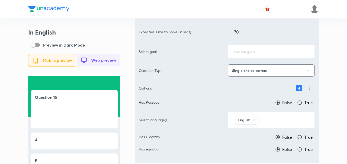
scroll to position [77, 0]
click at [248, 48] on div "​" at bounding box center [271, 51] width 87 height 14
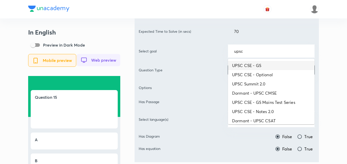
click at [258, 66] on li "UPSC CSE - GS" at bounding box center [271, 65] width 87 height 9
type input "UPSC CSE - GS"
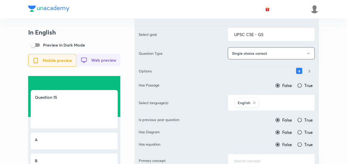
scroll to position [102, 0]
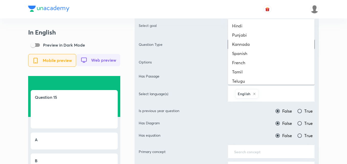
click at [287, 95] on input "text" at bounding box center [284, 93] width 49 height 9
click at [258, 24] on li "Hindi" at bounding box center [271, 25] width 87 height 9
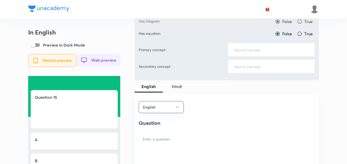
scroll to position [205, 0]
click at [263, 51] on input "text" at bounding box center [271, 49] width 74 height 5
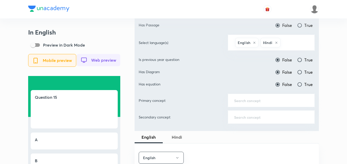
click at [303, 58] on label "True" at bounding box center [305, 60] width 16 height 6
click at [302, 58] on input "True" at bounding box center [299, 59] width 5 height 5
radio input "true"
radio input "false"
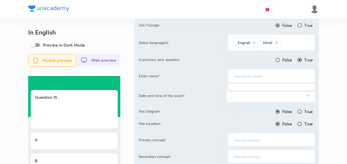
click at [261, 77] on input "text" at bounding box center [271, 75] width 74 height 5
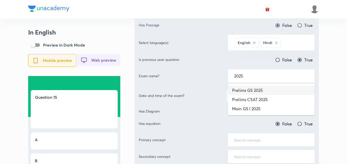
click at [266, 92] on li "Prelims GS 2025" at bounding box center [271, 90] width 87 height 9
type input "Prelims GS 2025"
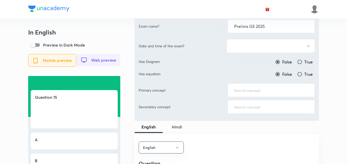
scroll to position [205, 0]
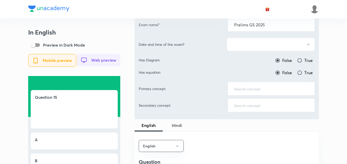
click at [266, 48] on button "button" at bounding box center [271, 45] width 88 height 14
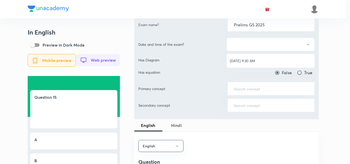
click at [255, 61] on span "[DATE] 9:30 AM" at bounding box center [270, 60] width 81 height 5
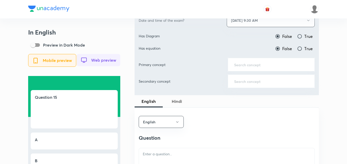
scroll to position [230, 0]
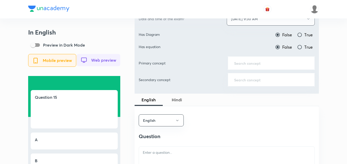
click at [255, 68] on div "​" at bounding box center [271, 63] width 87 height 14
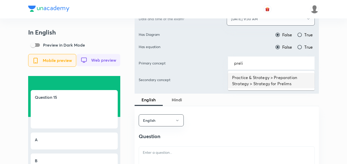
click at [255, 77] on li "Practice & Strategy > Preparation Strategy > Strategy for Prelims" at bounding box center [271, 80] width 87 height 15
type input "Practice & Strategy > Preparation Strategy > Strategy for Prelims"
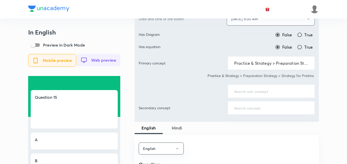
click at [258, 90] on input "text" at bounding box center [271, 91] width 74 height 5
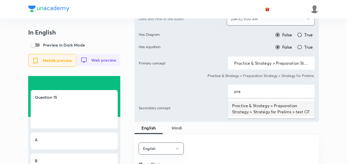
click at [271, 104] on li "Practice & Strategy > Preparation Strategy > Strategy for Prelims > test CF" at bounding box center [271, 108] width 87 height 15
type input "Practice & Strategy > Preparation Strategy > Strategy for Prelims > test CF"
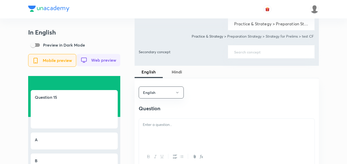
scroll to position [333, 0]
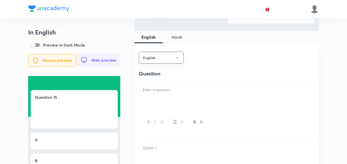
click at [153, 109] on div at bounding box center [227, 98] width 176 height 29
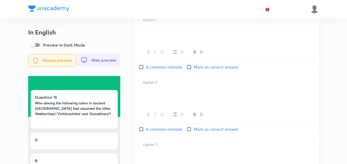
click at [167, 37] on div at bounding box center [227, 28] width 176 height 29
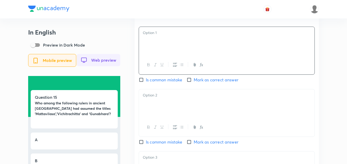
scroll to position [435, 0]
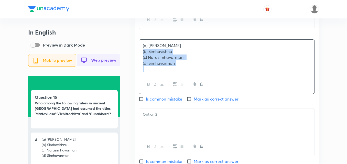
drag, startPoint x: 145, startPoint y: 58, endPoint x: 141, endPoint y: 58, distance: 4.1
click at [141, 58] on div "(a) Mahendravarman I (b) Simhavishnu (c) Narasimhavarman I (d) Simhavarman" at bounding box center [227, 57] width 176 height 35
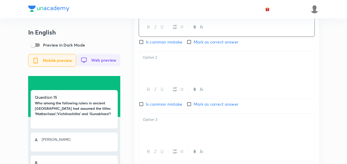
scroll to position [486, 0]
click at [199, 44] on span "Mark as correct answer" at bounding box center [216, 41] width 45 height 6
click at [194, 44] on input "Mark as correct answer" at bounding box center [190, 41] width 7 height 5
checkbox input "true"
click at [187, 66] on div at bounding box center [227, 65] width 176 height 29
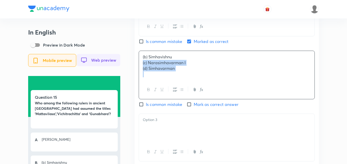
drag, startPoint x: 140, startPoint y: 69, endPoint x: 136, endPoint y: 68, distance: 3.9
click at [136, 68] on div "English Question Who among the following rulers in ancient India had assumed th…" at bounding box center [227, 65] width 184 height 350
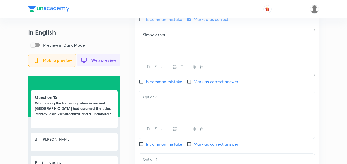
scroll to position [537, 0]
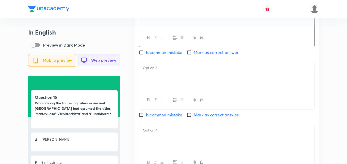
click at [172, 81] on div at bounding box center [227, 76] width 176 height 29
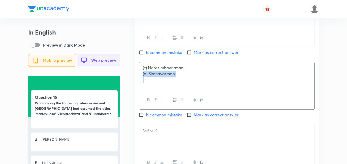
drag, startPoint x: 147, startPoint y: 77, endPoint x: 137, endPoint y: 76, distance: 10.3
click at [137, 76] on div "English Question Who among the following rulers in ancient India had assumed th…" at bounding box center [227, 14] width 184 height 350
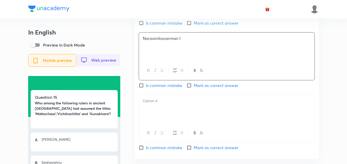
scroll to position [589, 0]
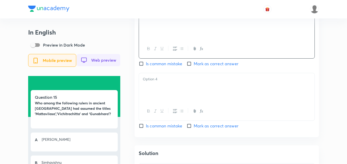
click at [170, 92] on div at bounding box center [227, 87] width 176 height 29
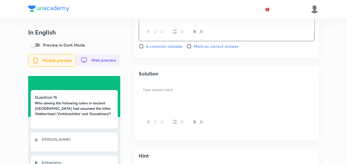
scroll to position [691, 0]
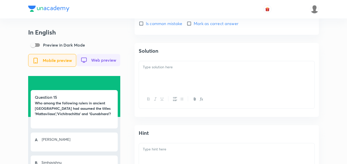
click at [183, 82] on div at bounding box center [227, 75] width 176 height 29
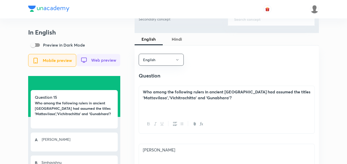
scroll to position [307, 0]
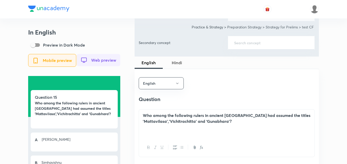
click at [179, 64] on span "Hindi" at bounding box center [177, 63] width 22 height 6
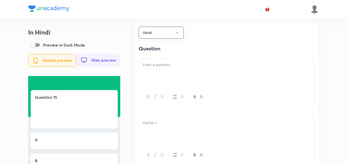
scroll to position [358, 0]
click at [149, 67] on p at bounding box center [227, 64] width 168 height 6
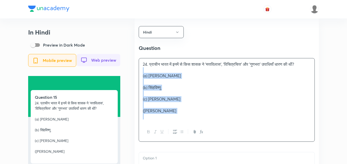
drag, startPoint x: 130, startPoint y: 75, endPoint x: 124, endPoint y: 75, distance: 6.4
click at [124, 75] on div "In Hindi Preview in Dark Mode Mobile preview Web preview Question 15 24. प्राची…" at bounding box center [173, 146] width 291 height 953
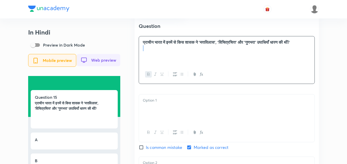
scroll to position [409, 0]
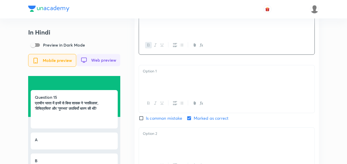
click at [188, 80] on div at bounding box center [227, 79] width 176 height 29
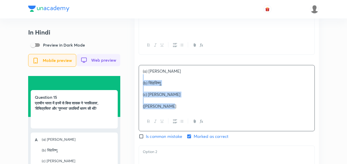
drag, startPoint x: 144, startPoint y: 83, endPoint x: 117, endPoint y: 83, distance: 26.6
click at [117, 83] on div "In Hindi Preview in Dark Mode Mobile preview Web preview Question 15 प्राचीन भा…" at bounding box center [173, 86] width 291 height 935
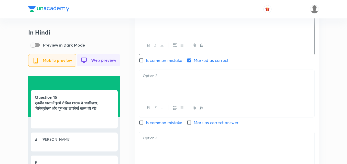
scroll to position [486, 0]
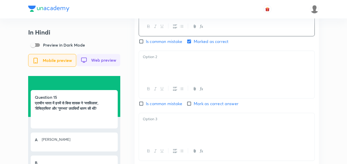
click at [165, 72] on div at bounding box center [227, 65] width 176 height 29
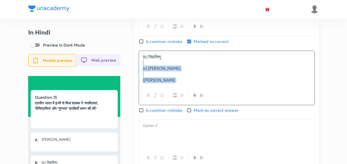
click at [133, 68] on div "In Hindi Preview in Dark Mode Mobile preview Web preview Question 15 प्राचीन भा…" at bounding box center [173, 4] width 291 height 924
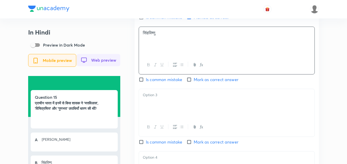
scroll to position [537, 0]
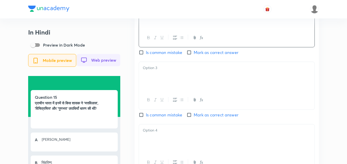
click at [160, 70] on p at bounding box center [227, 68] width 168 height 6
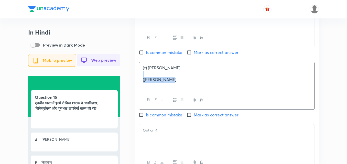
click at [136, 79] on div "Hindi Question प्राचीन भारत में इनमें से किस शासक ने 'मत्तविलास', 'विचित्रचित्त…" at bounding box center [227, 14] width 184 height 350
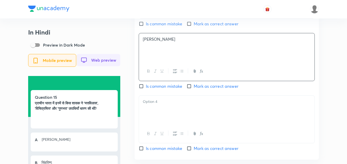
scroll to position [614, 0]
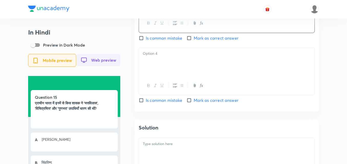
click at [166, 76] on div at bounding box center [227, 62] width 176 height 29
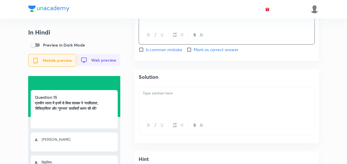
scroll to position [665, 0]
click at [175, 89] on div "Solution" at bounding box center [227, 106] width 184 height 74
click at [175, 93] on p at bounding box center [227, 93] width 168 height 6
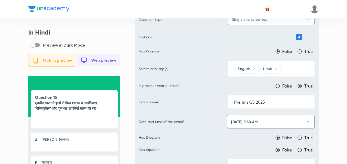
scroll to position [0, 0]
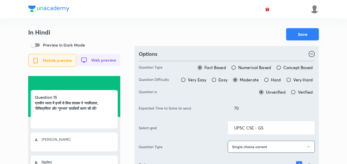
click at [302, 35] on button "Save" at bounding box center [302, 34] width 33 height 12
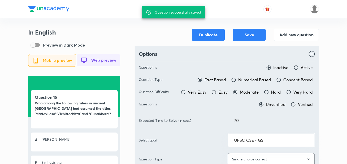
click at [124, 10] on div at bounding box center [173, 9] width 291 height 18
click at [314, 38] on button "Add new question" at bounding box center [296, 34] width 45 height 12
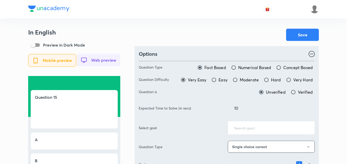
drag, startPoint x: 245, startPoint y: 79, endPoint x: 248, endPoint y: 84, distance: 6.0
click at [245, 79] on span "Moderate" at bounding box center [249, 80] width 19 height 6
click at [238, 79] on input "Moderate" at bounding box center [235, 79] width 5 height 5
radio input "true"
radio input "false"
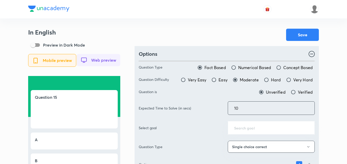
click at [191, 105] on div "Expected Time to Solve (in secs) 10 ​" at bounding box center [227, 108] width 176 height 14
type input "70"
click at [226, 50] on div "Options" at bounding box center [227, 54] width 176 height 8
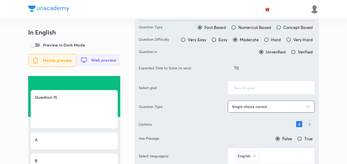
scroll to position [77, 0]
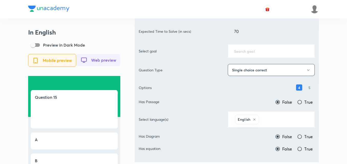
click at [249, 50] on input "text" at bounding box center [271, 51] width 74 height 5
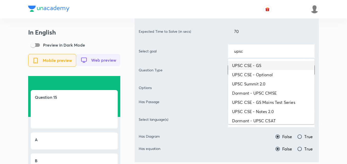
click at [251, 70] on li "UPSC CSE - GS" at bounding box center [271, 65] width 87 height 9
type input "UPSC CSE - GS"
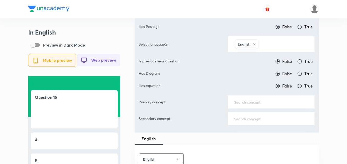
scroll to position [154, 0]
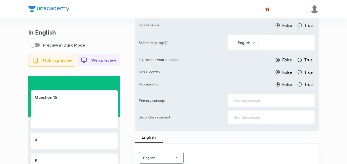
click at [272, 42] on input "text" at bounding box center [284, 42] width 49 height 9
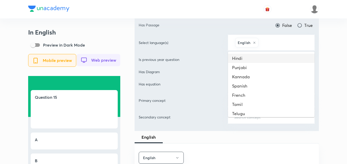
click at [269, 58] on li "Hindi" at bounding box center [271, 58] width 87 height 9
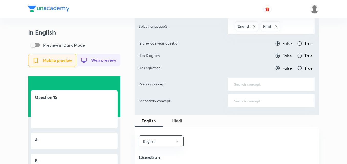
scroll to position [179, 0]
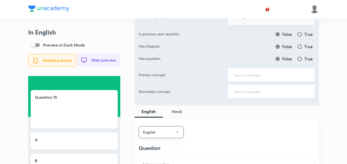
click at [307, 36] on span "True" at bounding box center [308, 34] width 8 height 6
click at [302, 36] on input "True" at bounding box center [299, 34] width 5 height 5
radio input "true"
radio input "false"
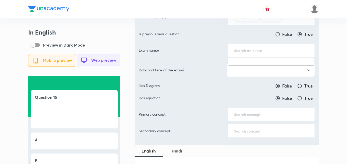
click at [266, 52] on input "text" at bounding box center [271, 50] width 74 height 5
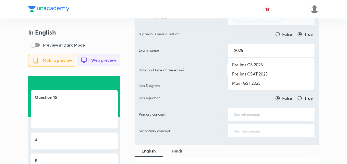
click at [268, 68] on li "Prelims GS 2025" at bounding box center [271, 64] width 87 height 9
type input "Prelims GS 2025"
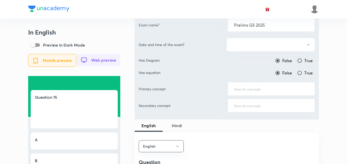
scroll to position [205, 0]
click at [264, 47] on button "button" at bounding box center [271, 45] width 88 height 14
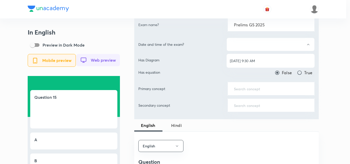
click at [261, 57] on li "[DATE] 9:30 AM" at bounding box center [270, 60] width 88 height 9
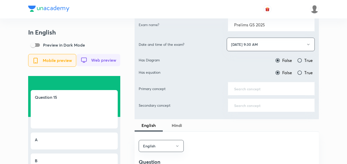
scroll to position [230, 0]
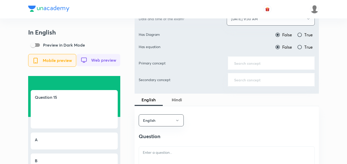
click at [254, 61] on input "text" at bounding box center [271, 63] width 74 height 5
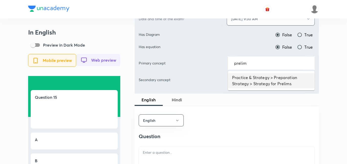
click at [259, 79] on li "Practice & Strategy > Preparation Strategy > Strategy for Prelims" at bounding box center [271, 80] width 87 height 15
type input "Practice & Strategy > Preparation Strategy > Strategy for Prelims"
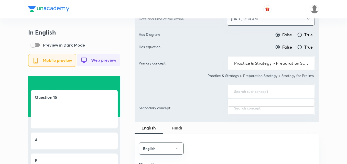
click at [256, 92] on input "text" at bounding box center [271, 91] width 74 height 5
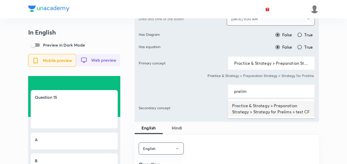
type input "prelim"
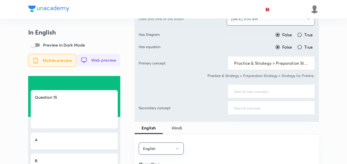
click at [250, 93] on input "text" at bounding box center [271, 91] width 74 height 5
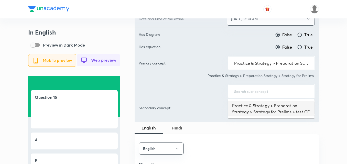
click at [253, 103] on li "Practice & Strategy > Preparation Strategy > Strategy for Prelims > test CF" at bounding box center [271, 108] width 87 height 15
type input "Practice & Strategy > Preparation Strategy > Strategy for Prelims > test CF"
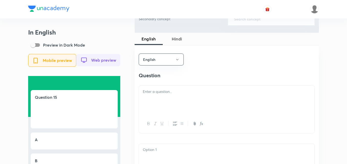
scroll to position [358, 0]
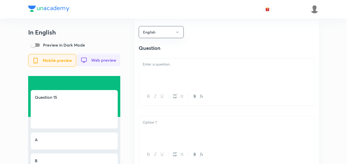
click at [169, 67] on p at bounding box center [227, 64] width 168 height 6
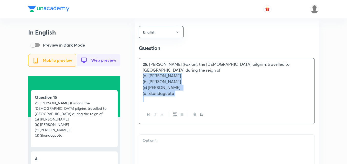
drag, startPoint x: 140, startPoint y: 79, endPoint x: 129, endPoint y: 77, distance: 10.7
click at [129, 77] on div "In English Preview in Dark Mode Mobile preview Web preview Question 15 25 . Fa-…" at bounding box center [173, 137] width 291 height 935
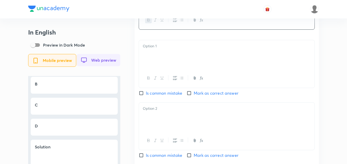
scroll to position [435, 0]
click at [167, 58] on div at bounding box center [227, 54] width 176 height 29
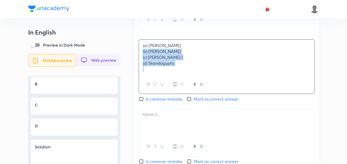
drag, startPoint x: 131, startPoint y: 54, endPoint x: 128, endPoint y: 53, distance: 3.3
click at [128, 53] on div "In English Preview in Dark Mode Mobile preview Web preview Question 15 Fa-hien …" at bounding box center [173, 56] width 291 height 924
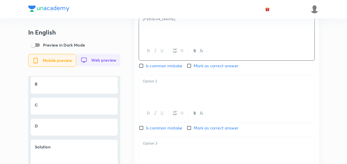
scroll to position [486, 0]
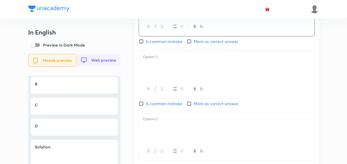
click at [160, 73] on div at bounding box center [227, 65] width 176 height 29
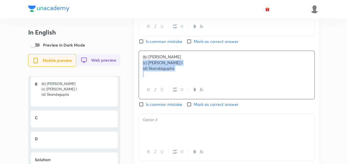
drag, startPoint x: 137, startPoint y: 67, endPoint x: 133, endPoint y: 65, distance: 4.9
click at [133, 65] on div "In English Preview in Dark Mode Mobile preview Web preview Question 15 Fa-hien …" at bounding box center [173, 1] width 291 height 918
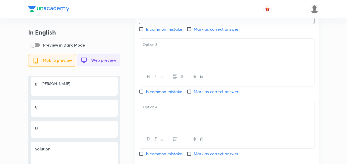
scroll to position [563, 0]
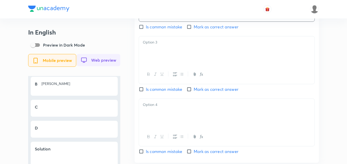
click at [162, 72] on div at bounding box center [227, 74] width 176 height 19
click at [160, 53] on div at bounding box center [227, 50] width 176 height 29
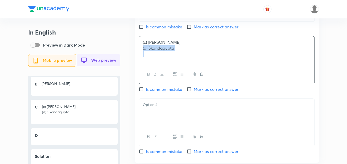
click at [141, 52] on div "(c) Kumaragupta I (d) Skandagupta" at bounding box center [227, 50] width 176 height 29
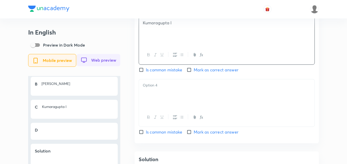
scroll to position [614, 0]
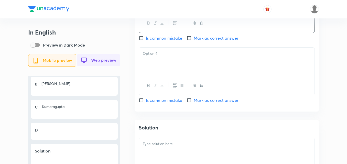
click at [168, 75] on div at bounding box center [227, 62] width 176 height 29
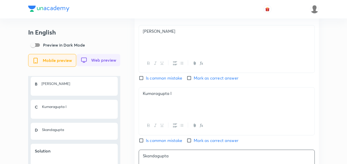
click at [197, 81] on span "Mark as correct answer" at bounding box center [216, 78] width 45 height 6
click at [194, 81] on input "Mark as correct answer" at bounding box center [190, 77] width 7 height 5
checkbox input "true"
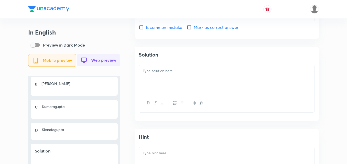
scroll to position [691, 0]
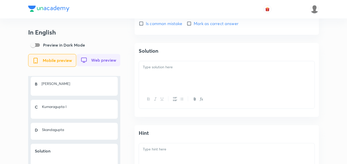
click at [172, 87] on div at bounding box center [227, 75] width 176 height 29
click at [164, 79] on div at bounding box center [227, 75] width 176 height 29
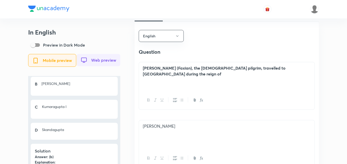
scroll to position [307, 0]
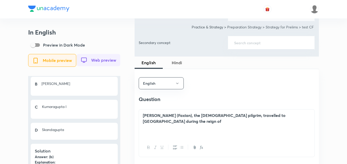
click at [172, 65] on span "Hindi" at bounding box center [177, 63] width 22 height 6
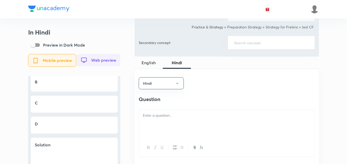
scroll to position [73, 0]
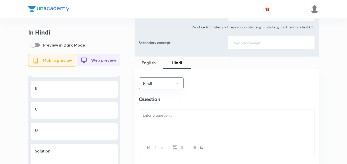
click at [190, 103] on h4 "Question" at bounding box center [227, 99] width 176 height 8
click at [178, 128] on div at bounding box center [227, 124] width 176 height 29
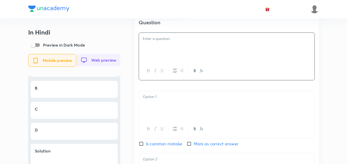
scroll to position [108, 0]
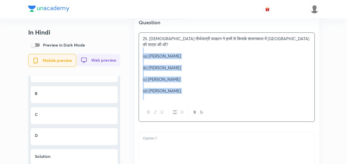
drag, startPoint x: 130, startPoint y: 71, endPoint x: 122, endPoint y: 47, distance: 25.2
click at [122, 47] on div "In Hindi Preview in Dark Mode Mobile preview Web preview Question 15 25. चीनी त…" at bounding box center [173, 124] width 291 height 959
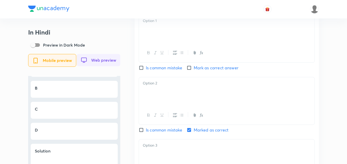
scroll to position [461, 0]
click at [171, 31] on div at bounding box center [227, 28] width 176 height 29
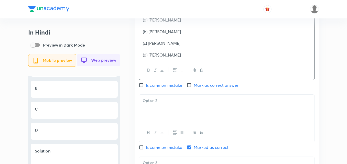
scroll to position [435, 0]
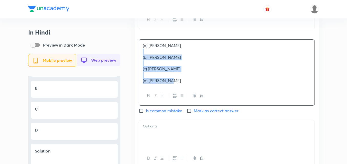
drag, startPoint x: 136, startPoint y: 56, endPoint x: 133, endPoint y: 55, distance: 3.6
click at [133, 55] on div "In Hindi Preview in Dark Mode Mobile preview Web preview Question 15 चीनी तीर्थ…" at bounding box center [173, 61] width 291 height 935
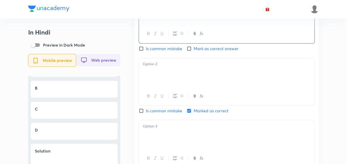
scroll to position [486, 0]
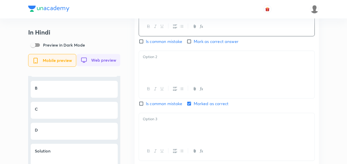
click at [167, 80] on div at bounding box center [227, 65] width 176 height 29
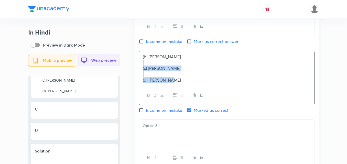
drag, startPoint x: 142, startPoint y: 68, endPoint x: 133, endPoint y: 66, distance: 8.9
click at [133, 66] on div "In Hindi Preview in Dark Mode Mobile preview Web preview Question 15 चीनी तीर्थ…" at bounding box center [173, 4] width 291 height 924
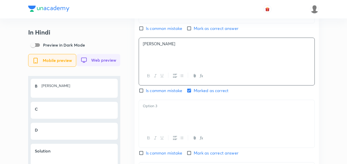
scroll to position [512, 0]
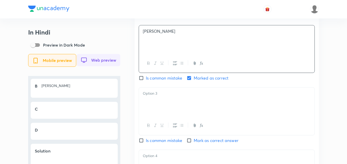
click at [167, 112] on div at bounding box center [227, 102] width 176 height 29
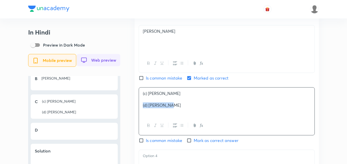
click at [143, 106] on p "(d) स्कंदगुप्त" at bounding box center [227, 105] width 168 height 6
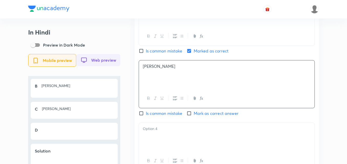
scroll to position [563, 0]
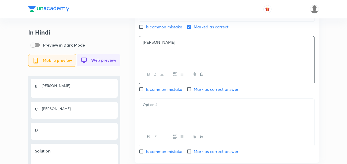
click at [161, 127] on div at bounding box center [227, 113] width 176 height 29
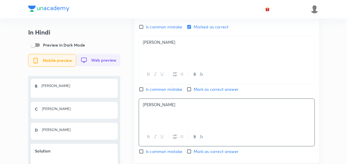
scroll to position [640, 0]
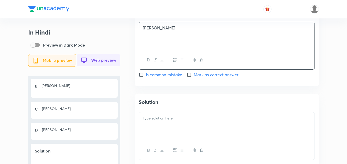
click at [169, 138] on div at bounding box center [227, 126] width 176 height 29
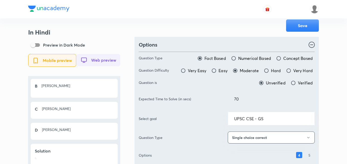
scroll to position [0, 0]
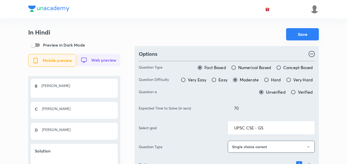
click at [298, 38] on button "Save" at bounding box center [302, 34] width 33 height 12
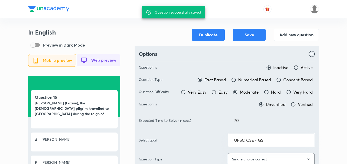
click at [292, 34] on button "Add new question" at bounding box center [296, 34] width 45 height 12
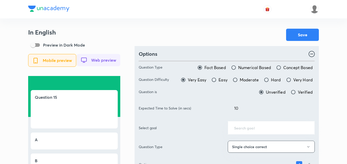
click at [170, 35] on div "Save" at bounding box center [227, 35] width 184 height 12
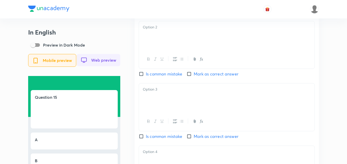
scroll to position [409, 0]
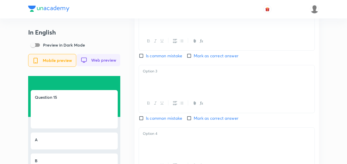
click at [201, 121] on span "Mark as correct answer" at bounding box center [216, 118] width 45 height 6
click at [194, 121] on input "Mark as correct answer" at bounding box center [190, 118] width 7 height 5
checkbox input "true"
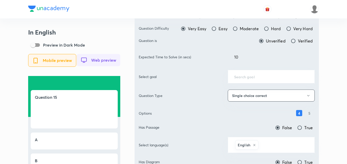
scroll to position [0, 0]
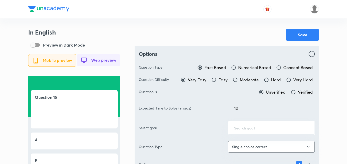
click at [245, 81] on span "Moderate" at bounding box center [249, 80] width 19 height 6
click at [238, 81] on input "Moderate" at bounding box center [235, 79] width 5 height 5
radio input "true"
radio input "false"
drag, startPoint x: 250, startPoint y: 104, endPoint x: 192, endPoint y: 109, distance: 58.3
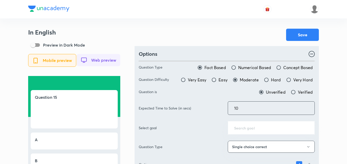
click at [194, 109] on div "Expected Time to Solve (in secs) 10 ​" at bounding box center [227, 108] width 176 height 14
type input "70"
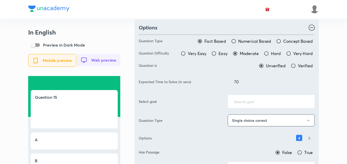
scroll to position [51, 0]
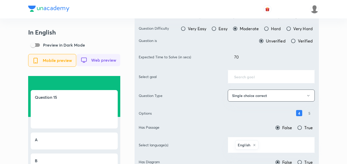
click at [271, 78] on input "text" at bounding box center [271, 76] width 74 height 5
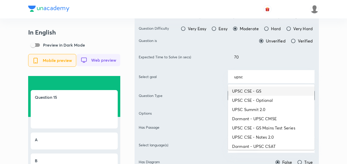
click at [281, 92] on li "UPSC CSE - GS" at bounding box center [271, 91] width 87 height 9
type input "UPSC CSE - GS"
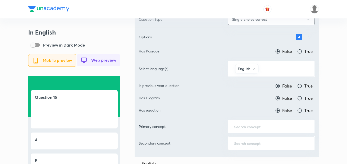
scroll to position [128, 0]
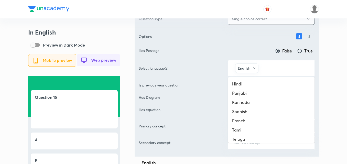
click at [280, 69] on input "text" at bounding box center [284, 67] width 49 height 9
click at [273, 84] on li "Hindi" at bounding box center [271, 83] width 87 height 9
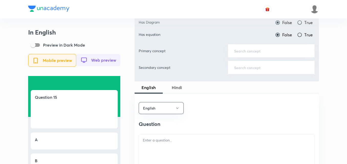
scroll to position [154, 0]
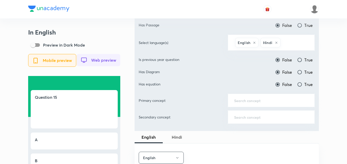
click at [309, 61] on span "True" at bounding box center [308, 60] width 8 height 6
click at [302, 61] on input "True" at bounding box center [299, 59] width 5 height 5
radio input "true"
radio input "false"
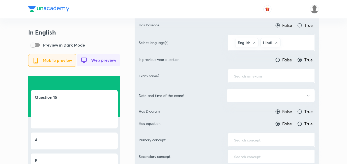
click at [247, 75] on input "text" at bounding box center [271, 75] width 74 height 5
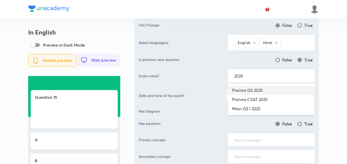
click at [255, 87] on li "Prelims GS 2025" at bounding box center [271, 90] width 87 height 9
type input "Prelims GS 2025"
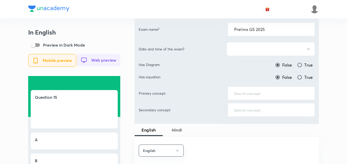
scroll to position [205, 0]
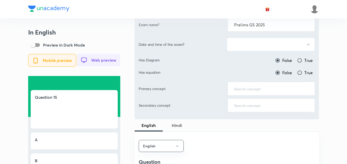
click at [267, 43] on button "button" at bounding box center [271, 45] width 88 height 14
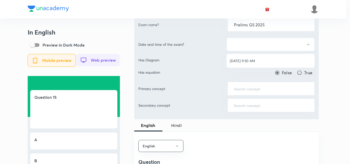
click at [260, 60] on span "[DATE] 9:30 AM" at bounding box center [270, 60] width 81 height 5
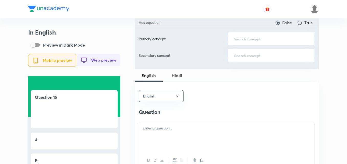
scroll to position [256, 0]
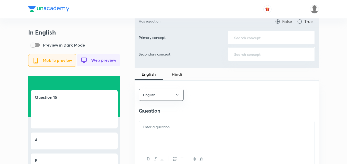
click at [267, 41] on div "​" at bounding box center [271, 38] width 87 height 14
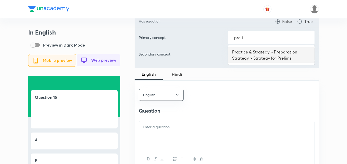
click at [288, 49] on li "Practice & Strategy > Preparation Strategy > Strategy for Prelims" at bounding box center [271, 54] width 87 height 15
type input "Practice & Strategy > Preparation Strategy > Strategy for Prelims"
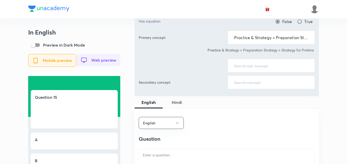
click at [271, 67] on input "text" at bounding box center [271, 65] width 74 height 5
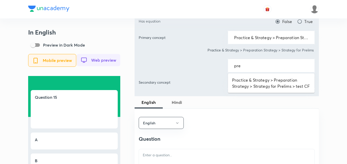
click at [273, 72] on div "pre ​" at bounding box center [271, 66] width 87 height 14
click at [273, 80] on li "Practice & Strategy > Preparation Strategy > Strategy for Prelims > test CF" at bounding box center [271, 82] width 87 height 15
type input "Practice & Strategy > Preparation Strategy > Strategy for Prelims > test CF"
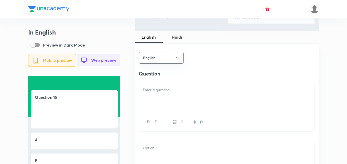
click at [181, 101] on div at bounding box center [227, 98] width 176 height 29
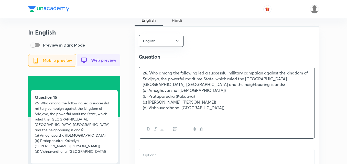
scroll to position [358, 0]
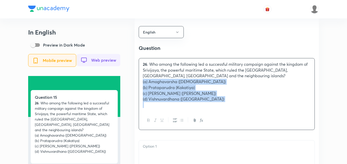
drag, startPoint x: 145, startPoint y: 95, endPoint x: 130, endPoint y: 85, distance: 17.7
click at [130, 85] on div "In English Preview in Dark Mode Mobile preview Web preview Question 15 26 . Who…" at bounding box center [173, 140] width 291 height 941
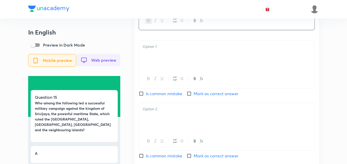
scroll to position [435, 0]
click at [168, 56] on div at bounding box center [227, 54] width 176 height 29
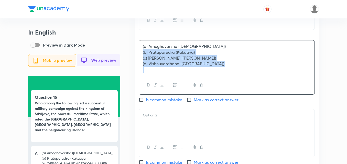
click at [138, 58] on div "English Question Who among the following led a successful military campaign aga…" at bounding box center [227, 119] width 184 height 357
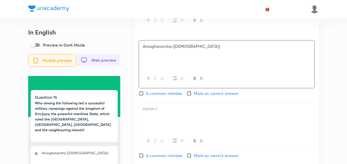
click at [175, 80] on icon "button" at bounding box center [175, 78] width 4 height 4
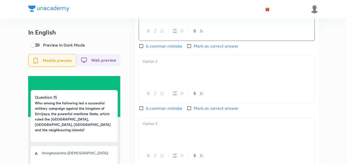
scroll to position [486, 0]
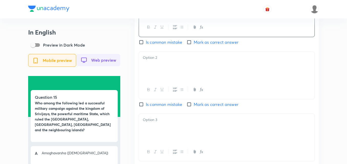
click at [161, 79] on div at bounding box center [227, 66] width 176 height 29
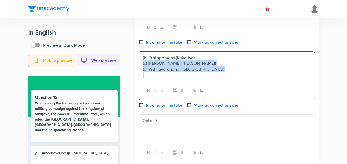
click at [134, 67] on div "In English Preview in Dark Mode Mobile preview Web preview Question 15 Who amon…" at bounding box center [173, 1] width 291 height 918
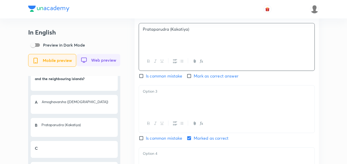
scroll to position [537, 0]
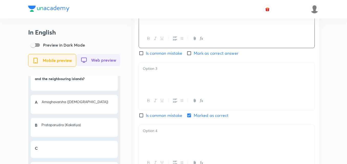
click at [171, 72] on p at bounding box center [227, 69] width 168 height 6
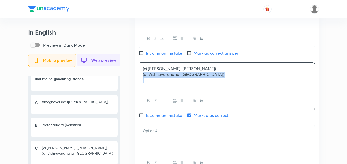
drag, startPoint x: 143, startPoint y: 79, endPoint x: 132, endPoint y: 76, distance: 11.2
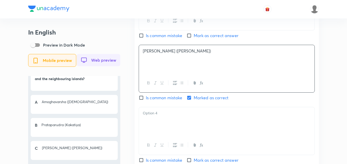
scroll to position [614, 0]
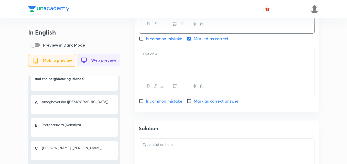
click at [178, 75] on div at bounding box center [227, 62] width 176 height 29
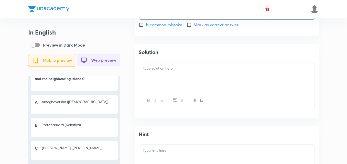
scroll to position [691, 0]
click at [177, 77] on div at bounding box center [227, 76] width 176 height 29
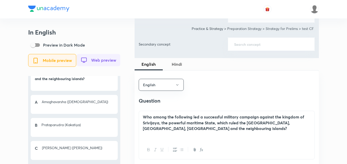
scroll to position [282, 0]
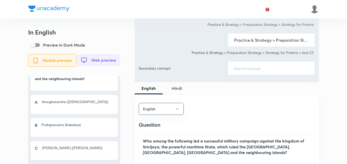
click at [179, 88] on span "Hindi" at bounding box center [177, 88] width 22 height 6
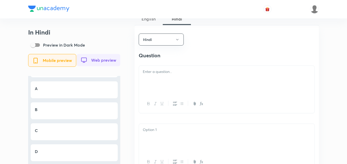
scroll to position [358, 0]
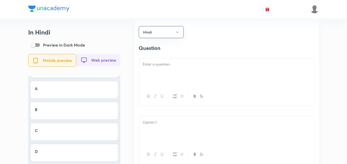
click at [160, 67] on p at bounding box center [227, 64] width 168 height 6
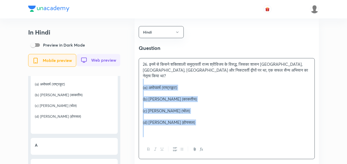
drag, startPoint x: 116, startPoint y: 78, endPoint x: 113, endPoint y: 78, distance: 2.6
click at [113, 78] on div "In Hindi Preview in Dark Mode Mobile preview Web preview Question 15 26. इनमें …" at bounding box center [173, 155] width 291 height 970
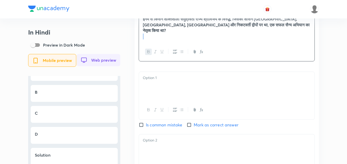
scroll to position [409, 0]
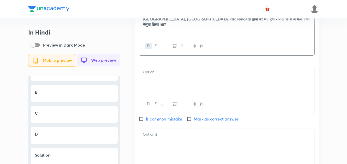
click at [173, 70] on div at bounding box center [227, 80] width 176 height 29
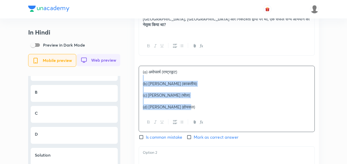
drag, startPoint x: 151, startPoint y: 85, endPoint x: 136, endPoint y: 81, distance: 15.5
click at [136, 81] on div "Hindi Question इनमें से किसने शक्तिशाली समुद्रवर्ती राज्य श्रीविजय के विरुद्ध, …" at bounding box center [227, 151] width 184 height 369
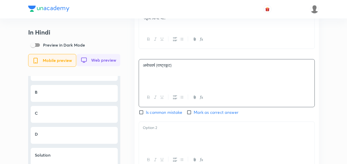
scroll to position [486, 0]
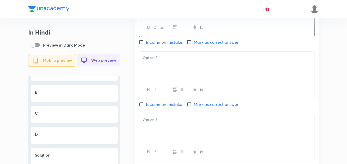
click at [165, 72] on div at bounding box center [227, 66] width 176 height 29
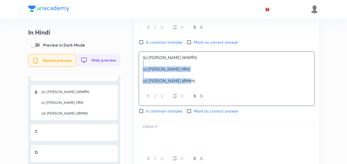
drag, startPoint x: 139, startPoint y: 68, endPoint x: 135, endPoint y: 67, distance: 4.9
click at [136, 67] on div "Hindi Question इनमें से किसने शक्तिशाली समुद्रवर्ती राज्य श्रीविजय के विरुद्ध, …" at bounding box center [227, 68] width 184 height 357
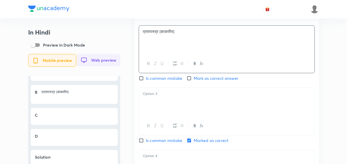
scroll to position [537, 0]
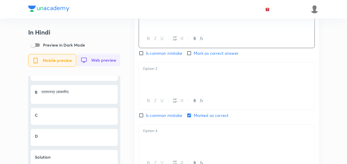
click at [179, 78] on div at bounding box center [227, 77] width 176 height 29
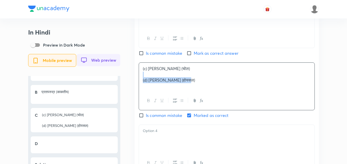
drag, startPoint x: 126, startPoint y: 79, endPoint x: 122, endPoint y: 79, distance: 4.1
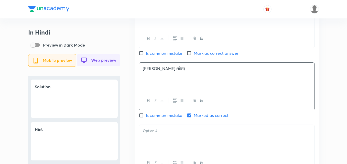
scroll to position [614, 0]
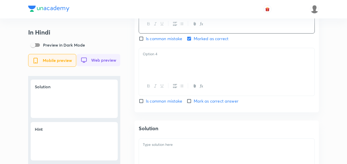
click at [166, 64] on div at bounding box center [227, 62] width 176 height 29
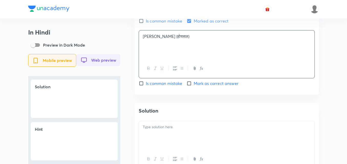
scroll to position [691, 0]
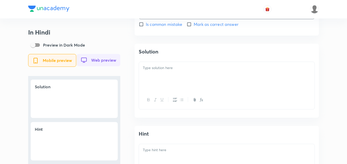
click at [172, 83] on div at bounding box center [227, 76] width 176 height 29
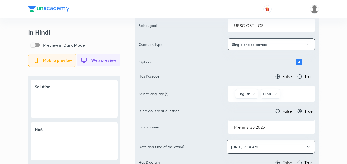
scroll to position [0, 0]
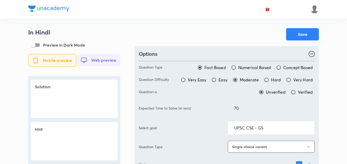
click at [310, 33] on button "Save" at bounding box center [302, 34] width 33 height 12
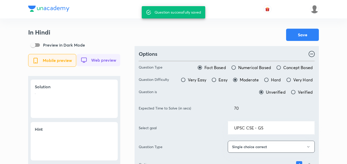
click at [110, 15] on div at bounding box center [173, 9] width 291 height 18
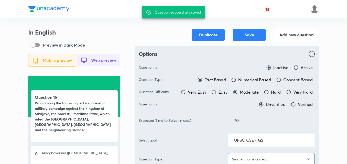
click at [174, 38] on div "Duplicate Save Add new question" at bounding box center [227, 35] width 184 height 12
click at [296, 37] on button "Add new question" at bounding box center [296, 34] width 45 height 12
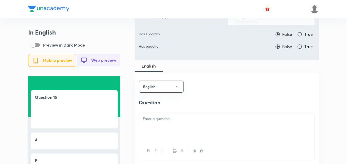
scroll to position [333, 0]
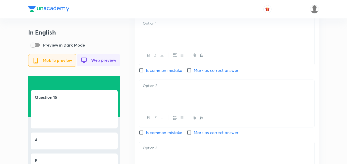
click at [199, 136] on span "Mark as correct answer" at bounding box center [216, 132] width 45 height 6
click at [194, 135] on input "Mark as correct answer" at bounding box center [190, 132] width 7 height 5
checkbox input "true"
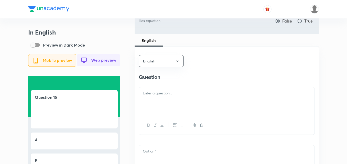
click at [185, 101] on div at bounding box center [227, 101] width 176 height 29
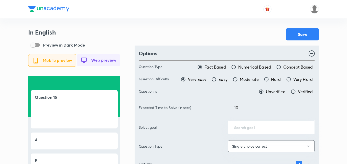
scroll to position [0, 0]
click at [240, 81] on label "Moderate" at bounding box center [246, 80] width 26 height 6
click at [238, 81] on input "Moderate" at bounding box center [235, 79] width 5 height 5
radio input "true"
radio input "false"
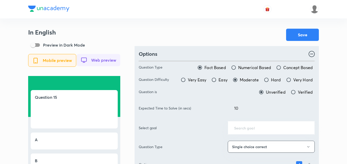
drag, startPoint x: 245, startPoint y: 107, endPoint x: 170, endPoint y: 114, distance: 76.0
click at [170, 114] on div "Expected Time to Solve (in secs) 10 ​" at bounding box center [227, 108] width 176 height 14
type input "70"
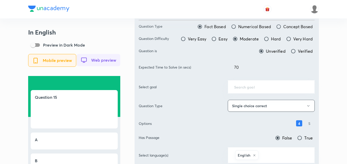
scroll to position [77, 0]
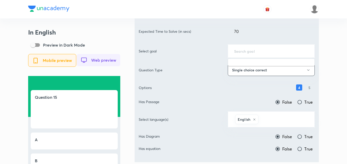
click at [256, 52] on input "text" at bounding box center [271, 51] width 74 height 5
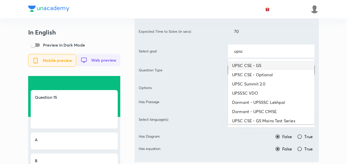
click at [275, 63] on li "UPSC CSE - GS" at bounding box center [271, 65] width 87 height 9
type input "UPSC CSE - GS"
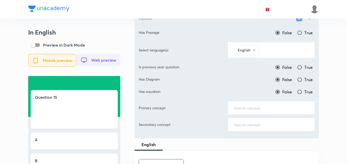
scroll to position [154, 0]
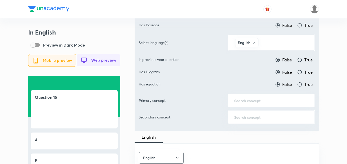
click at [276, 41] on input "text" at bounding box center [284, 42] width 49 height 9
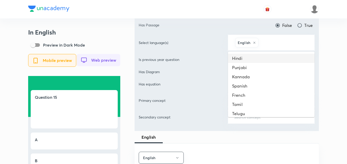
click at [272, 56] on li "Hindi" at bounding box center [271, 58] width 87 height 9
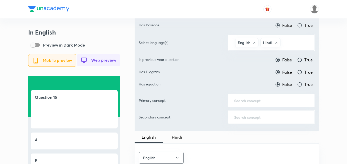
click at [297, 62] on input "True" at bounding box center [299, 59] width 5 height 5
radio input "true"
radio input "false"
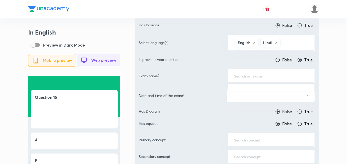
click at [274, 75] on input "text" at bounding box center [271, 75] width 74 height 5
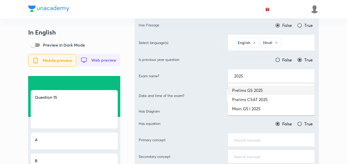
click at [271, 89] on li "Prelims GS 2025" at bounding box center [271, 90] width 87 height 9
type input "Prelims GS 2025"
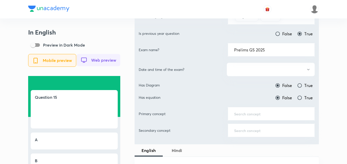
scroll to position [205, 0]
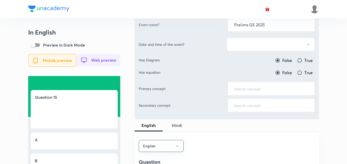
click at [268, 44] on button "button" at bounding box center [271, 45] width 88 height 14
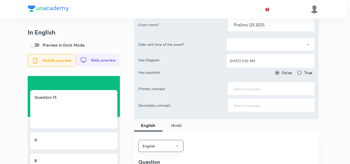
click at [264, 59] on span "[DATE] 9:30 AM" at bounding box center [270, 60] width 81 height 5
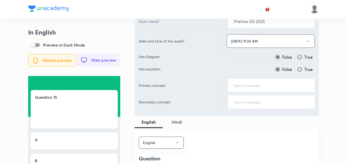
scroll to position [230, 0]
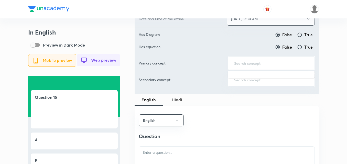
click at [265, 63] on input "text" at bounding box center [271, 63] width 74 height 5
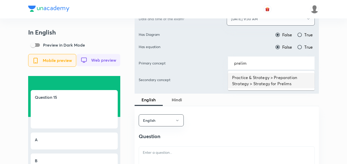
click at [259, 73] on li "Practice & Strategy > Preparation Strategy > Strategy for Prelims" at bounding box center [271, 80] width 87 height 15
type input "Practice & Strategy > Preparation Strategy > Strategy for Prelims"
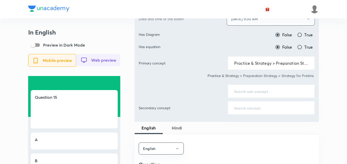
click at [258, 86] on div "​" at bounding box center [271, 91] width 87 height 14
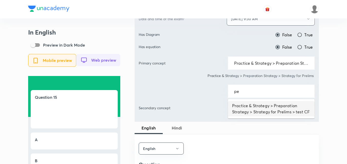
click at [256, 106] on li "Practice & Strategy > Preparation Strategy > Strategy for Prelims > test CF" at bounding box center [271, 108] width 87 height 15
type input "Practice & Strategy > Preparation Strategy > Strategy for Prelims > test CF"
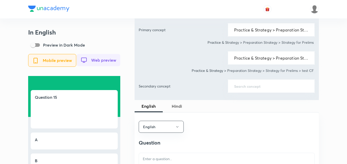
scroll to position [333, 0]
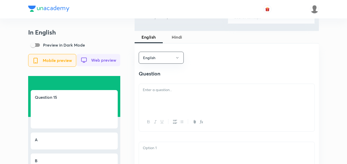
click at [195, 93] on p at bounding box center [227, 90] width 168 height 6
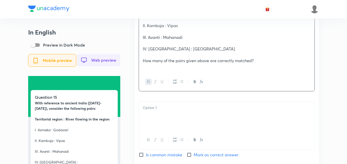
scroll to position [486, 0]
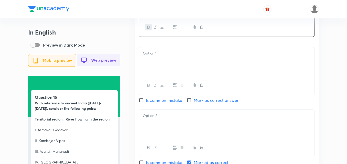
click at [159, 56] on p at bounding box center [227, 53] width 168 height 6
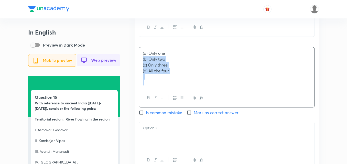
drag, startPoint x: 146, startPoint y: 65, endPoint x: 142, endPoint y: 65, distance: 4.9
click at [142, 65] on div "(a) Only one (b) Only two (c) Only three (d) All the four" at bounding box center [227, 67] width 176 height 41
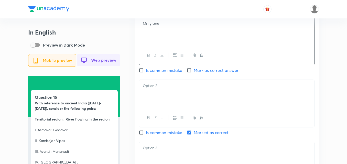
scroll to position [563, 0]
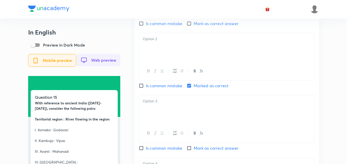
click at [154, 58] on div at bounding box center [227, 47] width 176 height 29
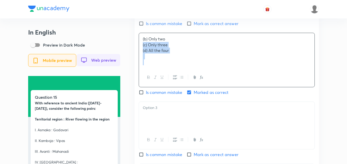
drag, startPoint x: 132, startPoint y: 50, endPoint x: 115, endPoint y: 57, distance: 18.8
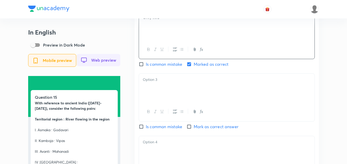
scroll to position [614, 0]
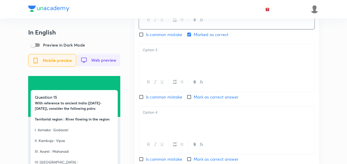
click at [177, 70] on div at bounding box center [227, 58] width 176 height 29
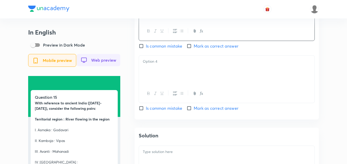
scroll to position [665, 0]
click at [175, 73] on div at bounding box center [227, 69] width 176 height 29
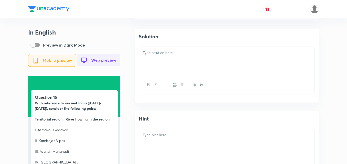
scroll to position [768, 0]
click at [171, 64] on div at bounding box center [227, 57] width 176 height 29
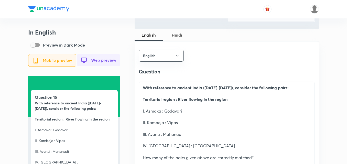
scroll to position [333, 0]
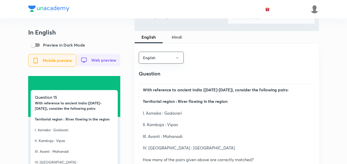
click at [175, 38] on span "Hindi" at bounding box center [177, 37] width 22 height 6
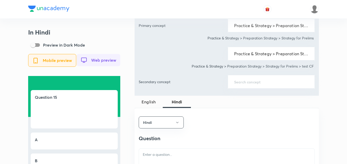
scroll to position [256, 0]
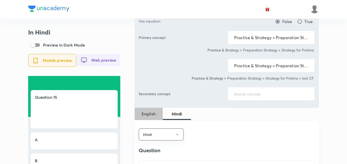
click at [146, 115] on span "English" at bounding box center [149, 114] width 22 height 6
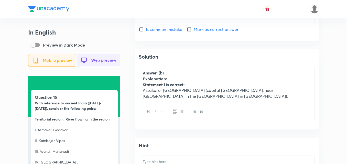
scroll to position [768, 0]
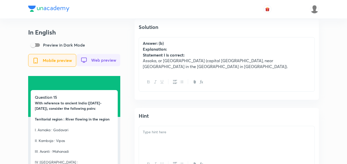
click at [181, 73] on div "Answer: (b) Explanation: Statement I is correct: Assaka, or Asmaka (capital Gov…" at bounding box center [227, 54] width 176 height 35
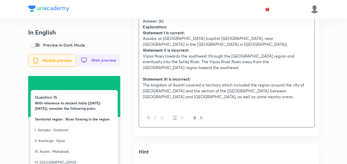
scroll to position [819, 0]
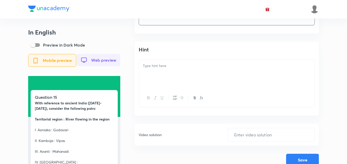
click at [169, 72] on div at bounding box center [227, 74] width 176 height 29
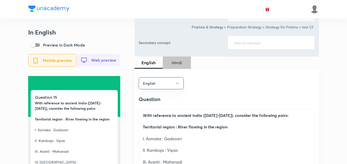
click at [178, 61] on span "Hindi" at bounding box center [177, 63] width 22 height 6
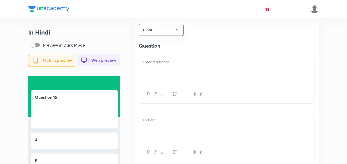
scroll to position [358, 0]
click at [174, 72] on div at bounding box center [227, 72] width 176 height 29
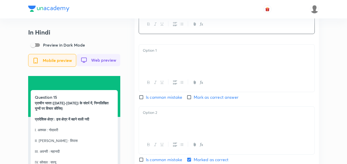
scroll to position [486, 0]
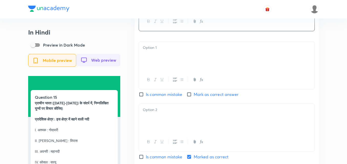
click at [180, 59] on div at bounding box center [227, 56] width 176 height 29
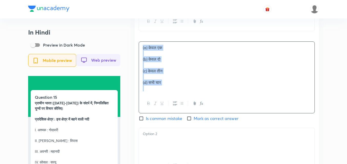
drag, startPoint x: 140, startPoint y: 53, endPoint x: 130, endPoint y: 52, distance: 10.4
click at [130, 52] on div "In Hindi Preview in Dark Mode Mobile preview Web preview Question 15 प्राचीन भा…" at bounding box center [173, 39] width 291 height 994
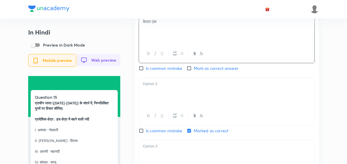
scroll to position [537, 0]
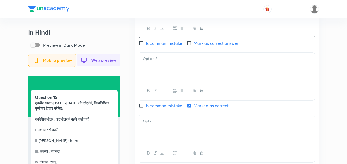
click at [171, 60] on p at bounding box center [227, 59] width 168 height 6
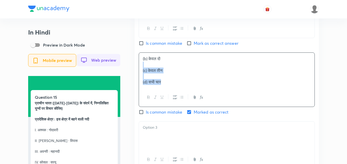
drag, startPoint x: 147, startPoint y: 72, endPoint x: 117, endPoint y: 69, distance: 29.8
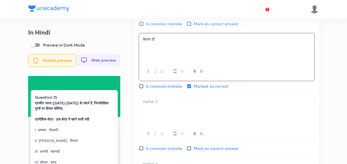
scroll to position [589, 0]
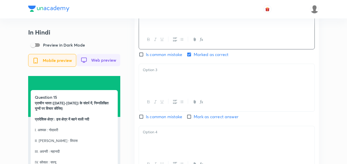
click at [174, 90] on div at bounding box center [227, 78] width 176 height 29
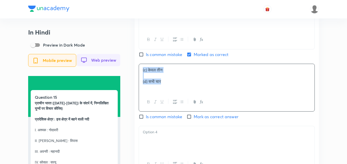
click at [104, 77] on div at bounding box center [74, 96] width 92 height 41
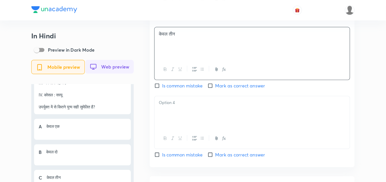
scroll to position [665, 0]
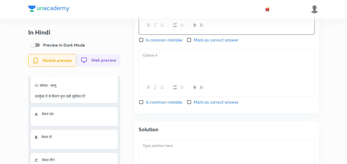
click at [187, 78] on div at bounding box center [227, 63] width 176 height 29
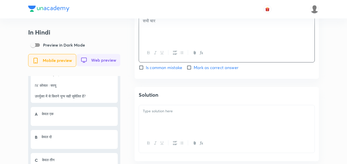
scroll to position [768, 0]
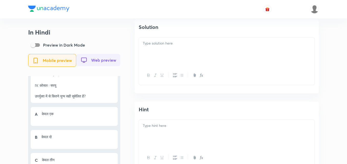
click at [182, 64] on div at bounding box center [227, 51] width 176 height 29
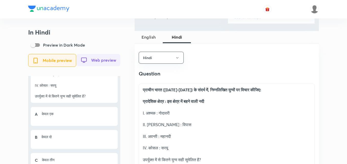
click at [149, 34] on span "English" at bounding box center [149, 37] width 22 height 6
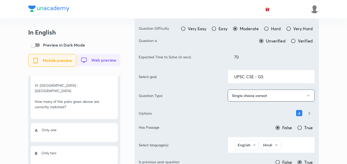
scroll to position [0, 0]
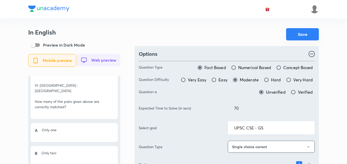
click at [297, 36] on button "Save" at bounding box center [302, 34] width 33 height 12
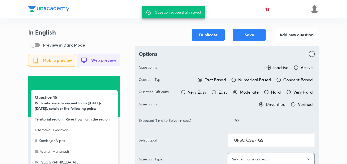
drag, startPoint x: 112, startPoint y: 19, endPoint x: 100, endPoint y: 12, distance: 14.9
click at [100, 12] on div at bounding box center [173, 9] width 291 height 18
click at [107, 35] on h3 "In English" at bounding box center [74, 32] width 92 height 7
click at [204, 54] on div "Options" at bounding box center [227, 54] width 176 height 8
click at [286, 34] on button "Add new question" at bounding box center [296, 34] width 45 height 12
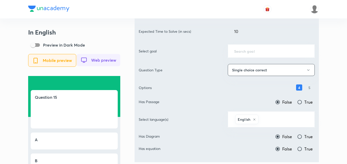
scroll to position [26, 0]
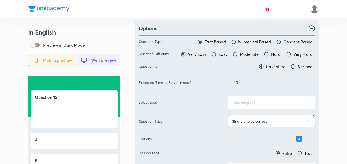
click at [244, 53] on span "Moderate" at bounding box center [249, 54] width 19 height 6
click at [238, 53] on input "Moderate" at bounding box center [235, 54] width 5 height 5
radio input "true"
radio input "false"
drag, startPoint x: 233, startPoint y: 80, endPoint x: 178, endPoint y: 81, distance: 54.5
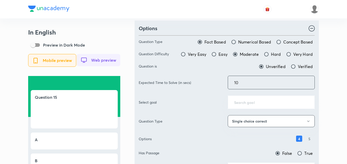
click at [178, 81] on div "Expected Time to Solve (in secs) 10 ​" at bounding box center [227, 83] width 176 height 14
type input "70"
click at [224, 30] on div "Options" at bounding box center [227, 29] width 176 height 8
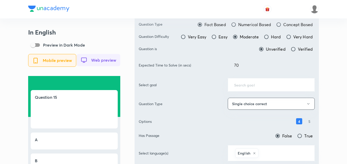
scroll to position [51, 0]
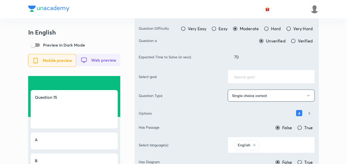
click at [261, 78] on input "text" at bounding box center [271, 76] width 74 height 5
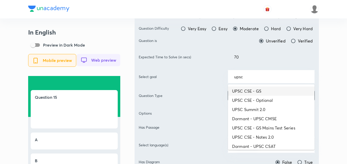
click at [263, 90] on li "UPSC CSE - GS" at bounding box center [271, 91] width 87 height 9
type input "UPSC CSE - GS"
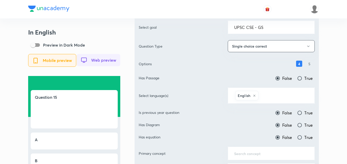
scroll to position [102, 0]
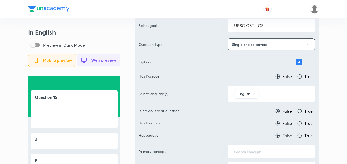
click at [277, 95] on input "text" at bounding box center [284, 93] width 49 height 9
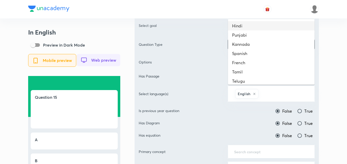
click at [261, 27] on li "Hindi" at bounding box center [271, 25] width 87 height 9
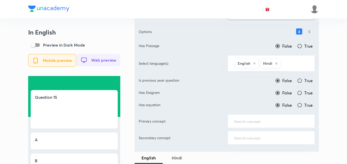
scroll to position [179, 0]
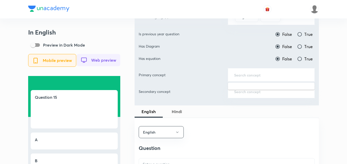
click at [265, 72] on input "text" at bounding box center [271, 74] width 74 height 5
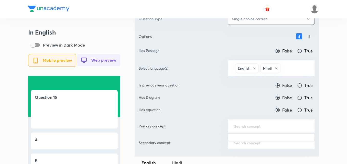
click at [307, 87] on span "True" at bounding box center [308, 85] width 8 height 6
click at [302, 87] on input "True" at bounding box center [299, 85] width 5 height 5
radio input "true"
radio input "false"
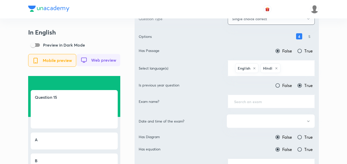
click at [252, 104] on div "​" at bounding box center [271, 102] width 87 height 14
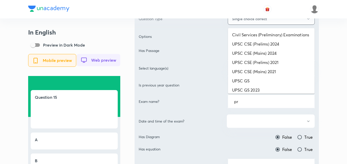
type input "p"
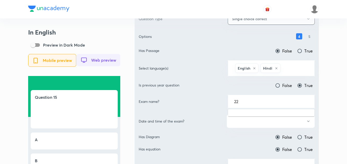
type input "2"
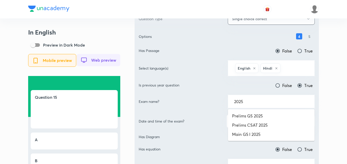
click at [262, 113] on li "Prelims GS 2025" at bounding box center [271, 115] width 87 height 9
type input "Prelims GS 2025"
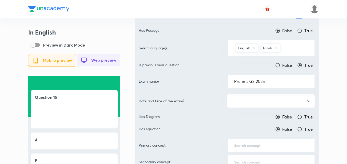
scroll to position [179, 0]
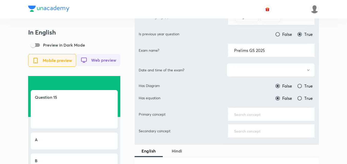
click at [265, 71] on button "button" at bounding box center [271, 70] width 88 height 14
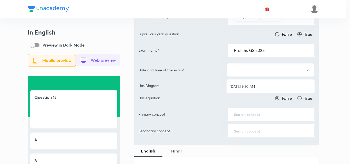
click at [259, 83] on li "[DATE] 9:30 AM" at bounding box center [270, 86] width 88 height 9
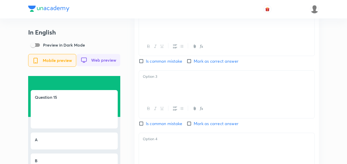
scroll to position [563, 0]
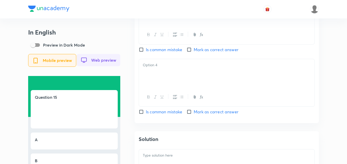
click at [206, 114] on span "Mark as correct answer" at bounding box center [216, 112] width 45 height 6
click at [194, 114] on input "Mark as correct answer" at bounding box center [190, 111] width 7 height 5
checkbox input "true"
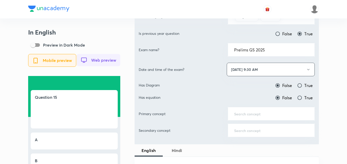
scroll to position [179, 0]
click at [258, 112] on input "text" at bounding box center [271, 114] width 74 height 5
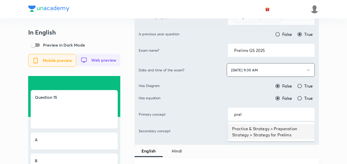
click at [265, 137] on li "Practice & Strategy > Preparation Strategy > Strategy for Prelims" at bounding box center [271, 131] width 87 height 15
type input "Practice & Strategy > Preparation Strategy > Strategy for Prelims"
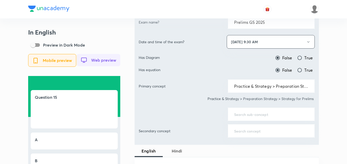
scroll to position [256, 0]
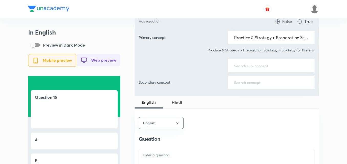
click at [256, 64] on input "text" at bounding box center [271, 65] width 74 height 5
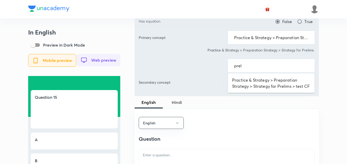
click at [258, 72] on div "prel ​" at bounding box center [271, 66] width 87 height 14
click at [261, 82] on li "Practice & Strategy > Preparation Strategy > Strategy for Prelims > test CF" at bounding box center [271, 82] width 87 height 15
type input "Practice & Strategy > Preparation Strategy > Strategy for Prelims > test CF"
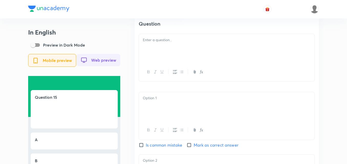
scroll to position [384, 0]
click at [177, 57] on div at bounding box center [227, 47] width 176 height 29
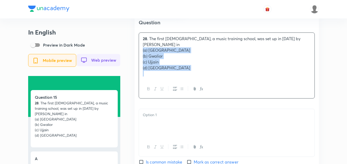
drag, startPoint x: 146, startPoint y: 61, endPoint x: 126, endPoint y: 54, distance: 20.7
click at [126, 54] on div "In English Preview in Dark Mode Mobile preview Web preview Question 15 28 . The…" at bounding box center [173, 112] width 291 height 935
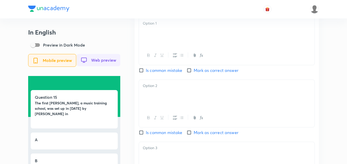
scroll to position [435, 0]
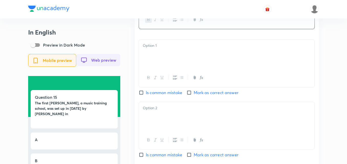
click at [178, 63] on div at bounding box center [227, 54] width 176 height 29
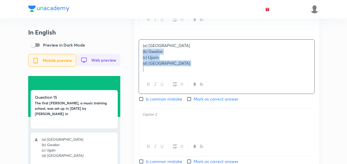
drag, startPoint x: 149, startPoint y: 59, endPoint x: 131, endPoint y: 54, distance: 19.2
click at [131, 54] on div "In English Preview in Dark Mode Mobile preview Web preview Question 15 The firs…" at bounding box center [173, 56] width 291 height 924
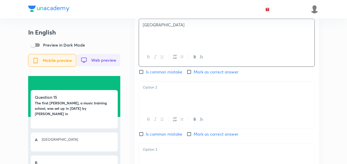
scroll to position [486, 0]
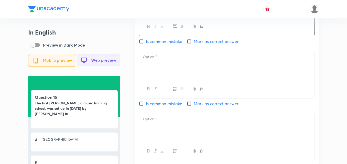
click at [176, 73] on div at bounding box center [227, 65] width 176 height 29
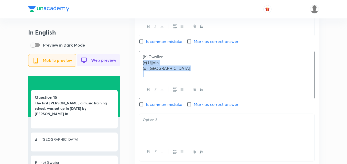
drag, startPoint x: 144, startPoint y: 67, endPoint x: 128, endPoint y: 68, distance: 15.6
click at [132, 67] on div "In English Preview in Dark Mode Mobile preview Web preview Question 15 The firs…" at bounding box center [173, 1] width 291 height 918
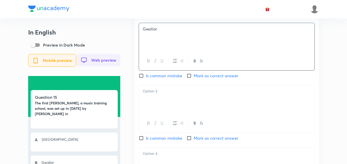
scroll to position [563, 0]
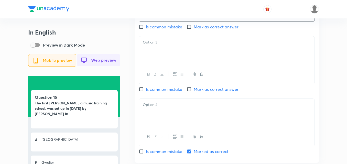
click at [178, 64] on div at bounding box center [227, 50] width 176 height 29
drag, startPoint x: 137, startPoint y: 52, endPoint x: 135, endPoint y: 52, distance: 2.6
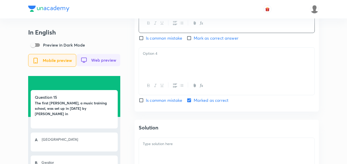
click at [165, 69] on div at bounding box center [227, 62] width 176 height 29
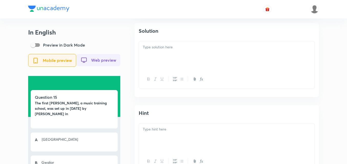
scroll to position [717, 0]
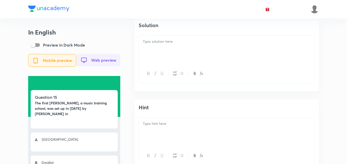
click at [172, 72] on div at bounding box center [227, 73] width 176 height 19
click at [177, 45] on p at bounding box center [227, 42] width 168 height 6
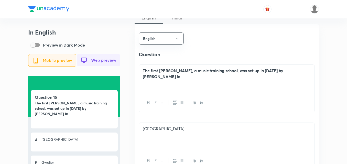
scroll to position [307, 0]
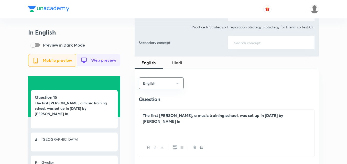
click at [169, 63] on span "Hindi" at bounding box center [177, 63] width 22 height 6
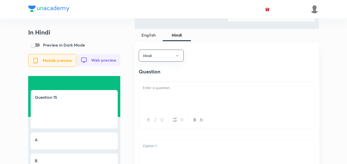
scroll to position [384, 0]
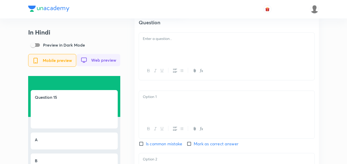
click at [166, 54] on div at bounding box center [227, 47] width 176 height 29
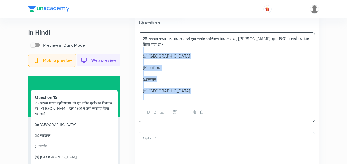
drag, startPoint x: 163, startPoint y: 55, endPoint x: 138, endPoint y: 55, distance: 25.6
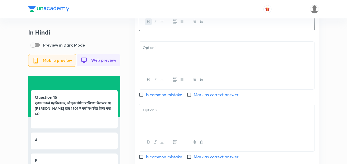
scroll to position [435, 0]
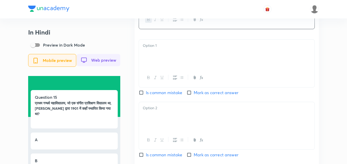
click at [166, 47] on p at bounding box center [227, 46] width 168 height 6
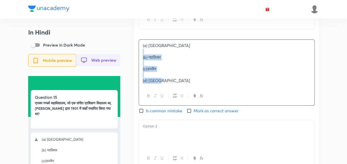
drag, startPoint x: 130, startPoint y: 57, endPoint x: 125, endPoint y: 57, distance: 4.9
click at [125, 57] on div "In Hindi Preview in Dark Mode Mobile preview Web preview Question 15 प्रथम गन्ध…" at bounding box center [173, 61] width 291 height 935
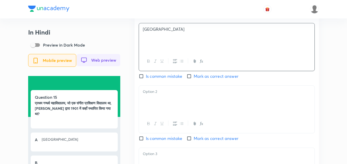
scroll to position [461, 0]
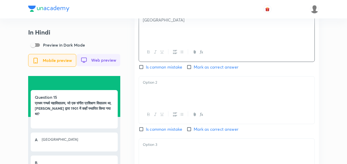
click at [172, 99] on div at bounding box center [227, 91] width 176 height 29
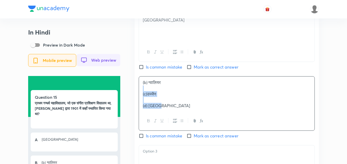
drag, startPoint x: 131, startPoint y: 95, endPoint x: 128, endPoint y: 94, distance: 3.2
click at [128, 94] on div "In Hindi Preview in Dark Mode Mobile preview Web preview Question 15 प्रथम गन्ध…" at bounding box center [173, 30] width 291 height 924
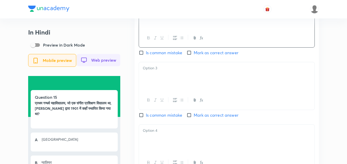
scroll to position [537, 0]
click at [175, 83] on div at bounding box center [227, 76] width 176 height 29
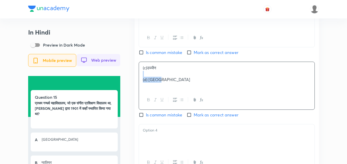
drag, startPoint x: 137, startPoint y: 77, endPoint x: 131, endPoint y: 76, distance: 5.7
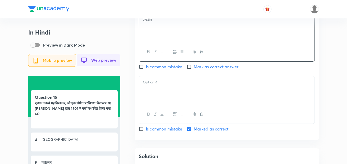
scroll to position [614, 0]
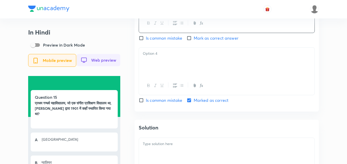
click at [164, 57] on p at bounding box center [227, 54] width 168 height 6
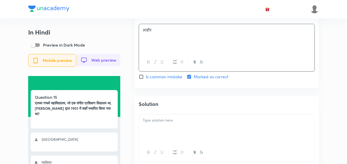
scroll to position [665, 0]
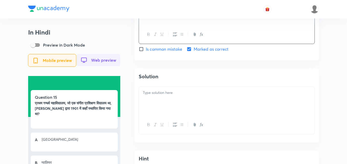
drag, startPoint x: 171, startPoint y: 84, endPoint x: 176, endPoint y: 100, distance: 16.5
click at [170, 85] on div "Solution" at bounding box center [227, 106] width 184 height 74
click at [177, 100] on div at bounding box center [227, 101] width 176 height 29
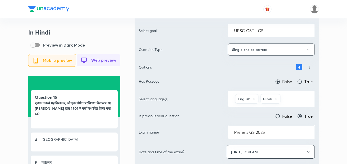
scroll to position [0, 0]
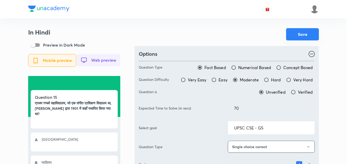
click at [301, 34] on button "Save" at bounding box center [302, 34] width 33 height 12
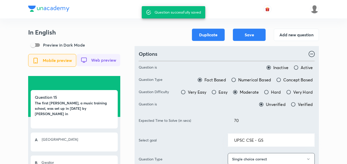
click at [119, 38] on div "In English Preview in Dark Mode Mobile preview Web preview Question 15 The firs…" at bounding box center [74, 134] width 92 height 211
click at [305, 38] on button "Add new question" at bounding box center [296, 34] width 45 height 12
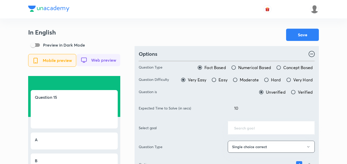
click at [253, 78] on span "Moderate" at bounding box center [249, 80] width 19 height 6
click at [238, 78] on input "Moderate" at bounding box center [235, 79] width 5 height 5
radio input "true"
radio input "false"
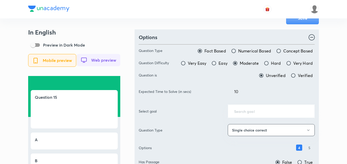
scroll to position [26, 0]
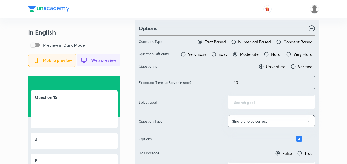
drag, startPoint x: 254, startPoint y: 84, endPoint x: 216, endPoint y: 84, distance: 38.1
click at [216, 84] on div "Expected Time to Solve (in secs) 10 ​" at bounding box center [227, 83] width 176 height 14
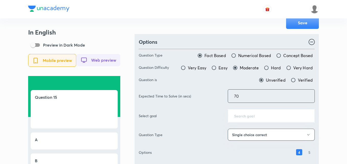
scroll to position [0, 0]
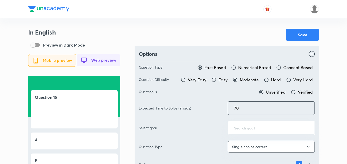
type input "70"
click at [218, 34] on div "Save" at bounding box center [227, 35] width 184 height 12
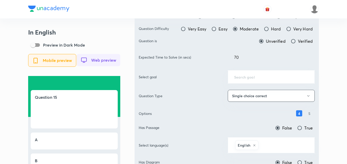
scroll to position [51, 0]
click at [255, 77] on input "text" at bounding box center [271, 76] width 74 height 5
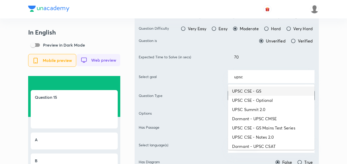
click at [272, 89] on li "UPSC CSE - GS" at bounding box center [271, 91] width 87 height 9
type input "UPSC CSE - GS"
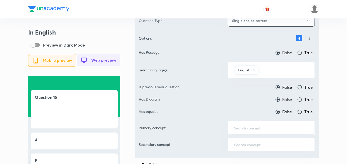
scroll to position [128, 0]
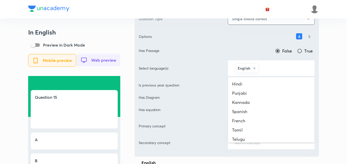
click at [273, 68] on input "text" at bounding box center [284, 67] width 49 height 9
click at [267, 83] on li "Hindi" at bounding box center [271, 83] width 87 height 9
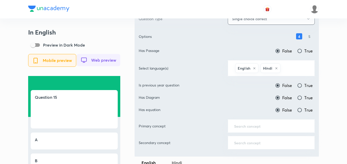
scroll to position [205, 0]
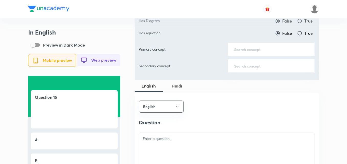
click at [271, 48] on input "text" at bounding box center [271, 49] width 74 height 5
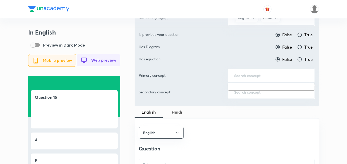
scroll to position [154, 0]
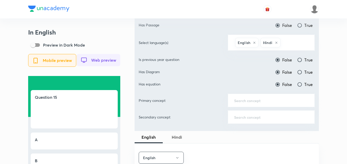
click at [306, 58] on span "True" at bounding box center [308, 60] width 8 height 6
click at [302, 58] on input "True" at bounding box center [299, 59] width 5 height 5
radio input "true"
radio input "false"
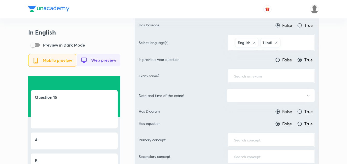
click at [271, 72] on div "​" at bounding box center [271, 76] width 87 height 14
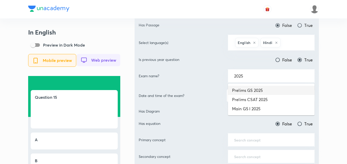
click at [261, 92] on li "Prelims GS 2025" at bounding box center [271, 90] width 87 height 9
type input "Prelims GS 2025"
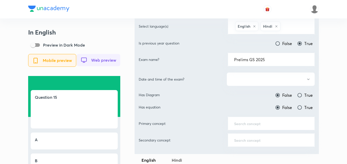
scroll to position [179, 0]
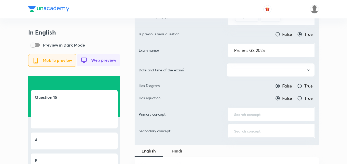
click at [262, 68] on button "button" at bounding box center [271, 70] width 88 height 14
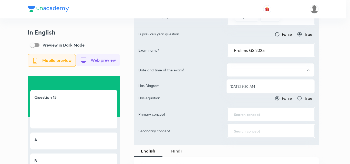
click at [265, 83] on li "[DATE] 9:30 AM" at bounding box center [270, 86] width 88 height 9
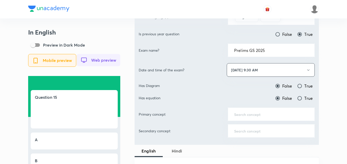
scroll to position [230, 0]
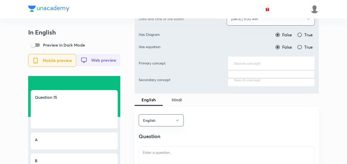
click at [260, 64] on input "text" at bounding box center [271, 63] width 74 height 5
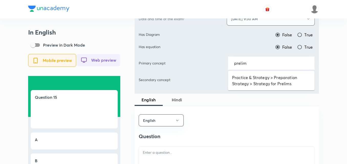
click at [258, 77] on li "Practice & Strategy > Preparation Strategy > Strategy for Prelims" at bounding box center [271, 80] width 87 height 15
type input "Practice & Strategy > Preparation Strategy > Strategy for Prelims"
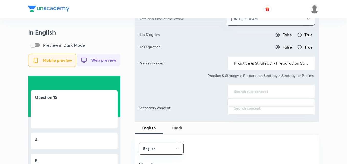
click at [260, 90] on input "text" at bounding box center [271, 91] width 74 height 5
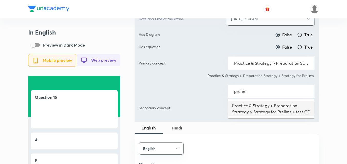
click at [261, 105] on li "Practice & Strategy > Preparation Strategy > Strategy for Prelims > test CF" at bounding box center [271, 108] width 87 height 15
type input "Practice & Strategy > Preparation Strategy > Strategy for Prelims > test CF"
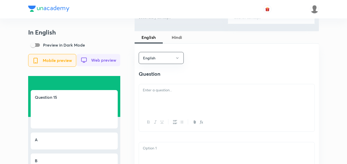
scroll to position [333, 0]
click at [188, 107] on div at bounding box center [227, 98] width 176 height 29
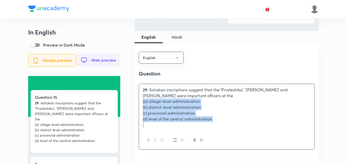
drag, startPoint x: 136, startPoint y: 106, endPoint x: 133, endPoint y: 105, distance: 3.4
click at [133, 105] on div "In English Preview in Dark Mode Mobile preview Web preview Question 15 29 . Ash…" at bounding box center [173, 163] width 291 height 935
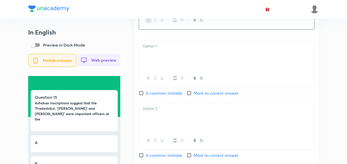
scroll to position [435, 0]
click at [164, 64] on div at bounding box center [227, 54] width 176 height 29
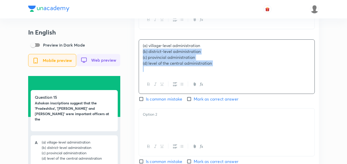
drag, startPoint x: 130, startPoint y: 54, endPoint x: 127, endPoint y: 54, distance: 3.6
click at [127, 54] on div "In English Preview in Dark Mode Mobile preview Web preview Question 15 Ashokan …" at bounding box center [173, 56] width 291 height 924
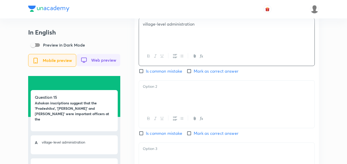
scroll to position [486, 0]
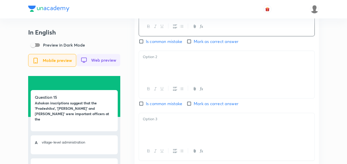
click at [168, 60] on p at bounding box center [227, 57] width 168 height 6
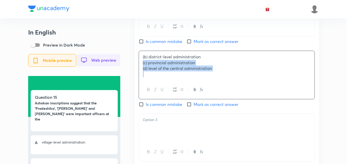
drag, startPoint x: 134, startPoint y: 66, endPoint x: 131, endPoint y: 66, distance: 2.9
click at [131, 66] on div "In English Preview in Dark Mode Mobile preview Web preview Question 15 Ashokan …" at bounding box center [173, 1] width 291 height 918
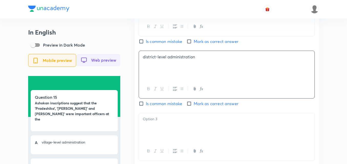
click at [185, 80] on div "district-level administration" at bounding box center [227, 65] width 176 height 29
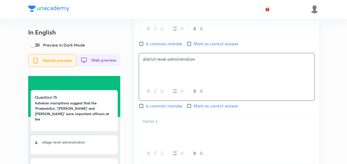
scroll to position [512, 0]
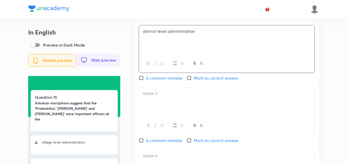
click at [171, 108] on div at bounding box center [227, 102] width 176 height 29
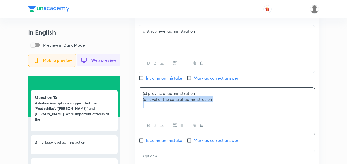
drag, startPoint x: 144, startPoint y: 106, endPoint x: 136, endPoint y: 106, distance: 8.2
click at [136, 106] on div "English Question Ashokan inscriptions suggest that the 'Pradeshika', 'Rajuka' a…" at bounding box center [227, 39] width 184 height 350
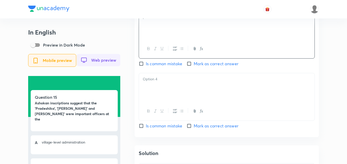
click at [174, 80] on div at bounding box center [227, 87] width 176 height 29
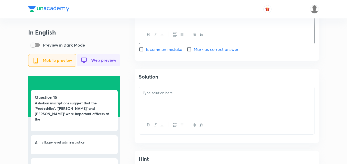
scroll to position [665, 0]
click at [169, 109] on div at bounding box center [227, 101] width 176 height 29
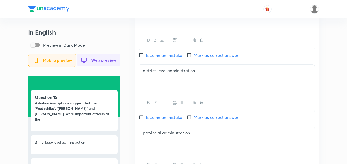
scroll to position [486, 0]
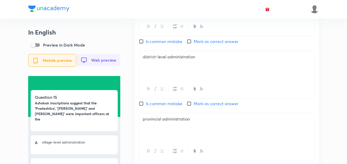
click at [214, 111] on div "English Question Ashokan inscriptions suggest that the 'Pradeshika', 'Rajuka' a…" at bounding box center [227, 65] width 184 height 350
click at [211, 107] on span "Mark as correct answer" at bounding box center [216, 104] width 45 height 6
click at [194, 106] on input "Mark as correct answer" at bounding box center [190, 103] width 7 height 5
checkbox input "true"
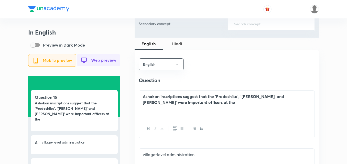
scroll to position [307, 0]
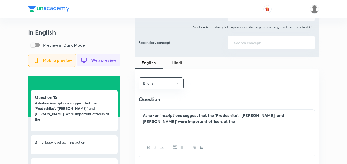
click at [178, 62] on span "Hindi" at bounding box center [177, 63] width 22 height 6
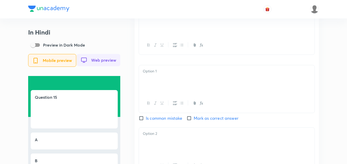
scroll to position [358, 0]
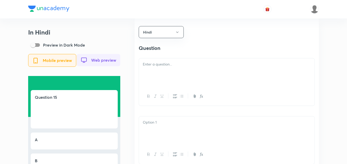
click at [168, 72] on div at bounding box center [227, 72] width 176 height 29
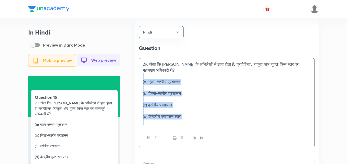
drag, startPoint x: 148, startPoint y: 85, endPoint x: 139, endPoint y: 81, distance: 9.6
click at [139, 81] on div "29. जैसा कि अशोक के अभिलेखों से ज्ञात होता है, 'प्रादेशिक', 'राजुक' और 'युक्त' …" at bounding box center [227, 93] width 176 height 70
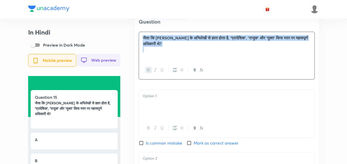
scroll to position [409, 0]
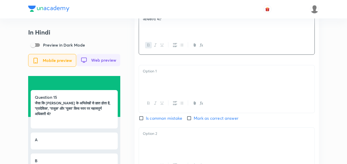
click at [170, 80] on div at bounding box center [227, 79] width 176 height 29
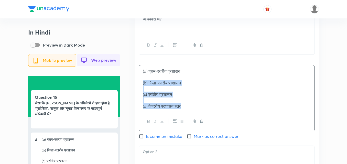
click at [136, 85] on div "Hindi Question जैसा कि अशोक के अभिलेखों से ज्ञात होता है, 'प्रादेशिक', 'राजुक' …" at bounding box center [227, 151] width 184 height 368
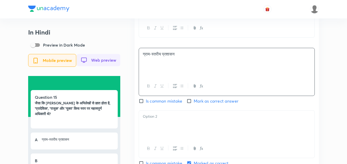
scroll to position [461, 0]
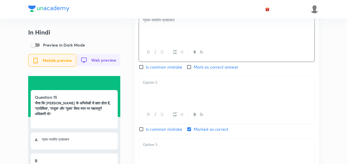
click at [166, 103] on div at bounding box center [227, 91] width 176 height 29
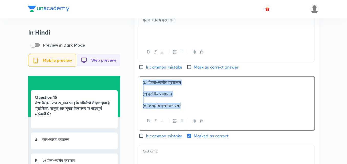
click at [127, 89] on div "In Hindi Preview in Dark Mode Mobile preview Web preview Question 15 जैसा कि अश…" at bounding box center [173, 30] width 291 height 924
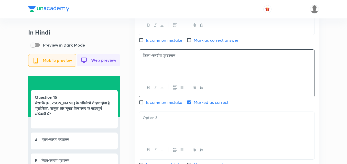
scroll to position [512, 0]
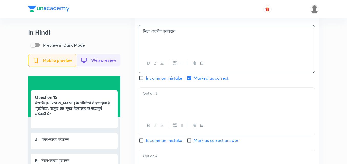
click at [173, 112] on div at bounding box center [227, 102] width 176 height 29
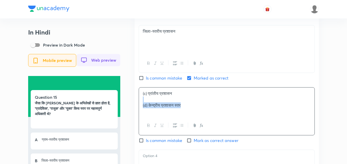
drag, startPoint x: 133, startPoint y: 103, endPoint x: 123, endPoint y: 104, distance: 9.8
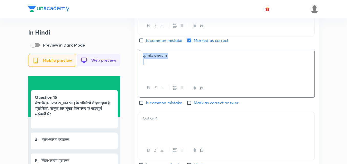
scroll to position [589, 0]
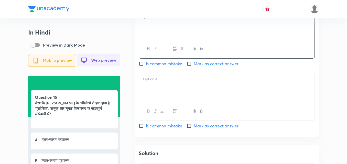
click at [168, 93] on div at bounding box center [227, 87] width 176 height 29
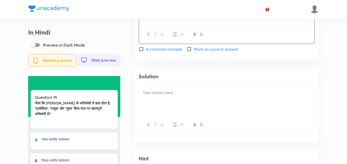
click at [173, 94] on p at bounding box center [227, 93] width 168 height 6
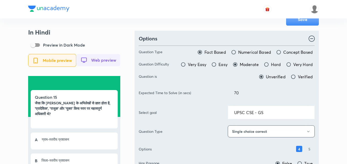
scroll to position [0, 0]
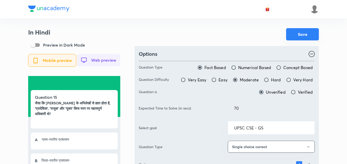
click at [314, 37] on button "Save" at bounding box center [302, 34] width 33 height 12
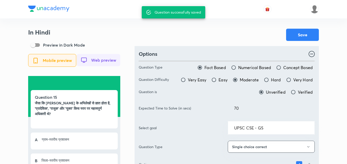
click at [110, 14] on div at bounding box center [173, 9] width 291 height 18
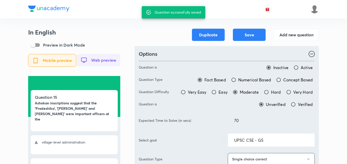
click at [113, 35] on h3 "In English" at bounding box center [74, 32] width 92 height 7
click at [301, 34] on button "Add new question" at bounding box center [296, 34] width 45 height 12
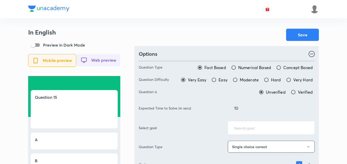
click at [252, 81] on span "Moderate" at bounding box center [249, 80] width 19 height 6
click at [238, 81] on input "Moderate" at bounding box center [235, 79] width 5 height 5
radio input "true"
radio input "false"
drag, startPoint x: 214, startPoint y: 112, endPoint x: 189, endPoint y: 112, distance: 25.1
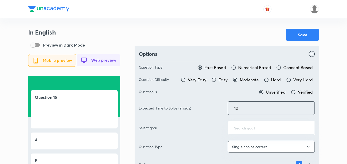
click at [189, 112] on div "Expected Time to Solve (in secs) 10 ​" at bounding box center [227, 108] width 176 height 14
type input "70"
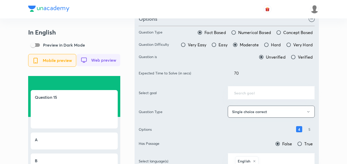
scroll to position [77, 0]
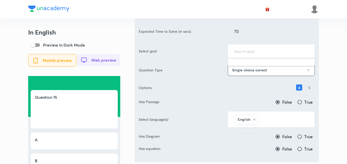
click at [258, 50] on input "text" at bounding box center [271, 51] width 74 height 5
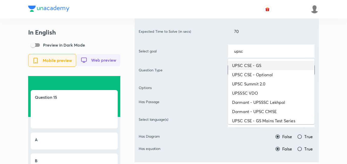
click at [264, 61] on li "UPSC CSE - GS" at bounding box center [271, 65] width 87 height 9
type input "UPSC CSE - GS"
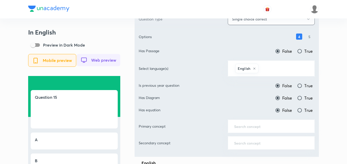
scroll to position [128, 0]
click at [270, 71] on input "text" at bounding box center [284, 67] width 49 height 9
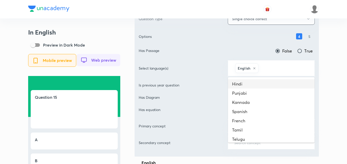
click at [263, 81] on li "Hindi" at bounding box center [271, 83] width 87 height 9
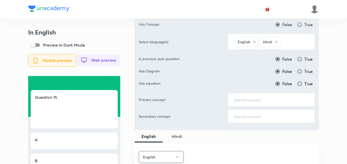
scroll to position [179, 0]
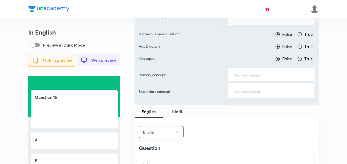
click at [264, 74] on input "text" at bounding box center [271, 74] width 74 height 5
click at [304, 31] on span "True" at bounding box center [308, 34] width 8 height 6
click at [302, 32] on input "True" at bounding box center [299, 34] width 5 height 5
radio input "true"
radio input "false"
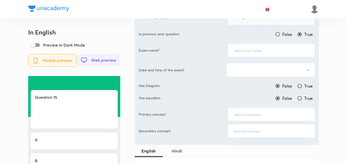
click at [255, 48] on input "text" at bounding box center [271, 50] width 74 height 5
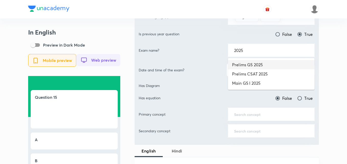
click at [261, 62] on li "Prelims GS 2025" at bounding box center [271, 64] width 87 height 9
type input "Prelims GS 2025"
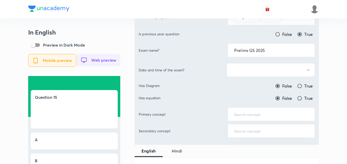
click at [262, 69] on button "button" at bounding box center [271, 70] width 88 height 14
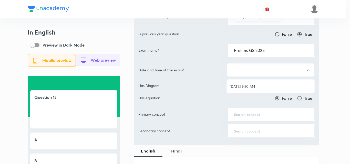
click at [257, 84] on span "[DATE] 9:30 AM" at bounding box center [270, 86] width 81 height 5
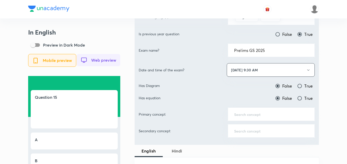
scroll to position [205, 0]
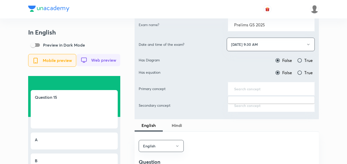
click at [260, 90] on input "text" at bounding box center [271, 88] width 74 height 5
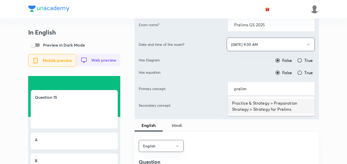
click at [268, 108] on li "Practice & Strategy > Preparation Strategy > Strategy for Prelims" at bounding box center [271, 106] width 87 height 15
type input "Practice & Strategy > Preparation Strategy > Strategy for Prelims"
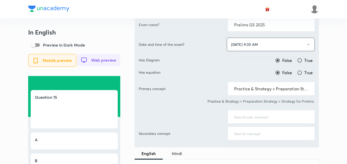
click at [262, 115] on div "​" at bounding box center [271, 117] width 87 height 14
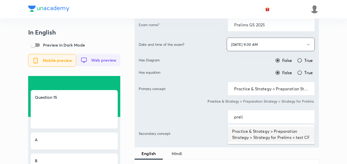
click at [263, 140] on li "Practice & Strategy > Preparation Strategy > Strategy for Prelims > test CF" at bounding box center [271, 134] width 87 height 15
type input "Practice & Strategy > Preparation Strategy > Strategy for Prelims > test CF"
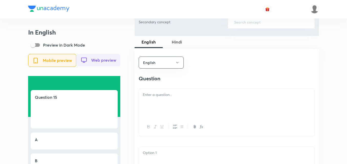
scroll to position [333, 0]
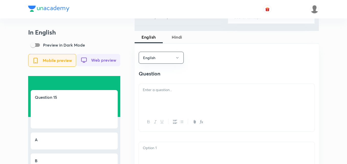
click at [179, 97] on div at bounding box center [227, 98] width 176 height 29
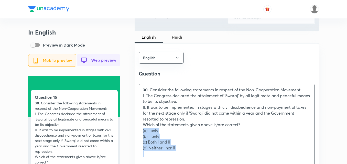
click at [139, 134] on div "30 . Consider the following statements in respect of the Non-Cooperation Moveme…" at bounding box center [227, 122] width 176 height 76
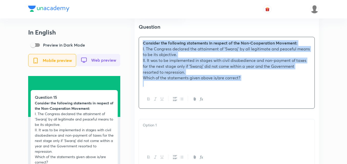
scroll to position [435, 0]
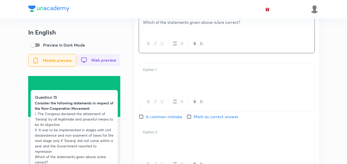
click at [171, 79] on div at bounding box center [227, 78] width 176 height 29
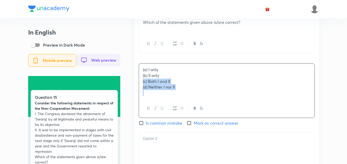
click at [130, 83] on div "In English Preview in Dark Mode Mobile preview Web preview Question 15 Consider…" at bounding box center [173, 68] width 291 height 948
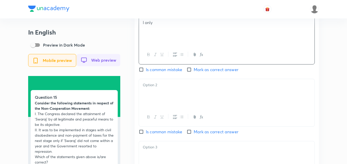
scroll to position [486, 0]
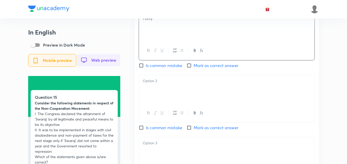
click at [185, 98] on div at bounding box center [227, 89] width 176 height 29
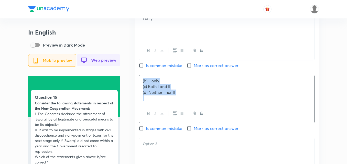
drag, startPoint x: 131, startPoint y: 88, endPoint x: 125, endPoint y: 86, distance: 6.2
click at [125, 86] on div "In English Preview in Dark Mode Mobile preview Web preview Question 15 Consider…" at bounding box center [173, 13] width 291 height 942
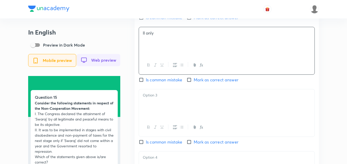
scroll to position [537, 0]
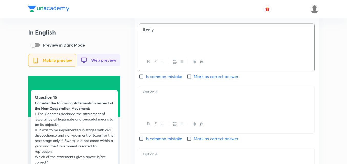
click at [175, 91] on div at bounding box center [227, 100] width 176 height 29
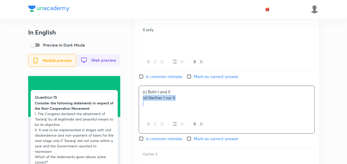
drag, startPoint x: 125, startPoint y: 102, endPoint x: 122, endPoint y: 102, distance: 2.8
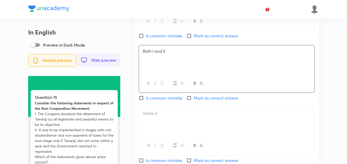
scroll to position [614, 0]
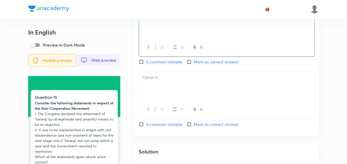
click at [172, 93] on div at bounding box center [227, 85] width 176 height 29
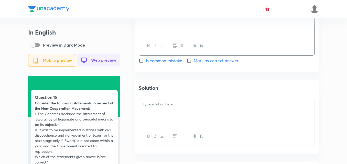
scroll to position [691, 0]
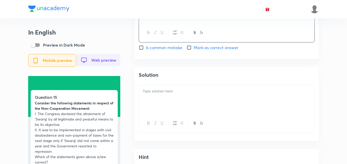
click at [180, 118] on div at bounding box center [227, 123] width 176 height 19
click at [179, 104] on div at bounding box center [227, 99] width 176 height 29
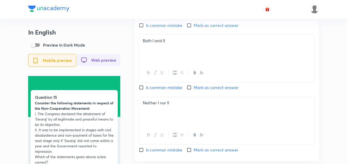
click at [201, 90] on span "Mark as correct answer" at bounding box center [216, 87] width 45 height 6
click at [194, 90] on input "Mark as correct answer" at bounding box center [190, 87] width 7 height 5
checkbox input "true"
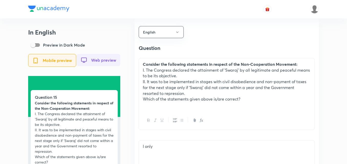
scroll to position [307, 0]
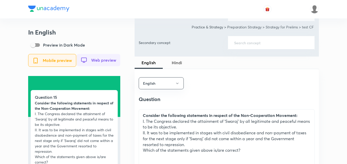
click at [177, 58] on button "Hindi" at bounding box center [177, 63] width 28 height 12
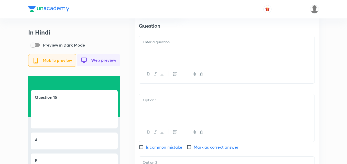
scroll to position [384, 0]
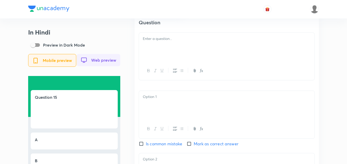
click at [168, 42] on p at bounding box center [227, 39] width 168 height 6
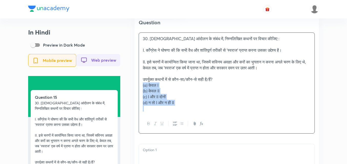
drag, startPoint x: 144, startPoint y: 88, endPoint x: 130, endPoint y: 89, distance: 13.6
click at [130, 89] on div "In Hindi Preview in Dark Mode Mobile preview Web preview Question 15 30. असहयोग…" at bounding box center [173, 130] width 291 height 970
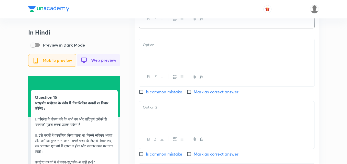
scroll to position [461, 0]
click at [152, 61] on div at bounding box center [227, 52] width 176 height 29
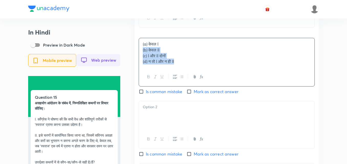
click at [128, 56] on div "In Hindi Preview in Dark Mode Mobile preview Web preview Question 15 असहयोग आंद…" at bounding box center [173, 39] width 291 height 942
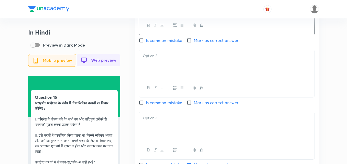
scroll to position [512, 0]
click at [169, 78] on div at bounding box center [227, 63] width 176 height 29
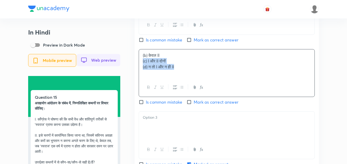
click at [138, 66] on div "Hindi Question असहयोग आंदोलन के संबंध में, निम्नलिखित कथनों पर विचार कीजिए : I.…" at bounding box center [227, 51] width 184 height 374
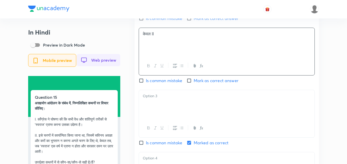
scroll to position [563, 0]
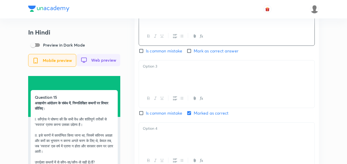
click at [167, 76] on div at bounding box center [227, 74] width 176 height 29
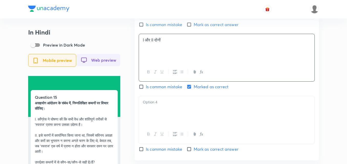
scroll to position [614, 0]
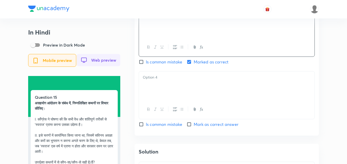
click at [174, 91] on div at bounding box center [227, 85] width 176 height 29
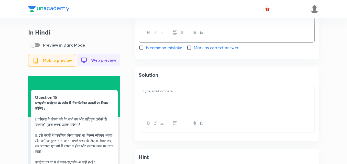
click at [186, 102] on div at bounding box center [227, 99] width 176 height 29
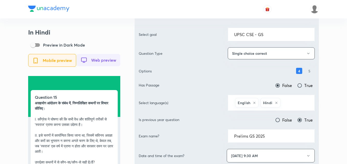
scroll to position [0, 0]
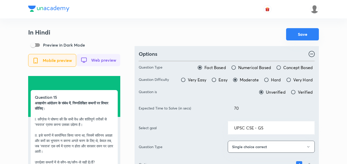
click at [303, 35] on button "Save" at bounding box center [302, 34] width 33 height 12
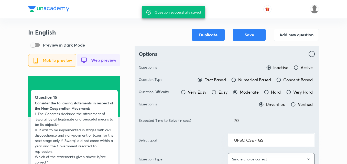
click at [119, 34] on h3 "In English" at bounding box center [74, 32] width 92 height 7
